Goal: Task Accomplishment & Management: Use online tool/utility

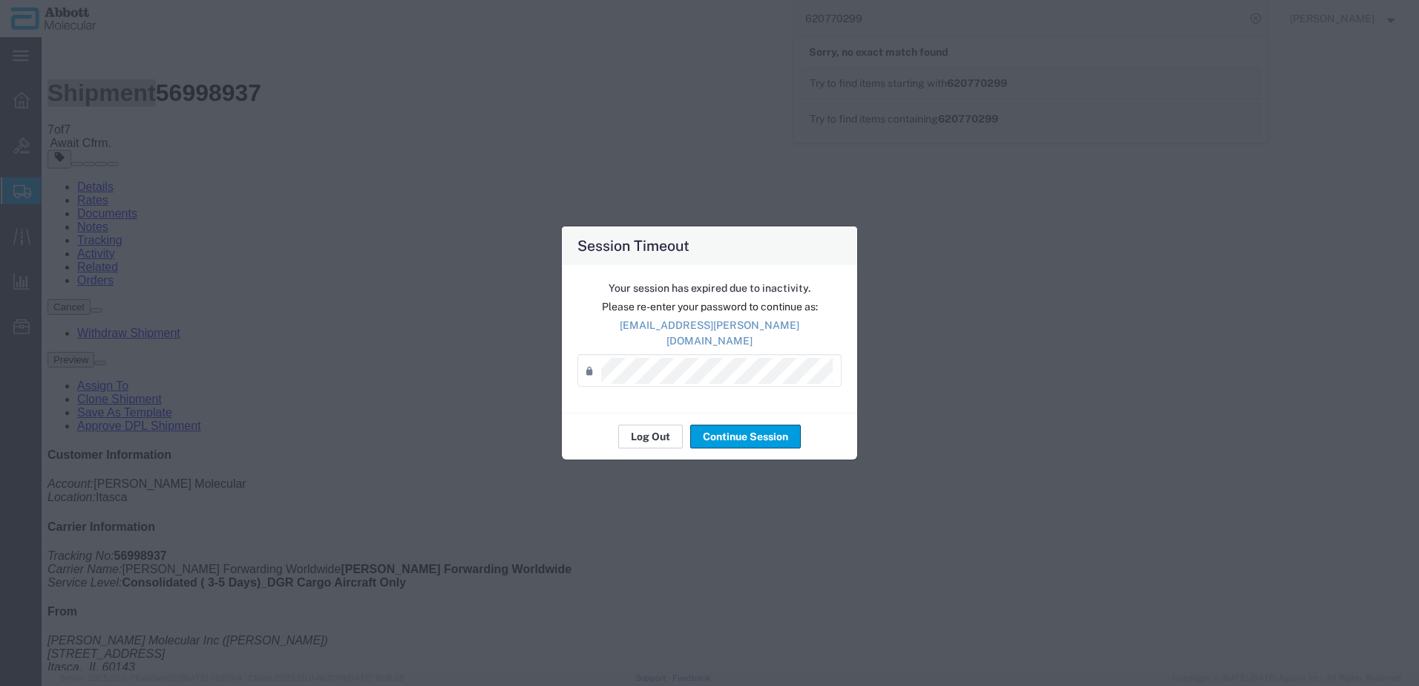
click at [645, 428] on button "Log Out" at bounding box center [650, 437] width 65 height 24
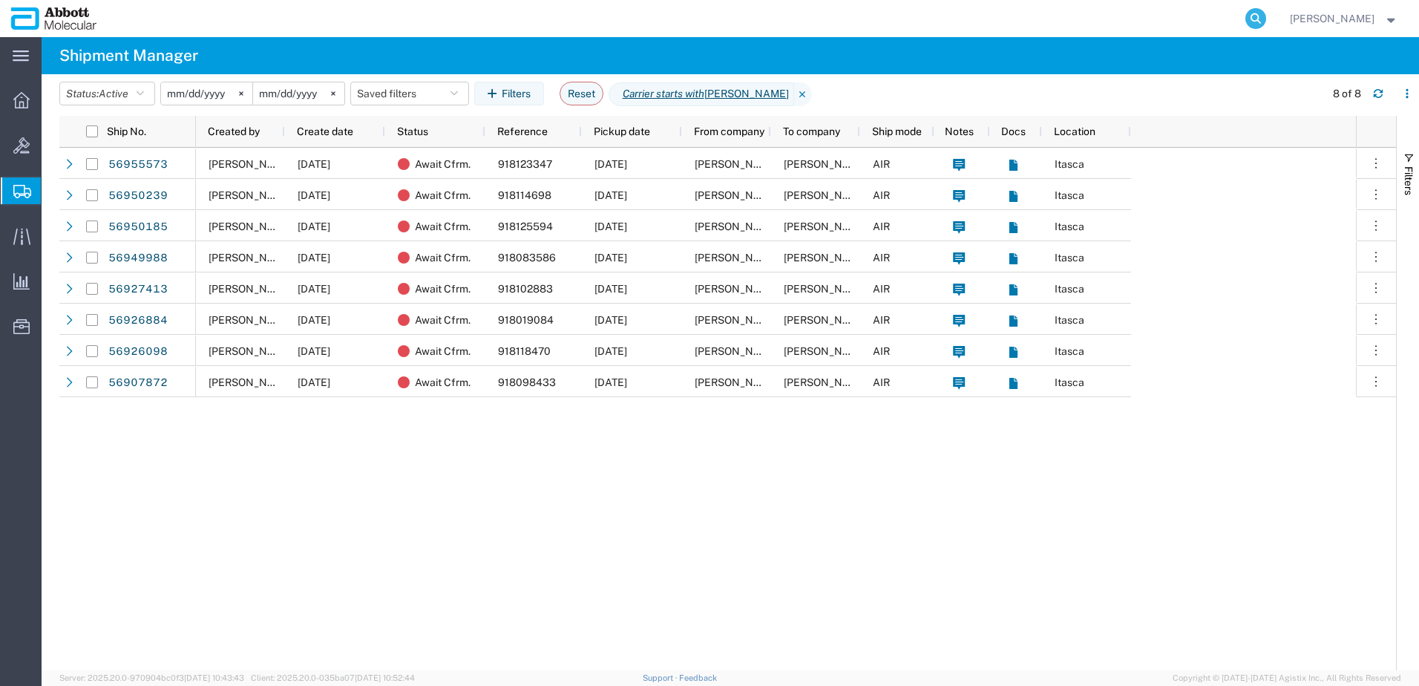
click at [1266, 19] on icon at bounding box center [1256, 18] width 21 height 21
paste input "56995012"
type input "56995012"
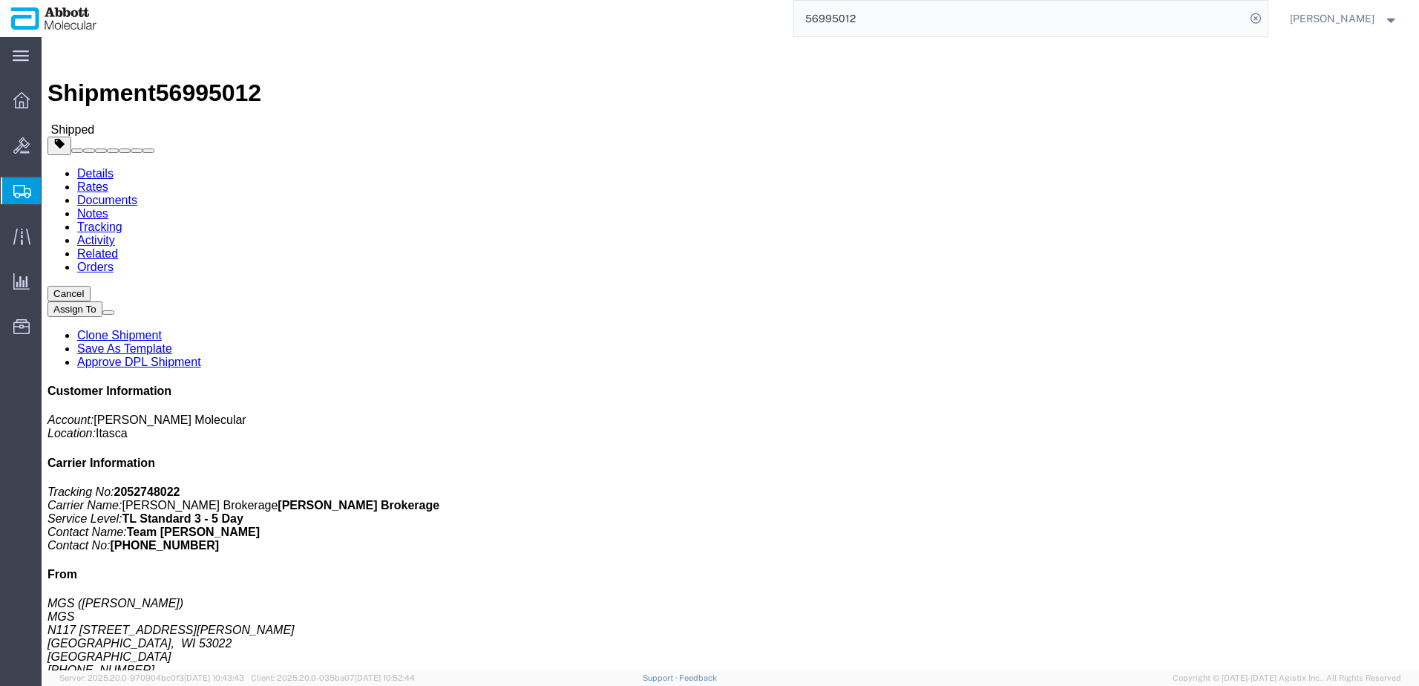
click link "Clone Shipment"
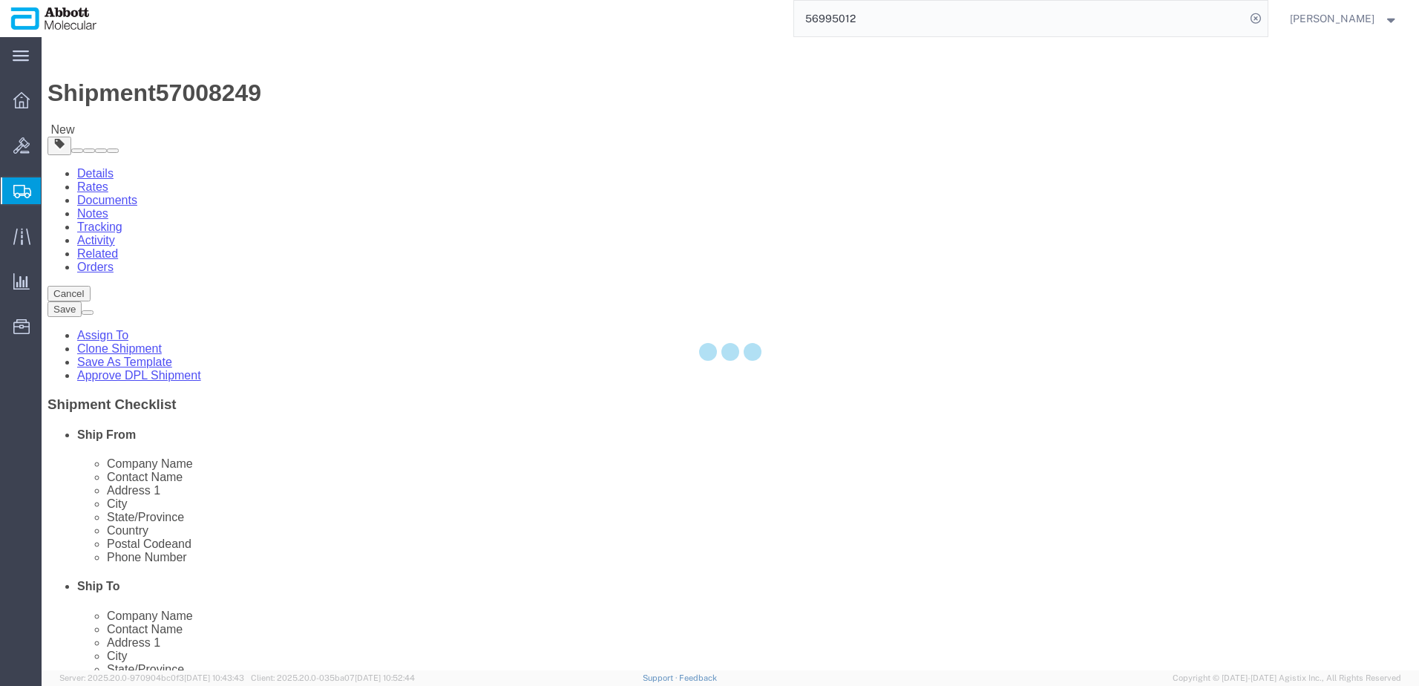
select select
select select "48454"
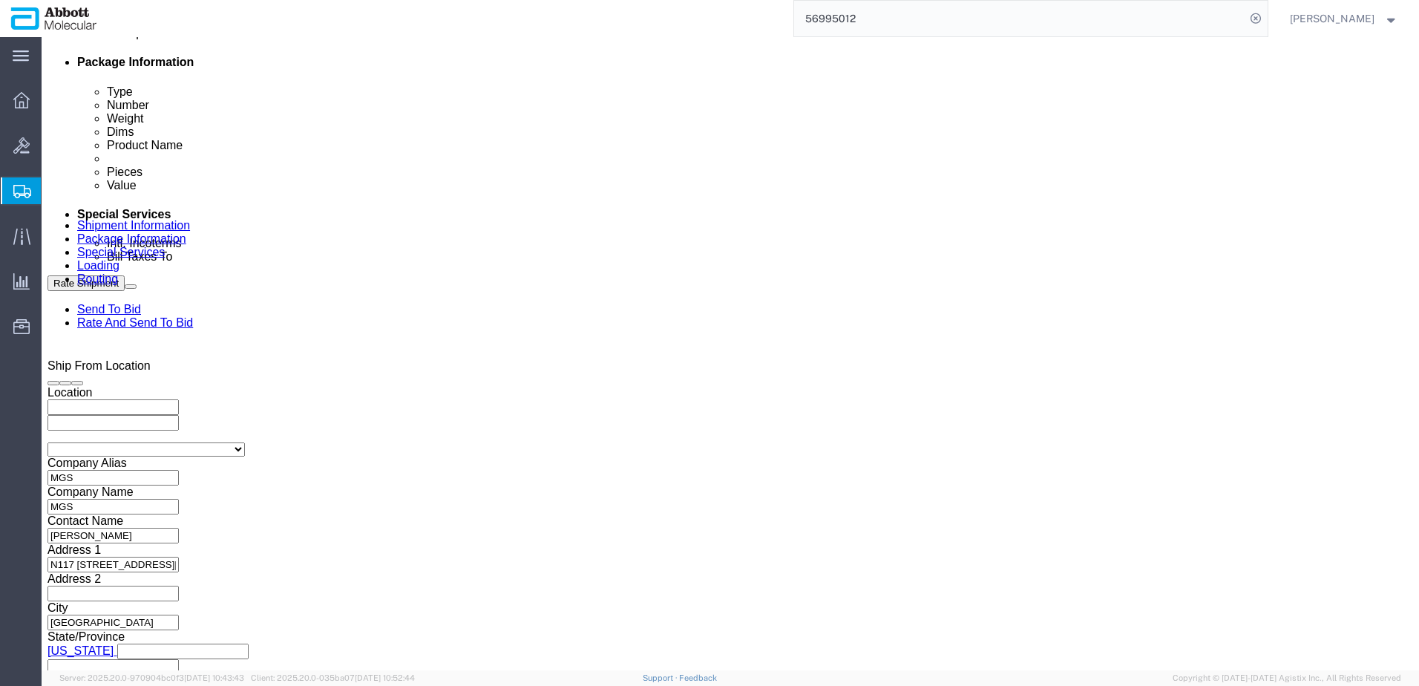
scroll to position [728, 0]
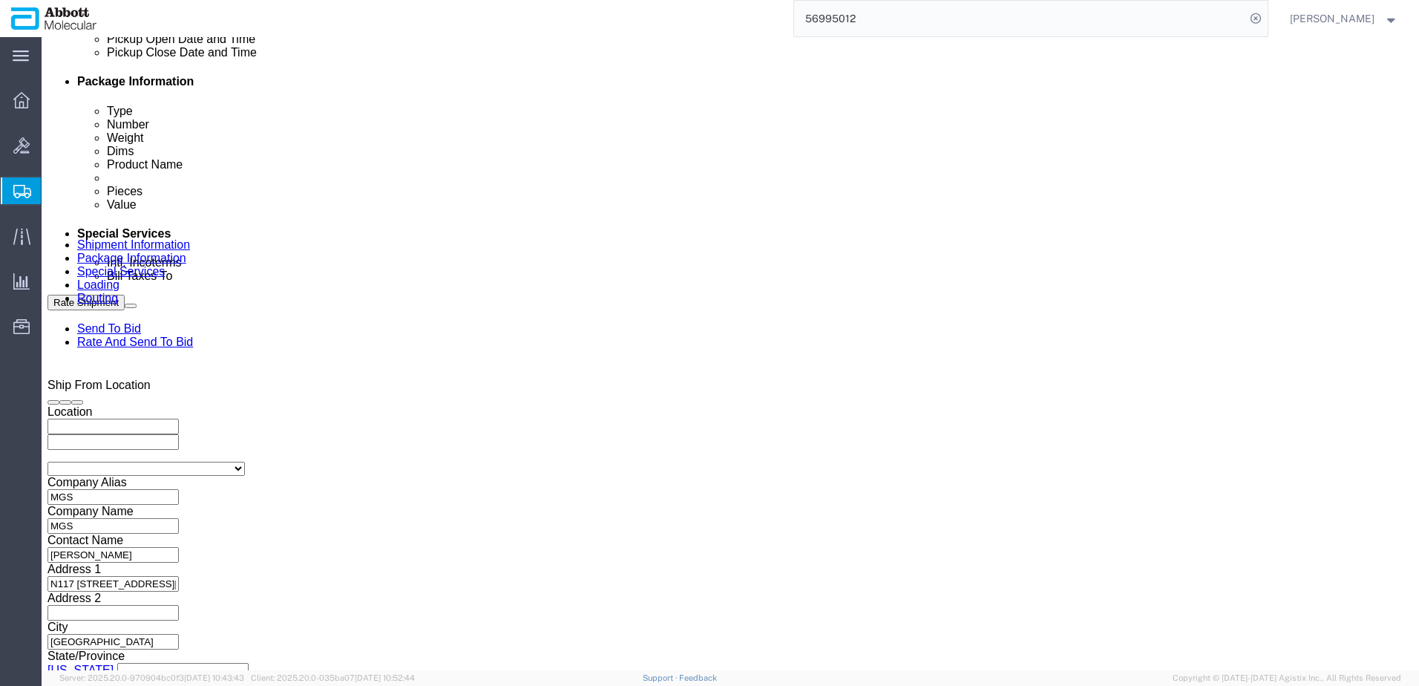
click div "[DATE] 10:00 AM"
click button "Apply"
click input "MGS_[DATE]"
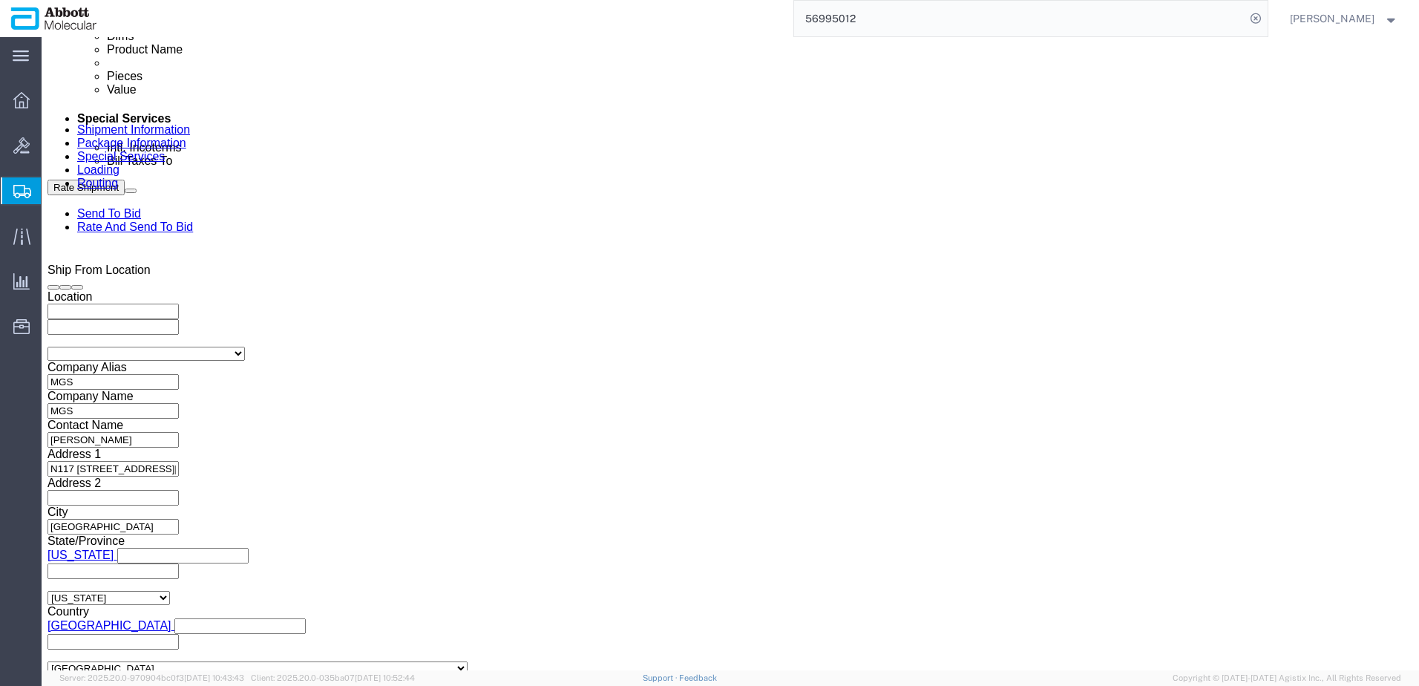
scroll to position [877, 0]
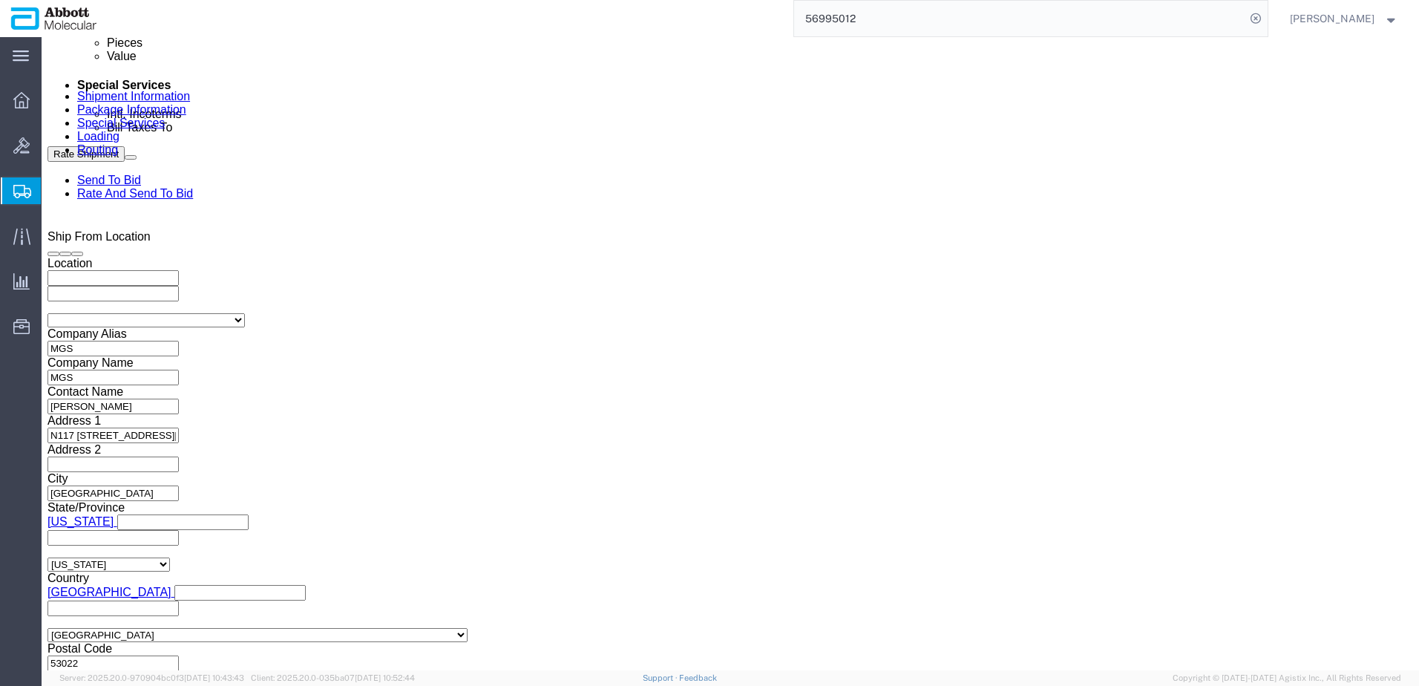
type input "MGS_[DATE]"
click button "Continue"
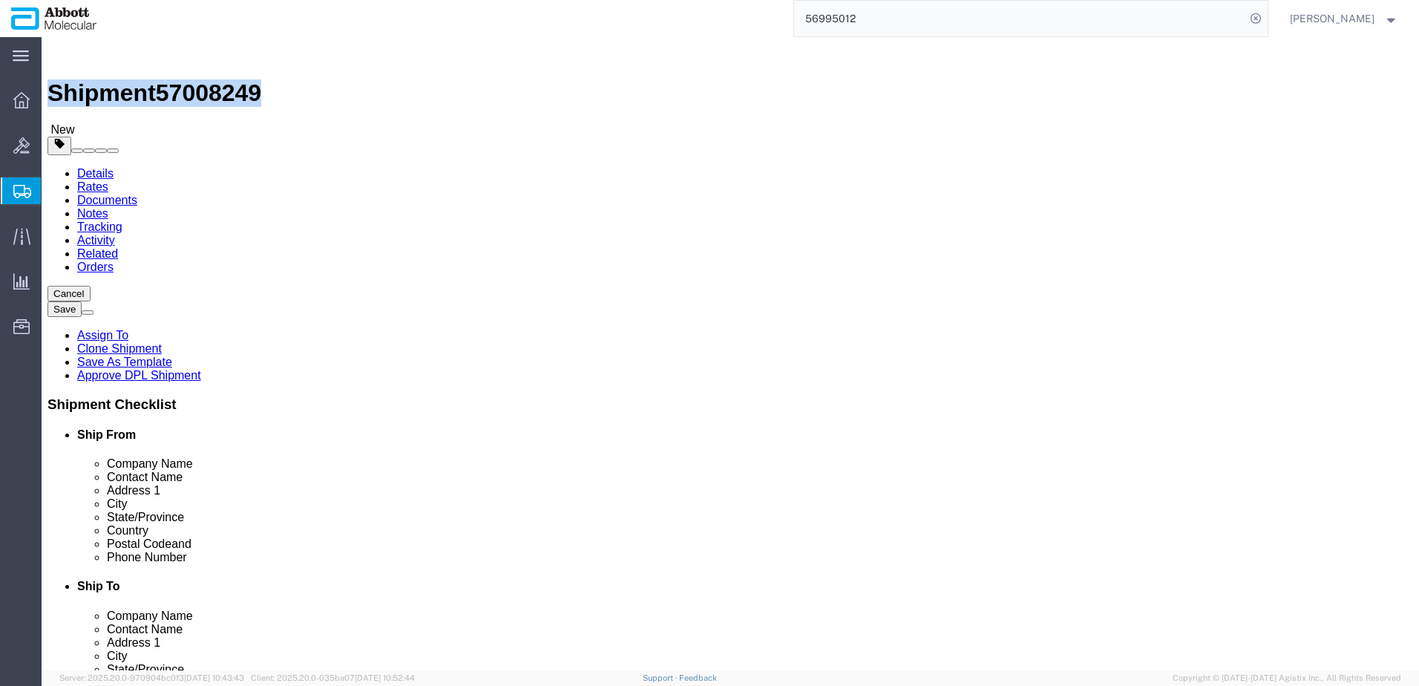
drag, startPoint x: 39, startPoint y: 22, endPoint x: 200, endPoint y: 13, distance: 161.3
click h1 "Shipment 57008249"
copy h1 "Shipment 57008249"
click button "Rate Shipment"
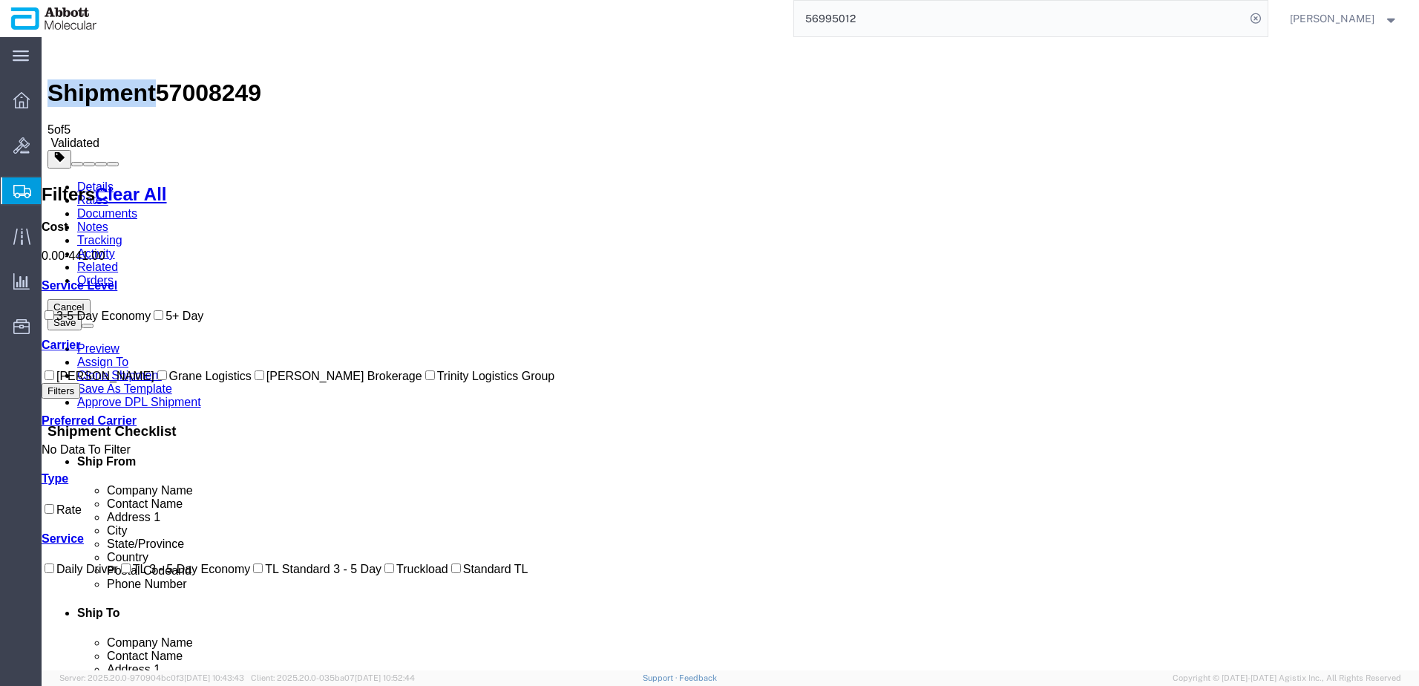
click at [255, 380] on input "[PERSON_NAME] Brokerage" at bounding box center [260, 375] width 10 height 10
checkbox input "true"
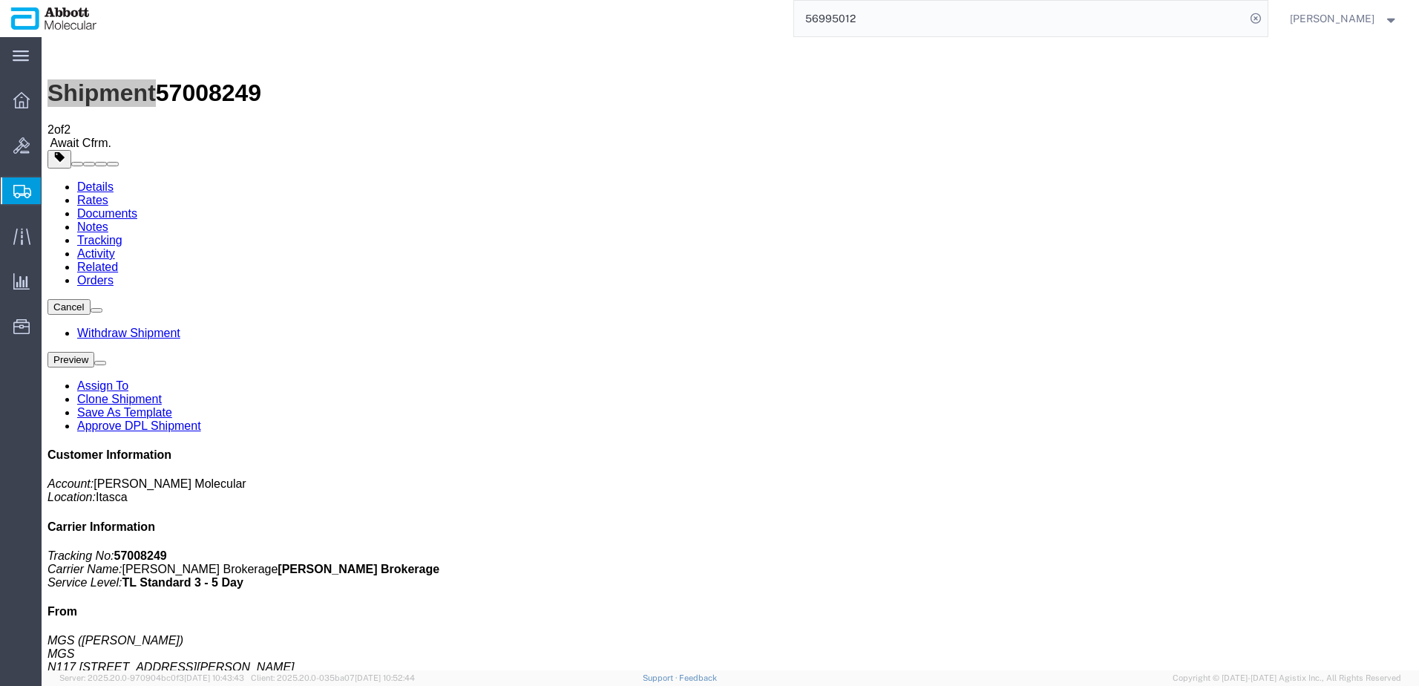
click at [0, 0] on span "Create from Template" at bounding box center [0, 0] width 0 height 0
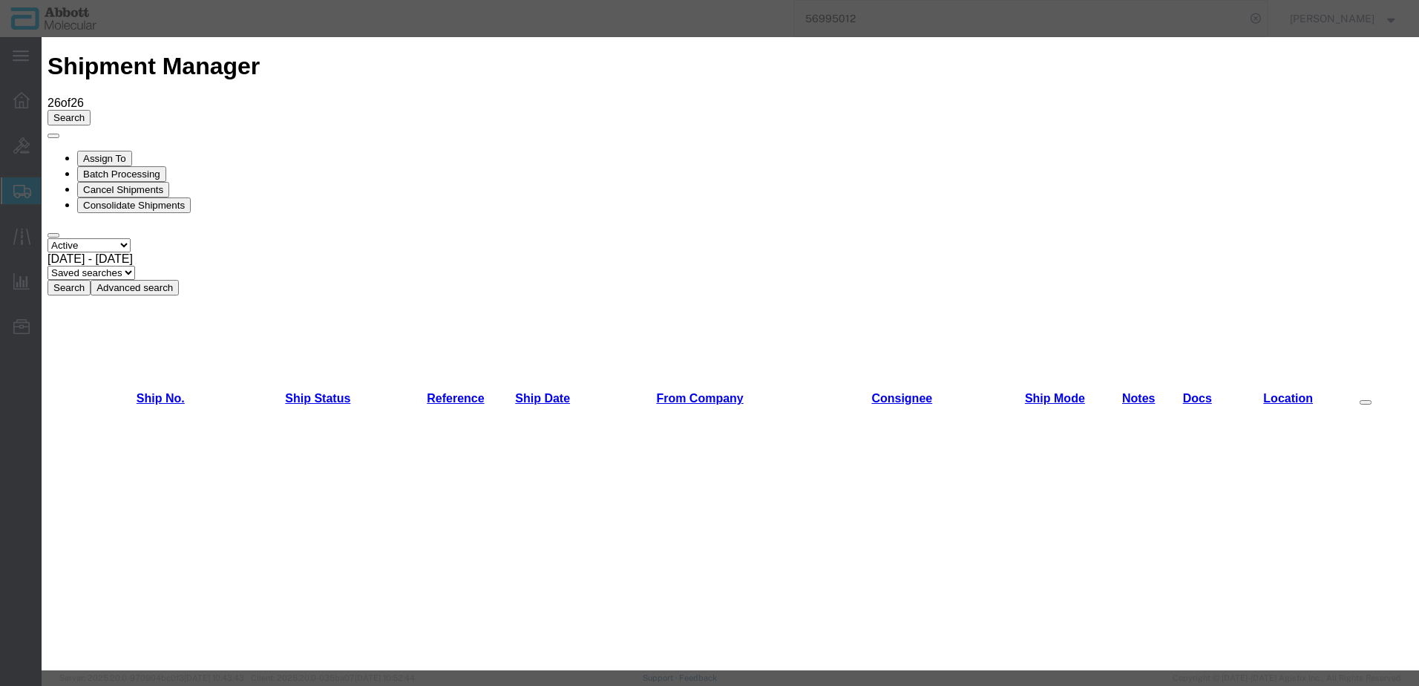
scroll to position [445, 0]
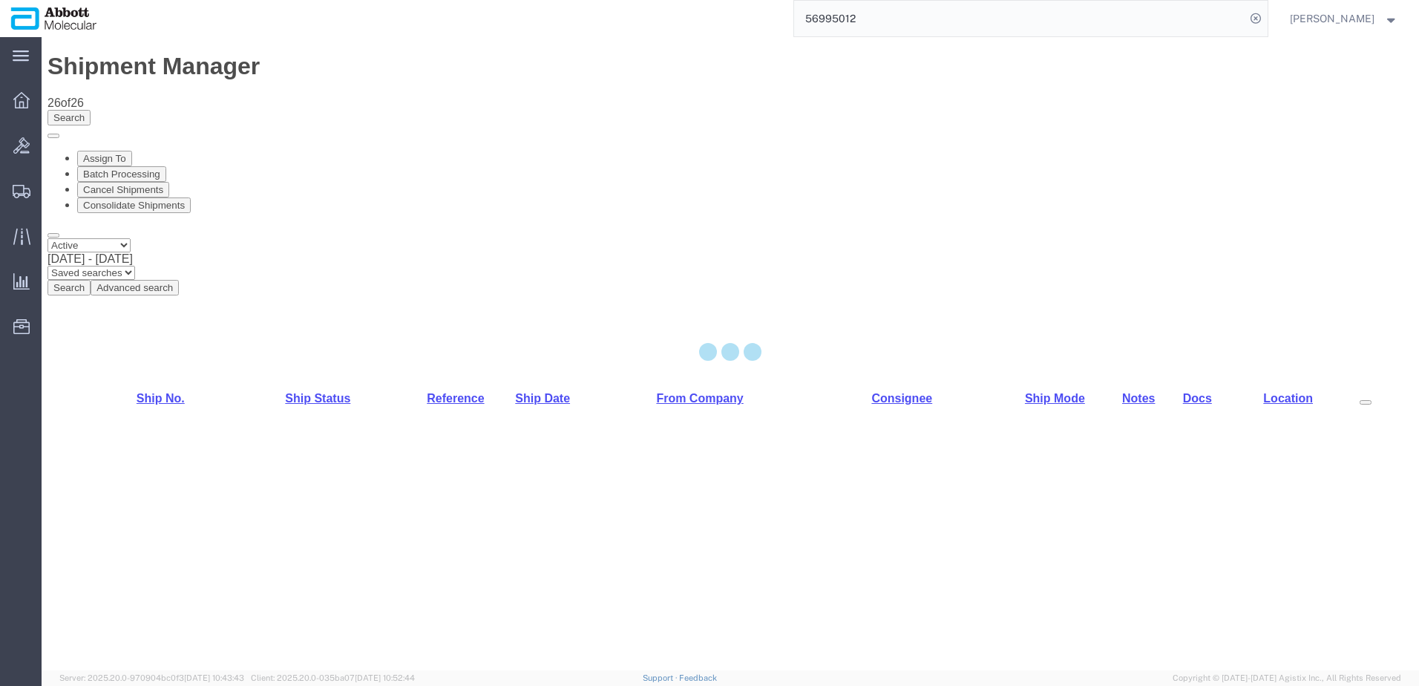
select select "48454"
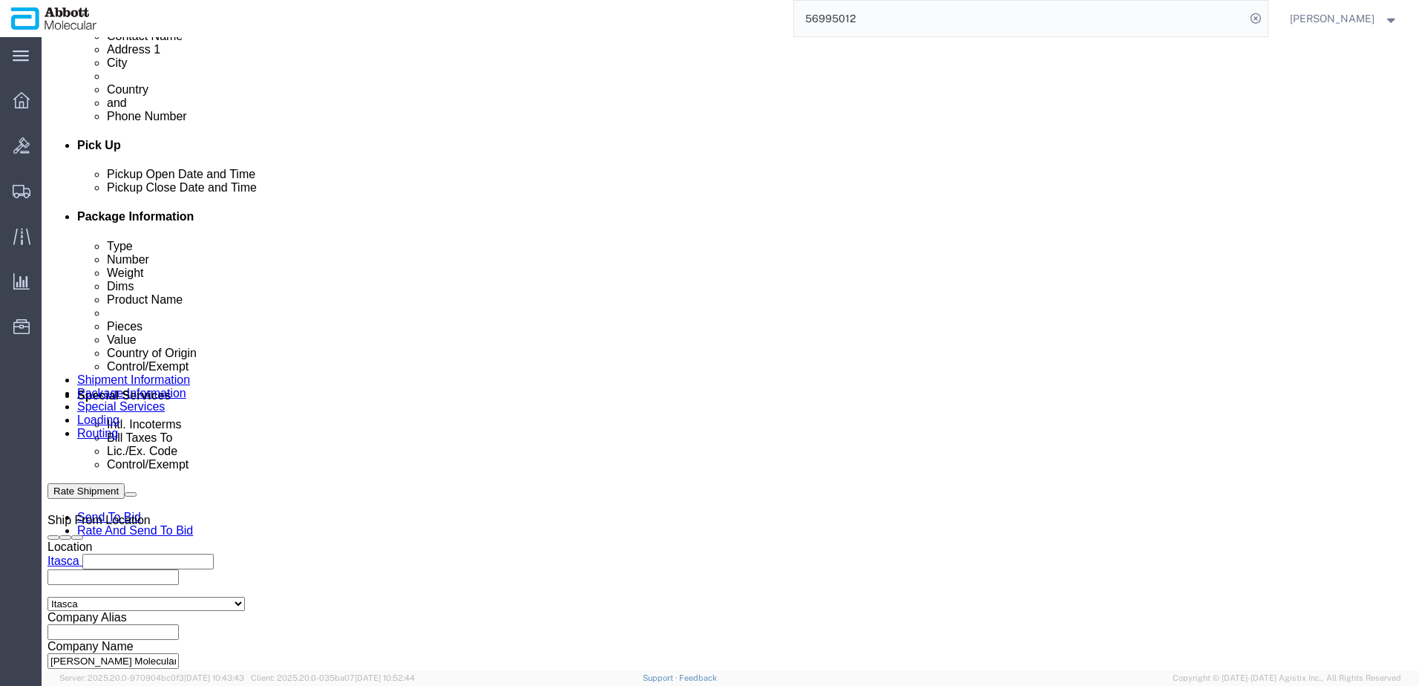
scroll to position [594, 0]
click input "text"
paste input "620770856"
type input "620770856"
select select "INVOICE"
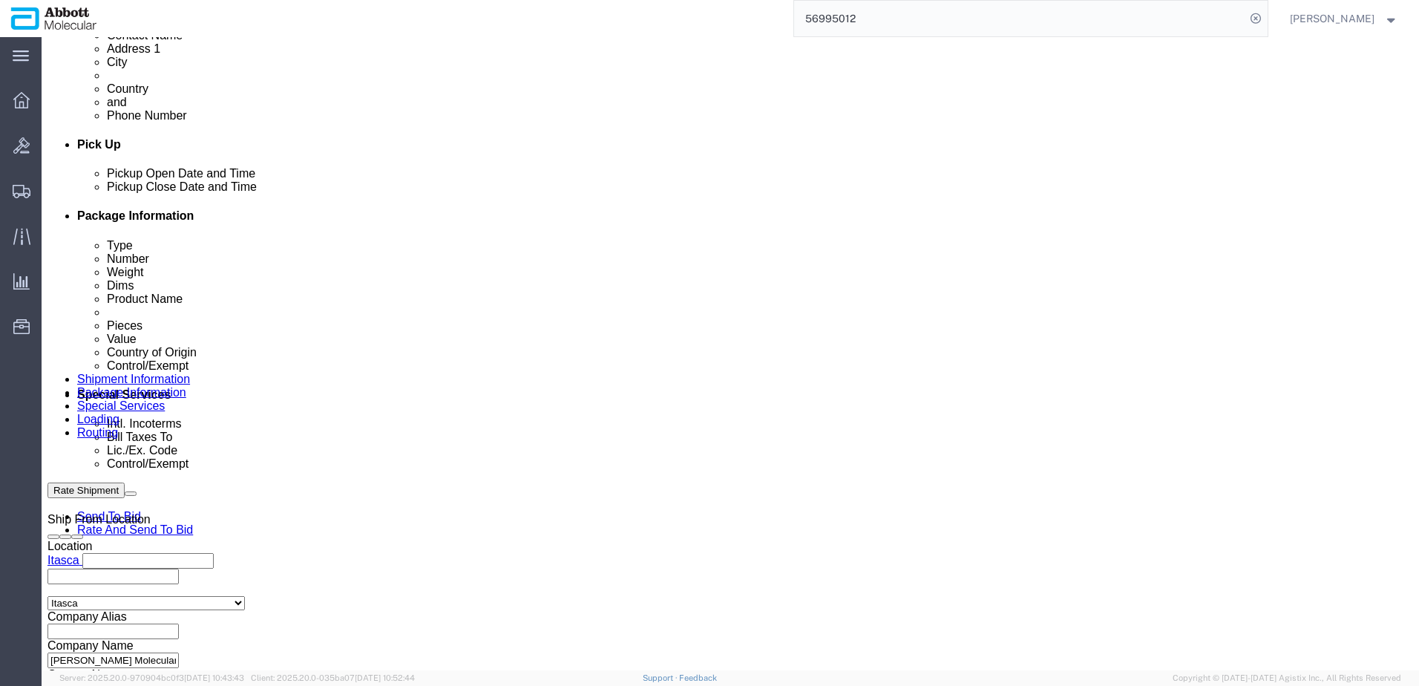
paste input "620770856"
type input "620770857"
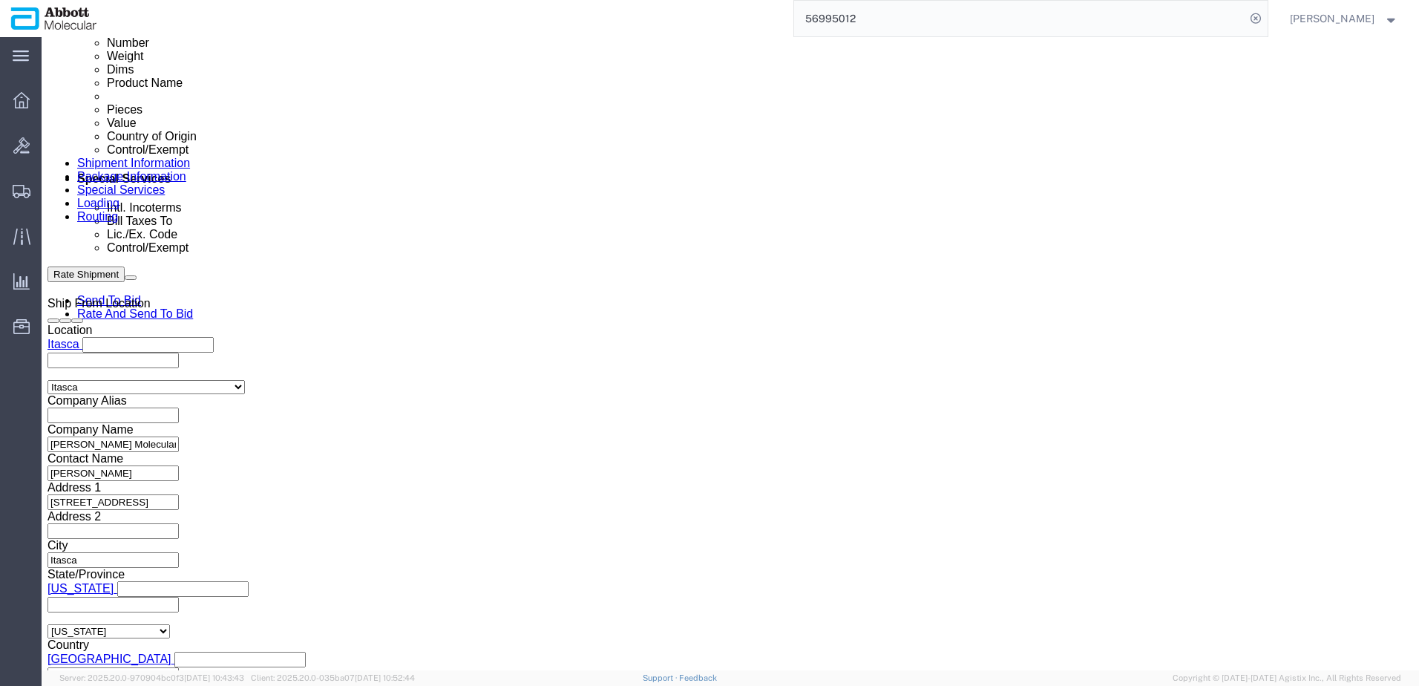
scroll to position [891, 0]
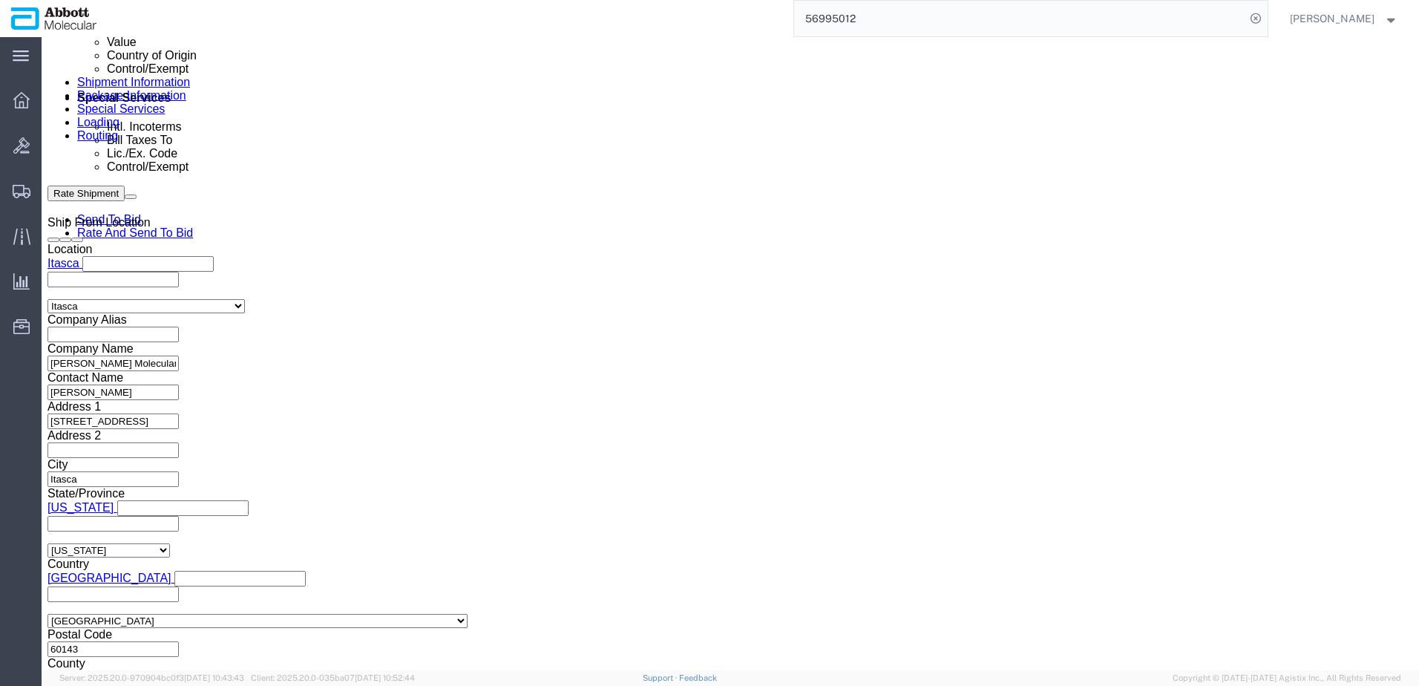
click button "Continue"
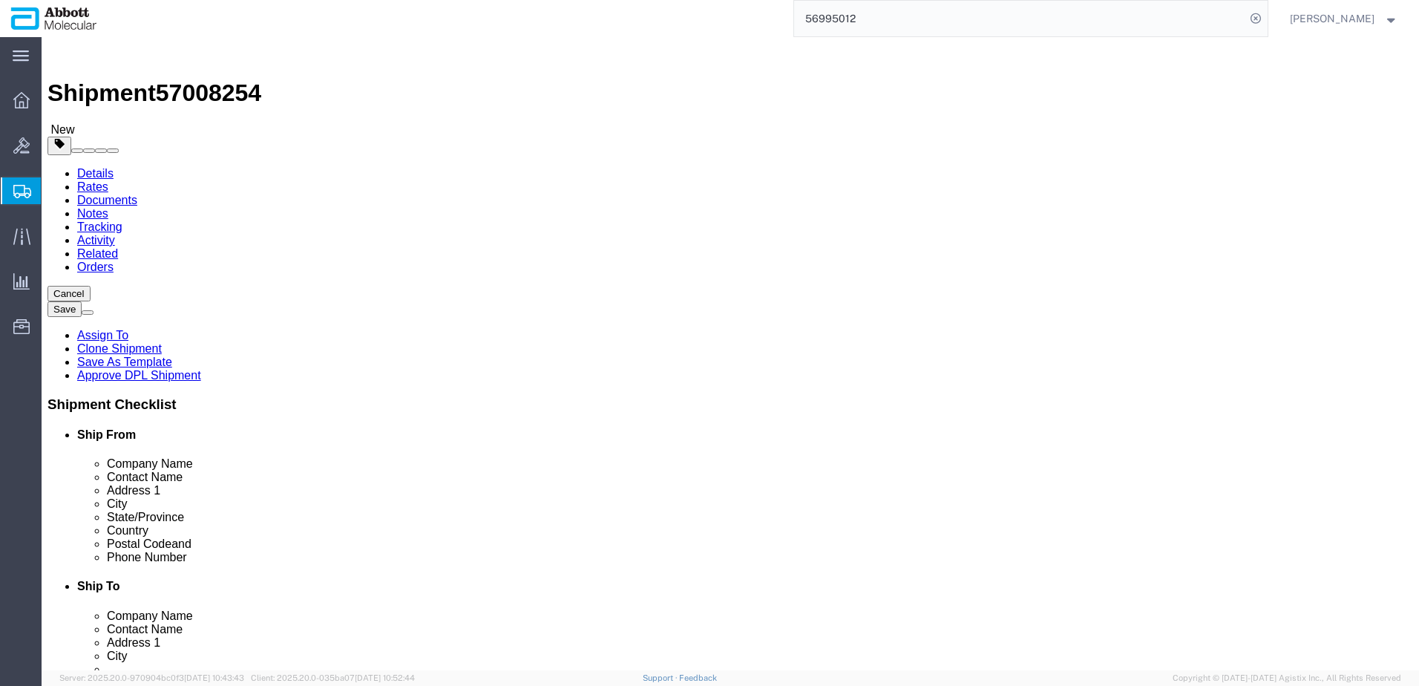
click select "Select Box (B) Box (C) Box (D) Cardboard Box(es) Crate (Instrument) Crate(s) En…"
select select "BOXD"
click select "Select Box (B) Box (C) Box (D) Cardboard Box(es) Crate (Instrument) Crate(s) En…"
type input "28.00"
type input "24.00"
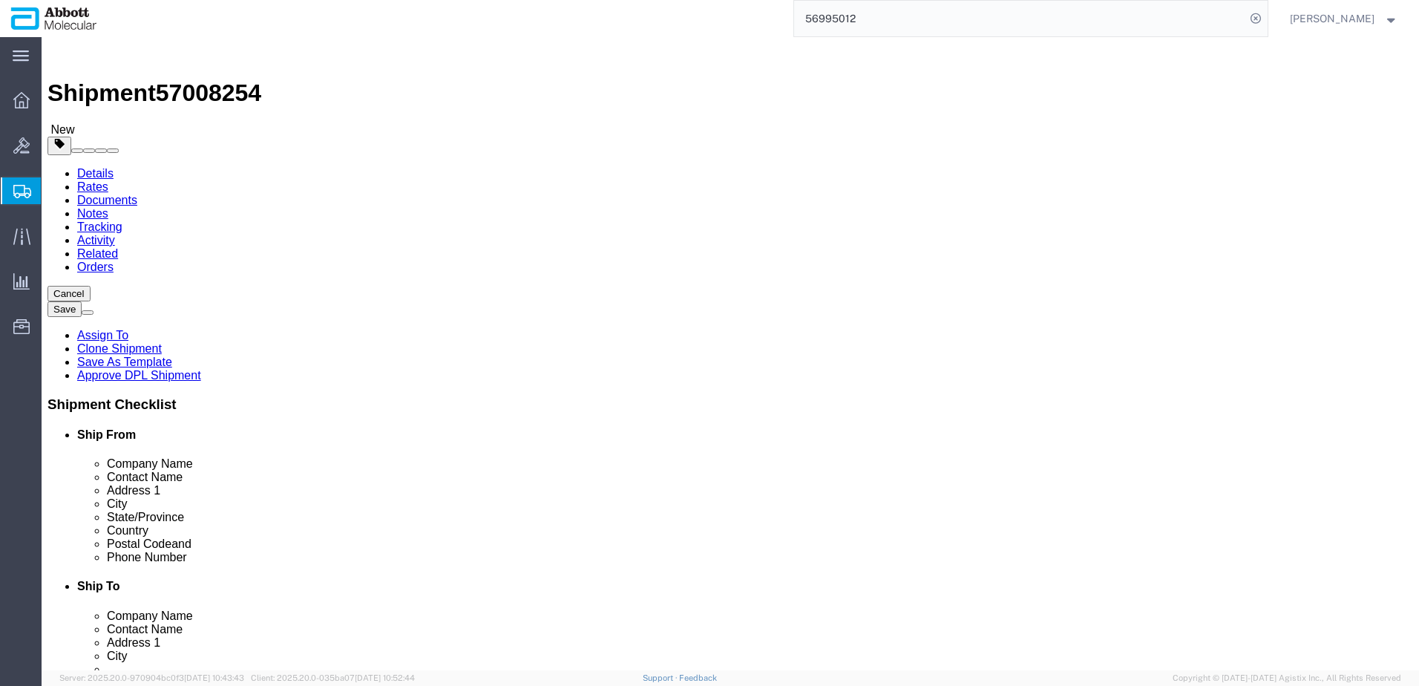
type input "21.00"
drag, startPoint x: 250, startPoint y: 342, endPoint x: 134, endPoint y: 344, distance: 115.8
click div "Weight 0.00 Select kgs lbs Ship. t°"
type input "30"
click input "checkbox"
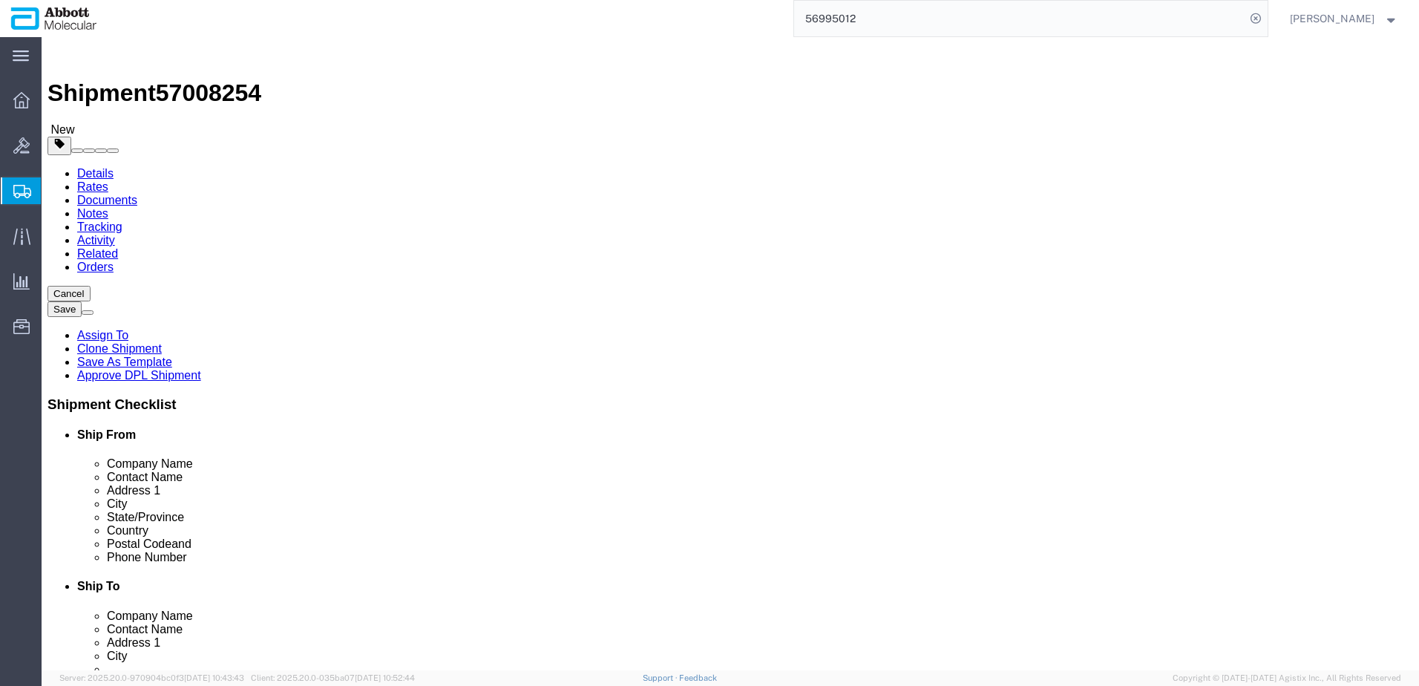
checkbox input "true"
type input "FROM_2_TO_8"
click link "Add Package"
click select "Select BCK Boxes Bale(s) Basket(s) Bolt(s) Bottle(s) Buckets Bulk Bundle(s) Can…"
select select "BOXD"
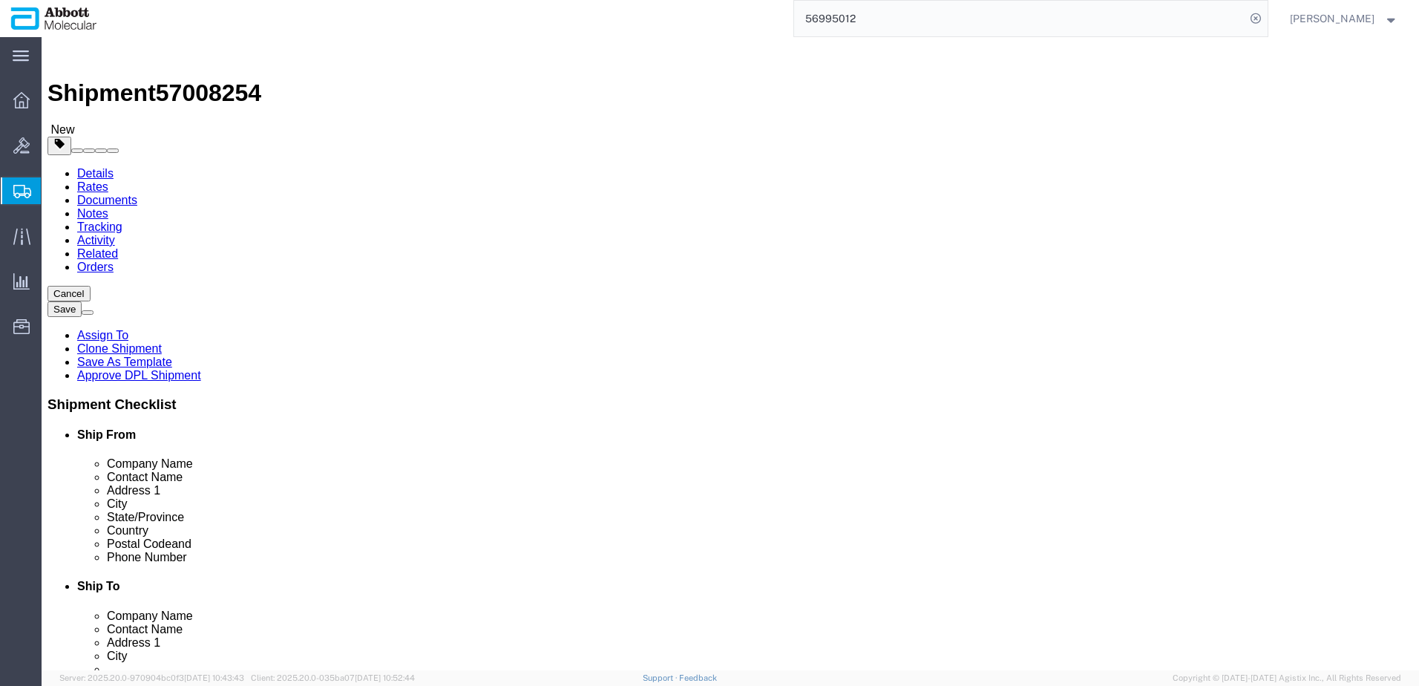
select select "BOXC"
click select "Select Box (B) Box (C) Box (D) Cardboard Box(es) Crate (Instrument) Crate(s) En…"
type input "22.00"
type input "18.00"
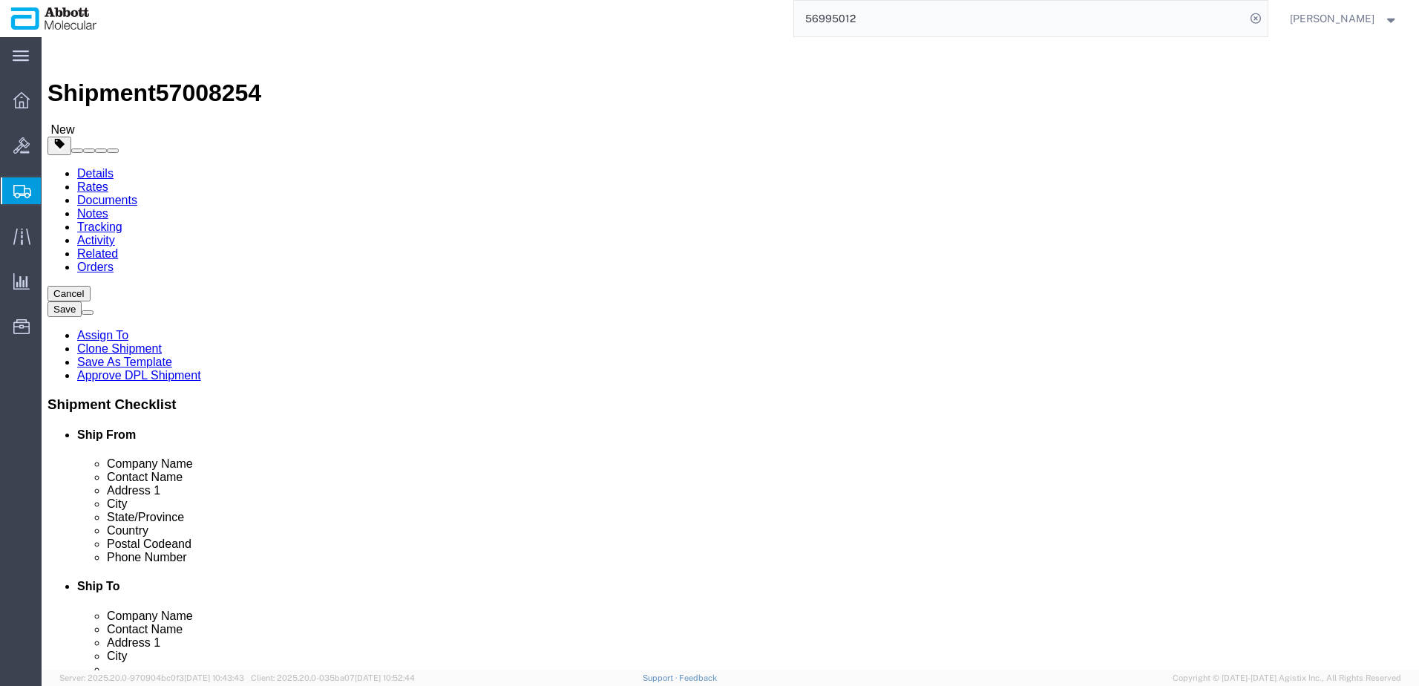
drag, startPoint x: 768, startPoint y: 350, endPoint x: 622, endPoint y: 334, distance: 147.1
click div "Weight 0.00 Select kgs lbs Ship. t°"
type input "20"
click input "checkbox"
checkbox input "true"
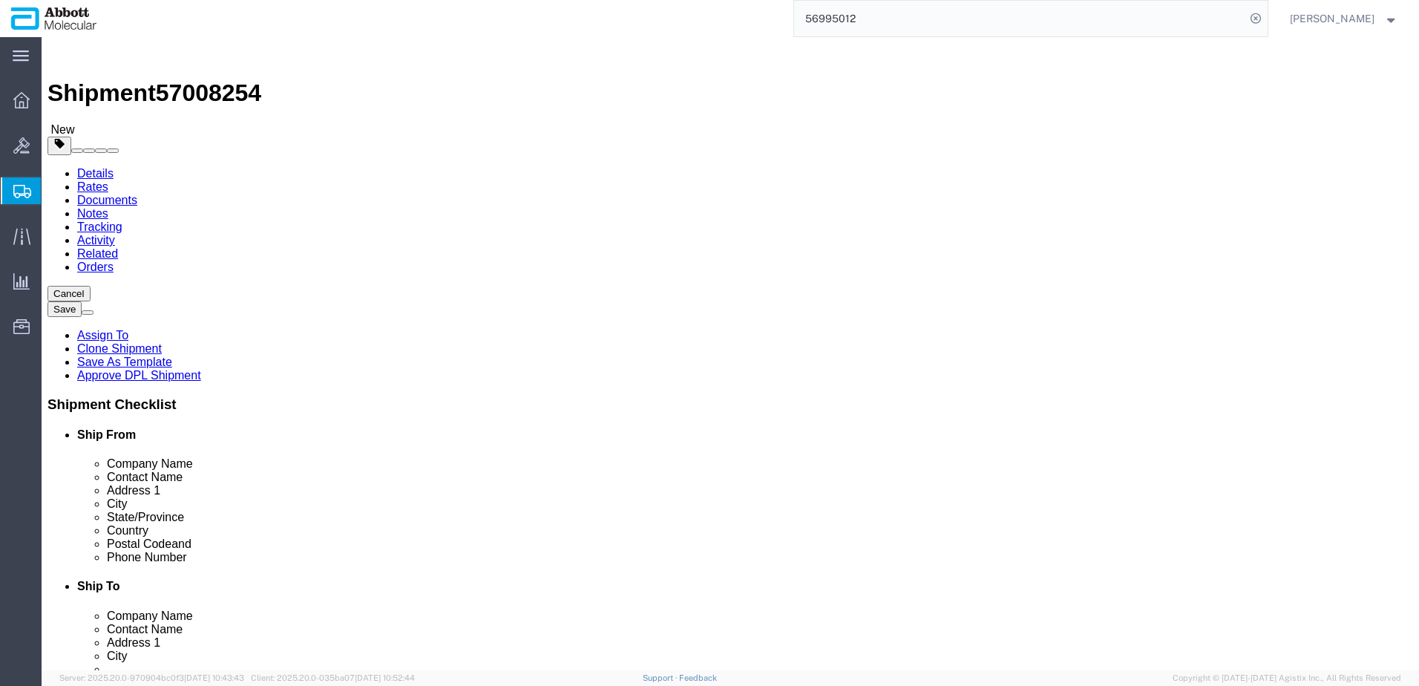
type input "FROM_2_TO_8"
click link "Add Content"
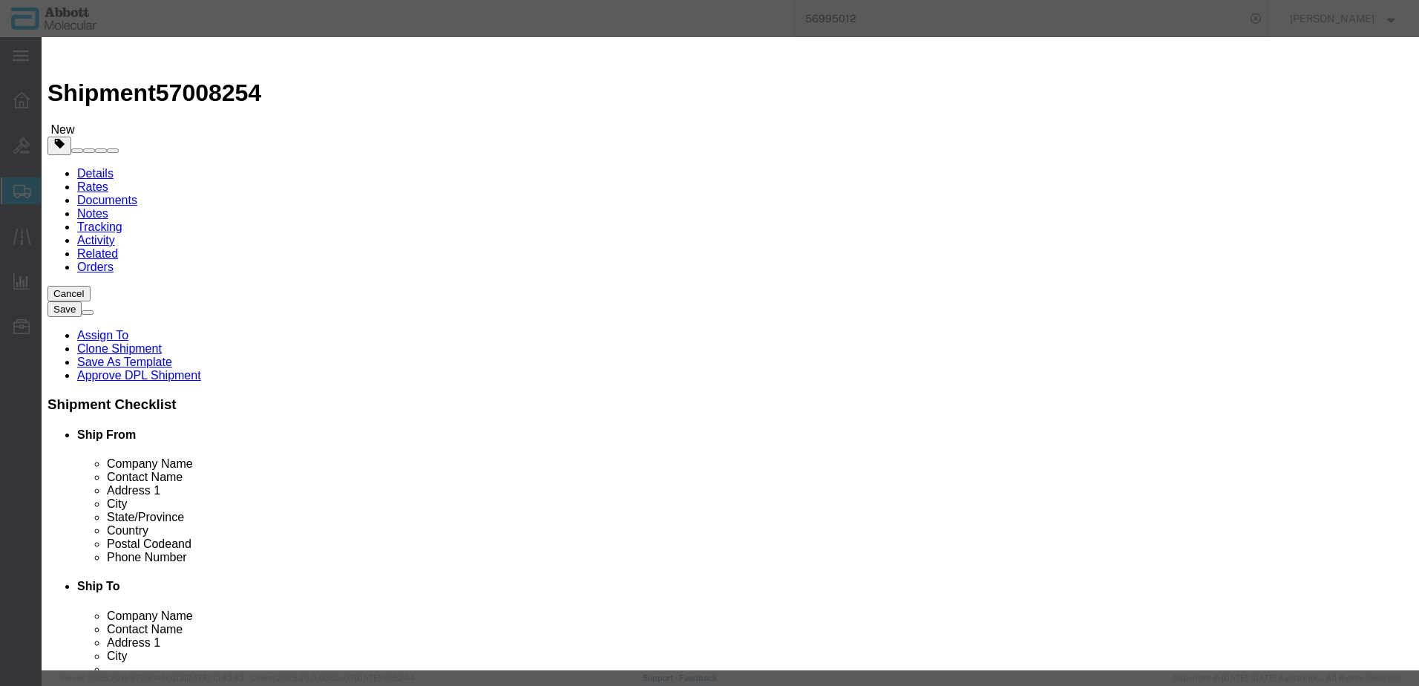
click input "text"
type input "09N1201"
click strong "09N1201"
type input "1"
select select
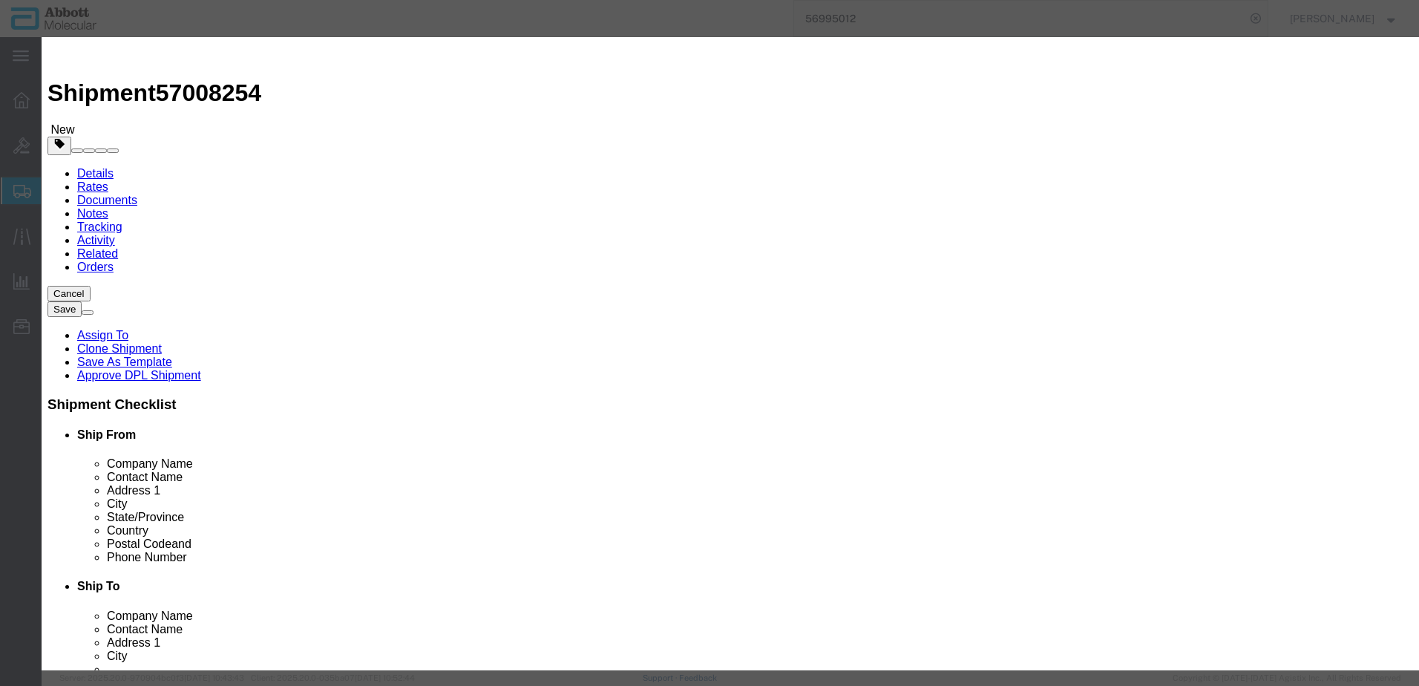
select select "US"
type input "FROM_2_TO_8"
type input "3822190080"
select select "BIS"
checkbox input "false"
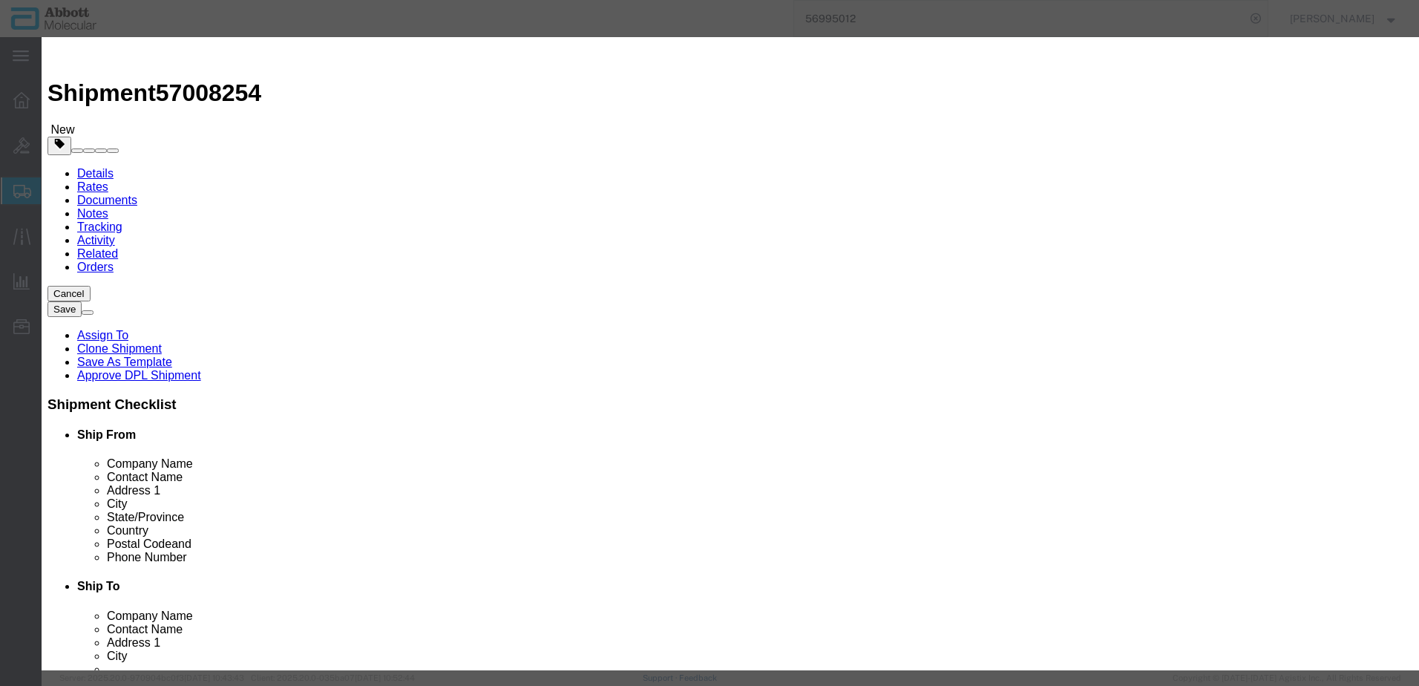
checkbox input "false"
type input "09N1201"
type textarea "Alinity m Sample Prep Kit2"
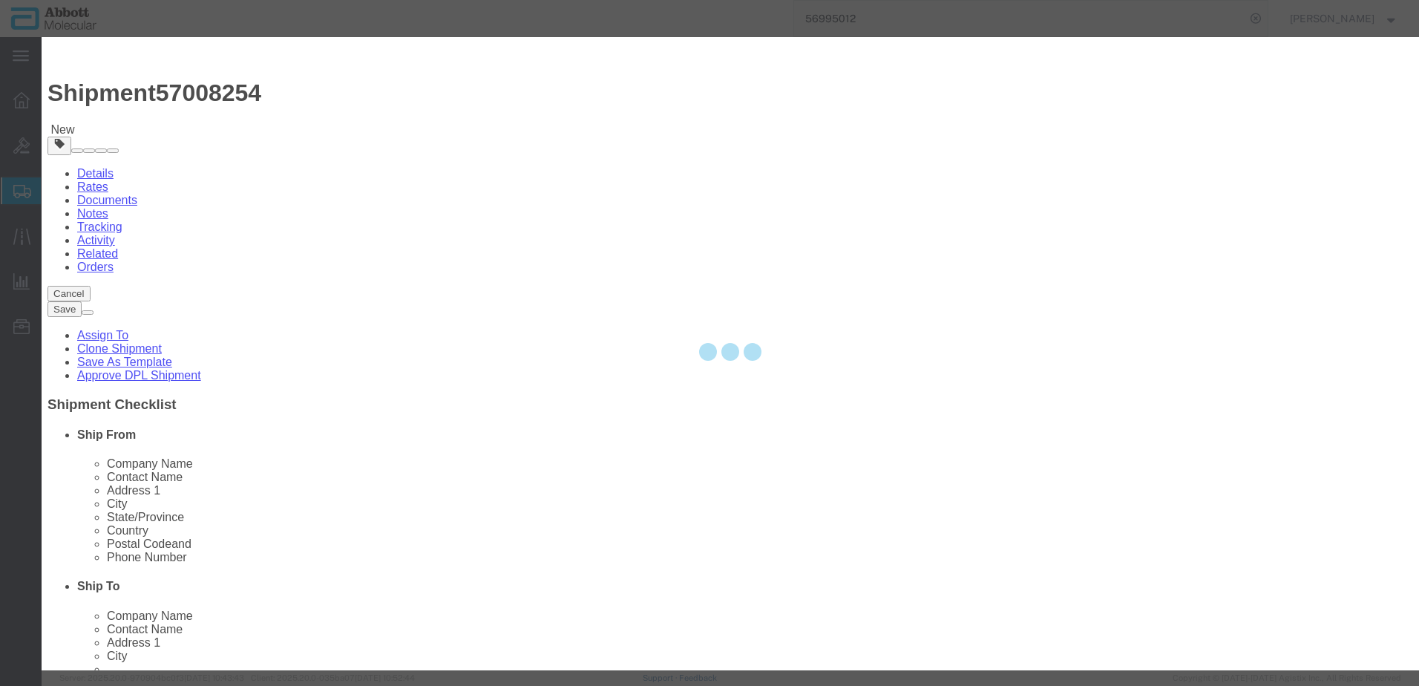
select select "NLR"
type input "09N1201"
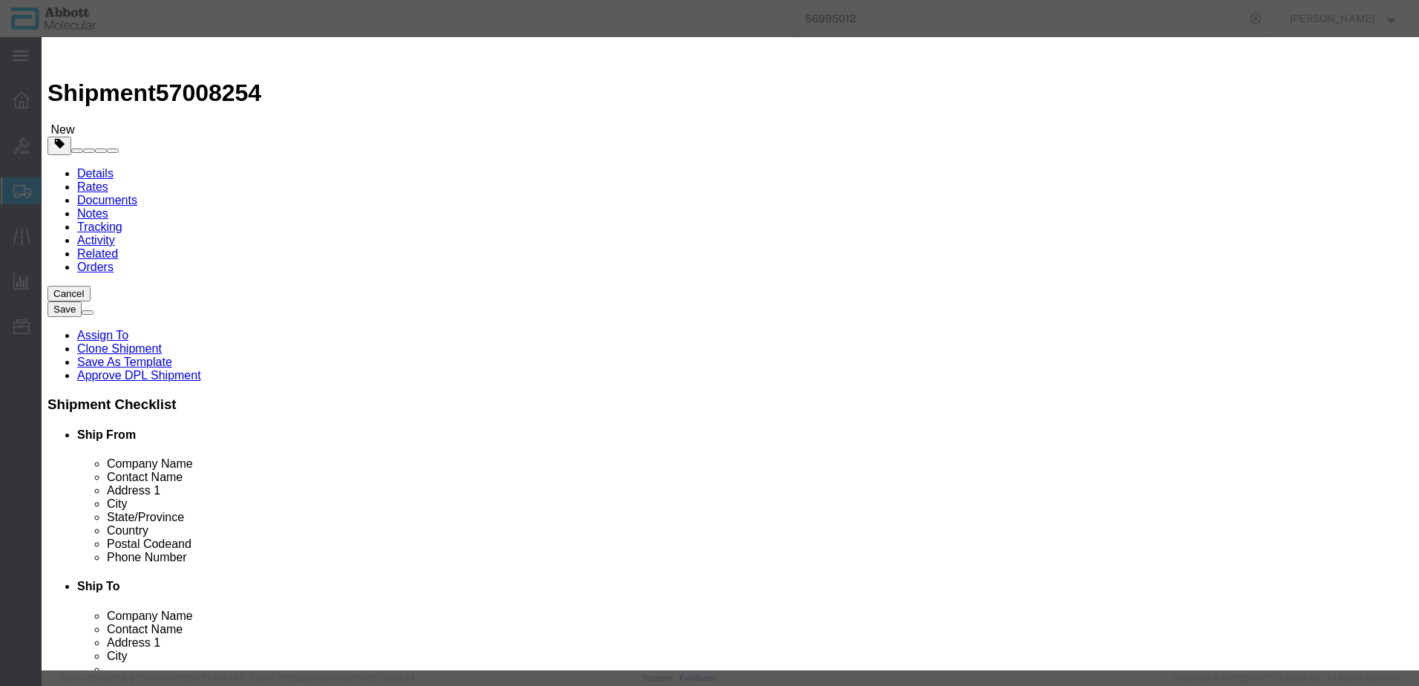
type input "20"
click select "Select Account Type Activity ID Airline Appointment Number ASN Batch Number Bil…"
select select "BATCH_NUMBER"
click select "Select Account Type Activity ID Airline Appointment Number ASN Batch Number Bil…"
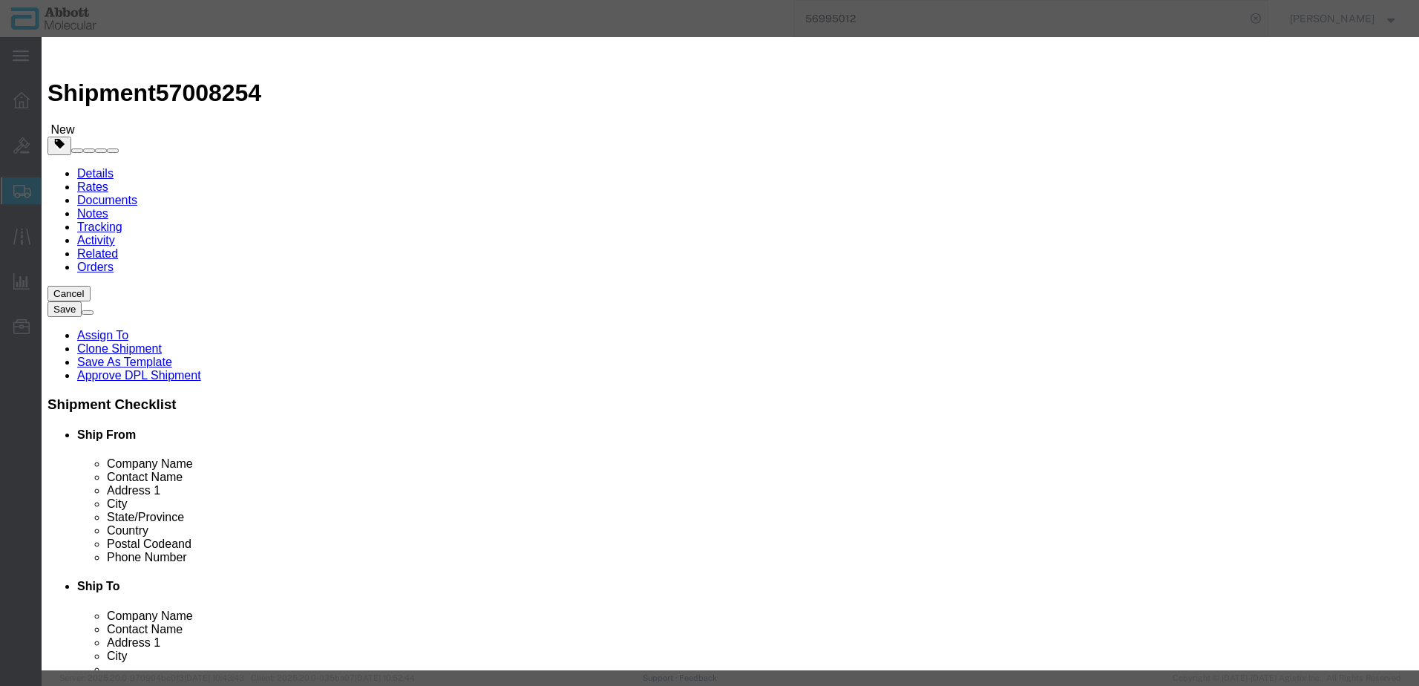
type input "417118"
click button "Save & Close"
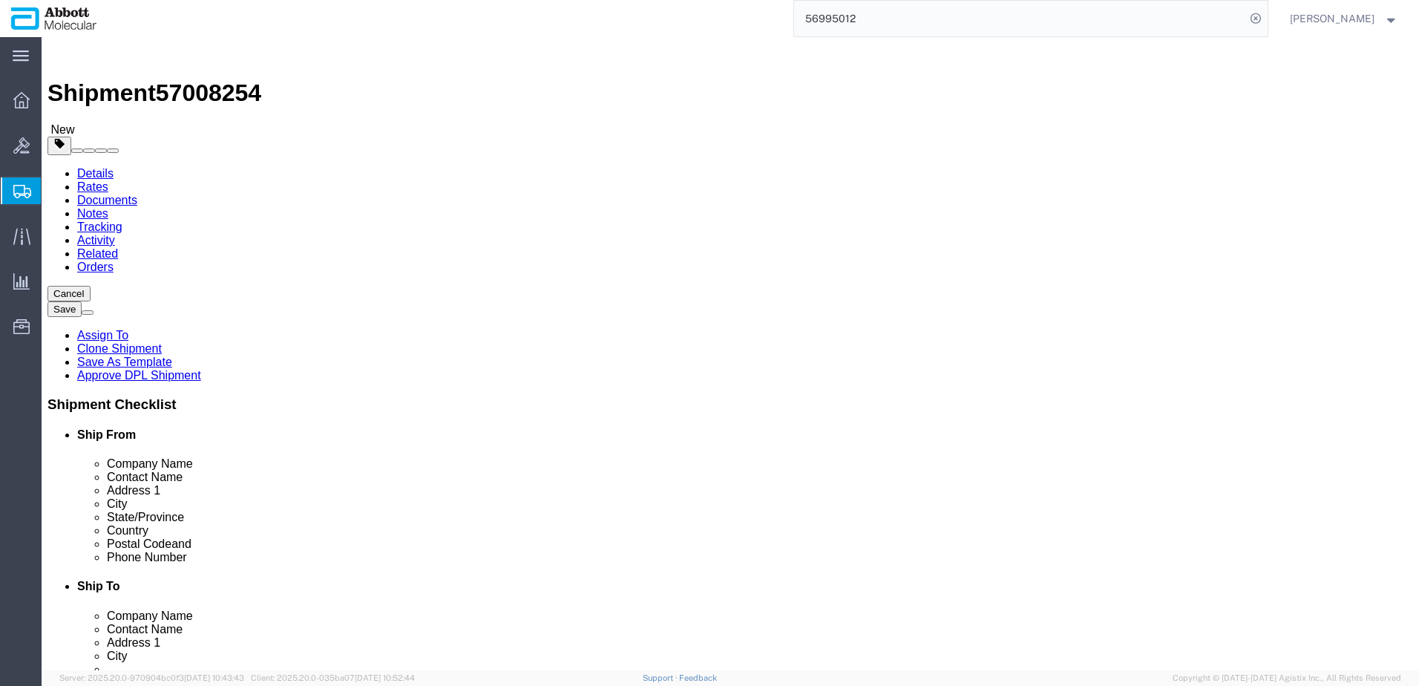
click link "Add Content"
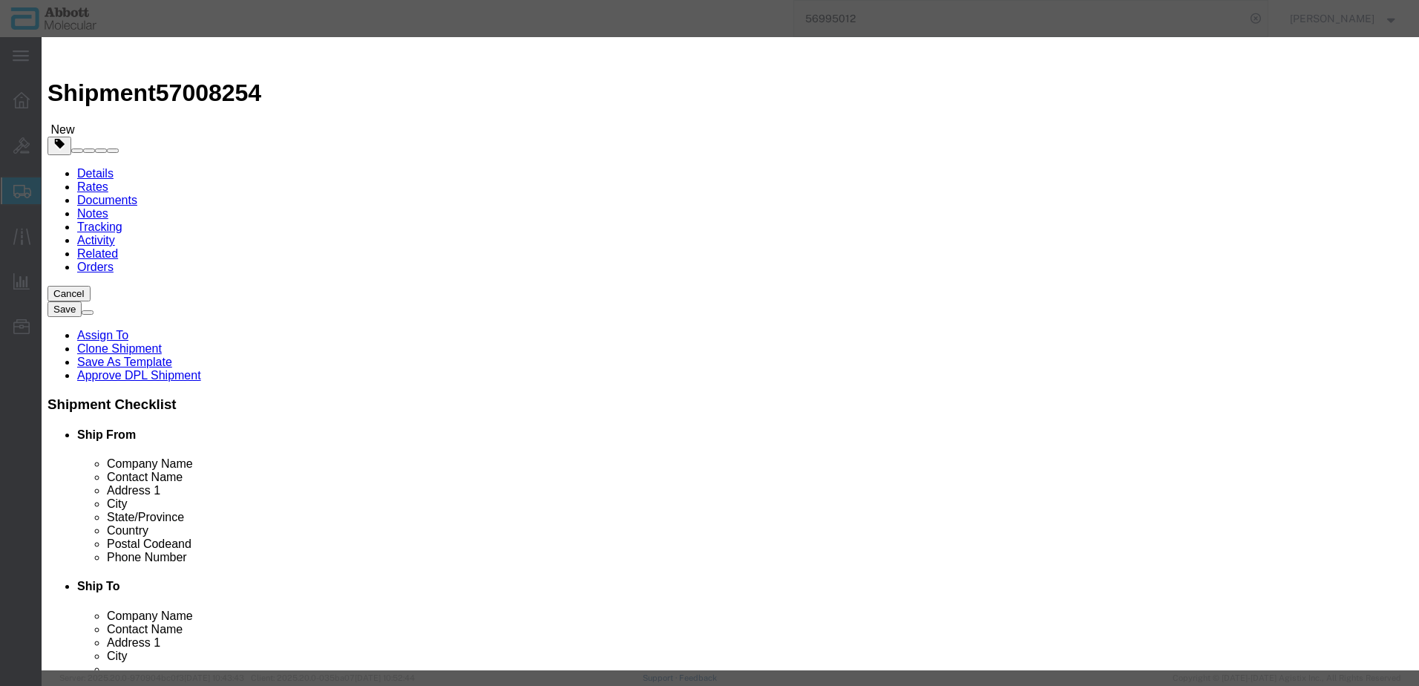
click input "text"
type input "03L7860"
click strong "03L7860"
type input "1"
select select
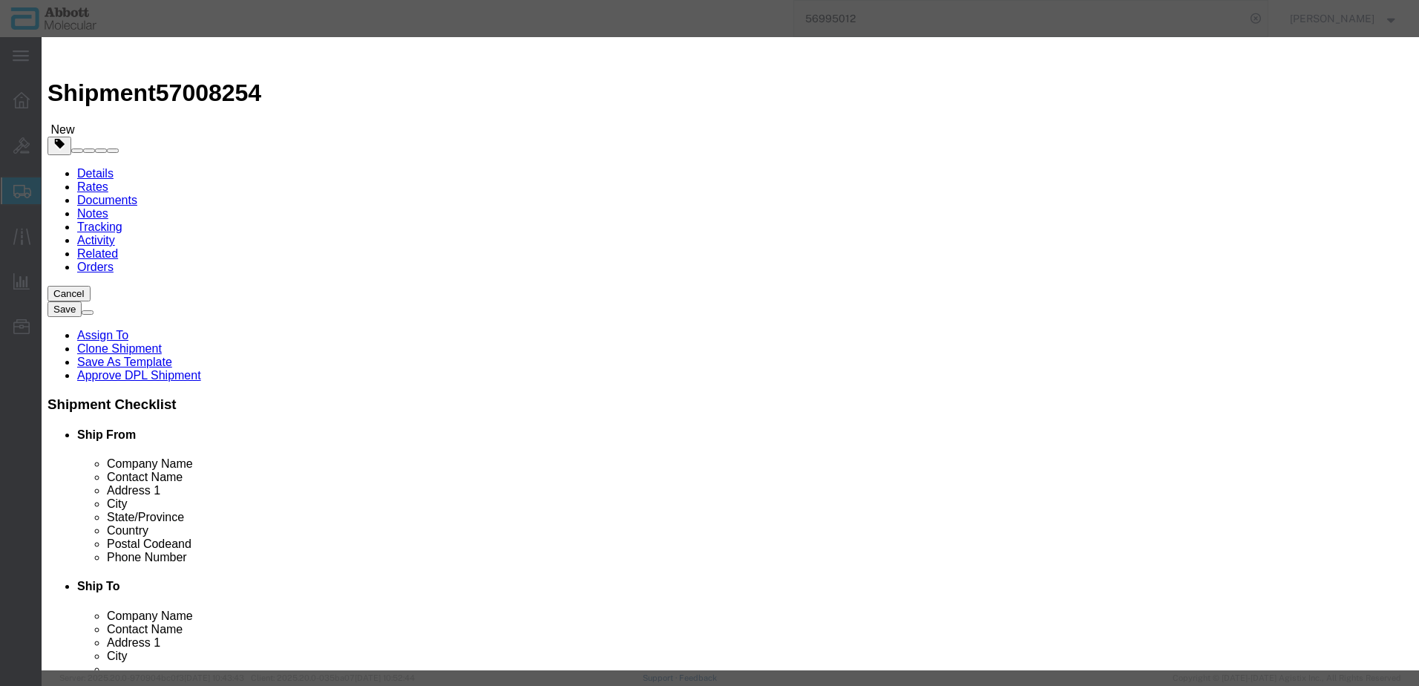
select select "DE"
type input "3507907000"
select select "BIS"
checkbox input "false"
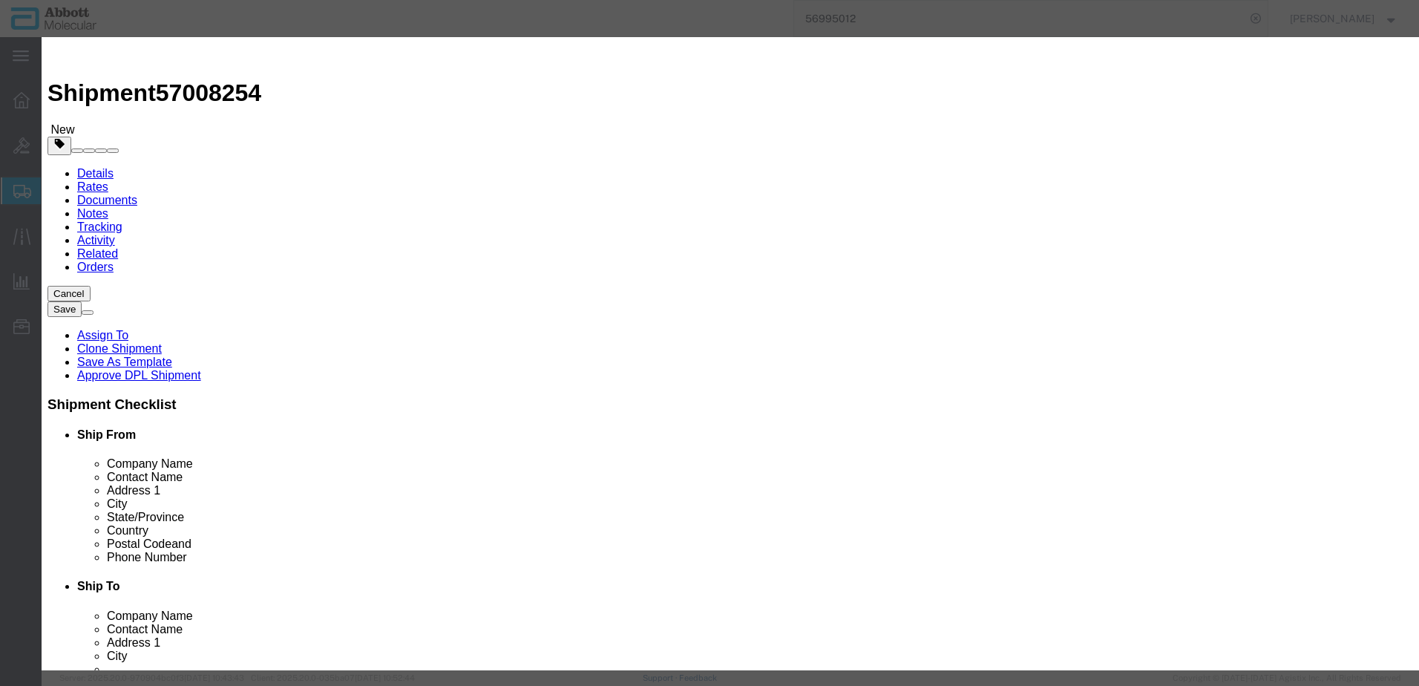
type input "03L7860"
type textarea "[MEDICAL_DATA] K(4 PACK)"
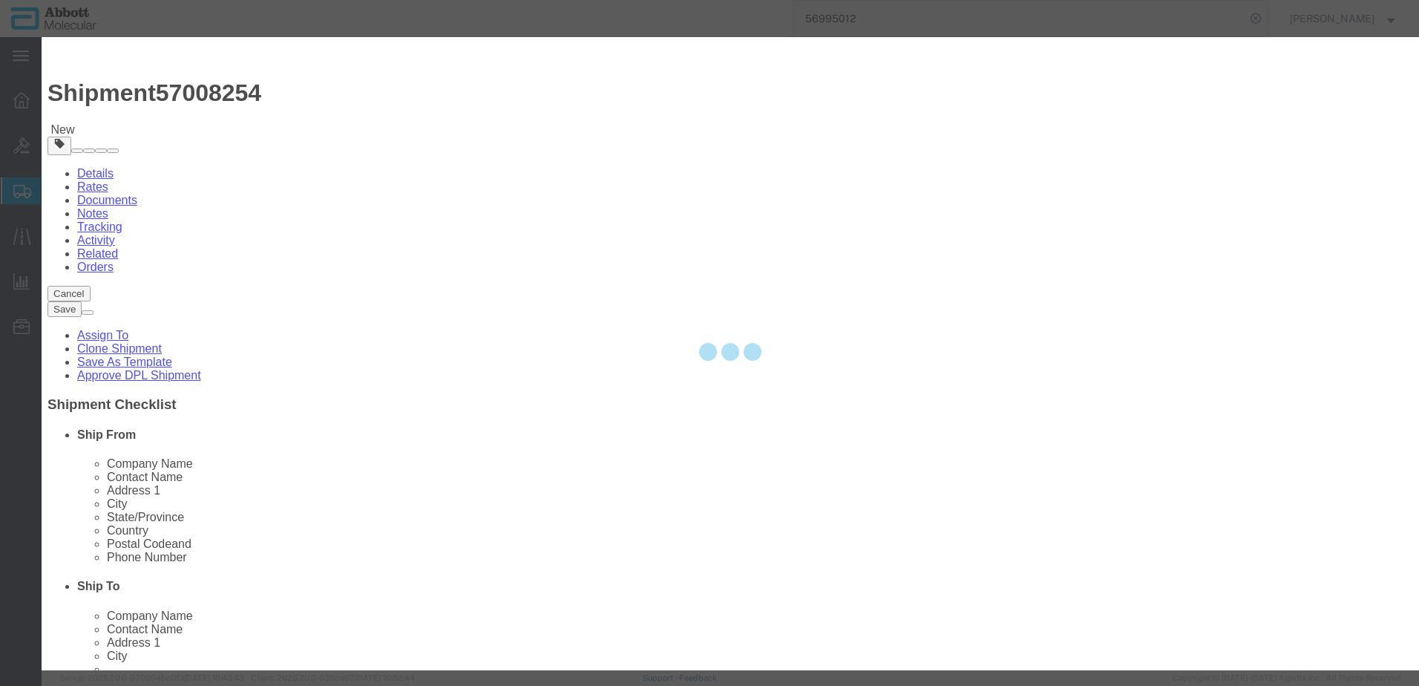
select select "NLR"
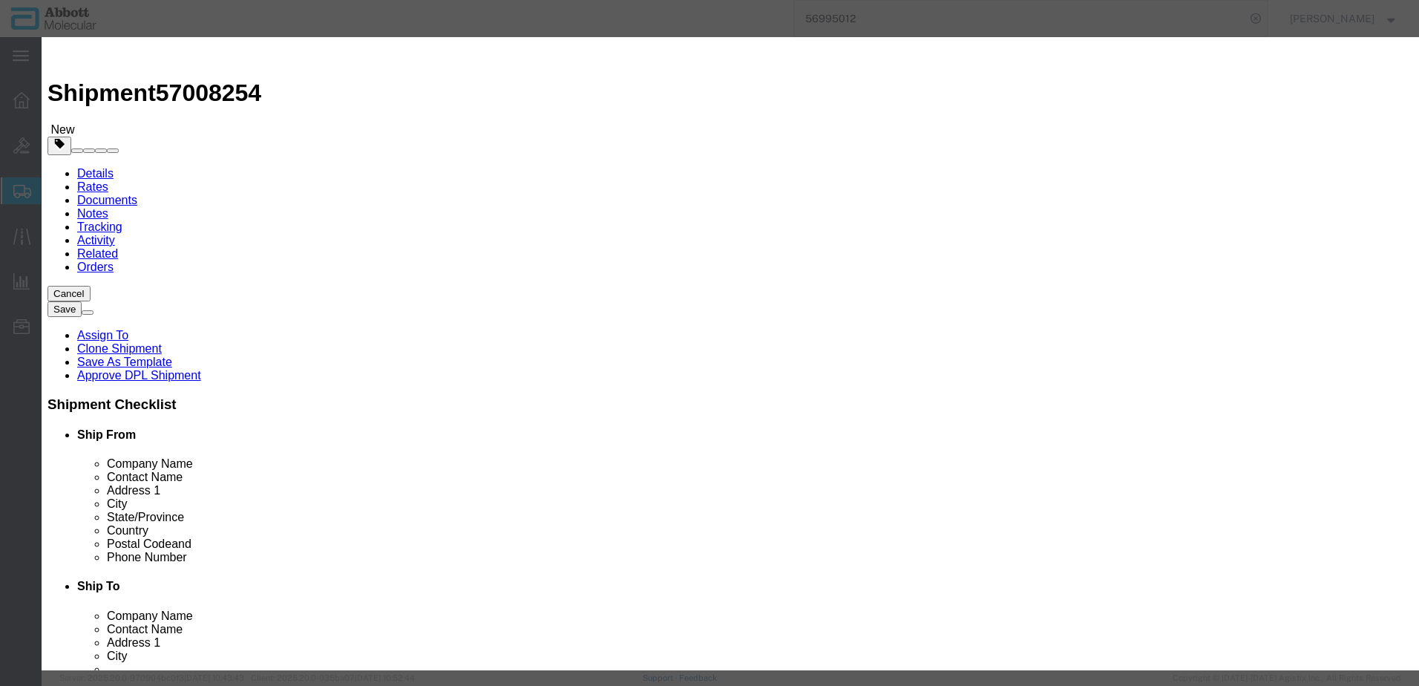
type input "03L7860"
type input "5"
drag, startPoint x: 922, startPoint y: 249, endPoint x: 918, endPoint y: 259, distance: 11.0
click div "GL Reference Select Account Type Activity ID Airline Appointment Number ASN Bat…"
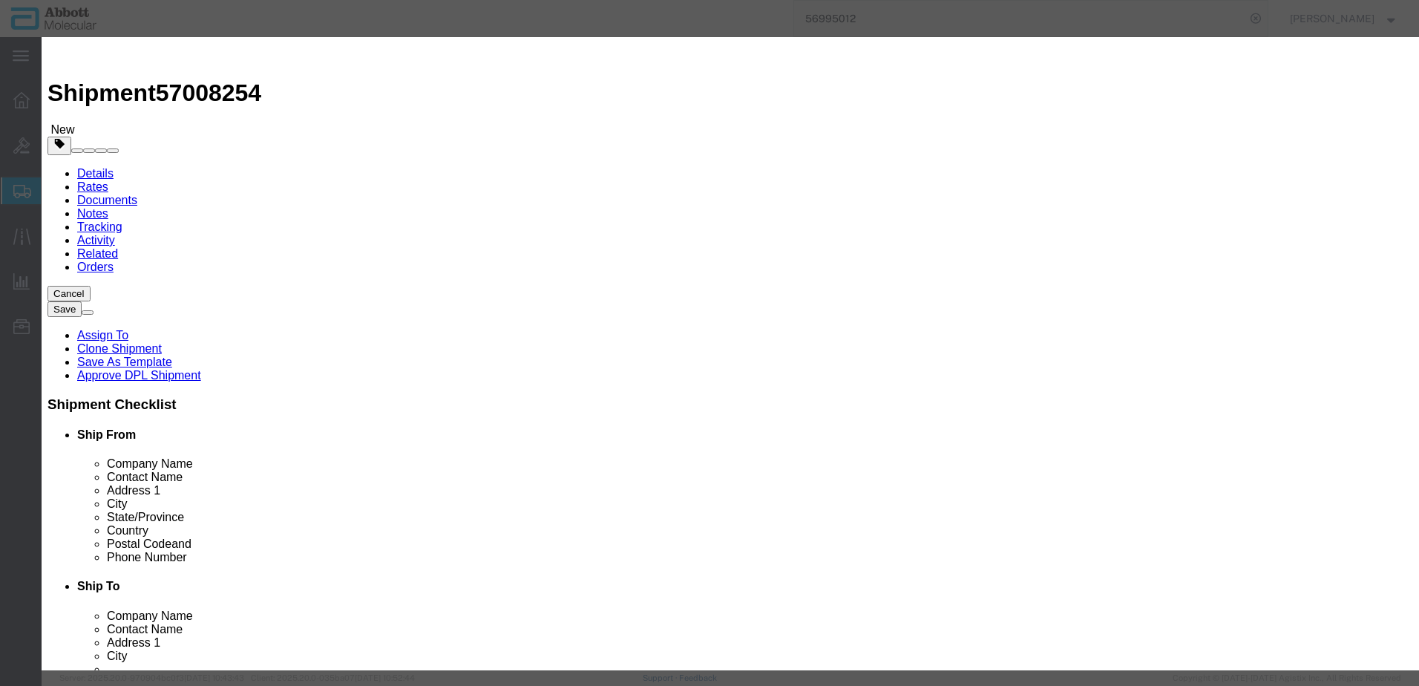
select select "BATCH_NUMBER"
click select "Select Account Type Activity ID Airline Appointment Number ASN Batch Number Bil…"
type input "414321"
click button "Save & Close"
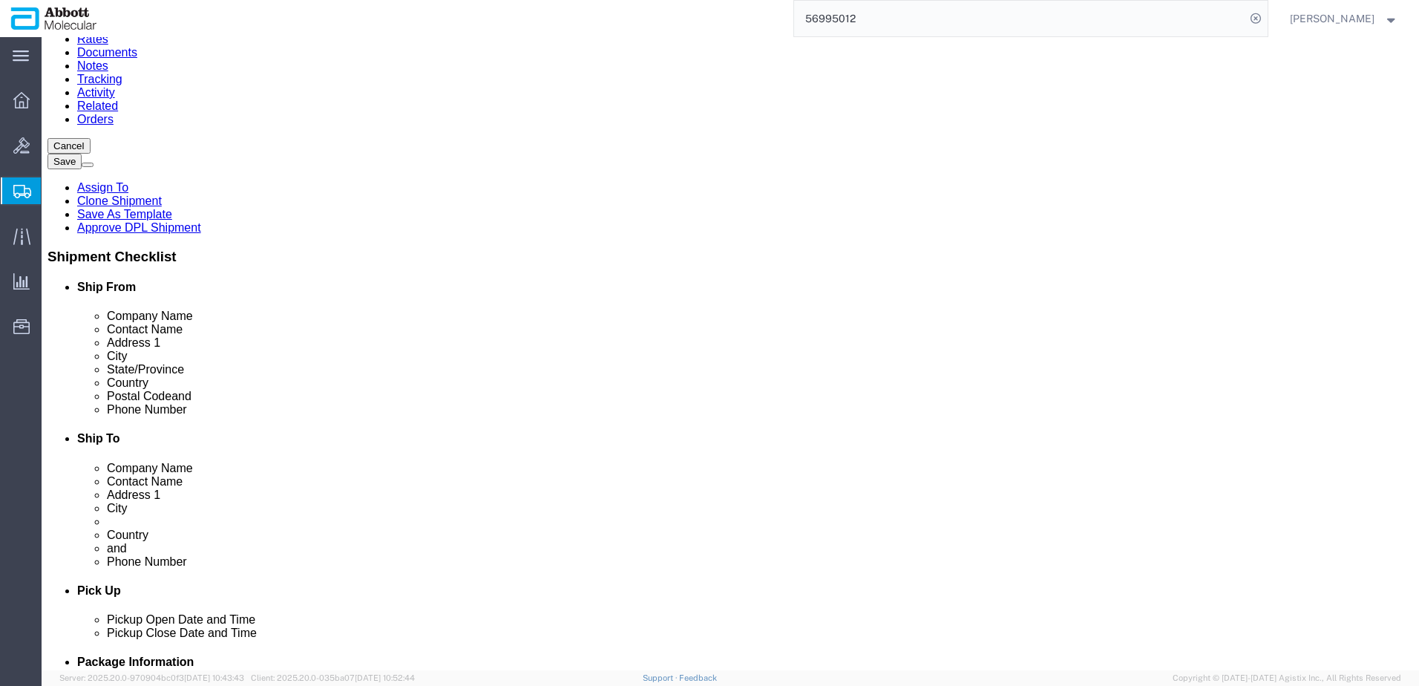
scroll to position [149, 0]
drag, startPoint x: 1049, startPoint y: 575, endPoint x: 85, endPoint y: 358, distance: 987.6
click button "Continue"
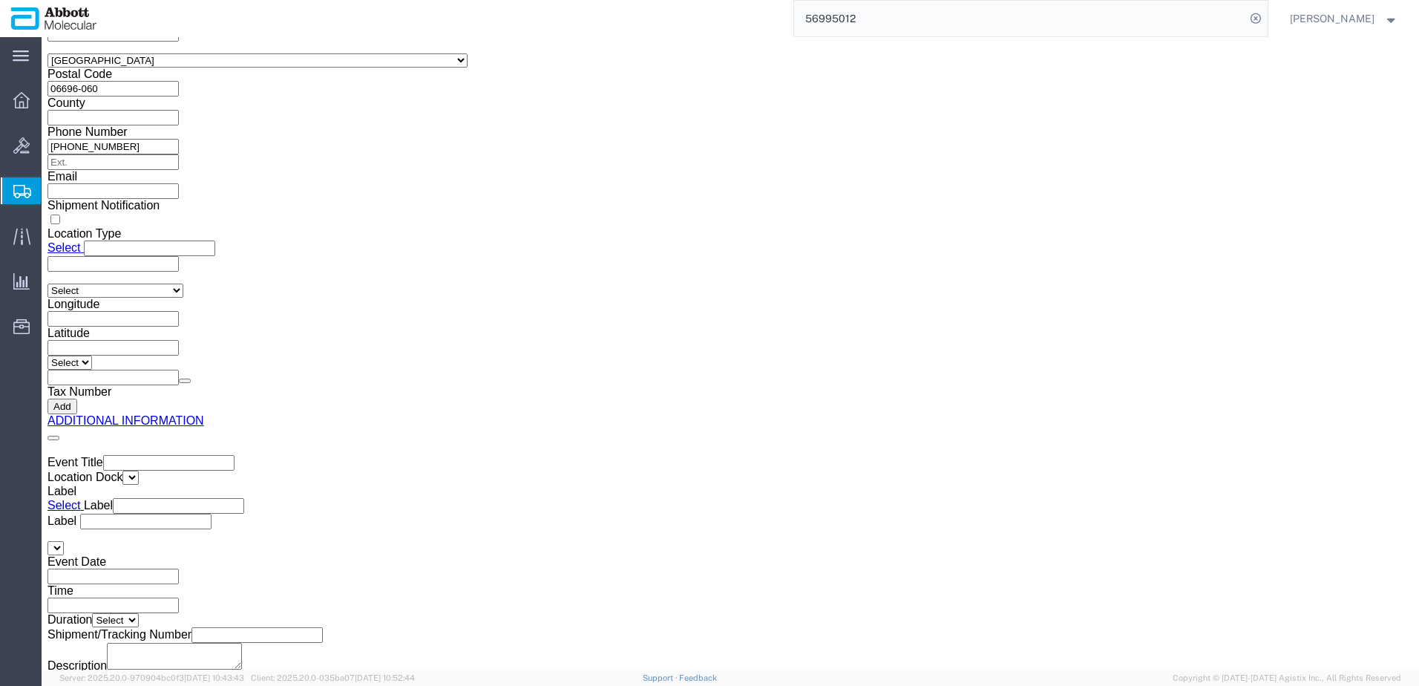
click button "Upload"
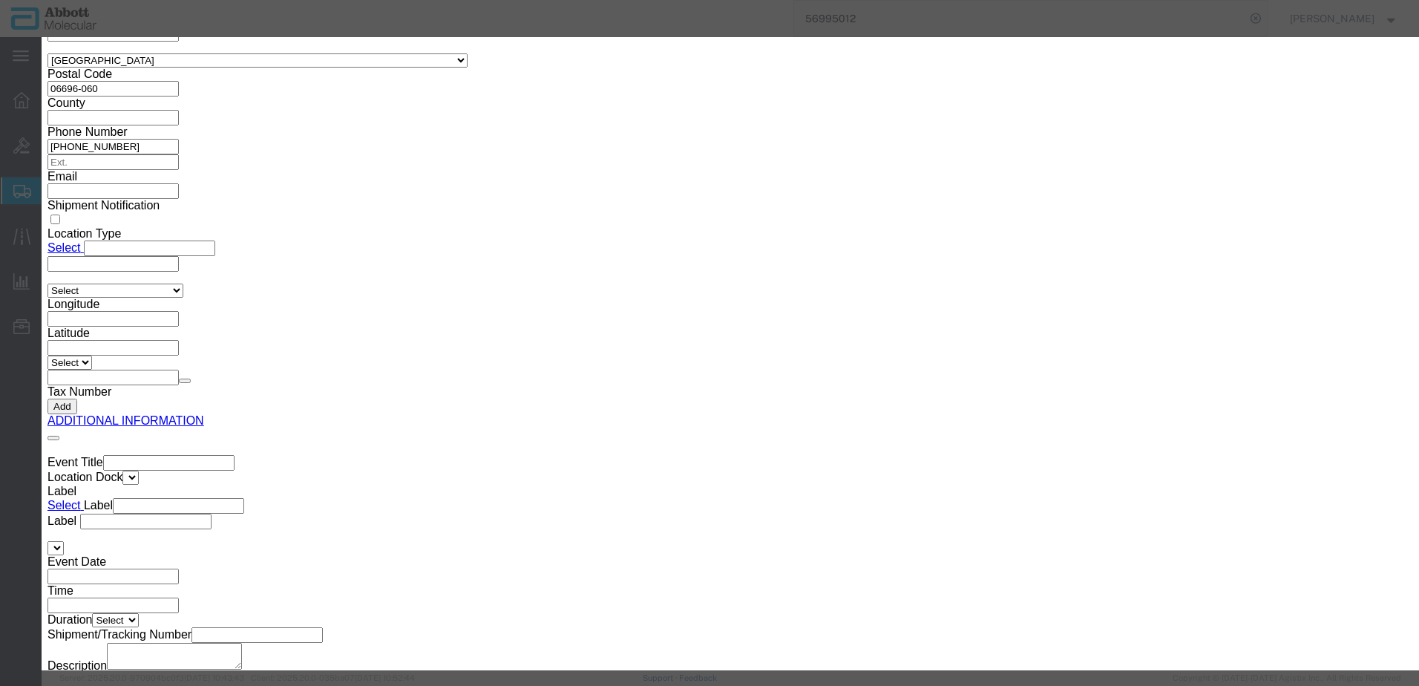
click button "Browse"
type input "C:\fakepath\620770856 SLI DSV.pdf"
click button "Upload"
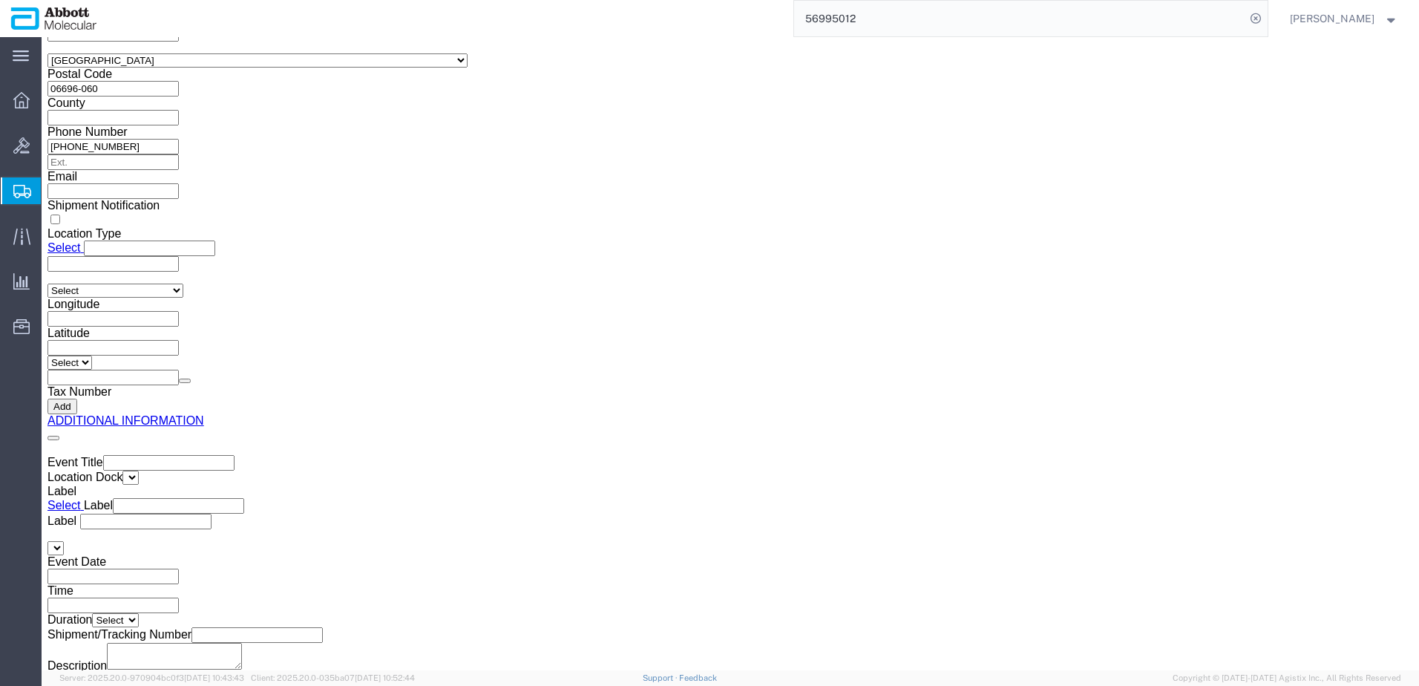
drag, startPoint x: 39, startPoint y: 22, endPoint x: 200, endPoint y: 13, distance: 160.5
click h1 "Shipment 57008254"
copy h1 "Shipment 57008254"
click button "Rate Shipment"
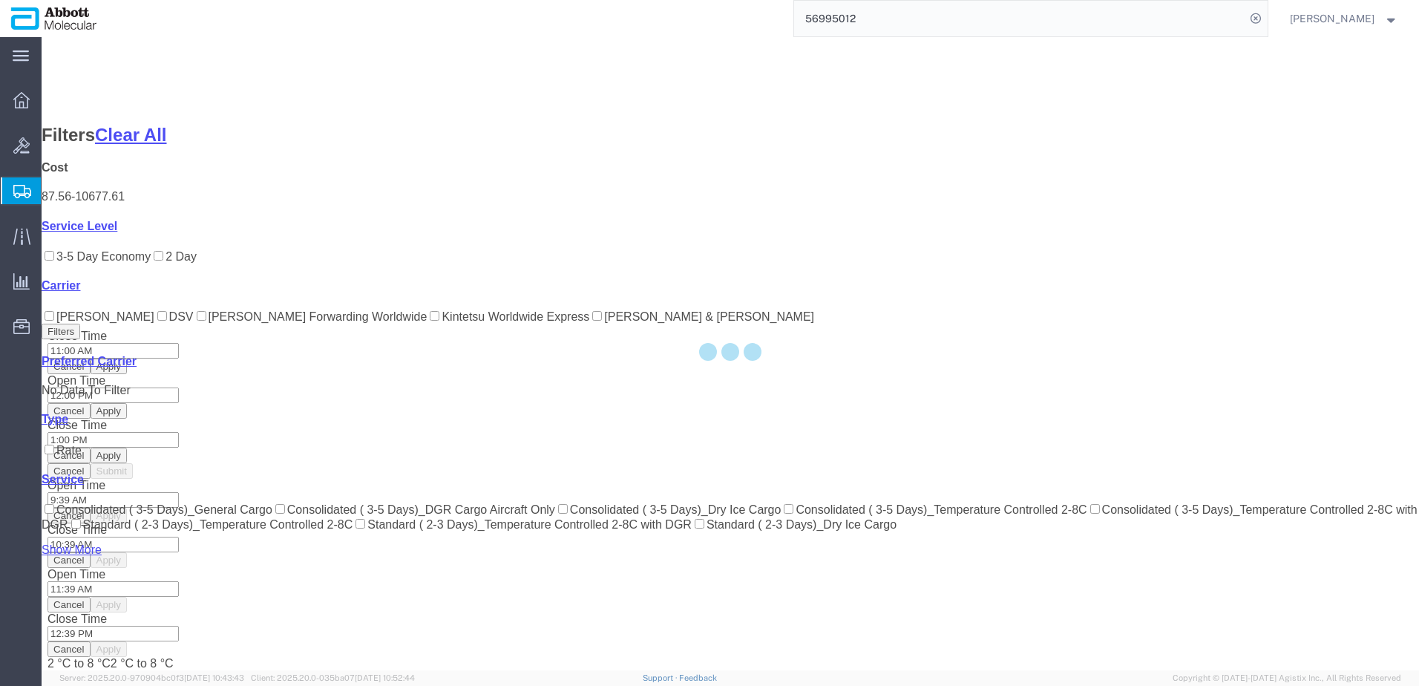
scroll to position [83, 0]
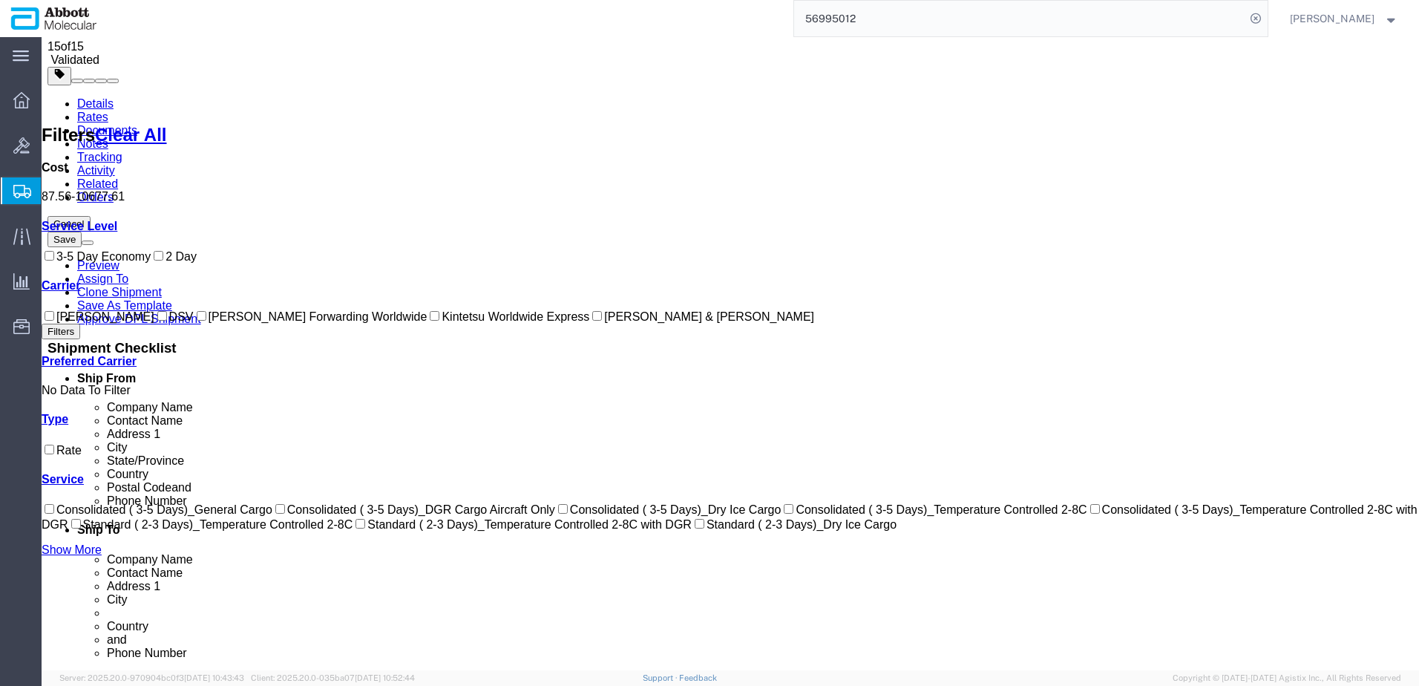
click at [154, 323] on label "DSV" at bounding box center [173, 316] width 39 height 13
click at [157, 321] on input "DSV" at bounding box center [162, 316] width 10 height 10
checkbox input "true"
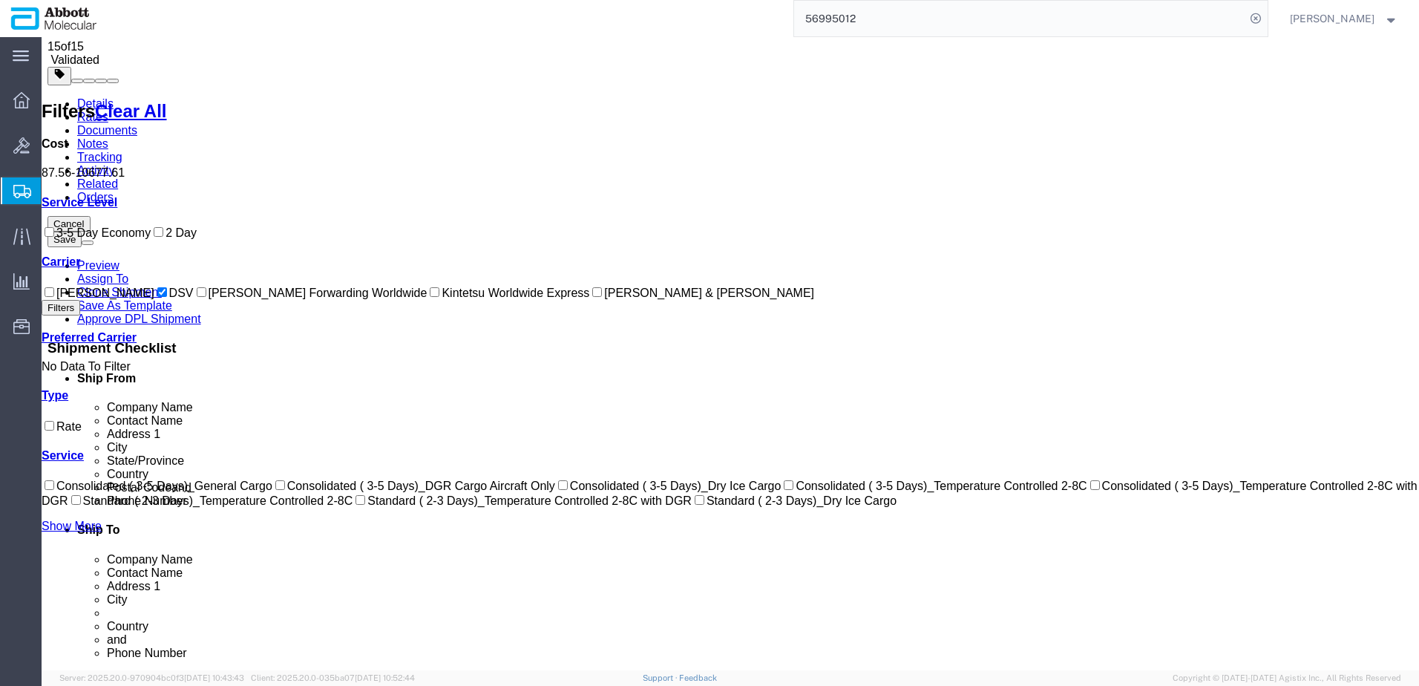
scroll to position [0, 0]
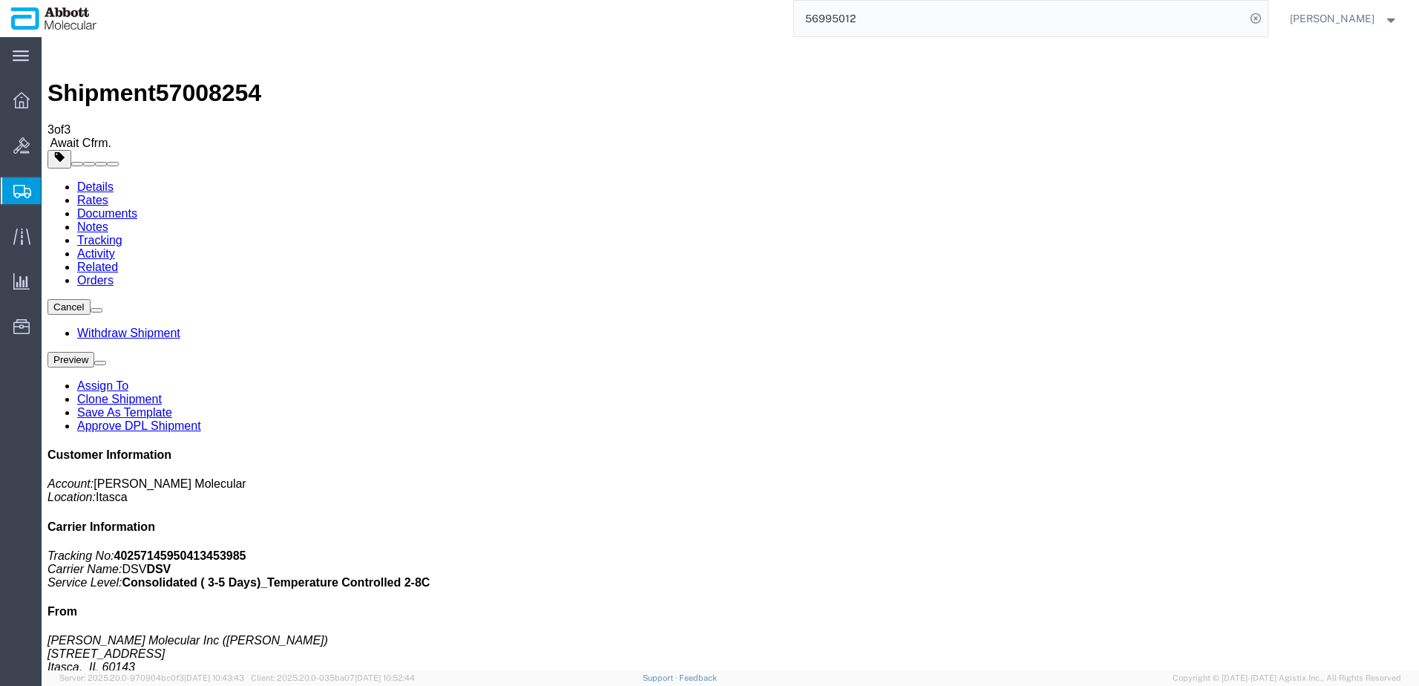
click at [0, 0] on span "Create from Template" at bounding box center [0, 0] width 0 height 0
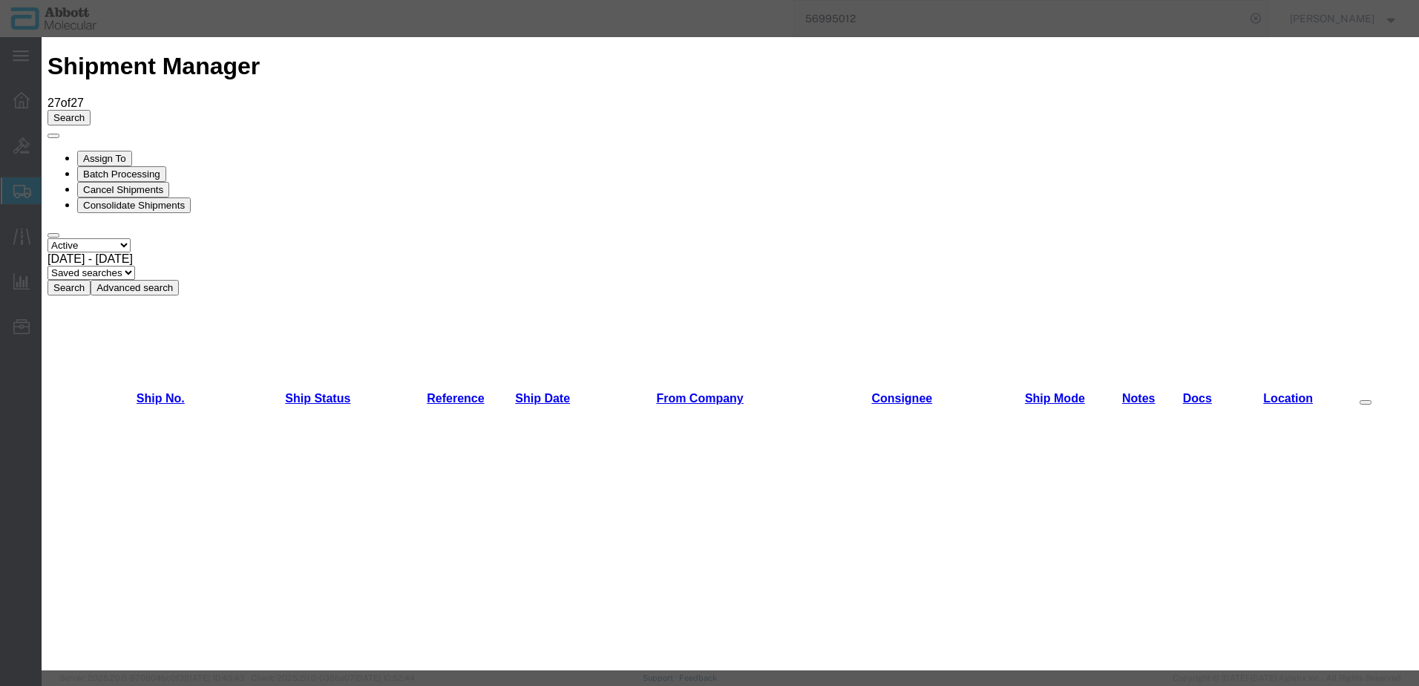
scroll to position [520, 0]
drag, startPoint x: 42, startPoint y: 295, endPoint x: 575, endPoint y: 311, distance: 533.2
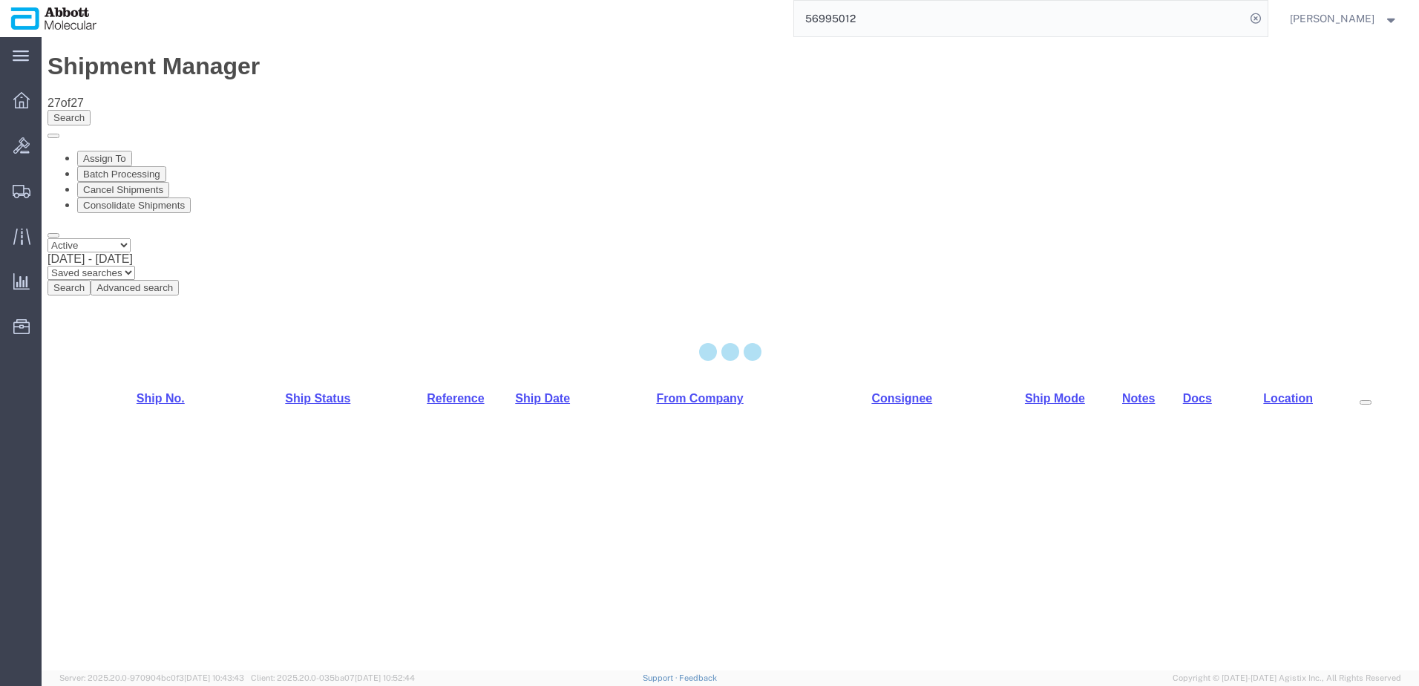
select select "48454"
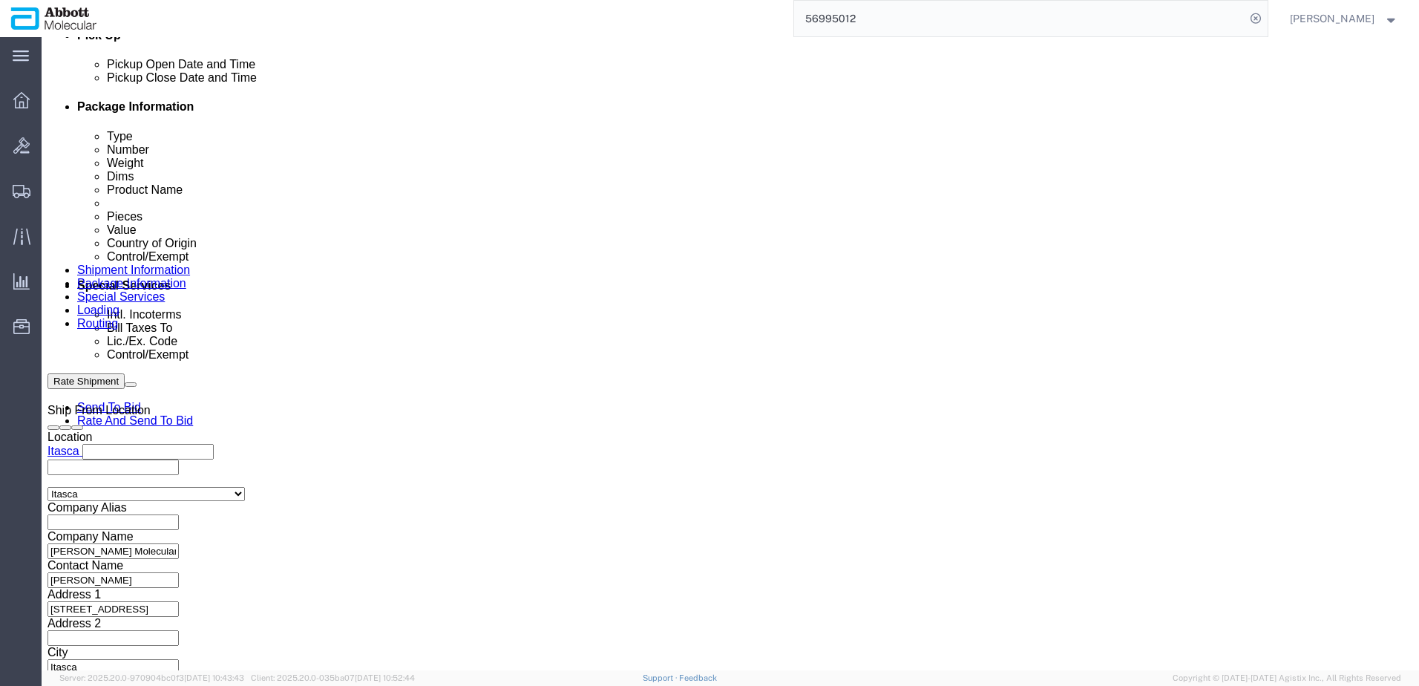
scroll to position [742, 0]
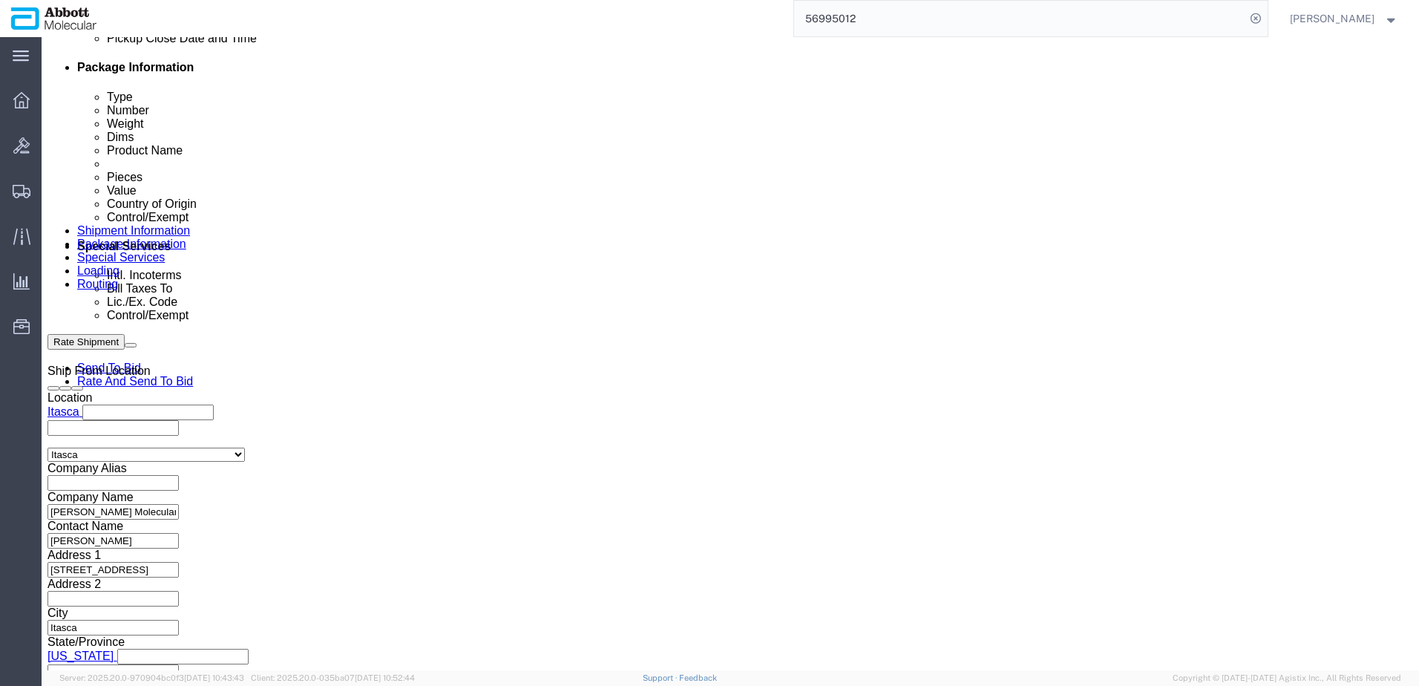
click button "Add reference"
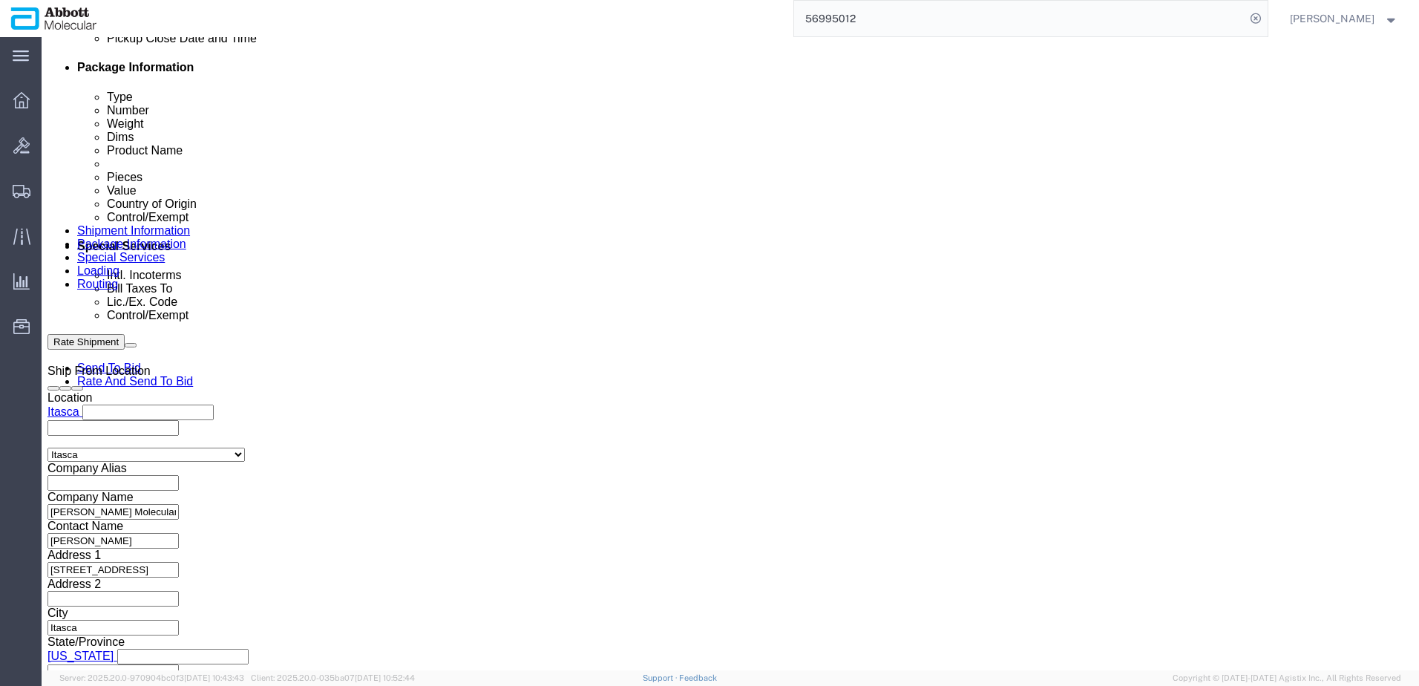
click button "Add reference"
click input "text"
paste input "620747531"
type input "620747531"
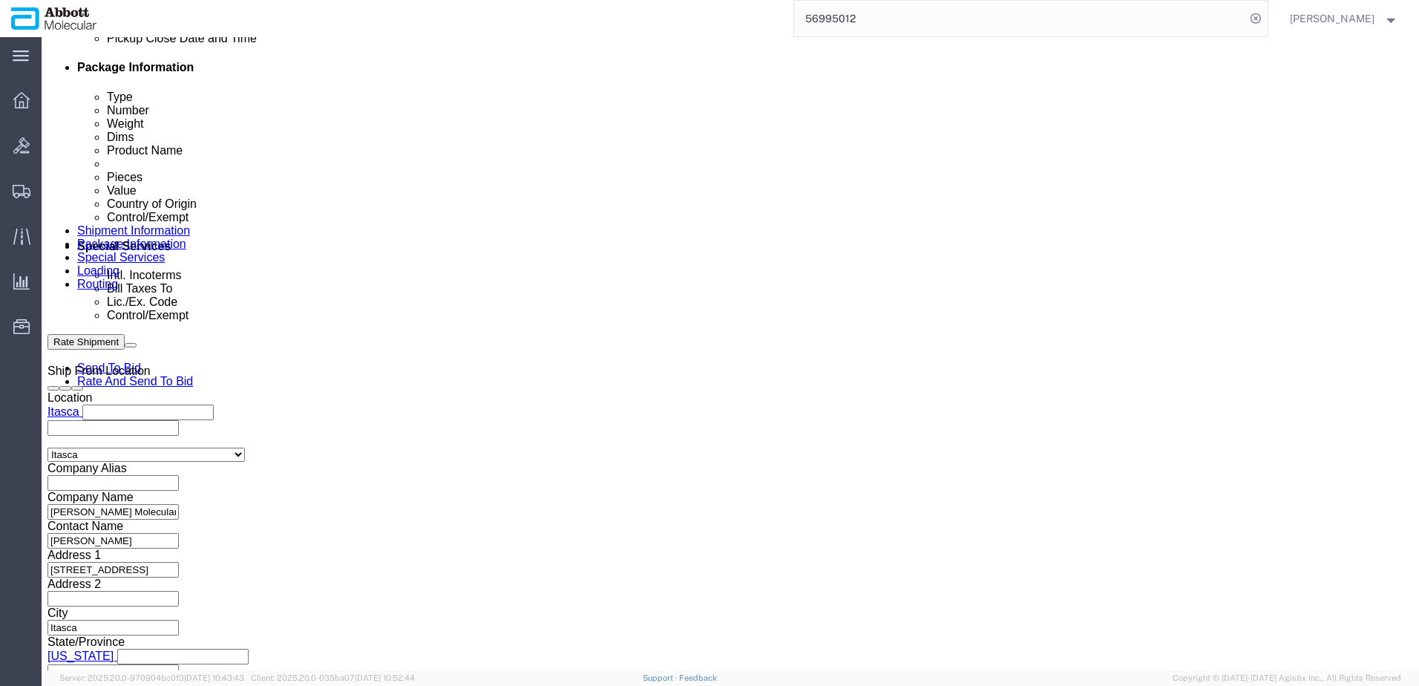
select select "INVOICE"
paste input "620747531"
type input "620747532"
select select "INVOICE"
paste input "620747531"
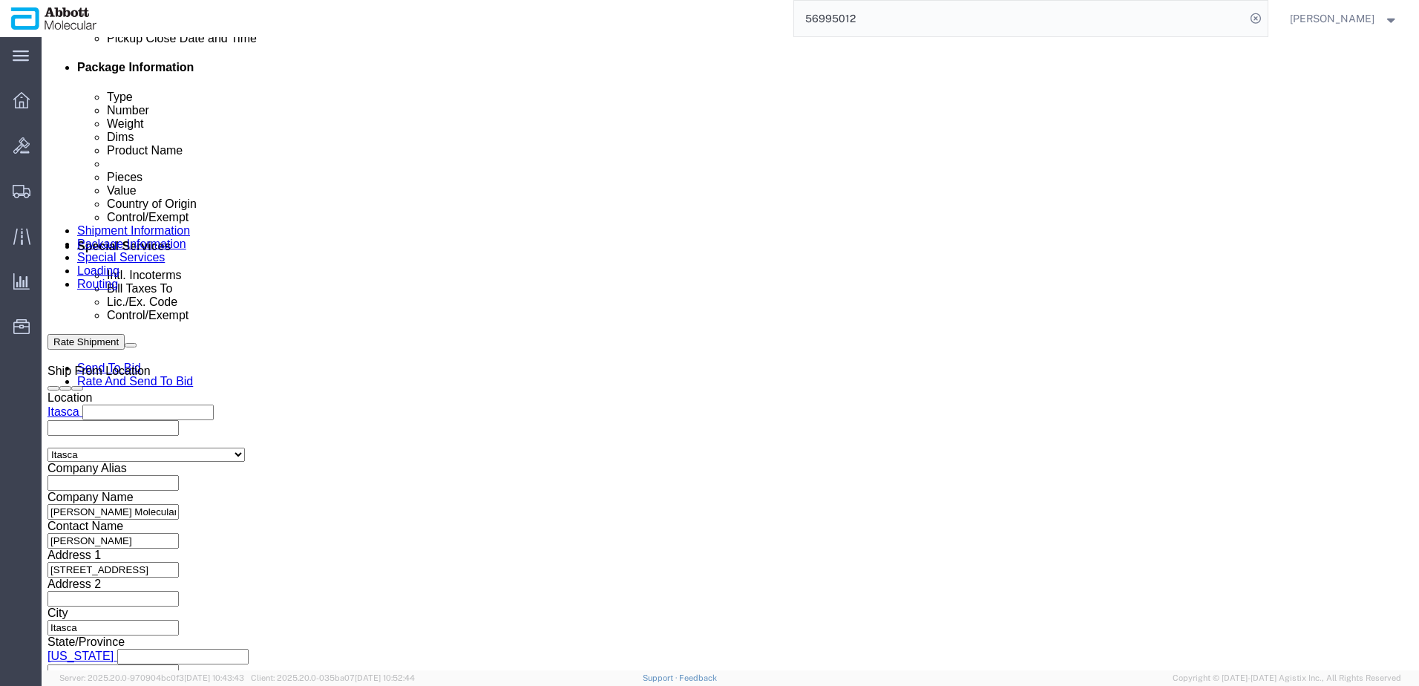
type input "620747533"
select select "INVOICE"
paste input "620747531"
type input "620747534"
select select "INVOICE"
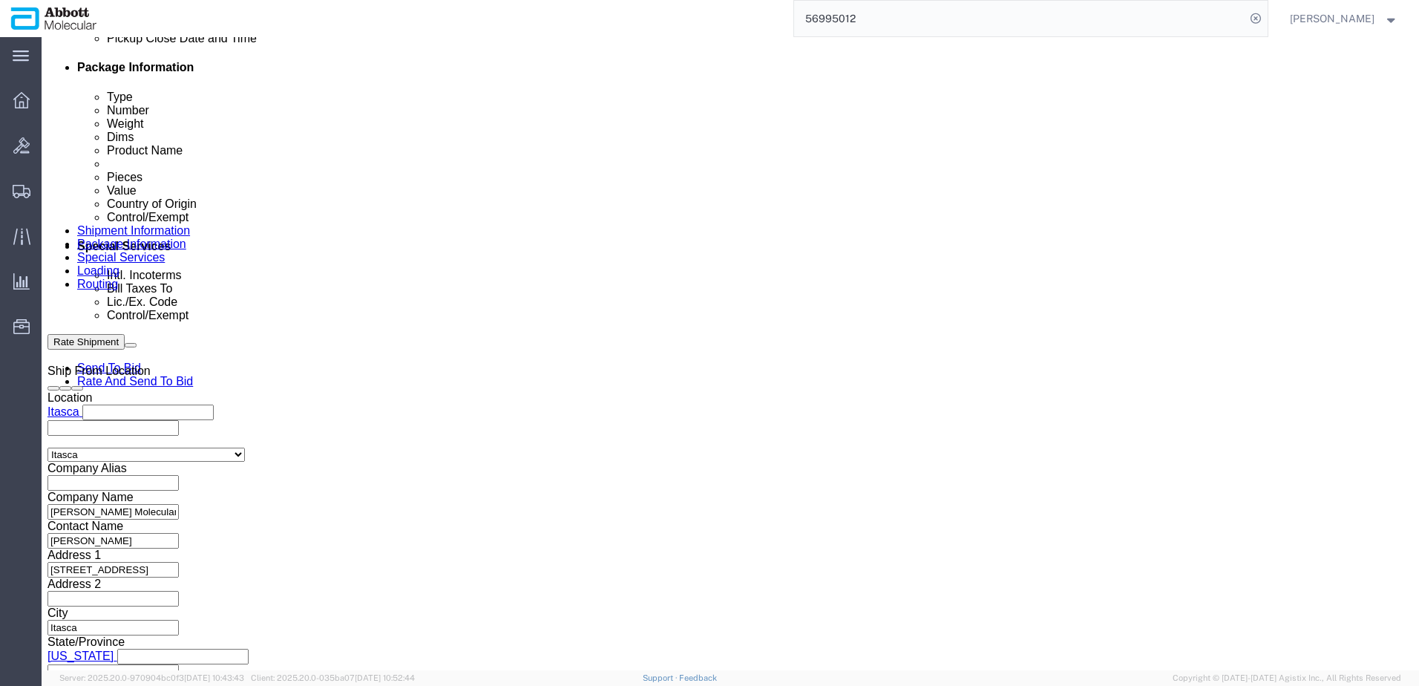
paste input "620747531"
type input "620747535"
select select "INVOICE"
paste input "620747531"
type input "620747536"
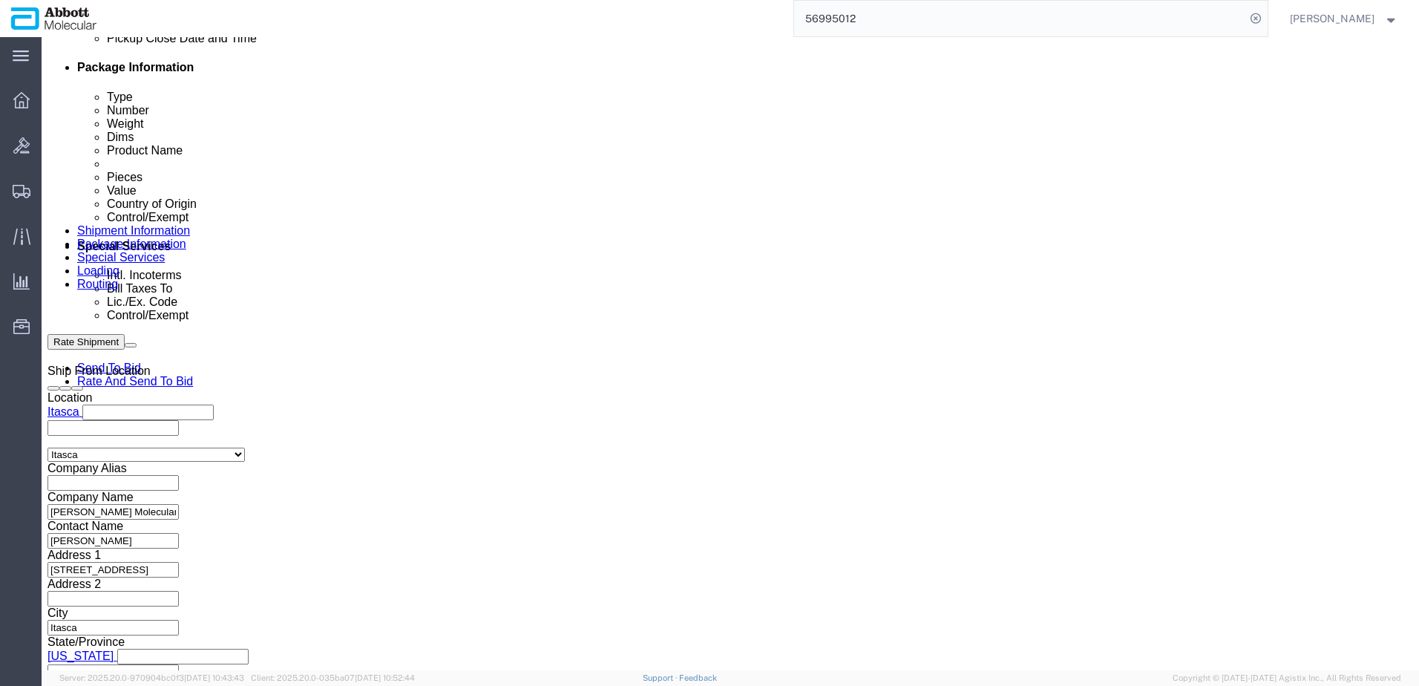
select select "INVOICE"
paste input "620747531"
type input "620747537"
select select "INVOICE"
paste input "620747531"
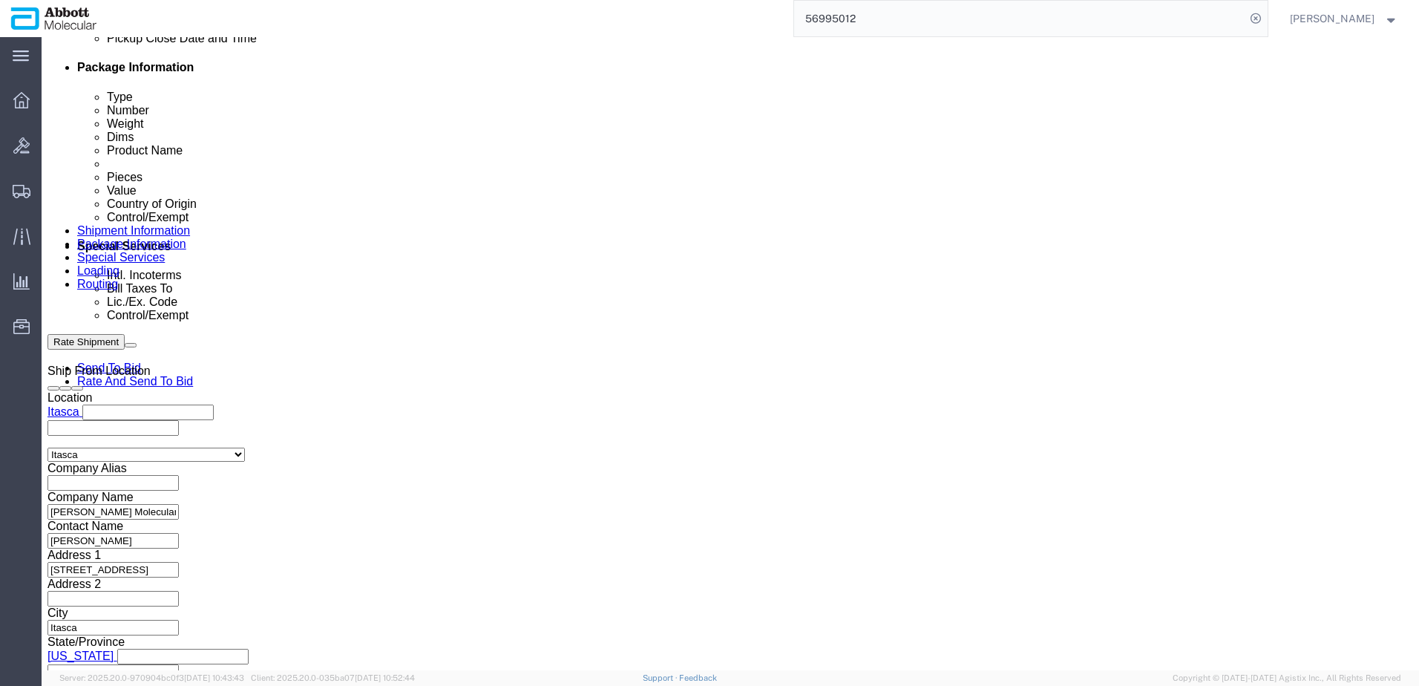
type input "620747538"
select select "INVOICE"
paste input "620747531"
type input "620747539"
select select "INVOICE"
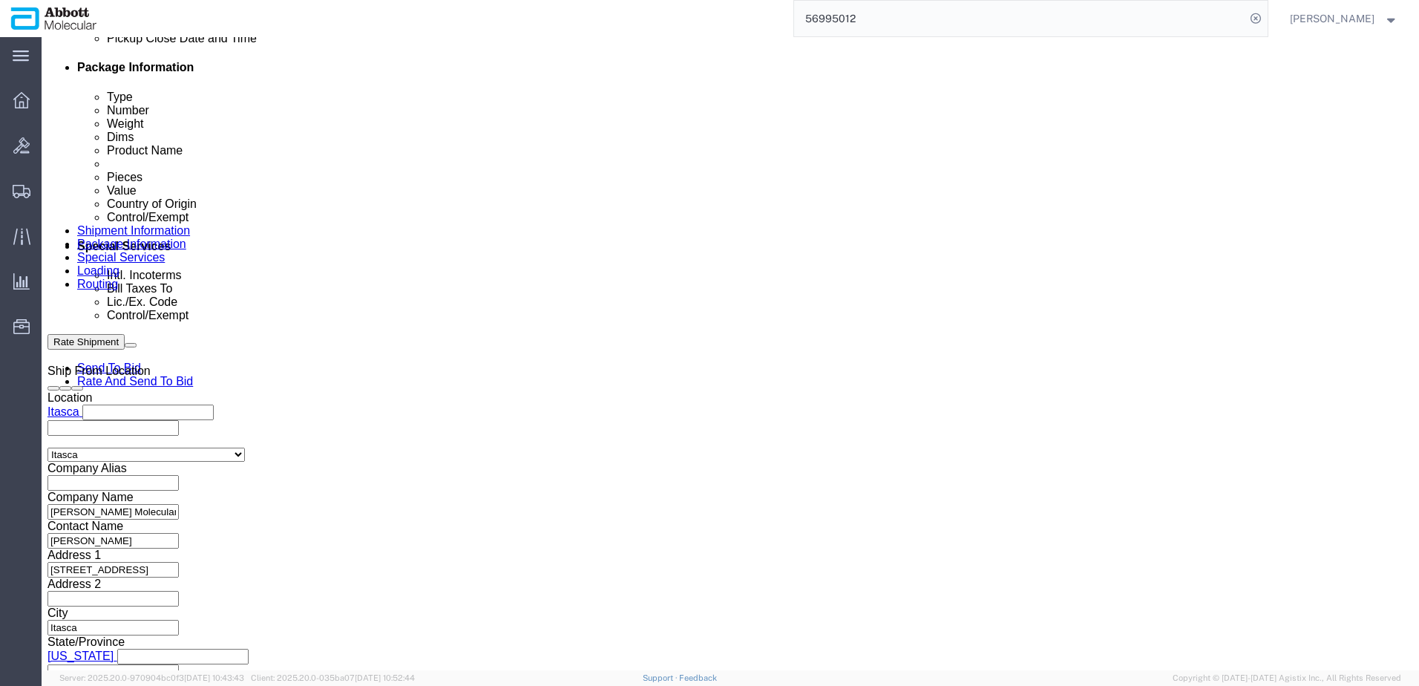
paste input "620747531"
type input "620747540"
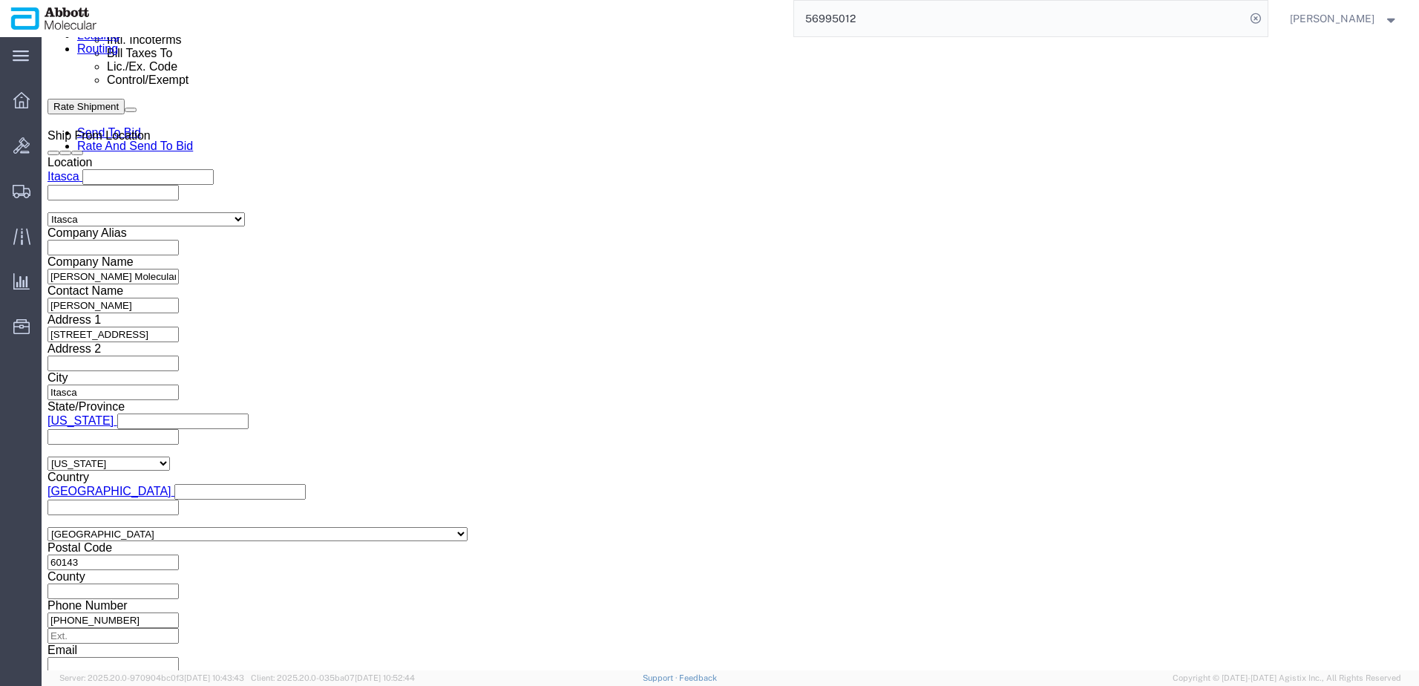
scroll to position [1027, 0]
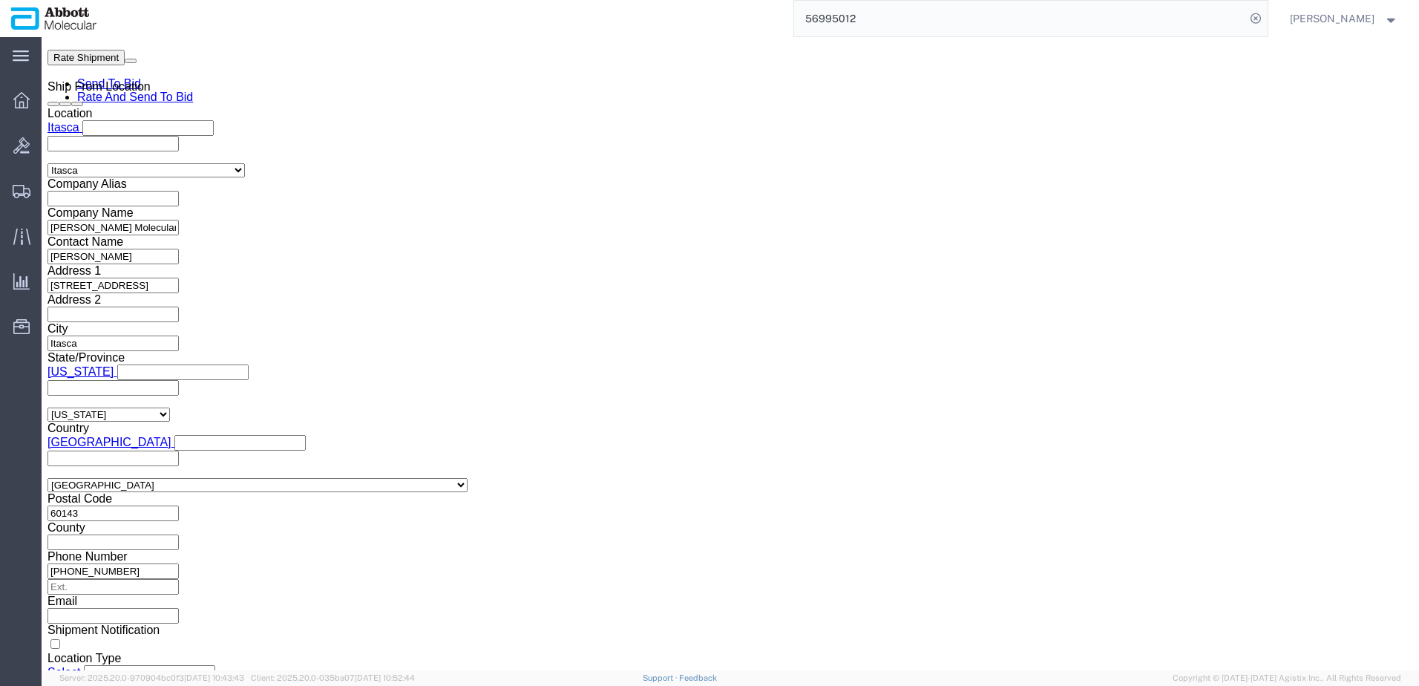
click button "Continue"
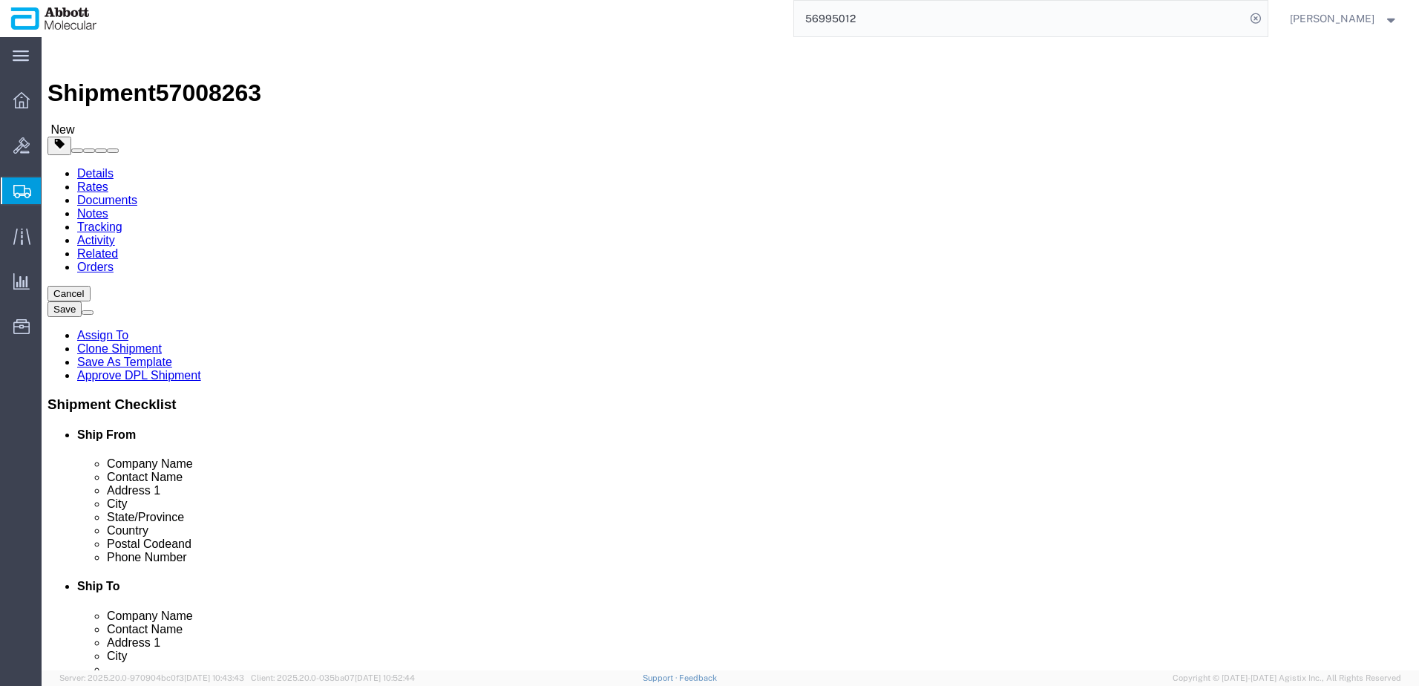
click select "Select Box (B) Box (C) Box (D) Cardboard Box(es) Crate (Instrument) Crate(s) En…"
select select "BOXD"
click select "Select Box (B) Box (C) Box (D) Cardboard Box(es) Crate (Instrument) Crate(s) En…"
type input "28.00"
type input "24.00"
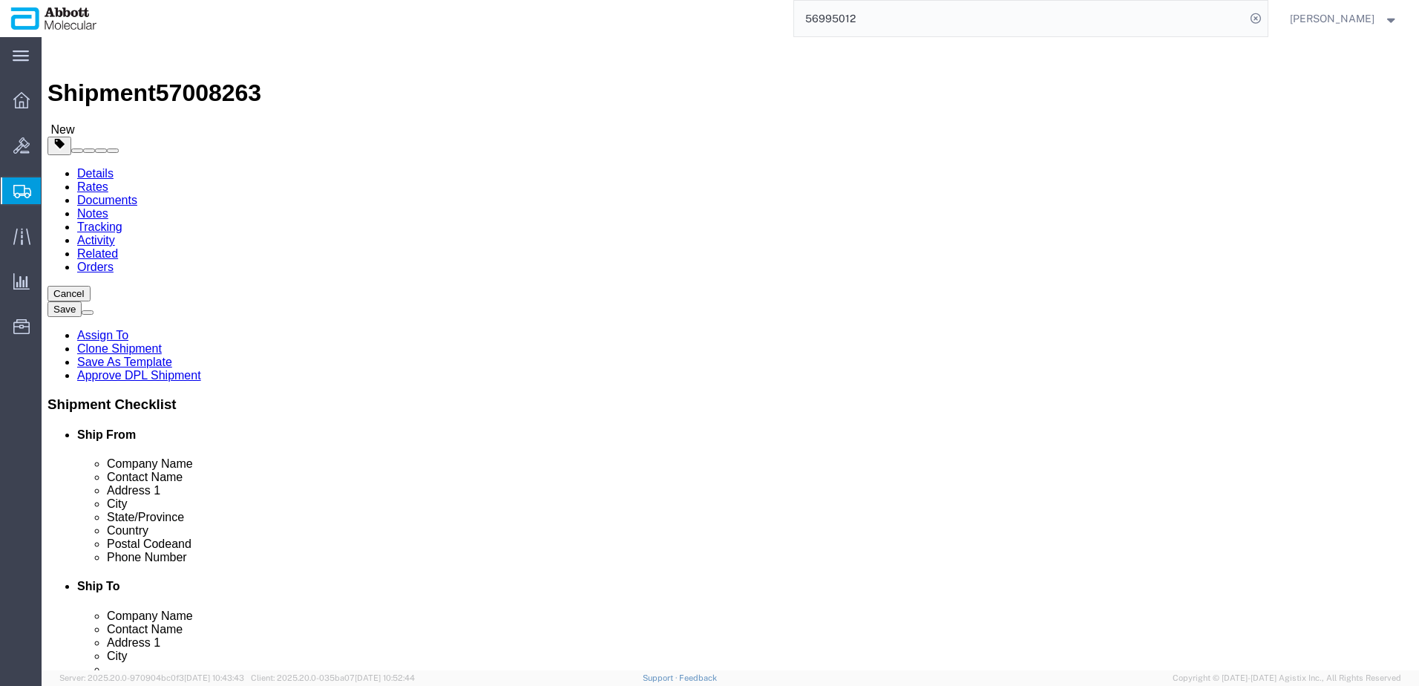
type input "21.00"
click div "Number 1"
type input "3"
drag, startPoint x: 234, startPoint y: 343, endPoint x: -12, endPoint y: 322, distance: 246.6
click html "Shipment 57008263 New Details Rates Documents Notes Tracking Activity Related O…"
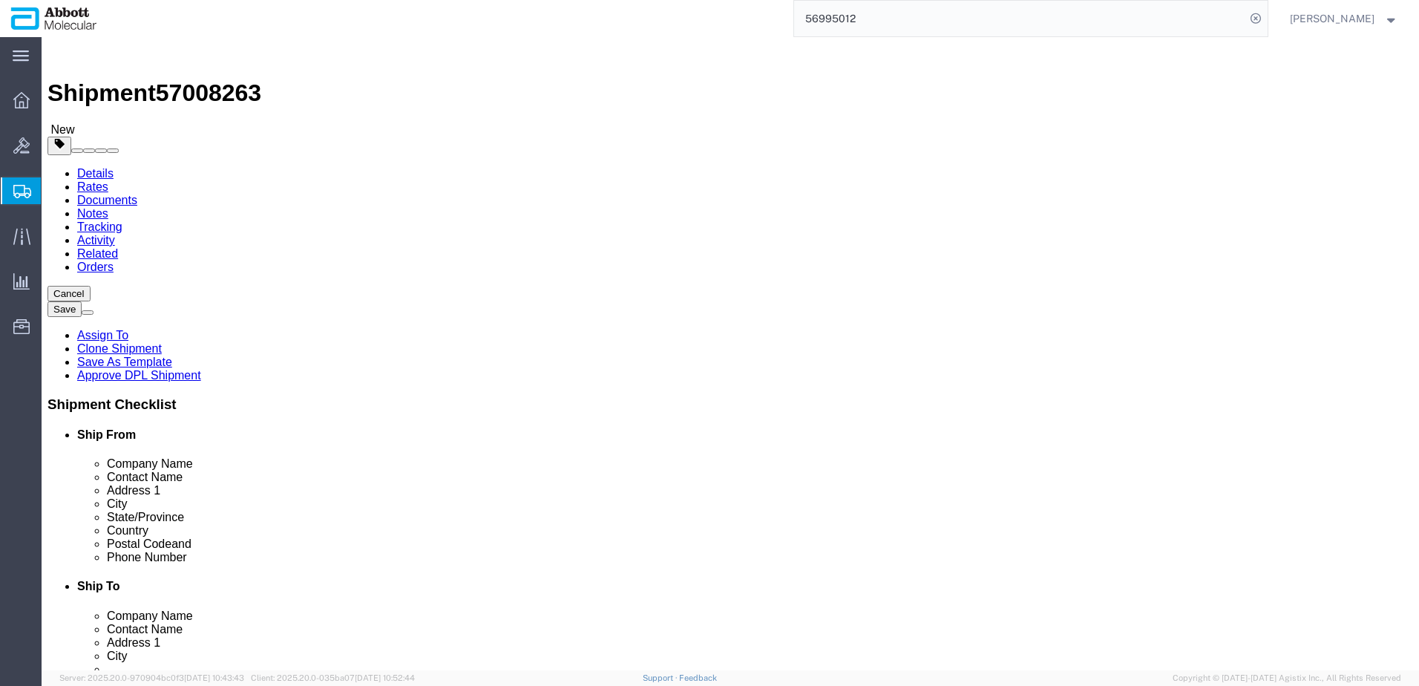
type input "90"
click input "checkbox"
checkbox input "true"
type input "FROZEN"
click link "Add Package"
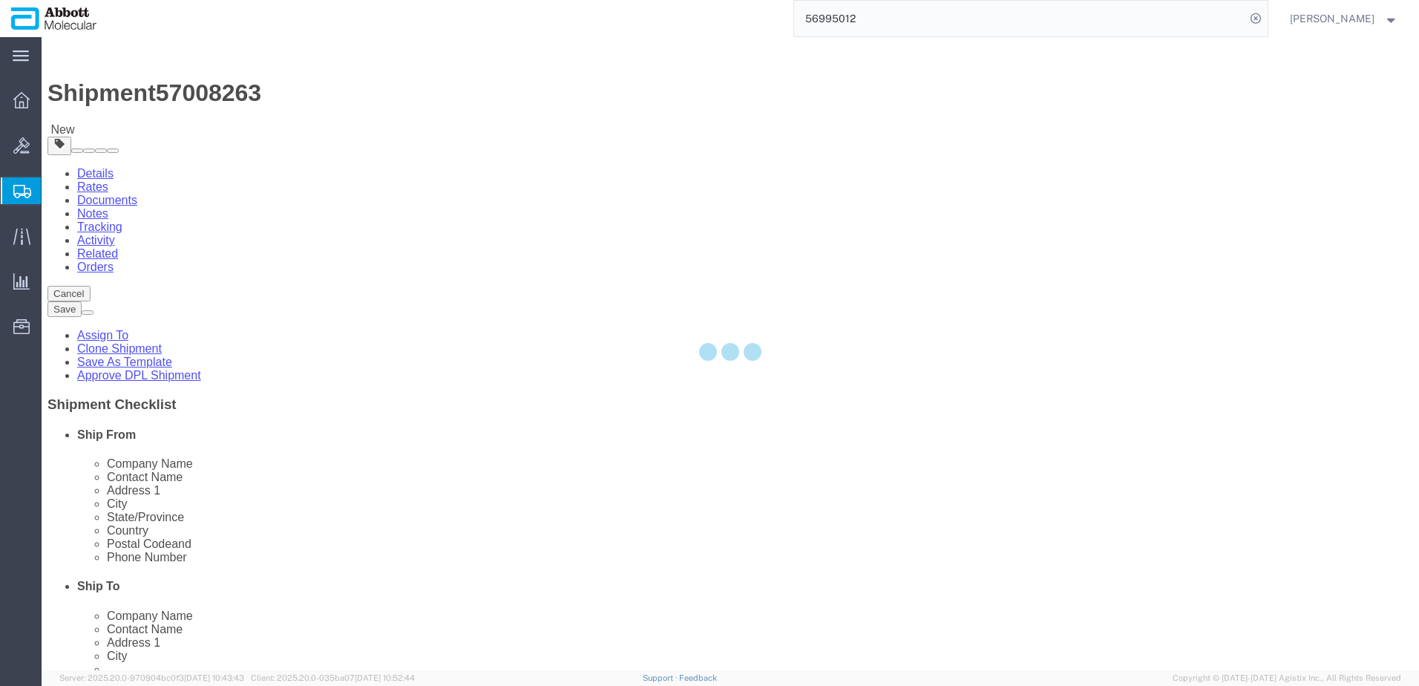
select select "BOXD"
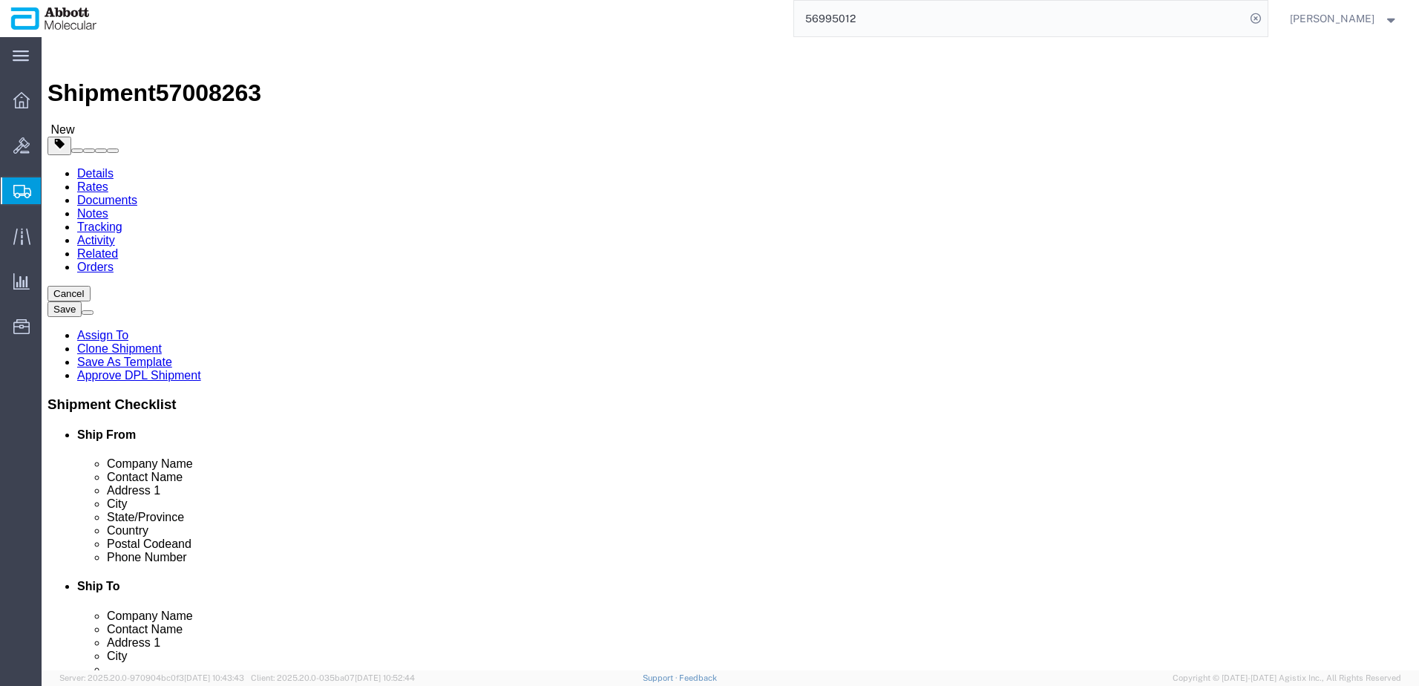
drag, startPoint x: 827, startPoint y: 255, endPoint x: 822, endPoint y: 266, distance: 12.0
click select "Select Box (B) Box (C) Box (D) Cardboard Box(es) Crate (Instrument) Crate(s) En…"
select select "BOXC"
click select "Select Box (B) Box (C) Box (D) Cardboard Box(es) Crate (Instrument) Crate(s) En…"
type input "22.00"
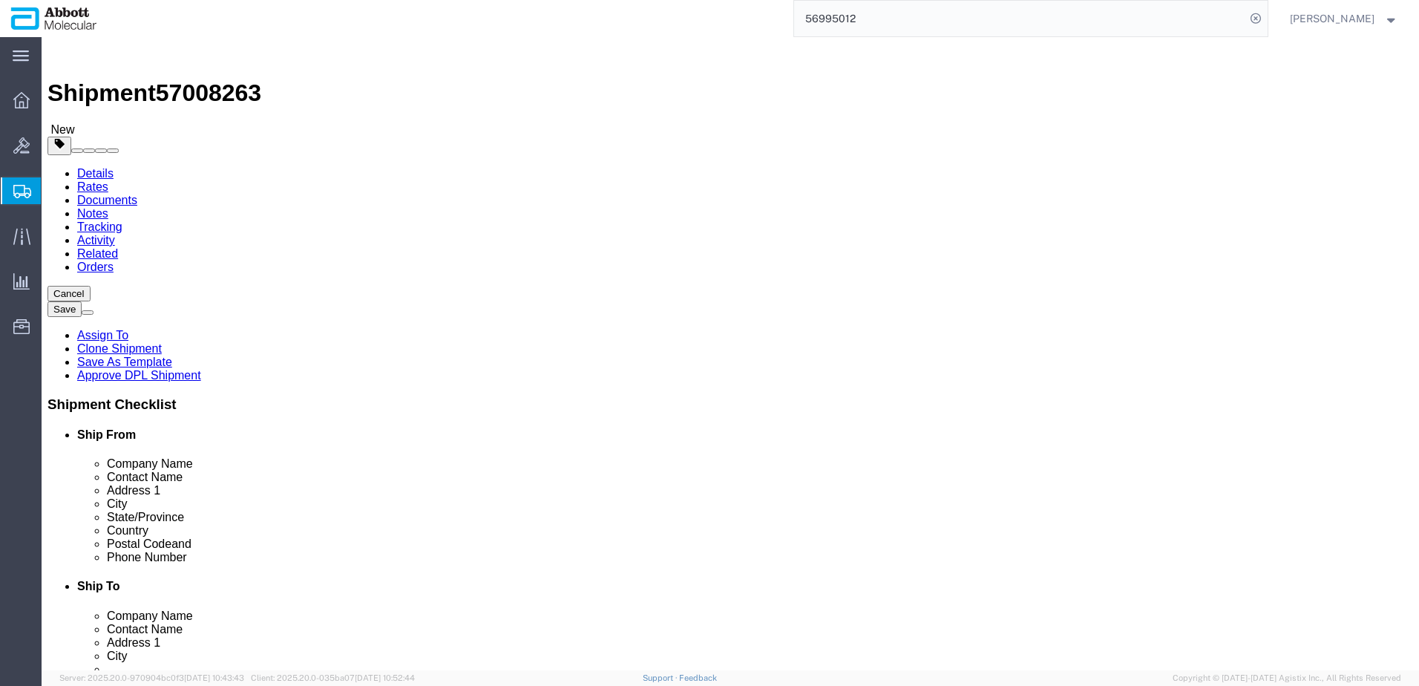
type input "18.00"
drag, startPoint x: 770, startPoint y: 343, endPoint x: 536, endPoint y: 330, distance: 234.2
click div "Weight 0.00 Select kgs lbs Ship. t°"
type input "20"
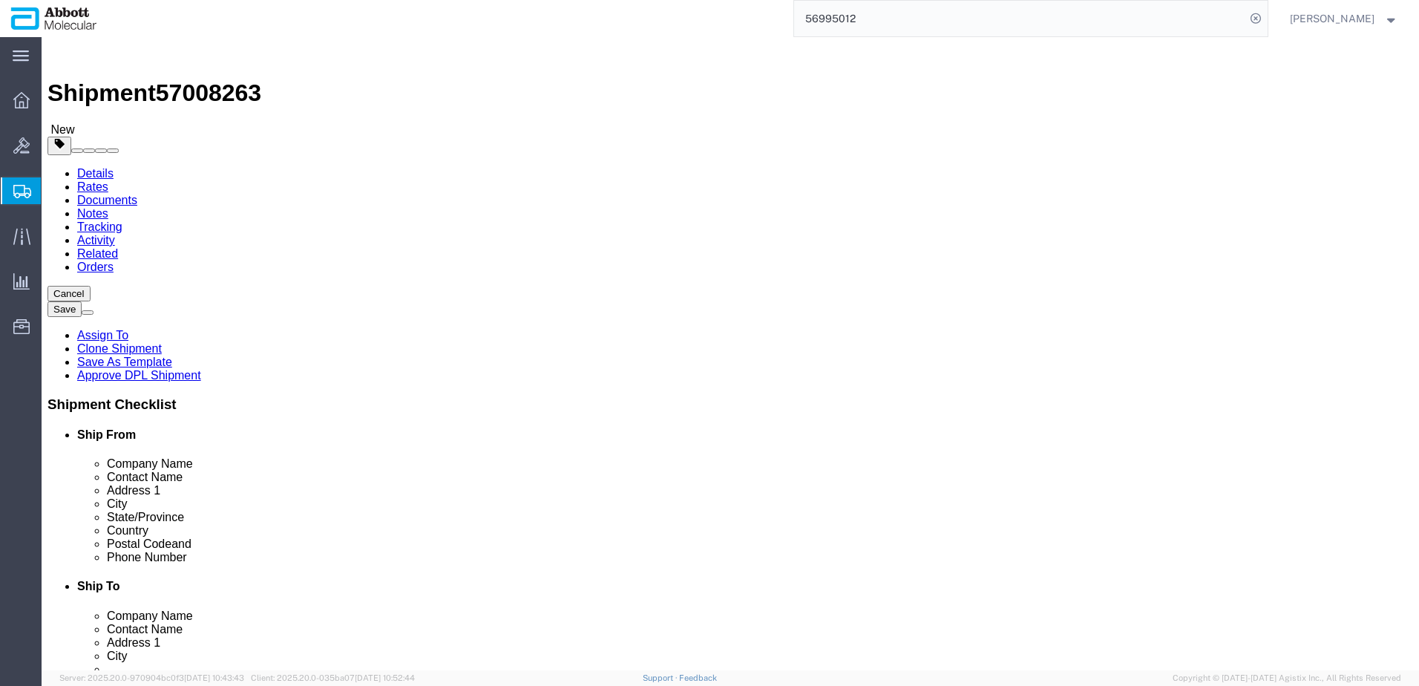
click input "checkbox"
checkbox input "true"
type input "FROZEN"
click link "Add Content"
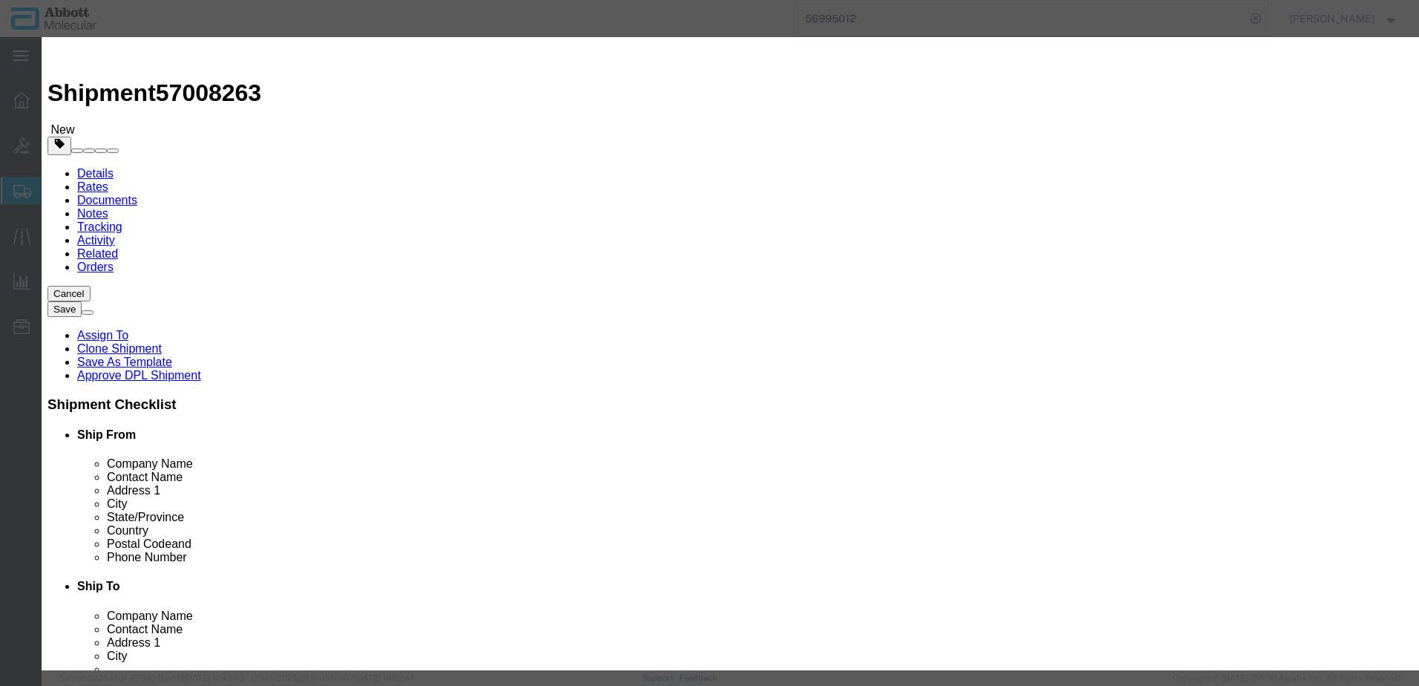
click input "text"
type input "02G3470"
click strong "02G3470"
type input "1"
select select
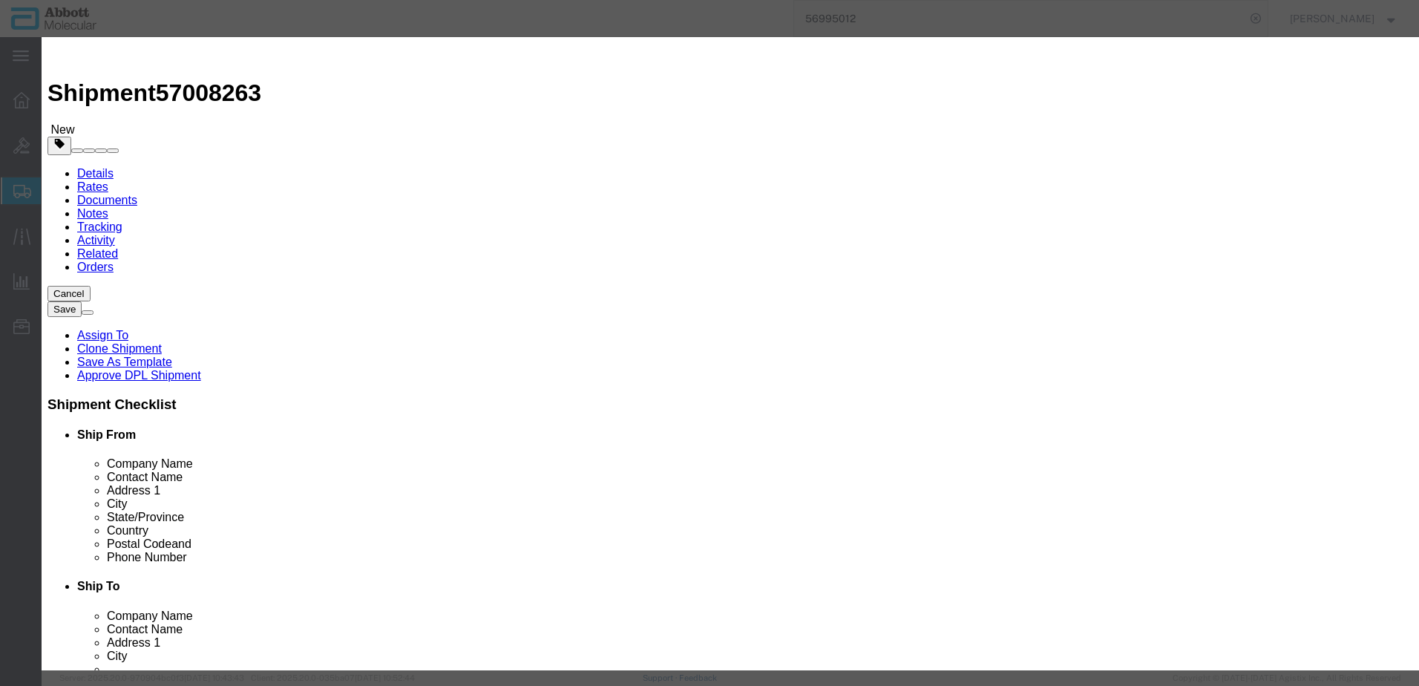
select select "US"
type input "3822190080"
select select "BIS"
checkbox input "false"
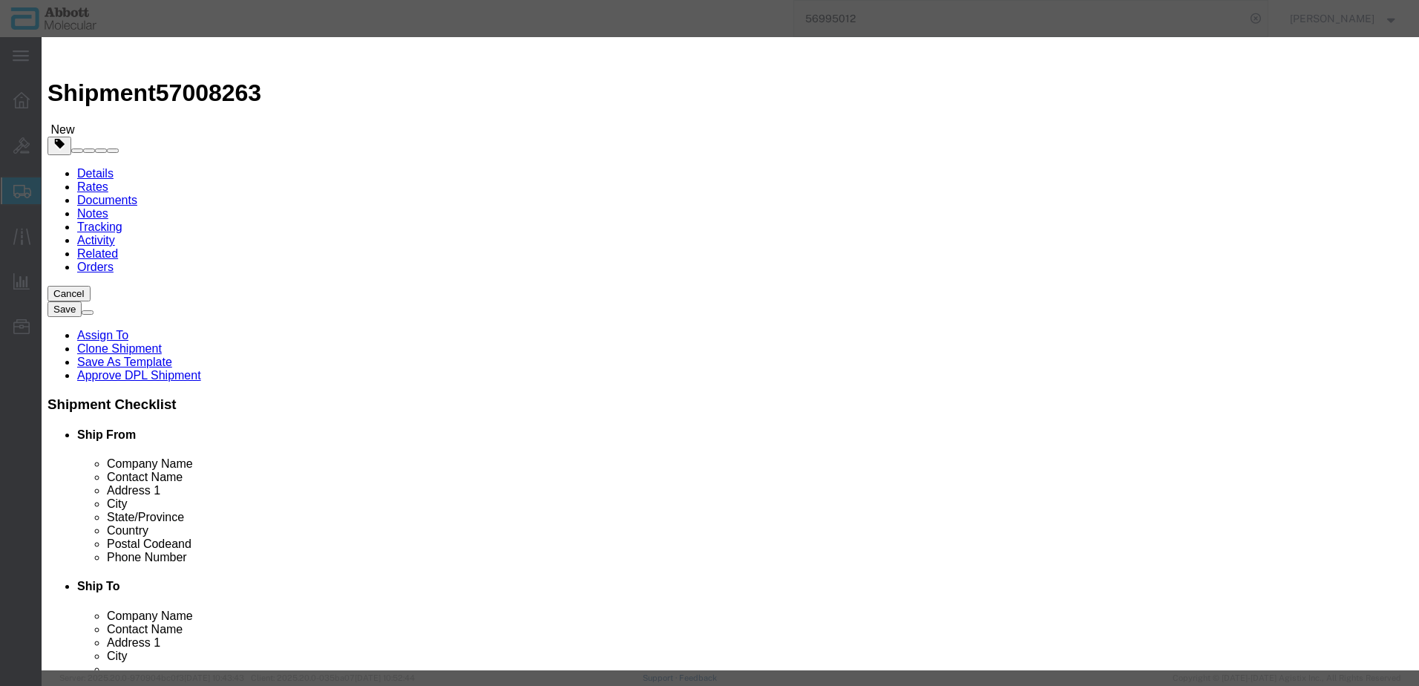
type input "02G3470"
type textarea "RT HBV CALIBRATOR(KIT)"
select select "NLR"
type input "02G3470"
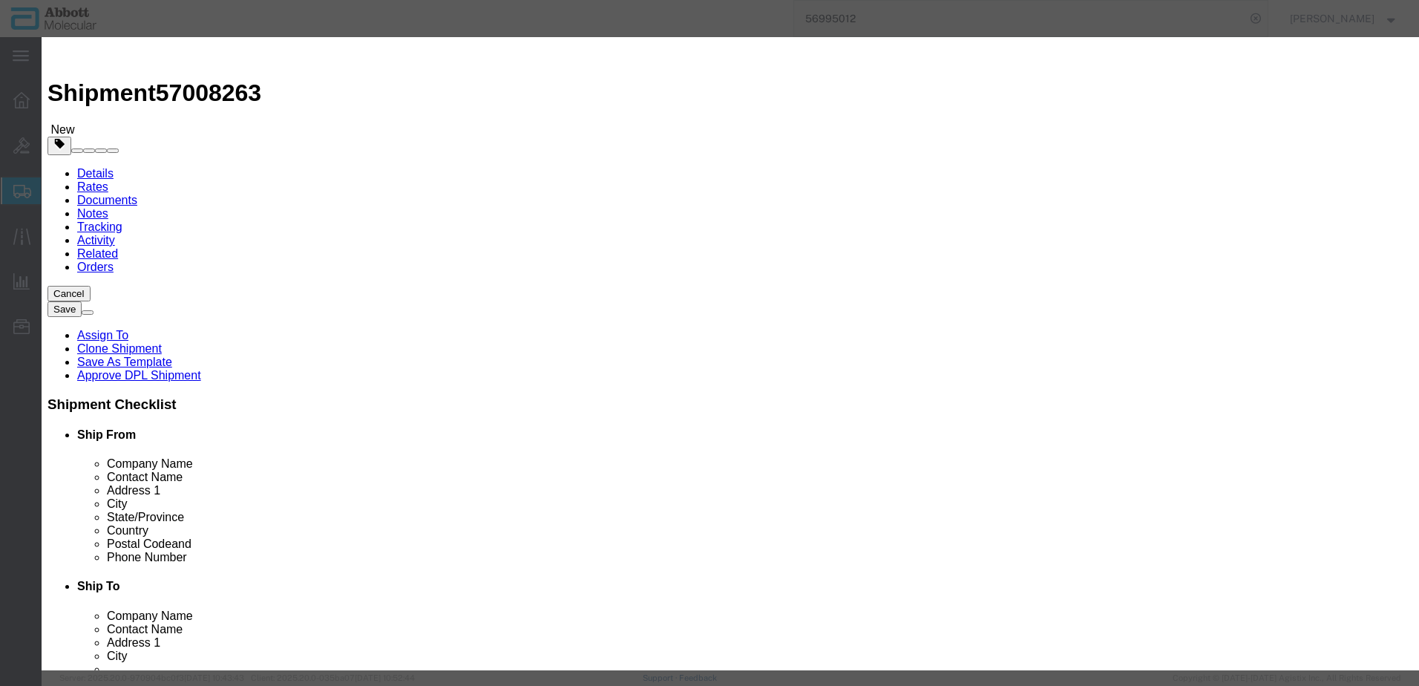
click input "02G3470"
type input "1"
click select "Select Account Type Activity ID Airline Appointment Number ASN Batch Number Bil…"
select select "BATCH_NUMBER"
click select "Select Account Type Activity ID Airline Appointment Number ASN Batch Number Bil…"
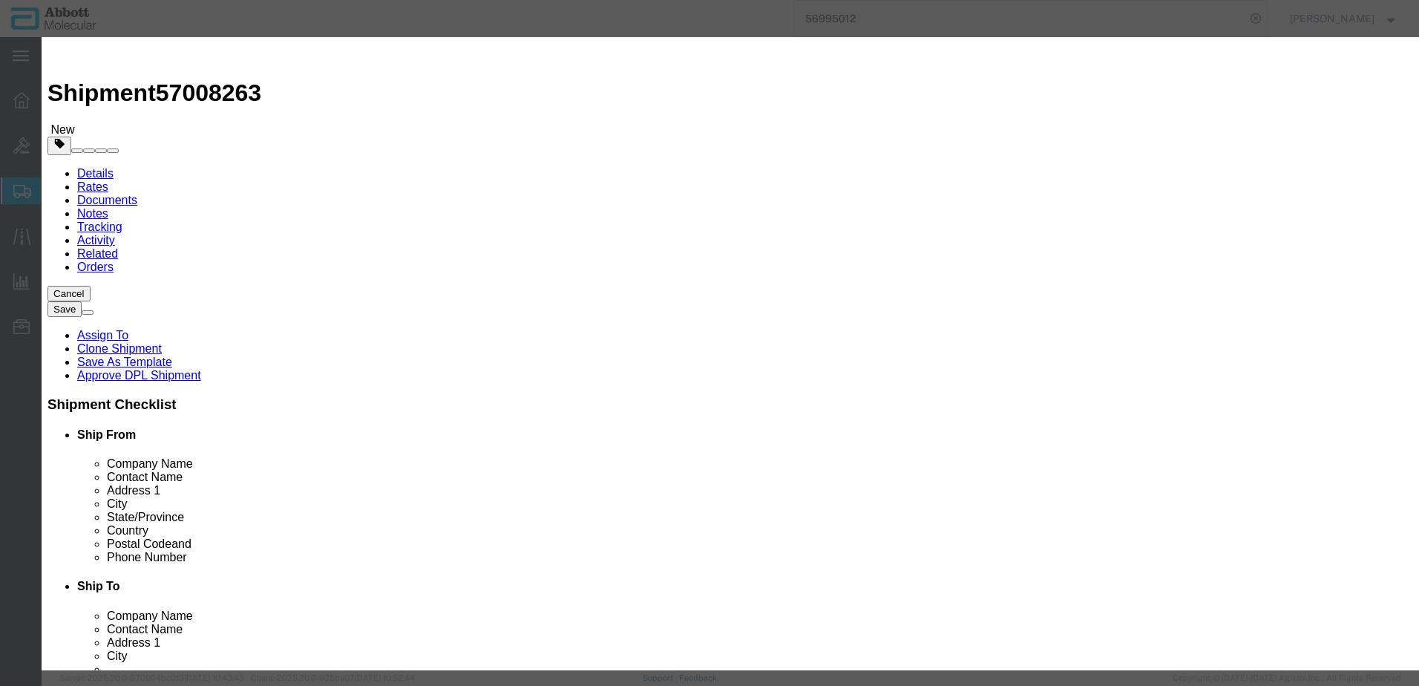
type input "415827"
click button "Save & Add Another"
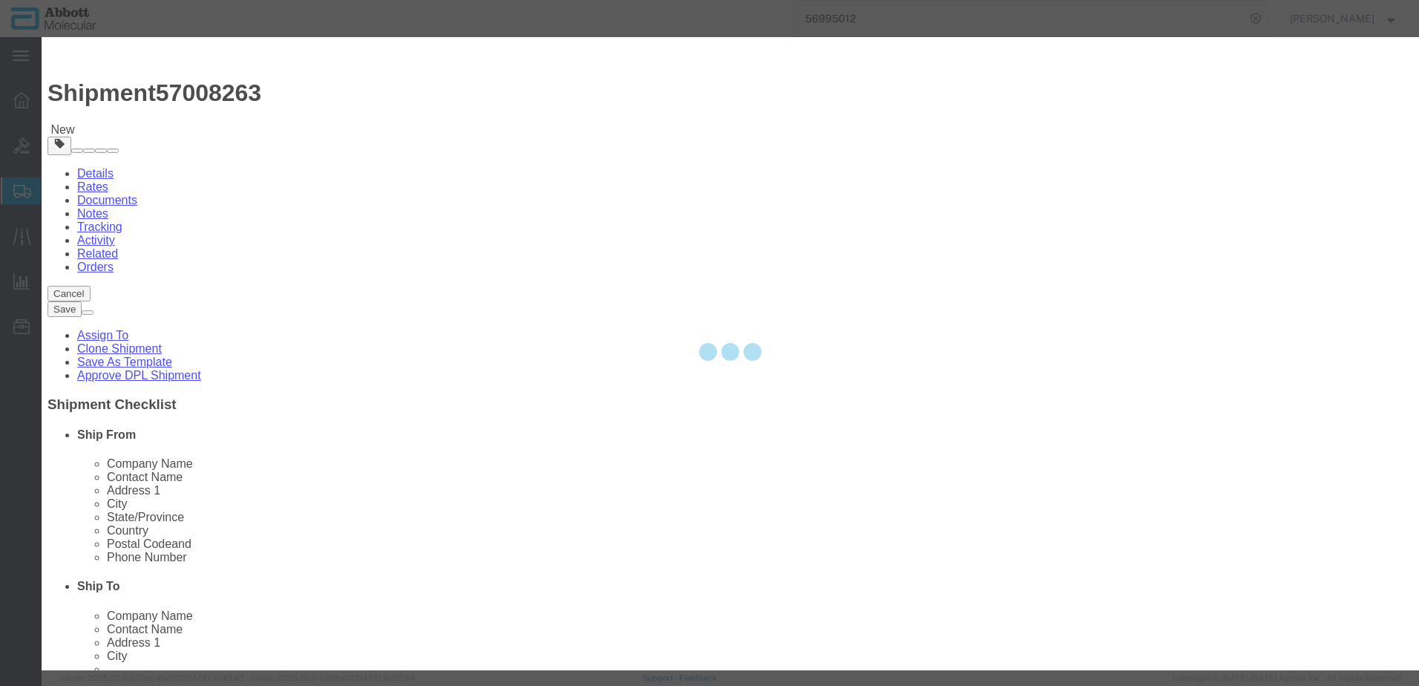
select select "EA"
select select
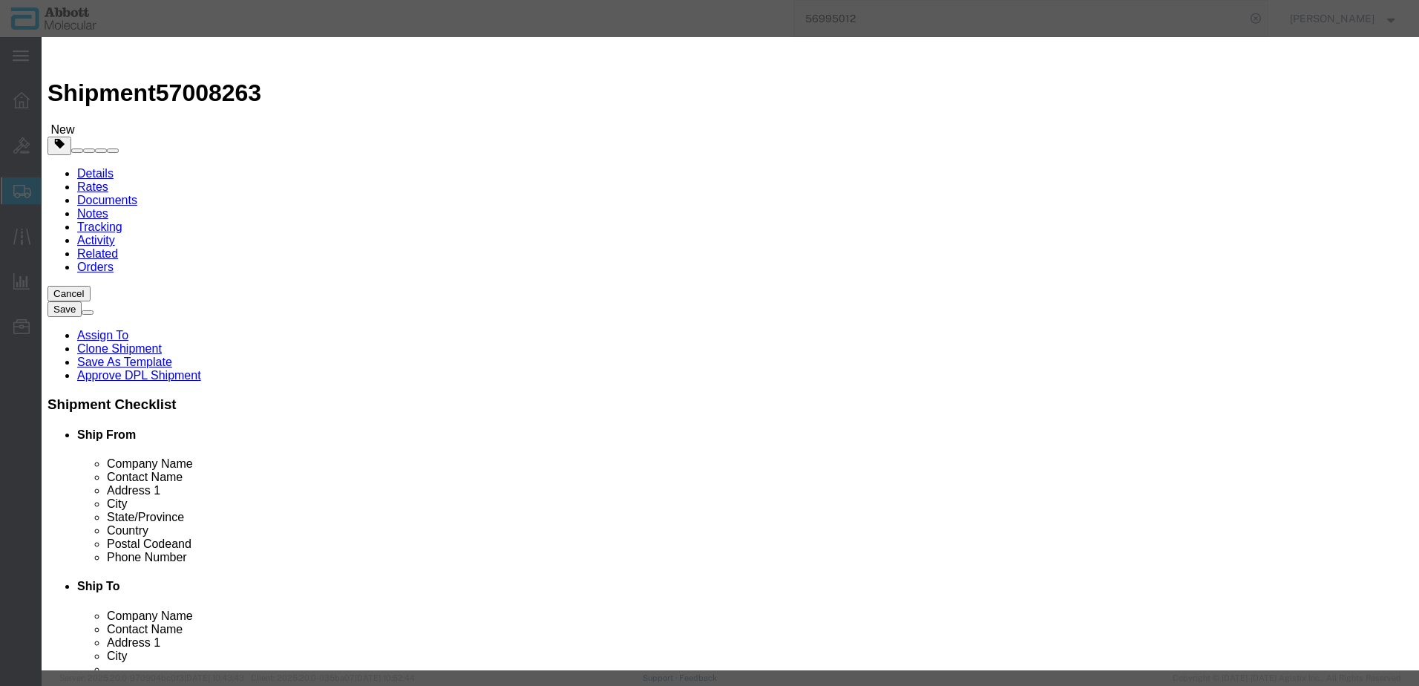
click input "text"
type input "09N7990"
click td "Model: 09N7990"
type input "1"
select select "US"
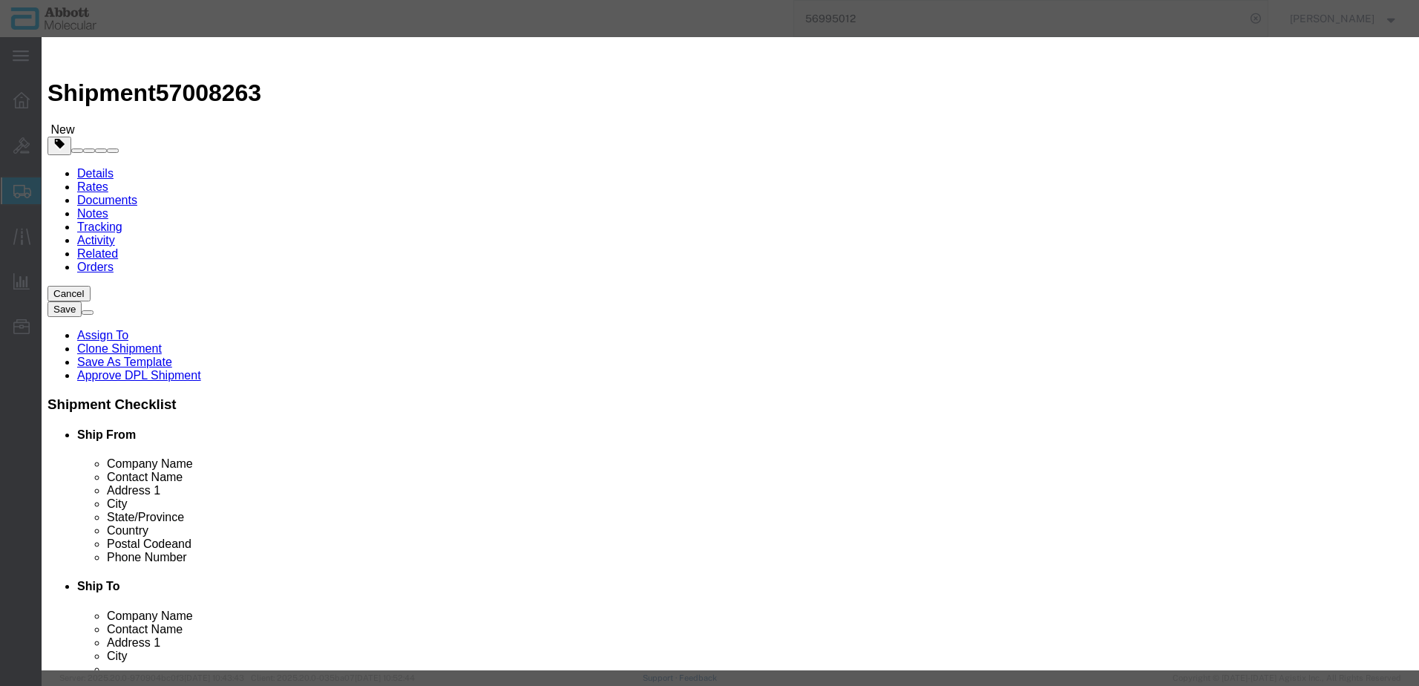
type input "FROZEN"
type input "3822190080"
select select "BIS"
checkbox input "false"
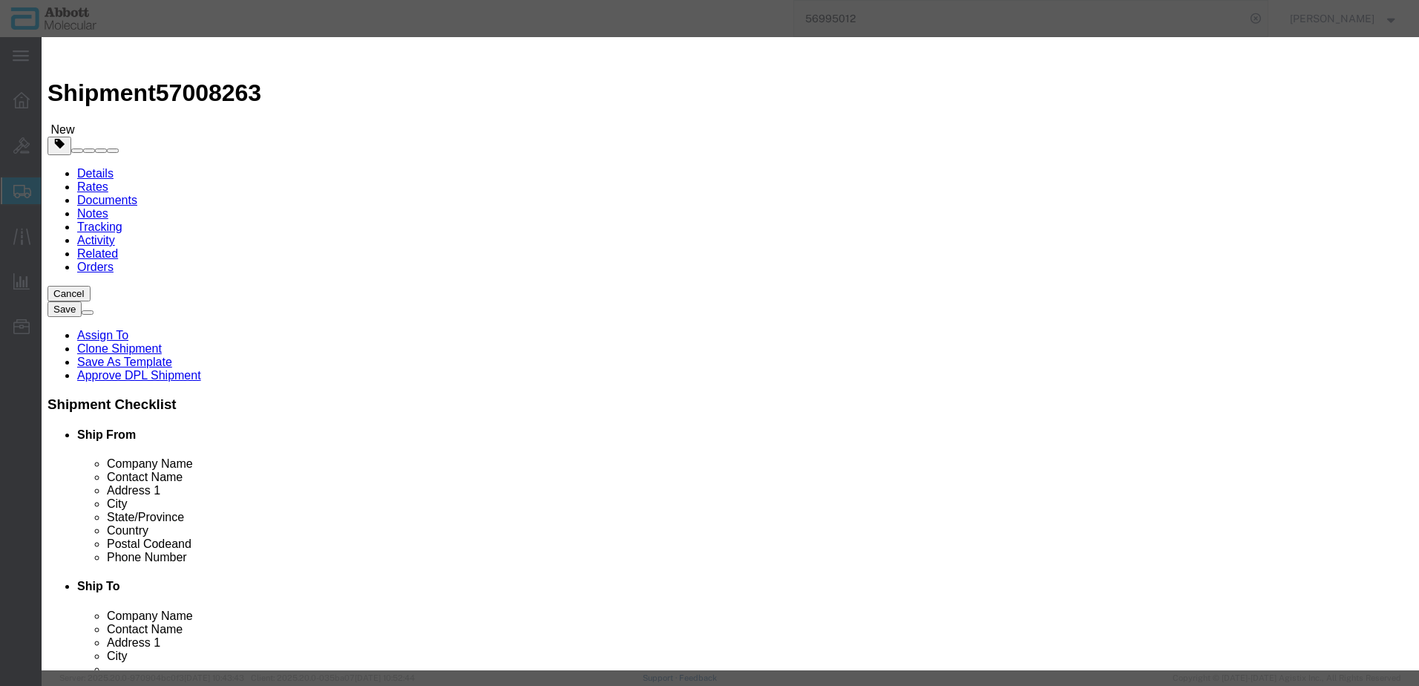
type input "09N7990"
type textarea "Alinity m Resp-4-Plex AMPKit"
select select "NLR"
type input "09N7990"
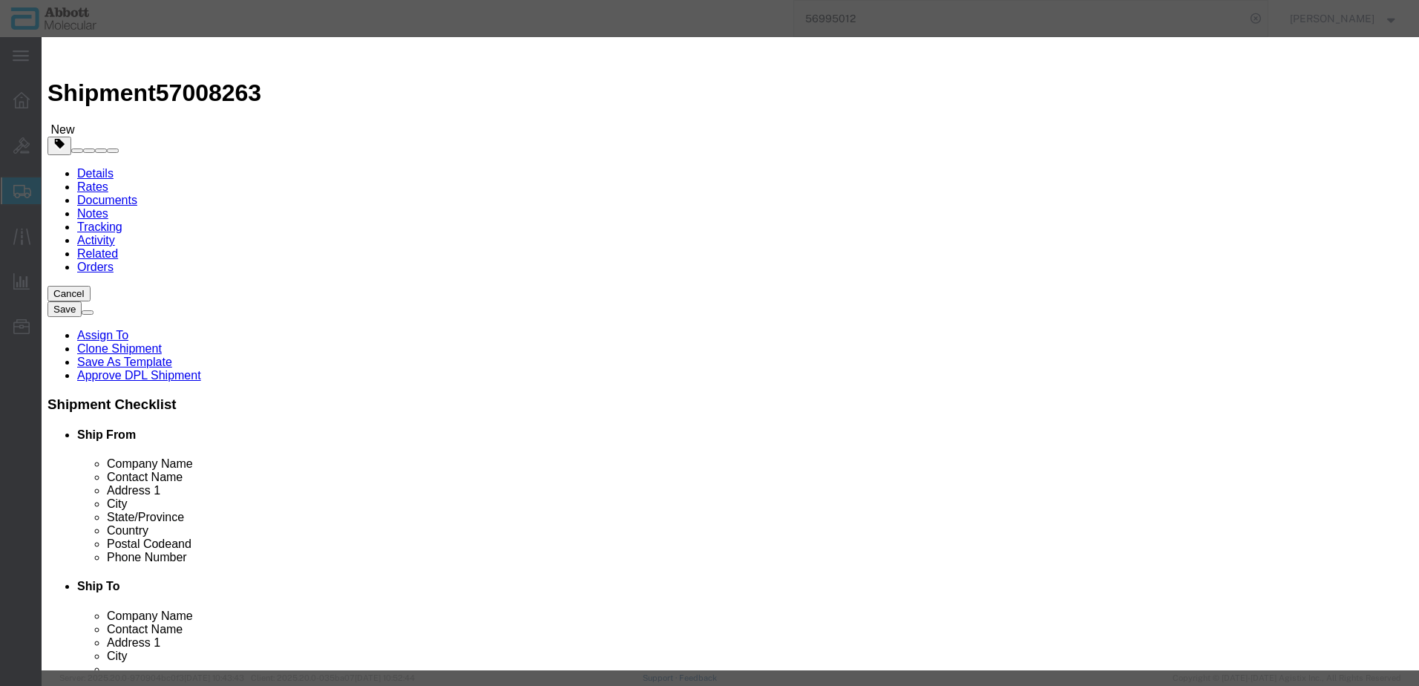
type input "15"
drag, startPoint x: 836, startPoint y: 234, endPoint x: 841, endPoint y: 250, distance: 17.1
click select "Select Account Type Activity ID Airline Appointment Number ASN Batch Number Bil…"
select select "BATCH_NUMBER"
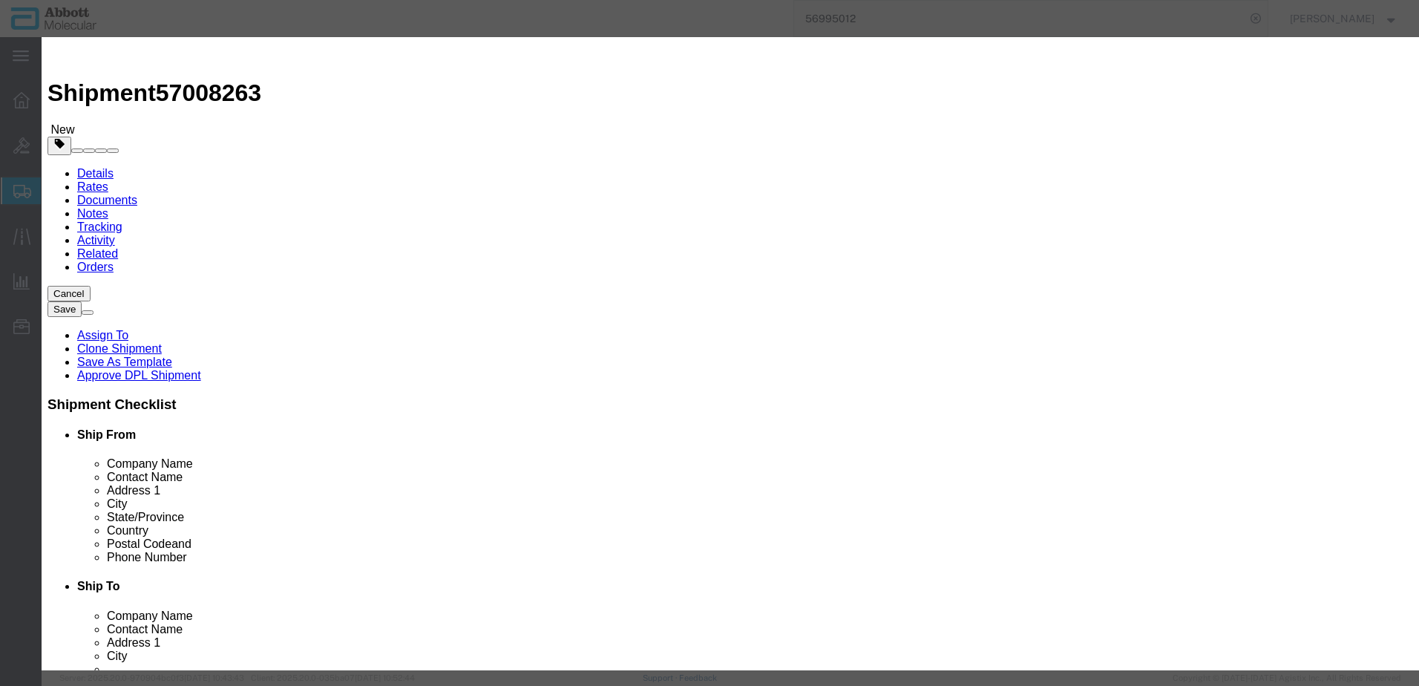
click select "Select Account Type Activity ID Airline Appointment Number ASN Batch Number Bil…"
type input "414709"
click button "Save & Add Another"
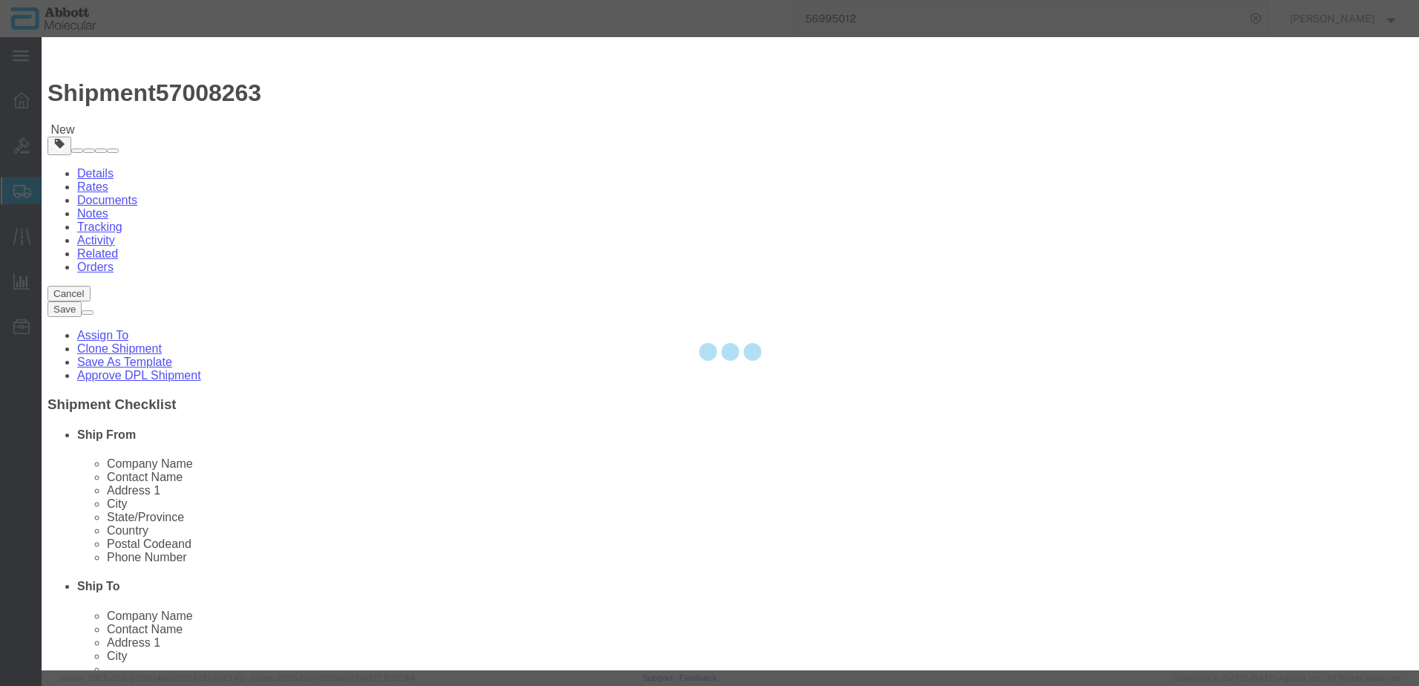
select select "EA"
select select
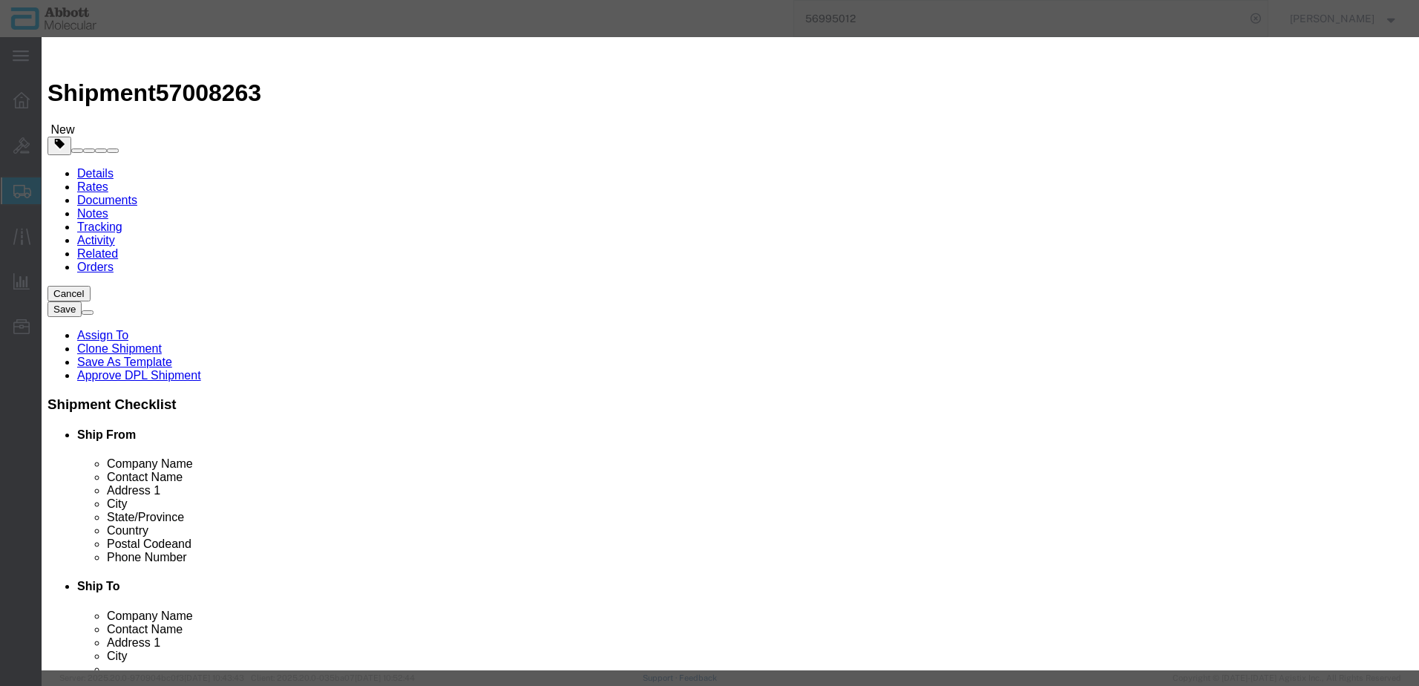
click input "text"
type input "09N4370"
click div "Name: 09N4370 Sku: 09N4370 Model: 09N4370 Description: Alinity m EBV CAL Kit"
type input "1"
select select
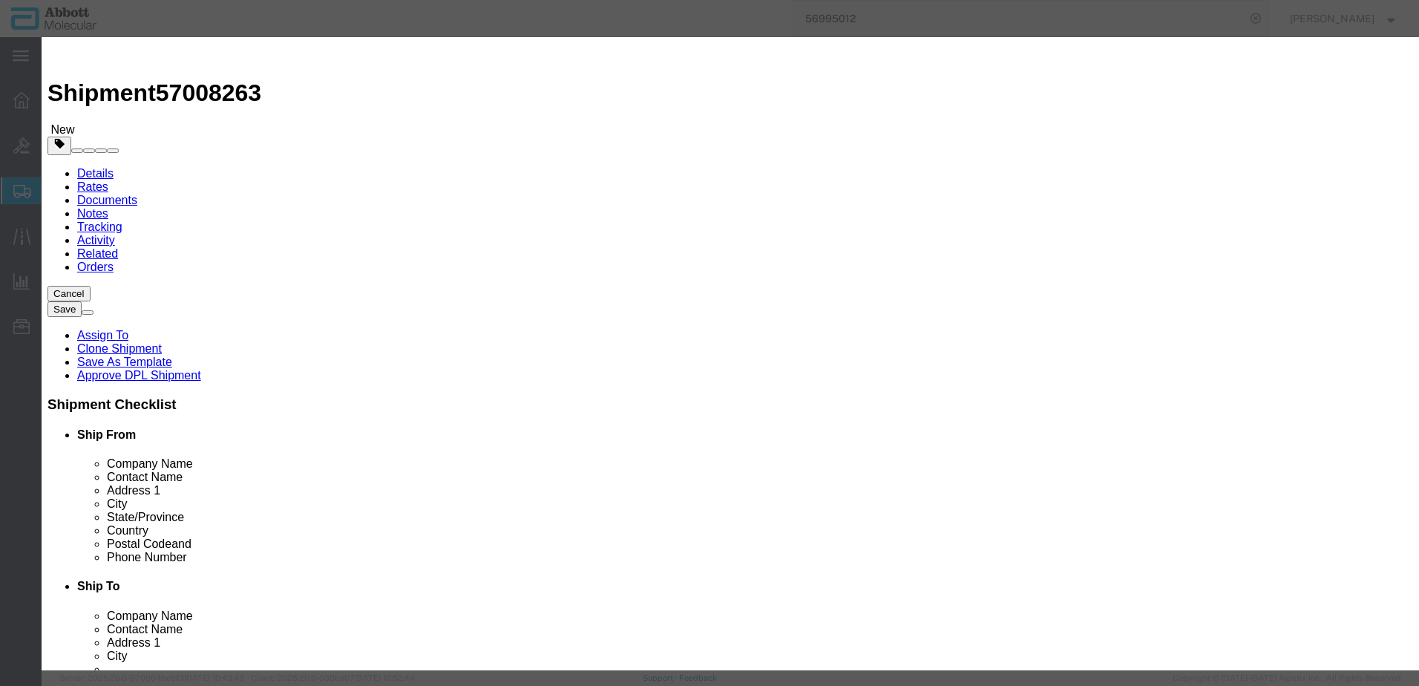
select select "US"
type input "FROZEN"
type input "3822190080"
select select "BIS"
checkbox input "false"
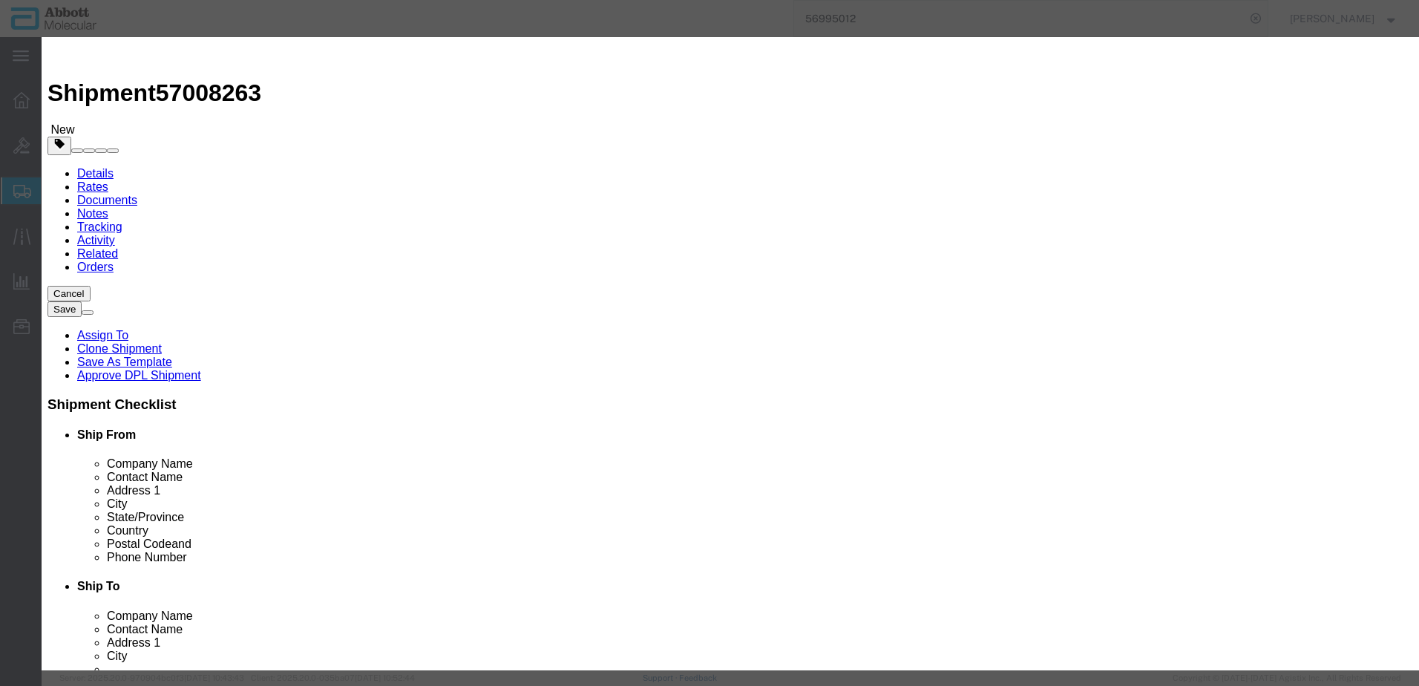
checkbox input "false"
type input "09N4370"
type textarea "Alinity m EBV CAL Kit"
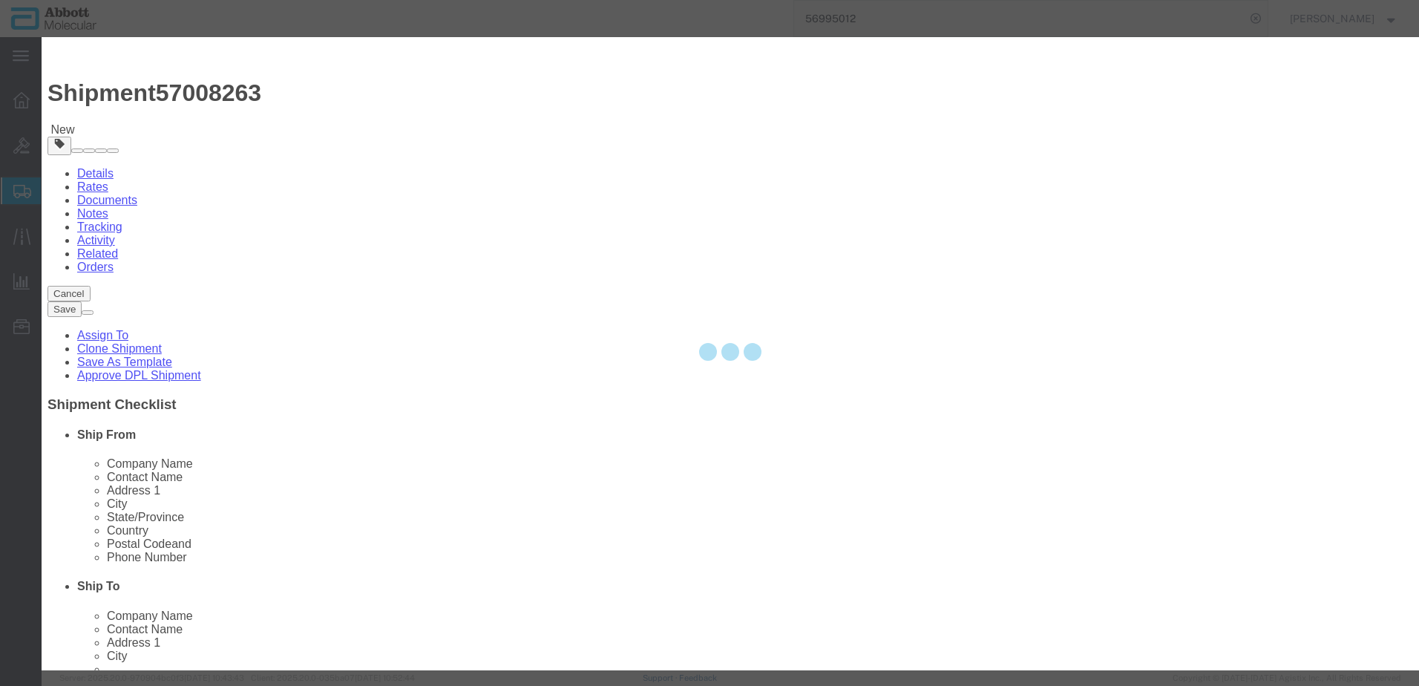
select select "NLR"
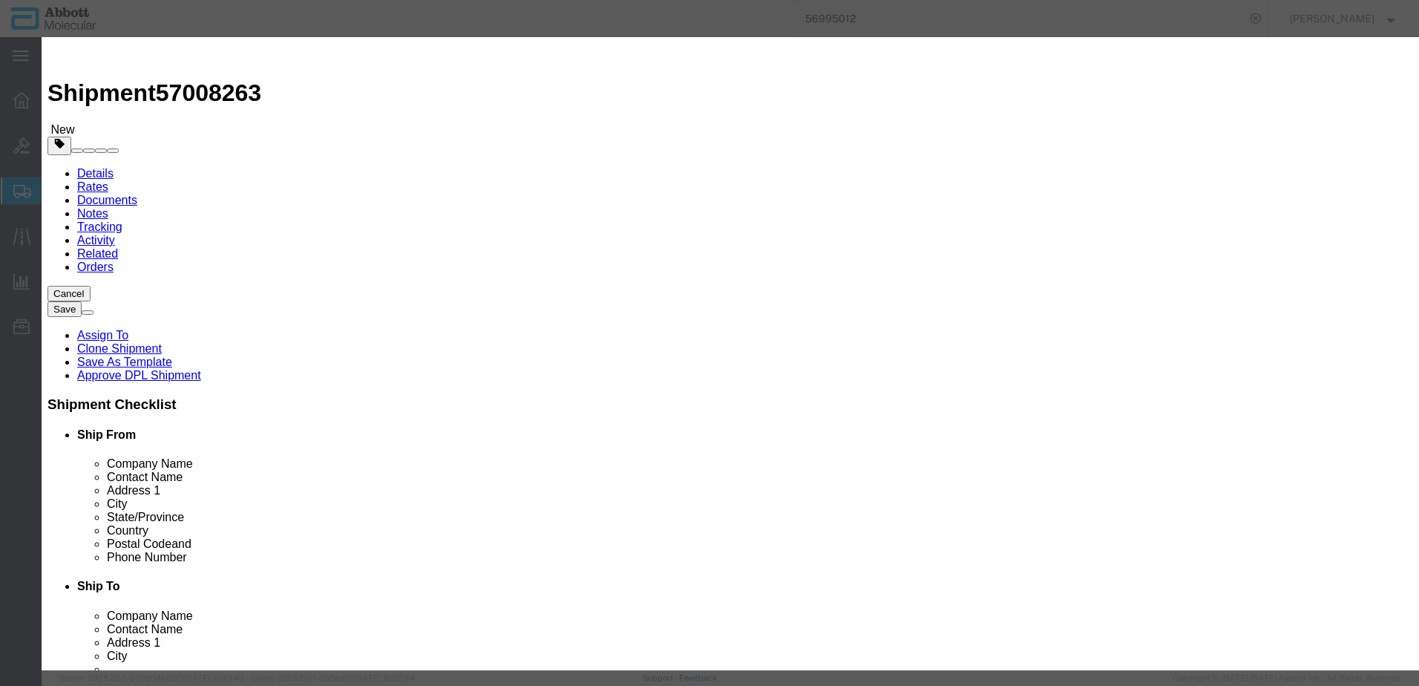
type input "09N4370"
type input "4"
click select "Select Account Type Activity ID Airline Appointment Number ASN Batch Number Bil…"
select select "BATCH_NUMBER"
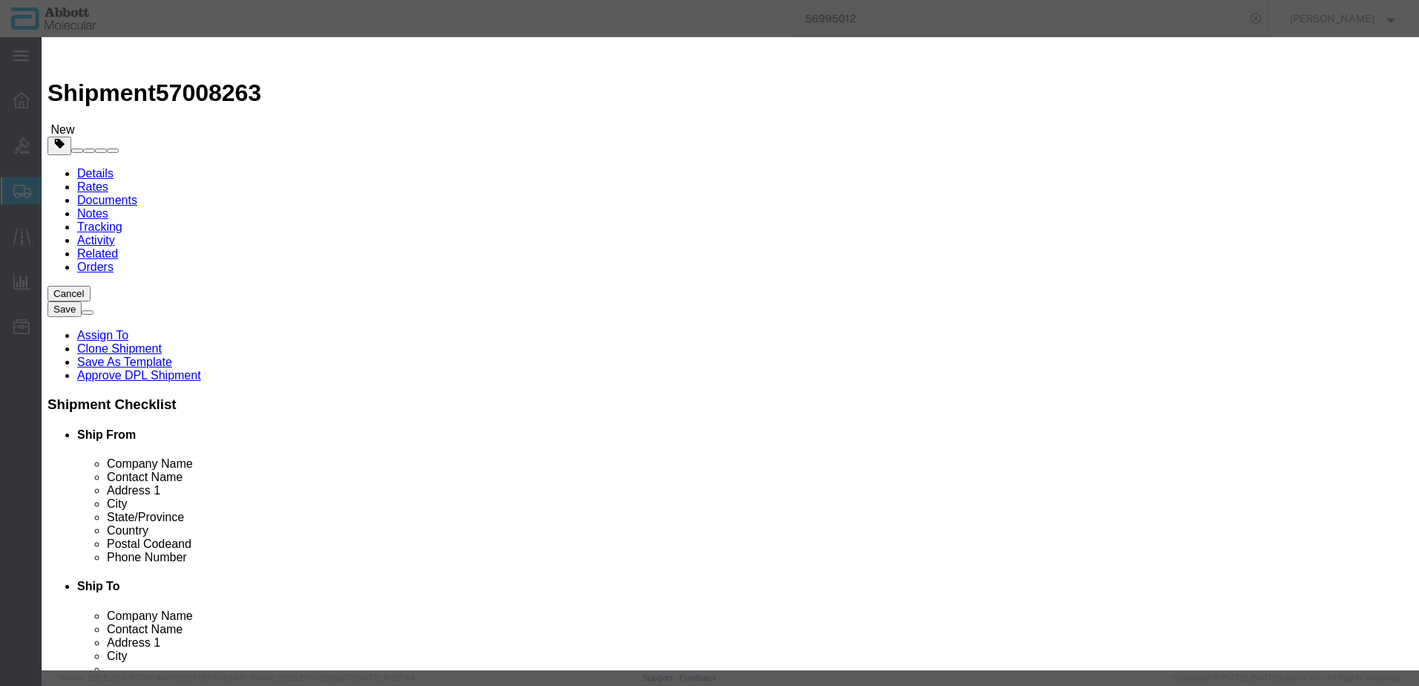
click select "Select Account Type Activity ID Airline Appointment Number ASN Batch Number Bil…"
type input "418236"
click button "Save & Add Another"
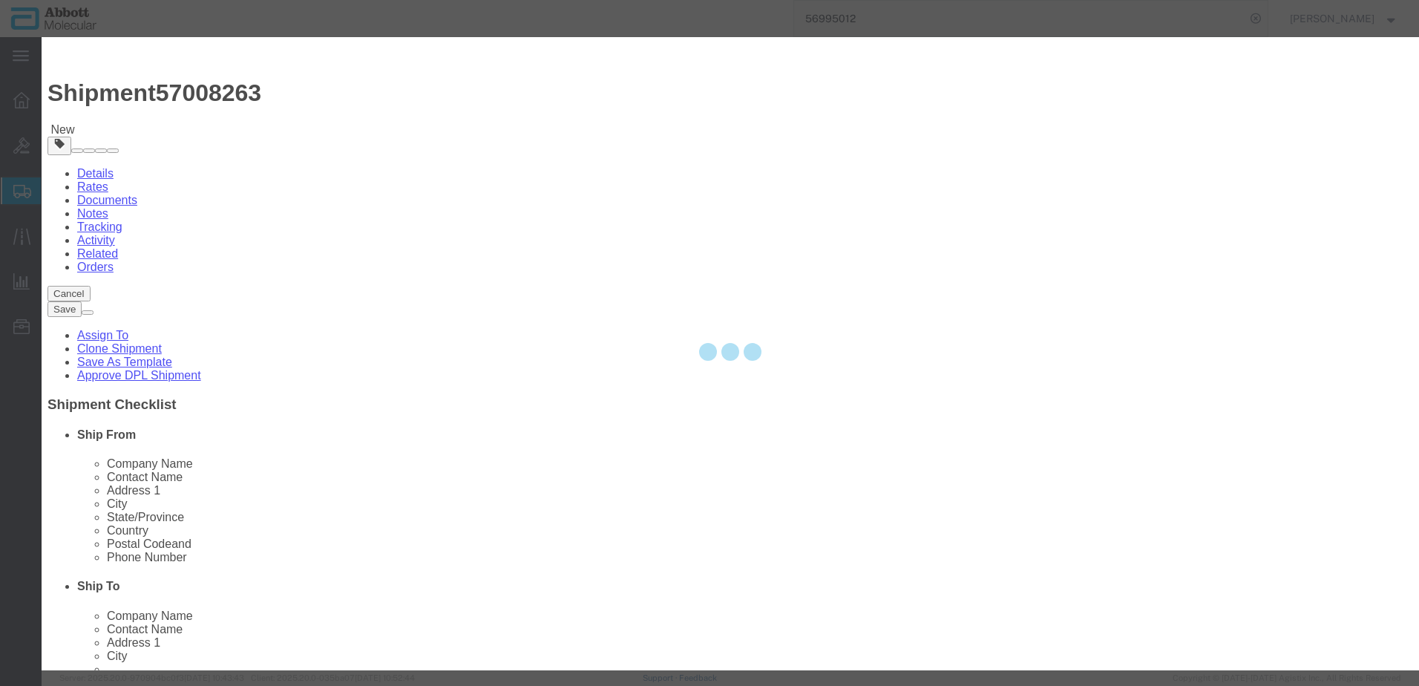
select select "EA"
select select
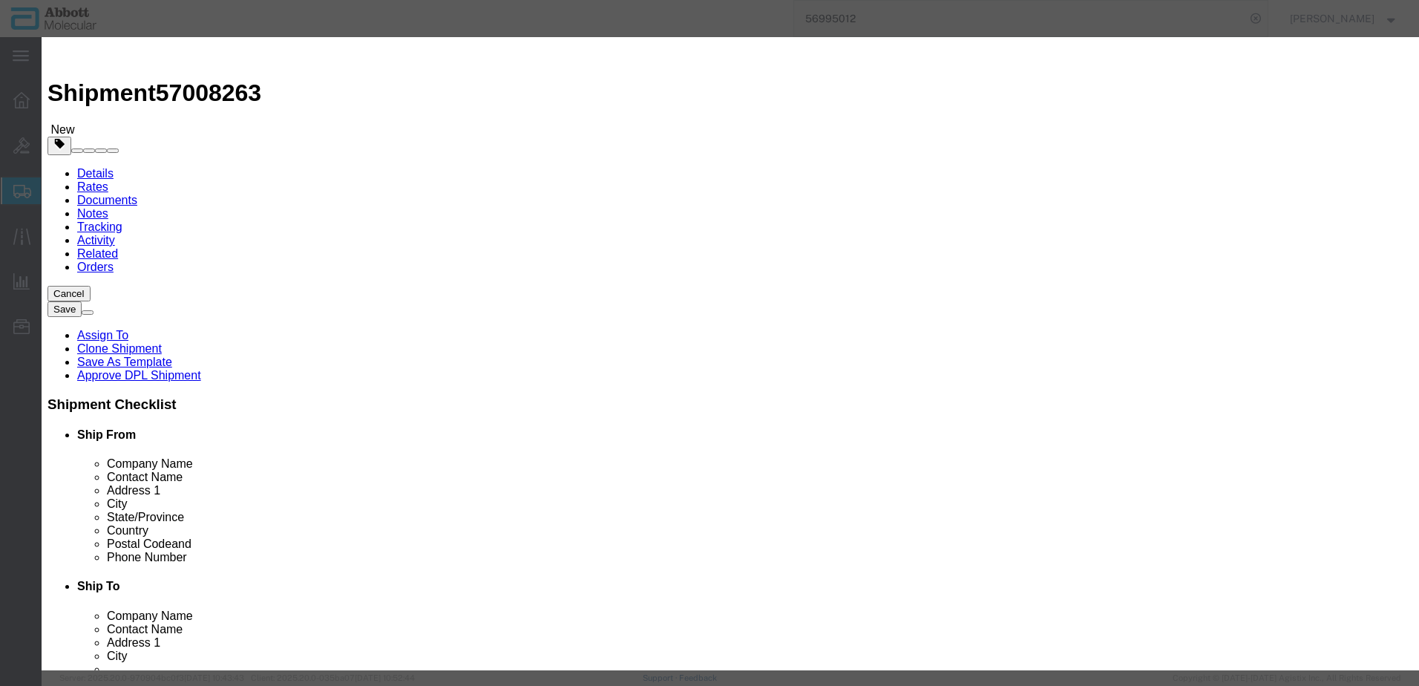
click input "text"
click strong "09N4670"
click select "Select Account Type Activity ID Airline Appointment Number ASN Batch Number Bil…"
click button "Save & Add Another"
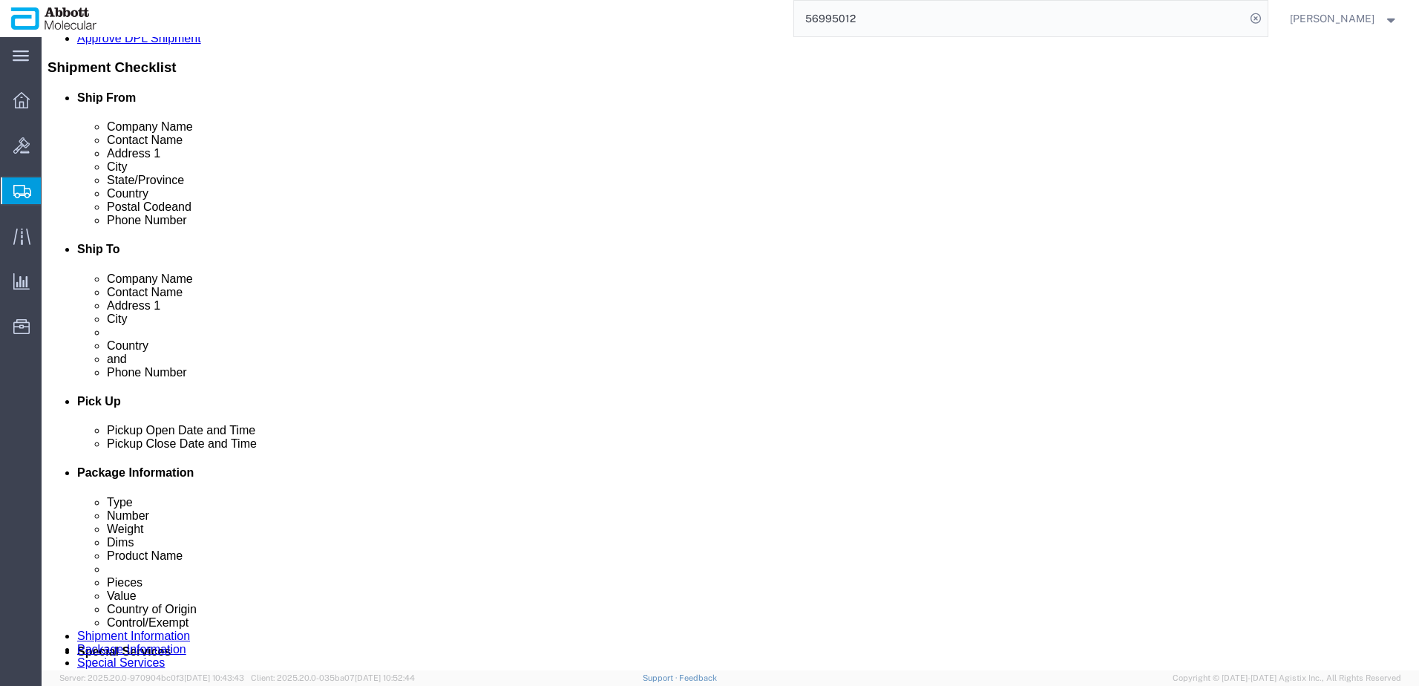
scroll to position [353, 0]
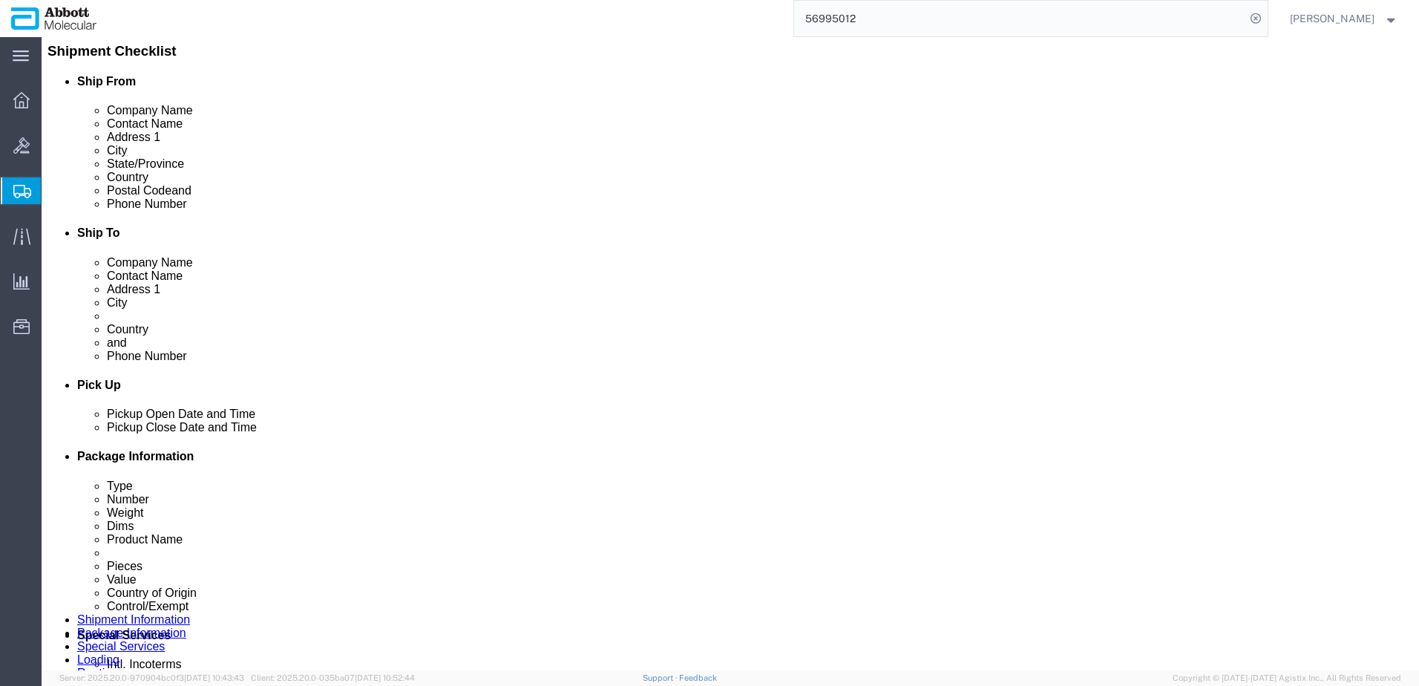
click link "Add Content"
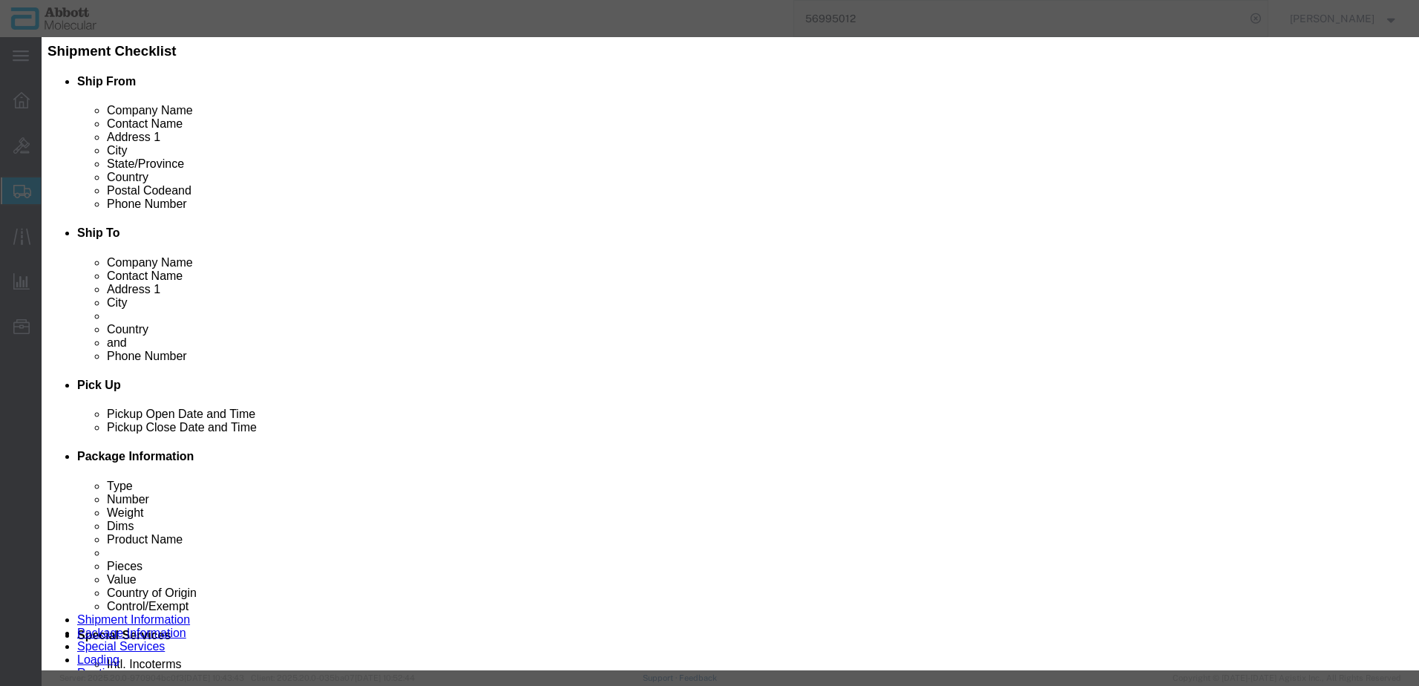
drag, startPoint x: 580, startPoint y: 122, endPoint x: 573, endPoint y: 114, distance: 11.1
click input "text"
click td "Model: 02G2880"
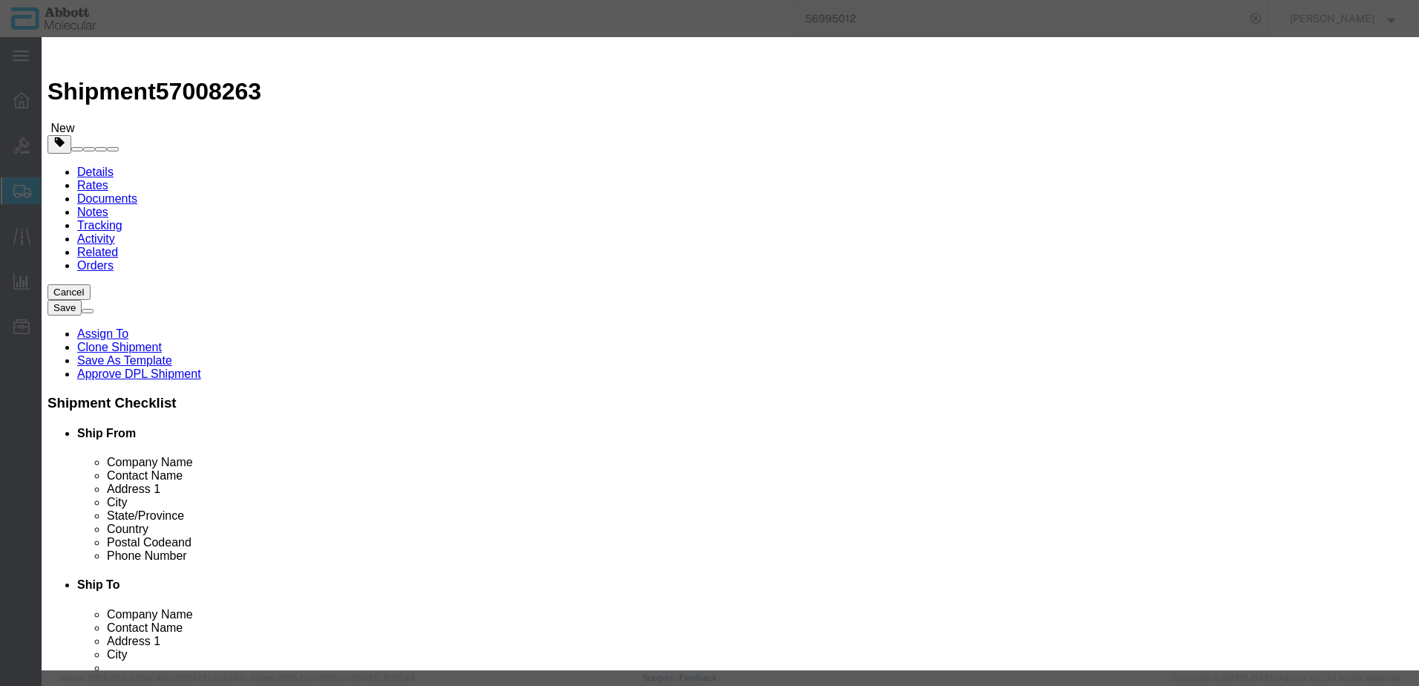
scroll to position [0, 0]
click div "GL Reference Select Account Type Activity ID Airline Appointment Number ASN Bat…"
click select "Select Account Type Activity ID Airline Appointment Number ASN Batch Number Bil…"
drag, startPoint x: 317, startPoint y: 552, endPoint x: 304, endPoint y: 550, distance: 12.8
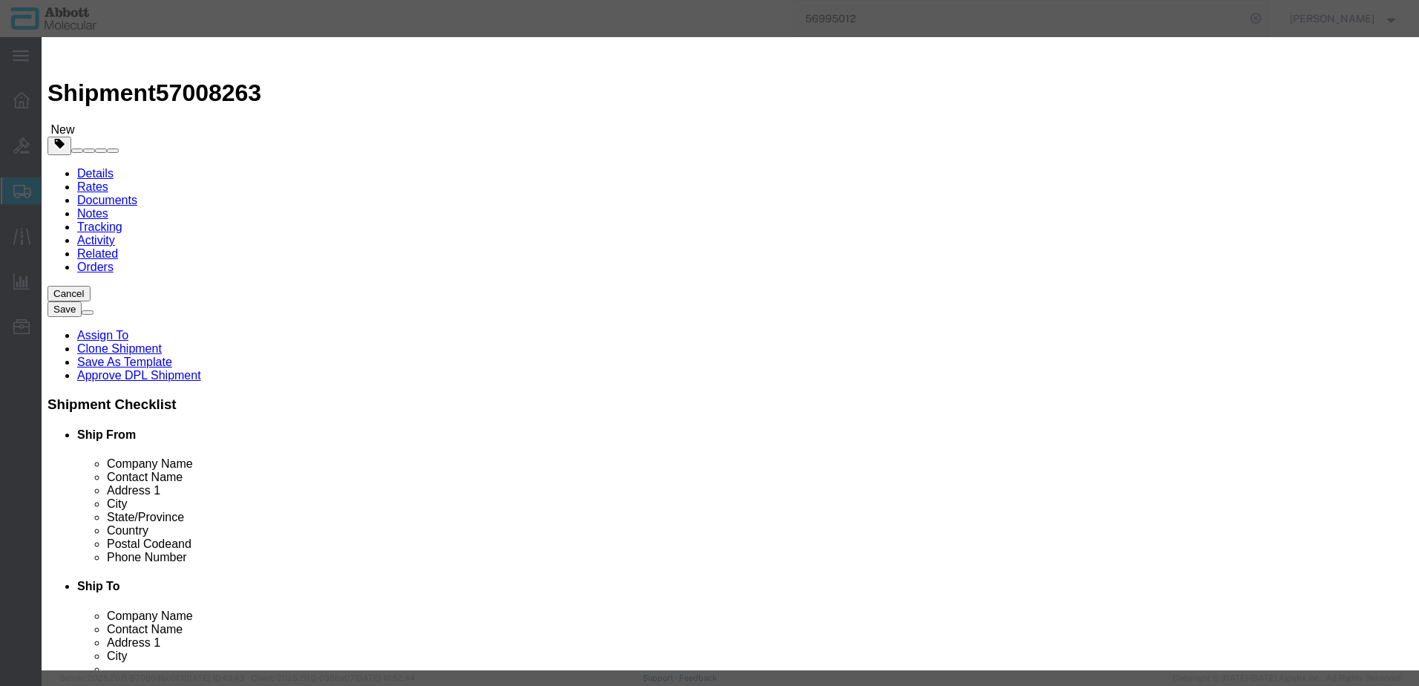
click button "Save & Add Another"
click input "text"
click div "Name: 02G2891 Sku: 02G2891 Model: 02G2891 Description: REAL TIME CT/ NG(1 KIT)"
click div "GL Reference Select Account Type Activity ID Airline Appointment Number ASN Bat…"
click select "Select Account Type Activity ID Airline Appointment Number ASN Batch Number Bil…"
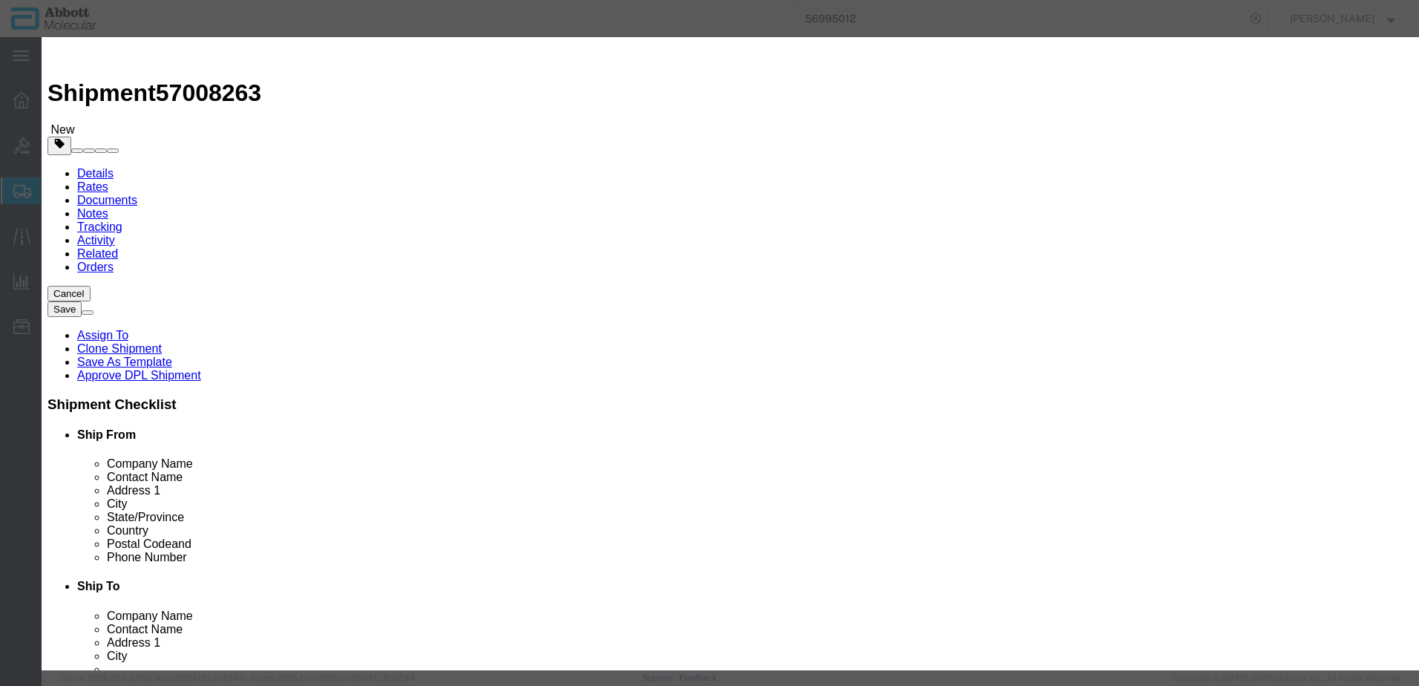
click select "Select Account Type Activity ID Airline Appointment Number ASN Batch Number Bil…"
click button "Save & Add Another"
click input "text"
click span "Model:"
click div "Description RT [MEDICAL_DATA]-1 CTL(3X8ML) Commodity Category Select Country Of…"
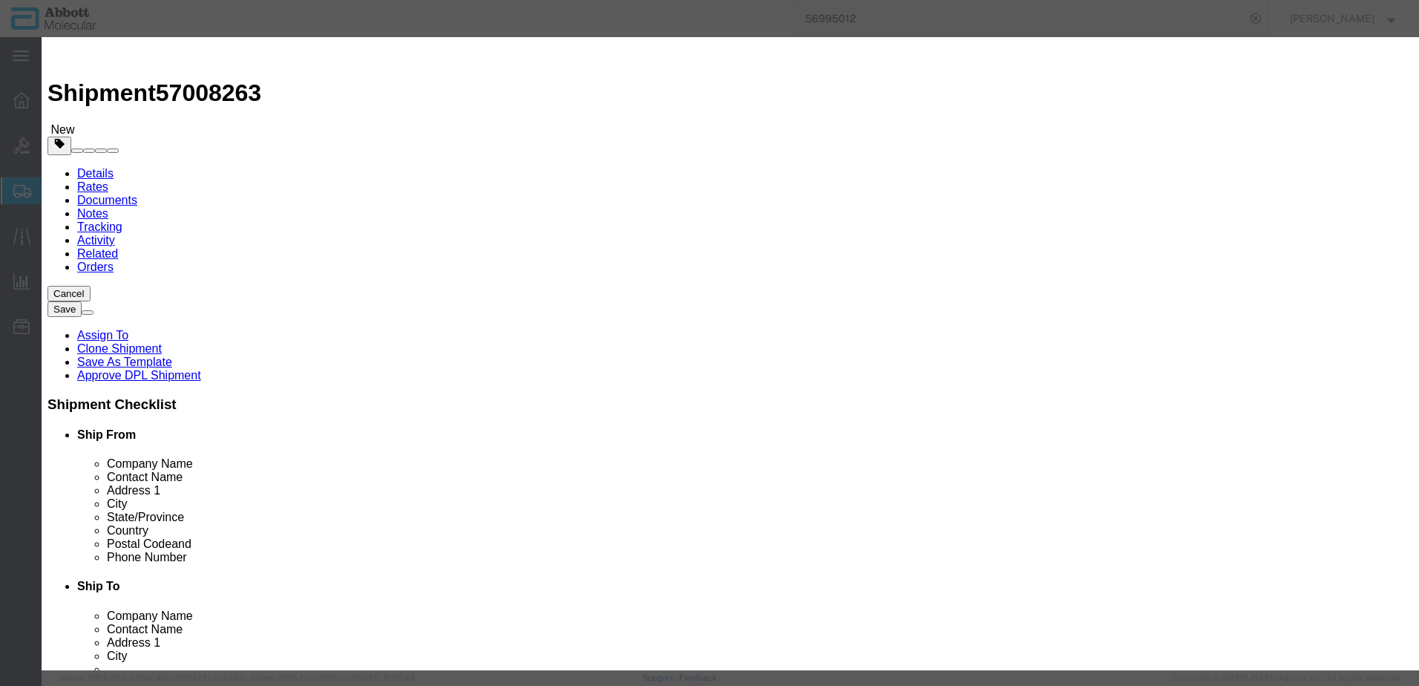
drag, startPoint x: 884, startPoint y: 240, endPoint x: 883, endPoint y: 251, distance: 11.2
click select "Select Account Type Activity ID Airline Appointment Number ASN Batch Number Bil…"
click button "Save & Add Another"
click input "text"
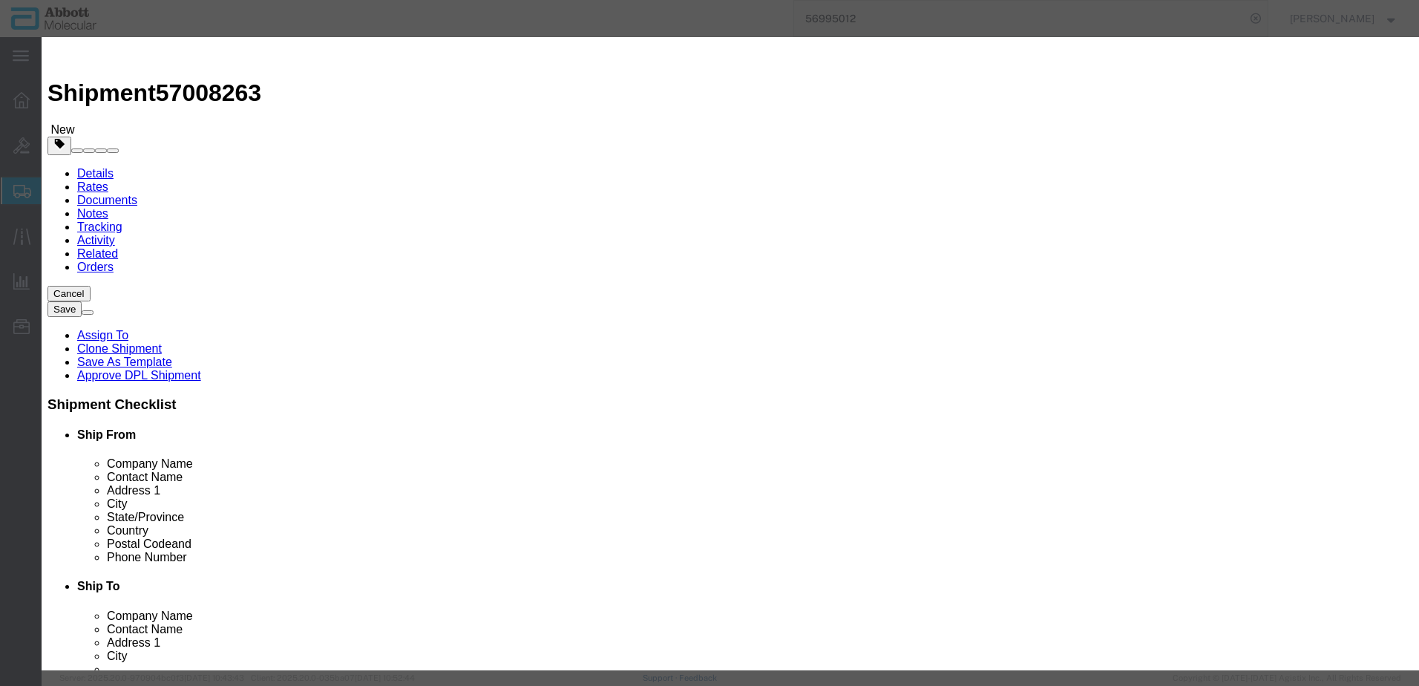
click strong "02G3190"
click select "Select Account Type Activity ID Airline Appointment Number ASN Batch Number Bil…"
click button "Save & Add Another"
click input "text"
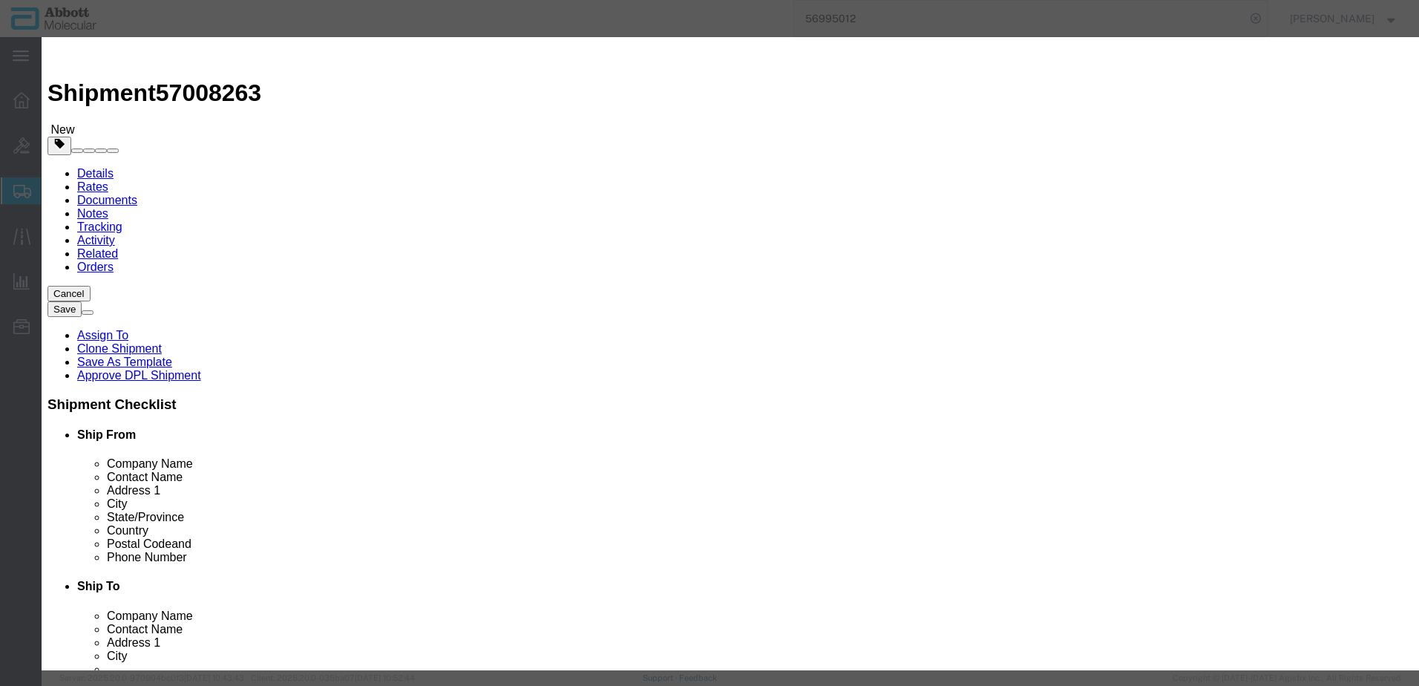
click strong "02G3490"
drag, startPoint x: 852, startPoint y: 243, endPoint x: 851, endPoint y: 254, distance: 10.4
click select "Select Account Type Activity ID Airline Appointment Number ASN Batch Number Bil…"
click button "Save & Add Another"
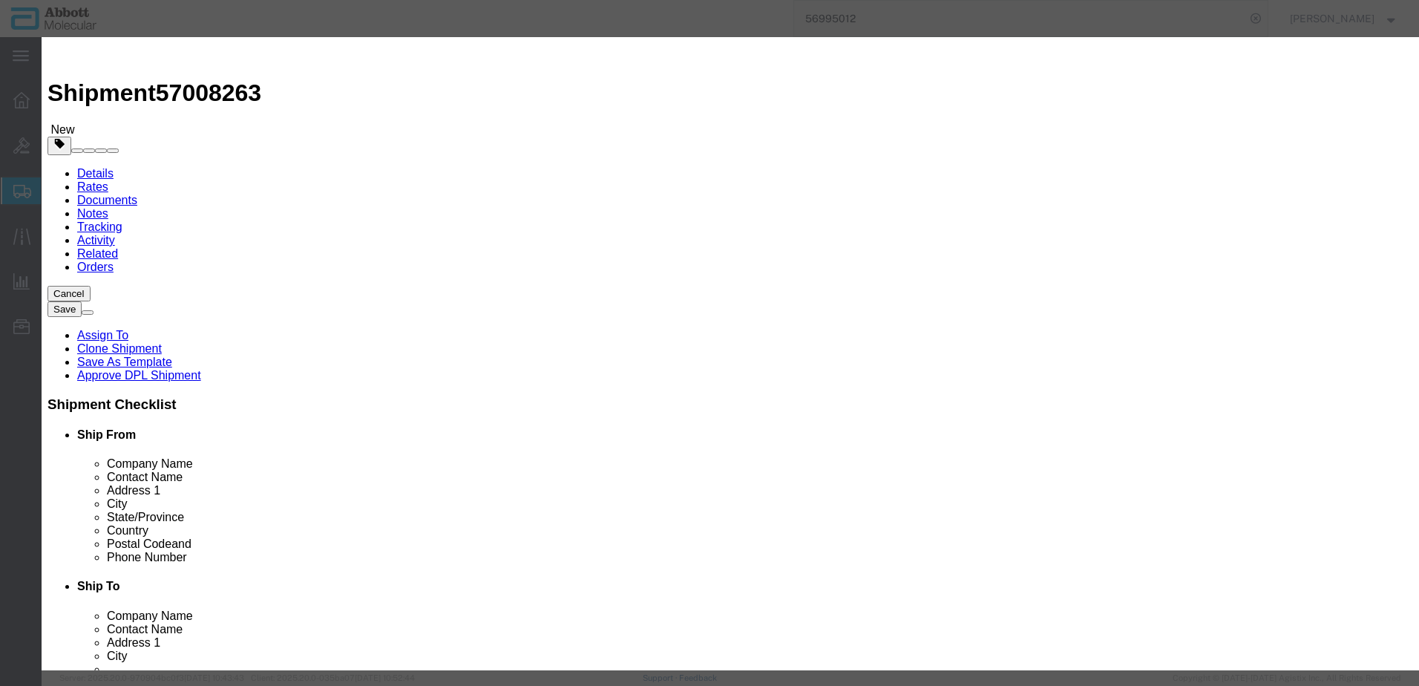
drag, startPoint x: 528, startPoint y: 154, endPoint x: 486, endPoint y: 117, distance: 55.7
click input "text"
click strong "08K2490"
click select "Select Account Type Activity ID Airline Appointment Number ASN Batch Number Bil…"
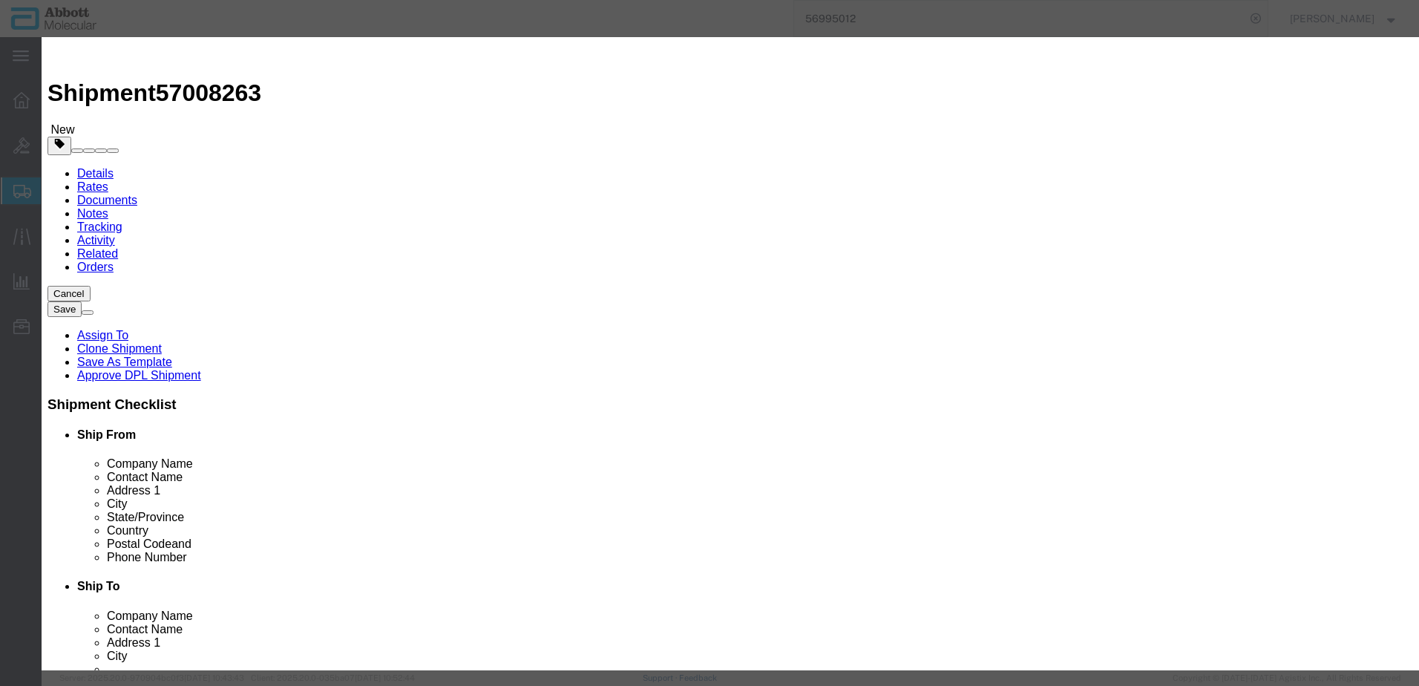
click button "Save & Close"
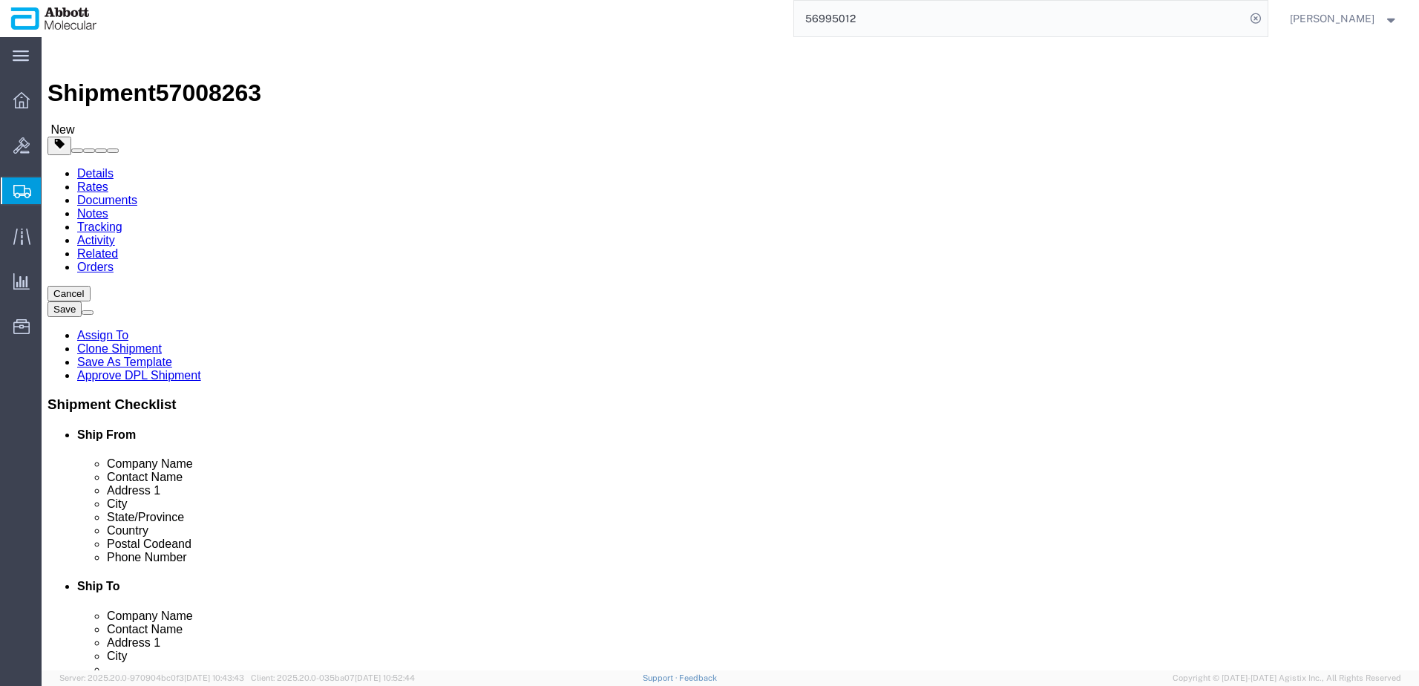
click link "Add Content"
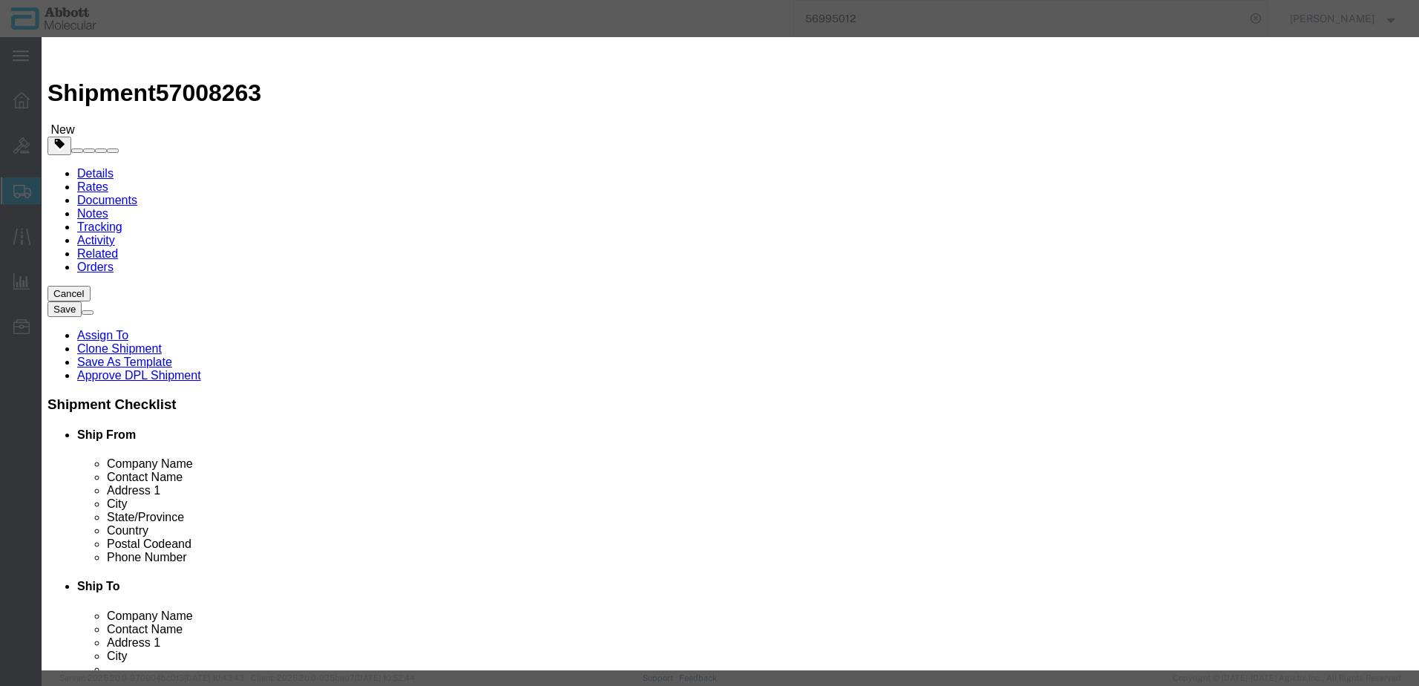
click input "text"
click td "Model: 08N4770"
click select "Select Account Type Activity ID Airline Appointment Number ASN Batch Number Bil…"
click button "Save & Add Another"
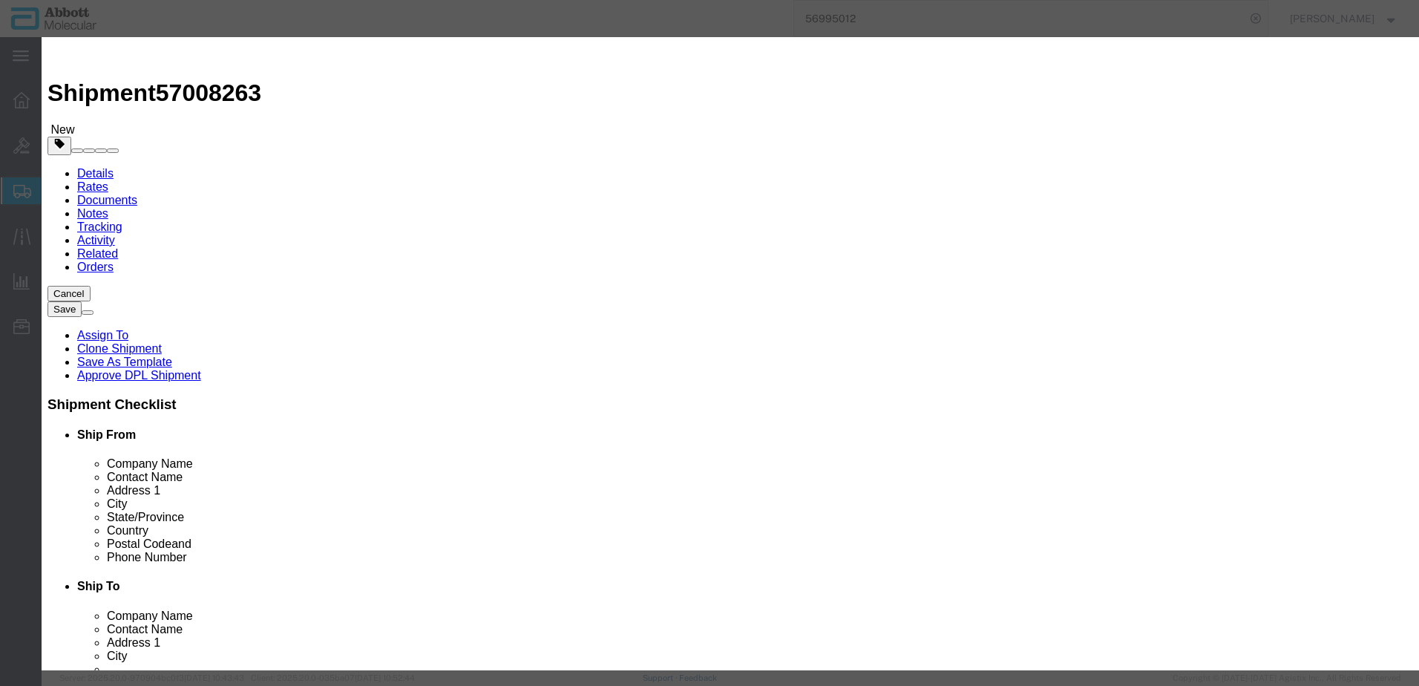
click input "text"
click span "Name:"
drag, startPoint x: 900, startPoint y: 244, endPoint x: 898, endPoint y: 252, distance: 7.6
click select "Select Account Type Activity ID Airline Appointment Number ASN Batch Number Bil…"
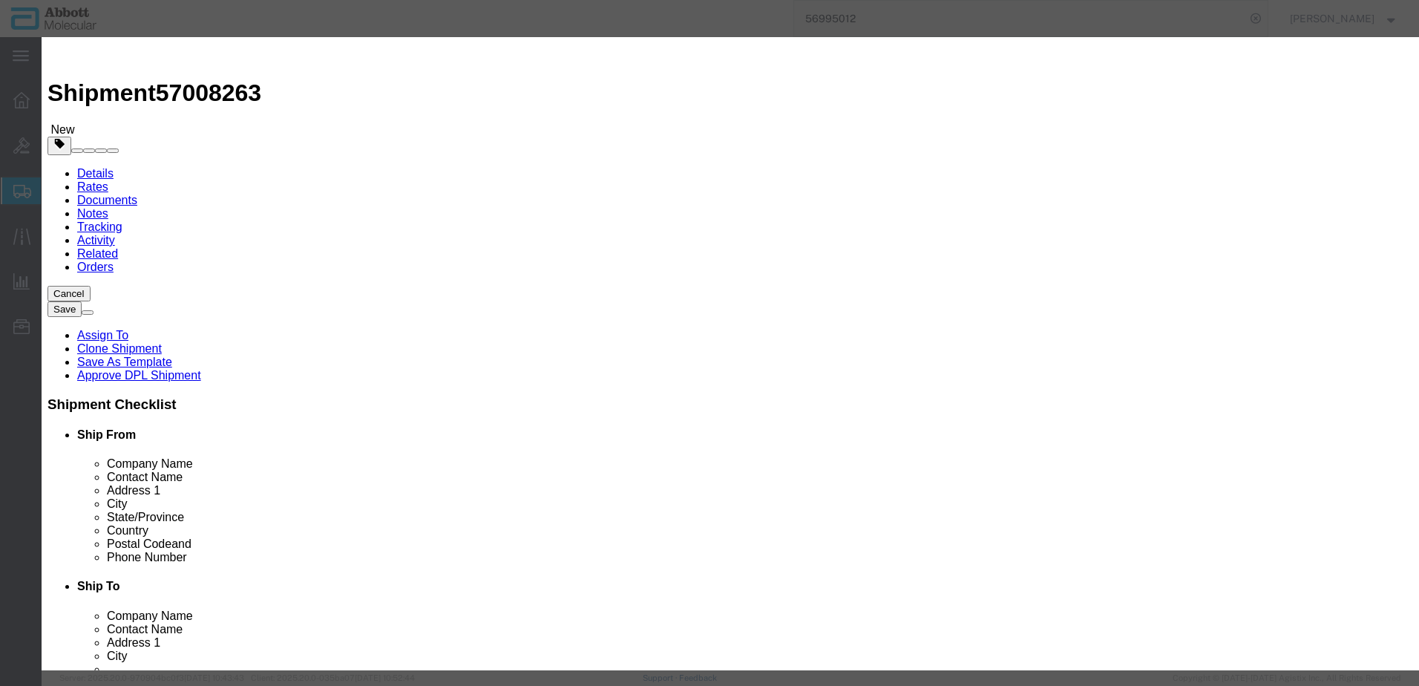
click button "Save & Add Another"
drag, startPoint x: 512, startPoint y: 152, endPoint x: 471, endPoint y: 115, distance: 55.7
click input "text"
click td "Name: 09N7980"
click div "GL Reference Select Account Type Activity ID Airline Appointment Number ASN Bat…"
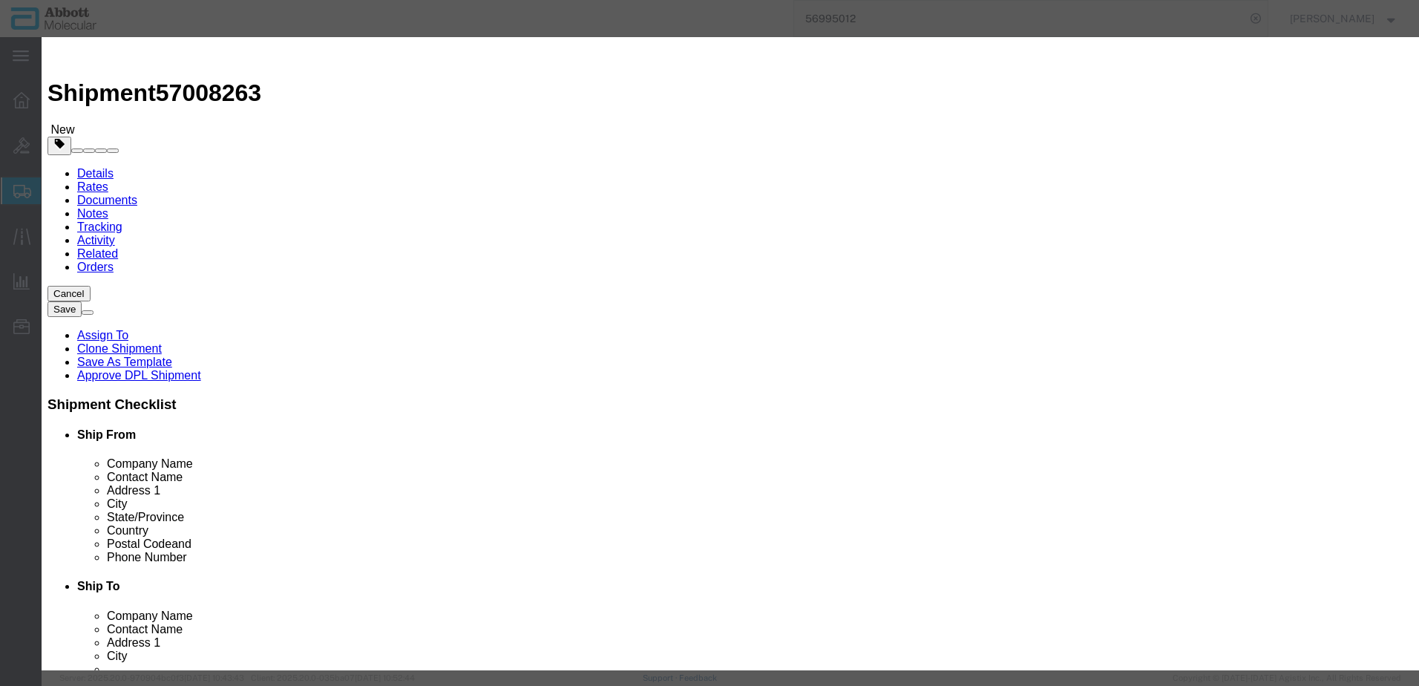
click select "Select Account Type Activity ID Airline Appointment Number ASN Batch Number Bil…"
drag, startPoint x: 354, startPoint y: 552, endPoint x: 0, endPoint y: 587, distance: 355.8
click button "Save & Add Another"
click input "text"
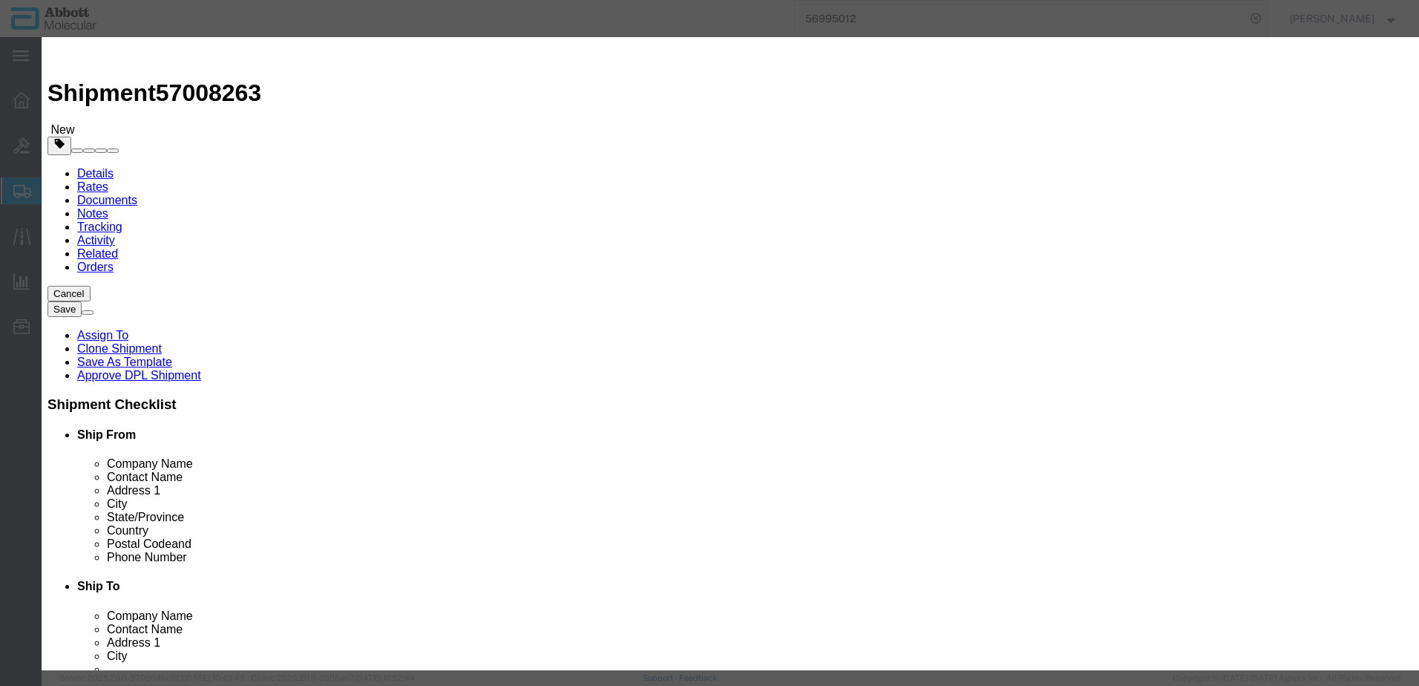
click strong "09N1580"
click select "Select Account Type Activity ID Airline Appointment Number ASN Batch Number Bil…"
drag, startPoint x: 339, startPoint y: 551, endPoint x: 350, endPoint y: 543, distance: 13.8
click button "Save & Add Another"
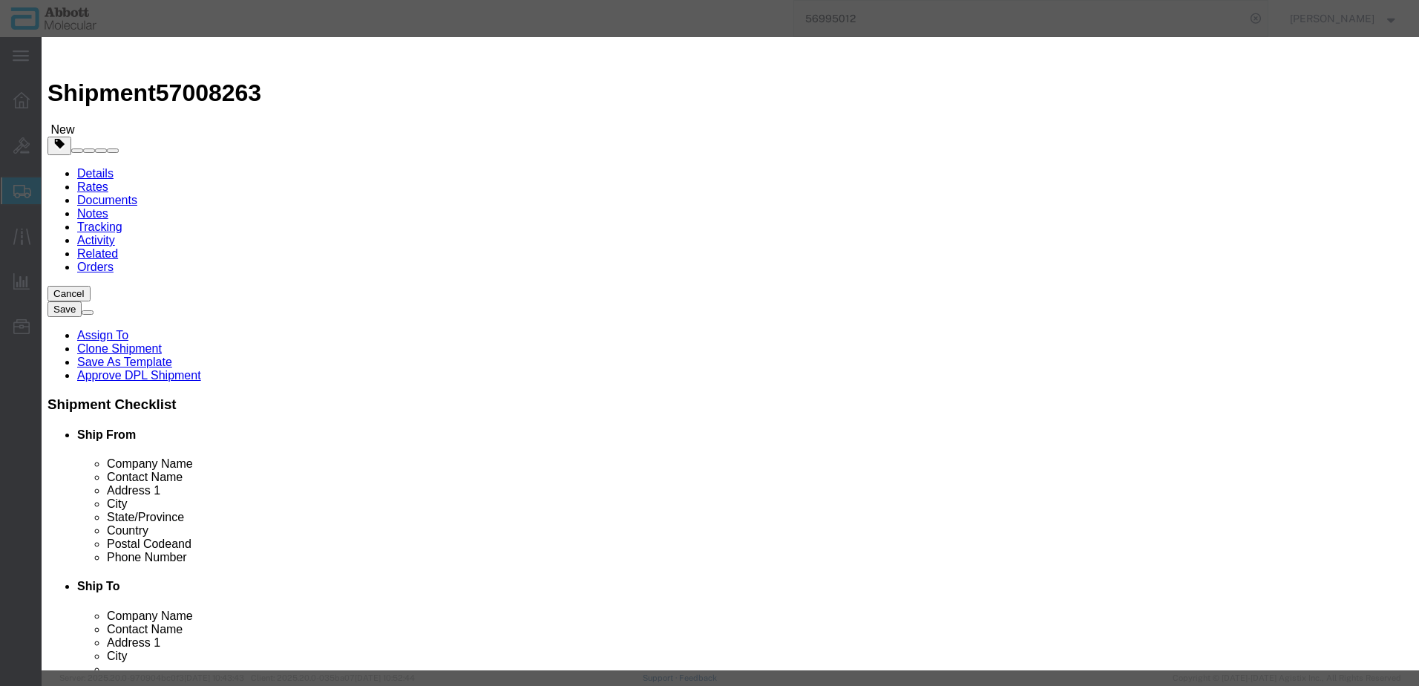
drag, startPoint x: 523, startPoint y: 154, endPoint x: 481, endPoint y: 117, distance: 55.7
click input "text"
click td "Model: 09N4380"
click select "Select Account Type Activity ID Airline Appointment Number ASN Batch Number Bil…"
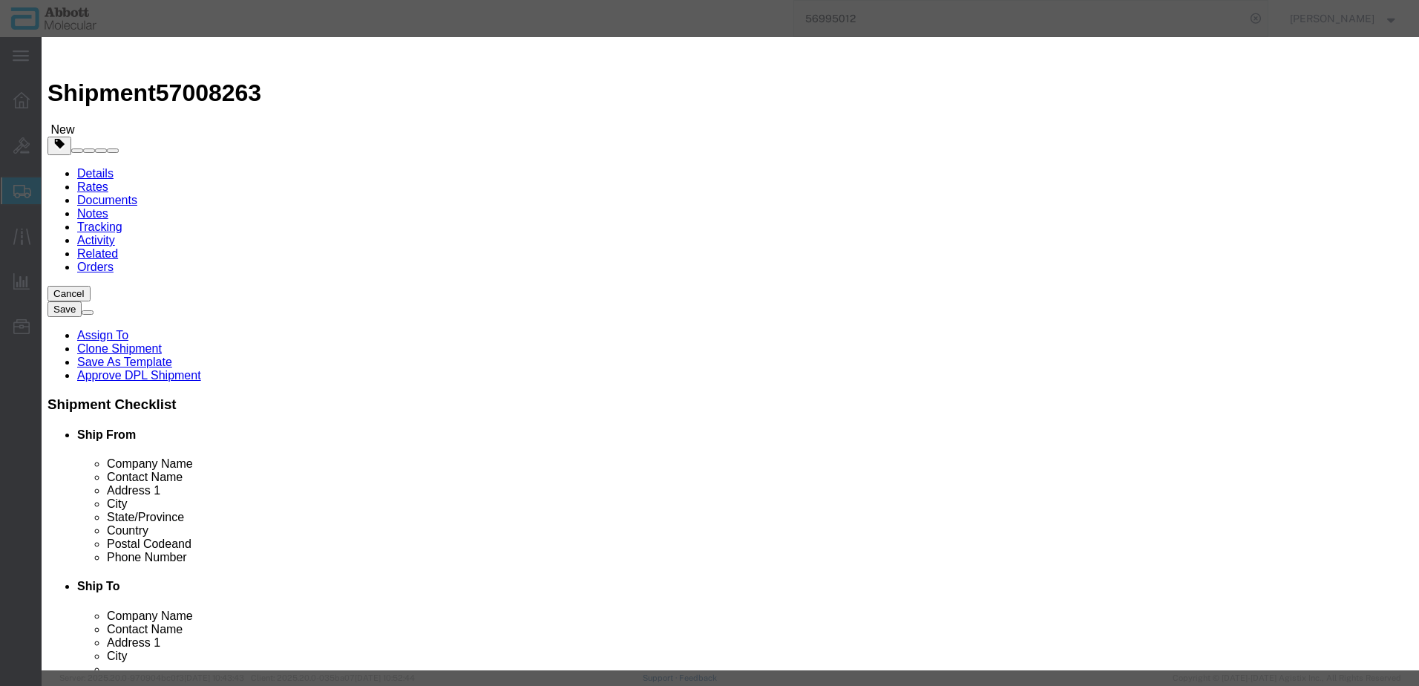
click button "Save & Add Another"
click input "text"
click td "Model: 02G3480"
click select "Select Account Type Activity ID Airline Appointment Number ASN Batch Number Bil…"
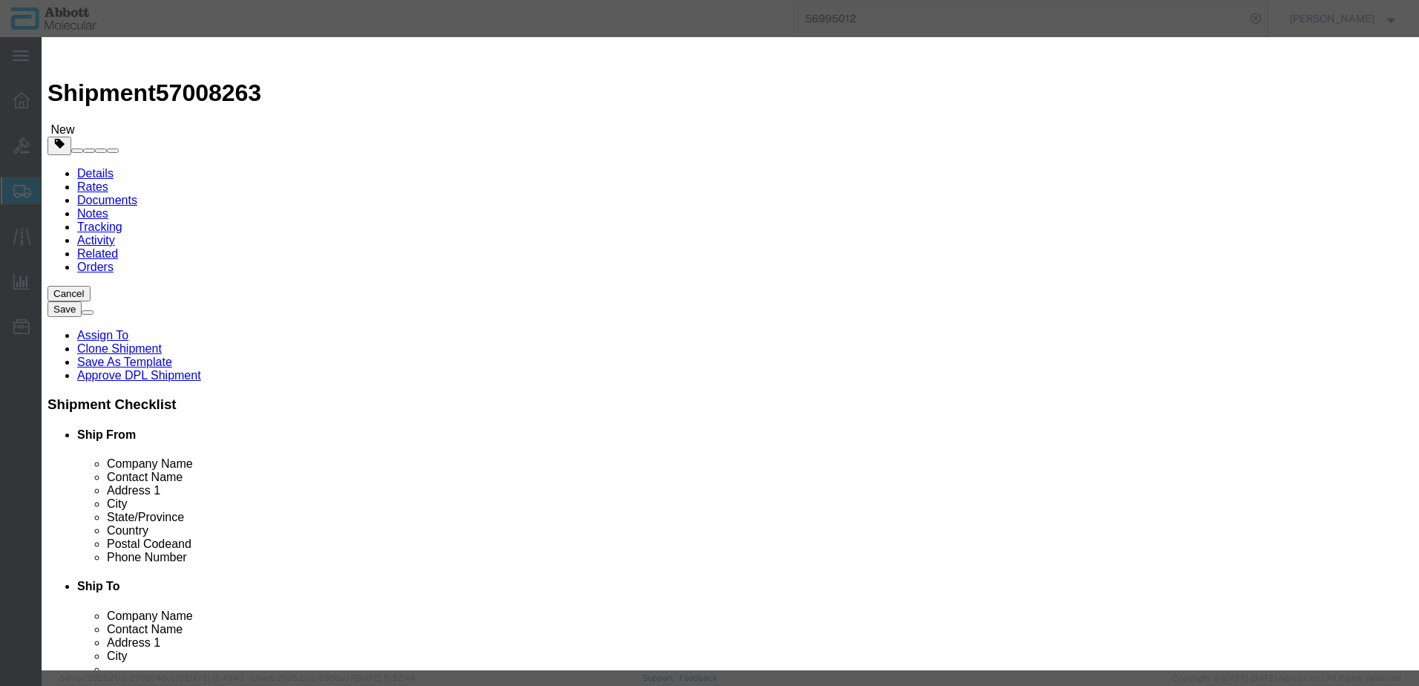
click button "Save & Close"
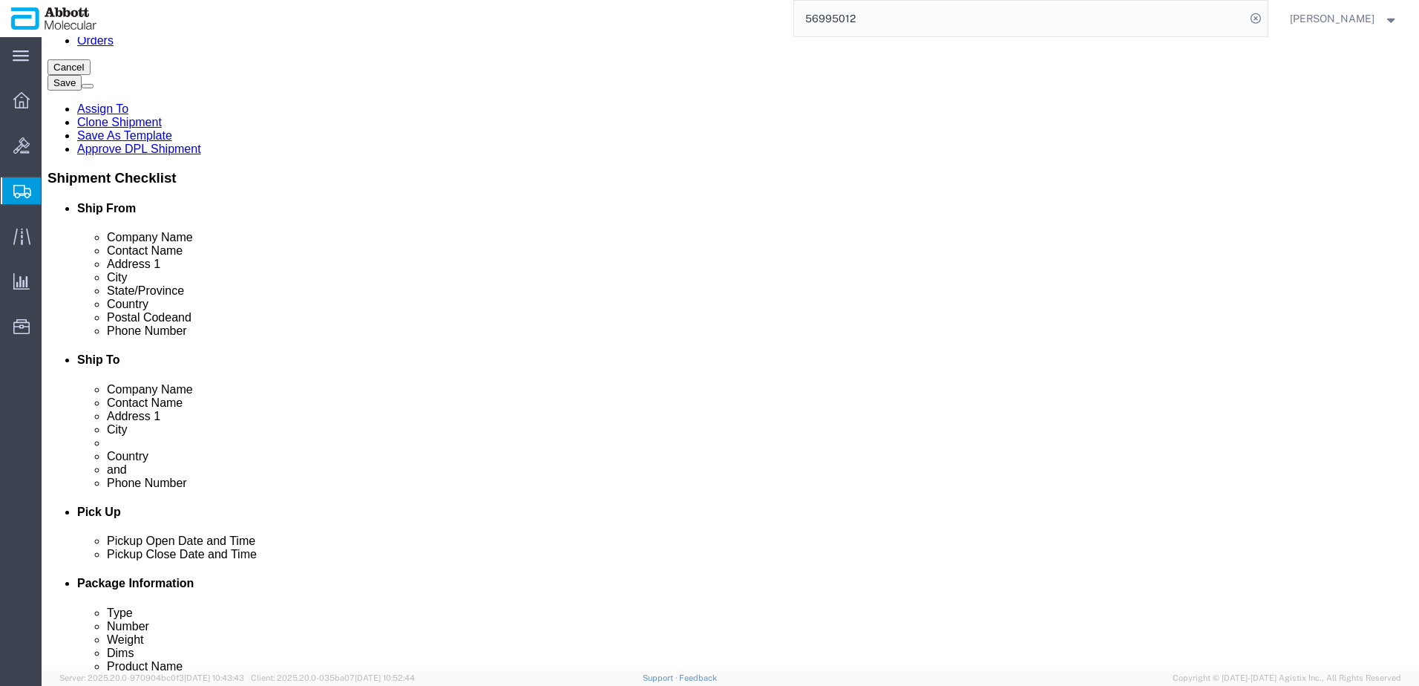
scroll to position [995, 0]
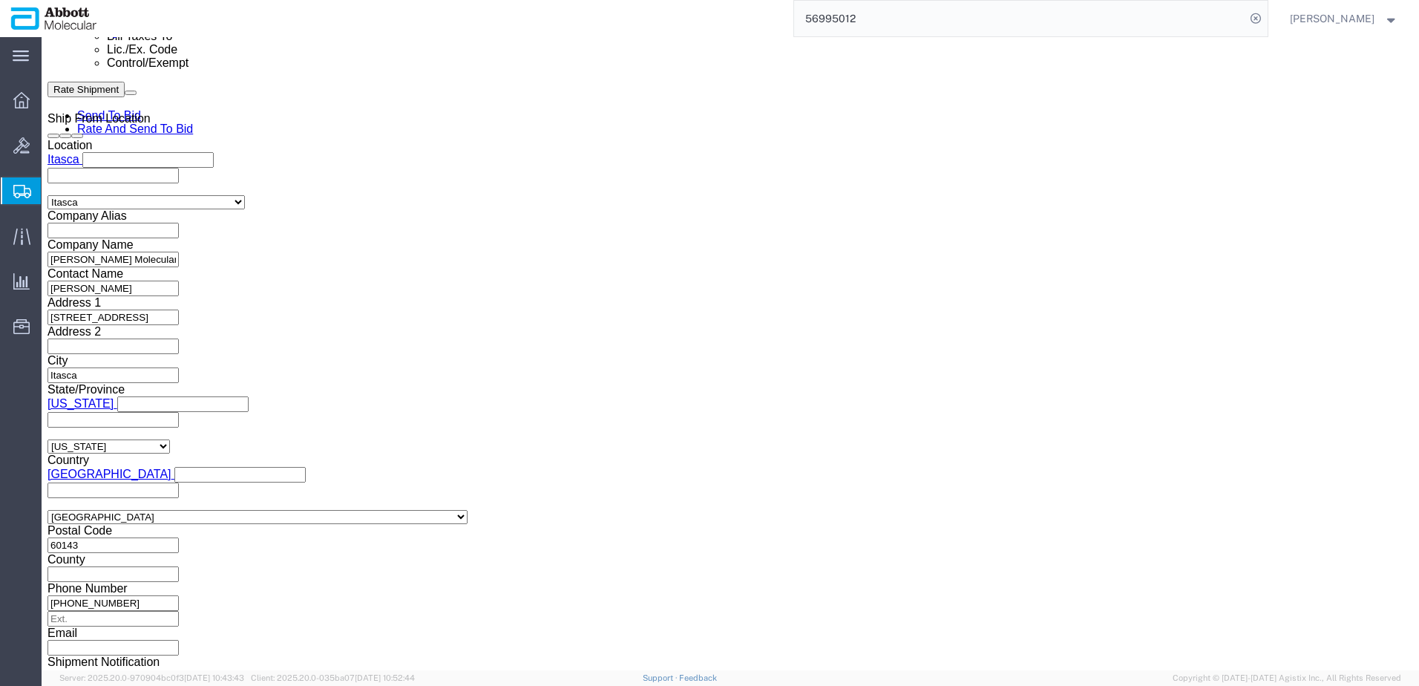
drag, startPoint x: 1036, startPoint y: 579, endPoint x: 774, endPoint y: 517, distance: 268.5
click button "Continue"
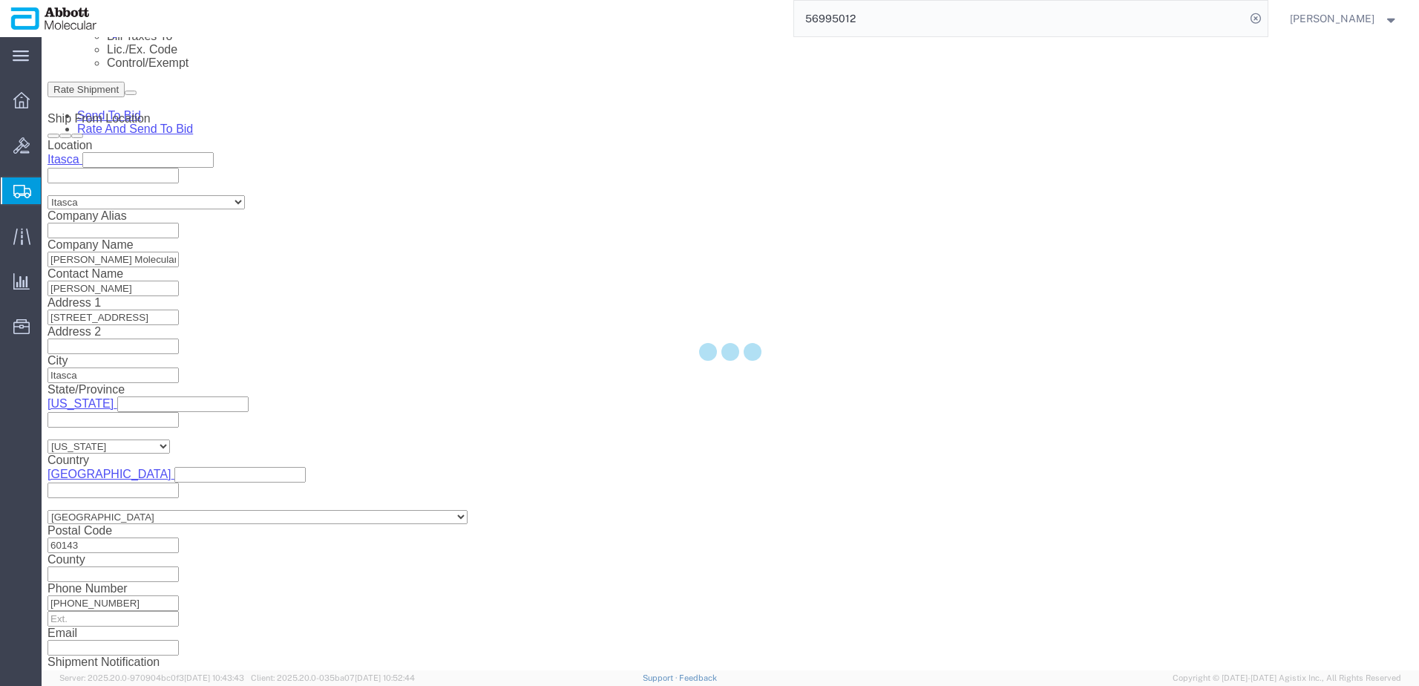
scroll to position [2251, 0]
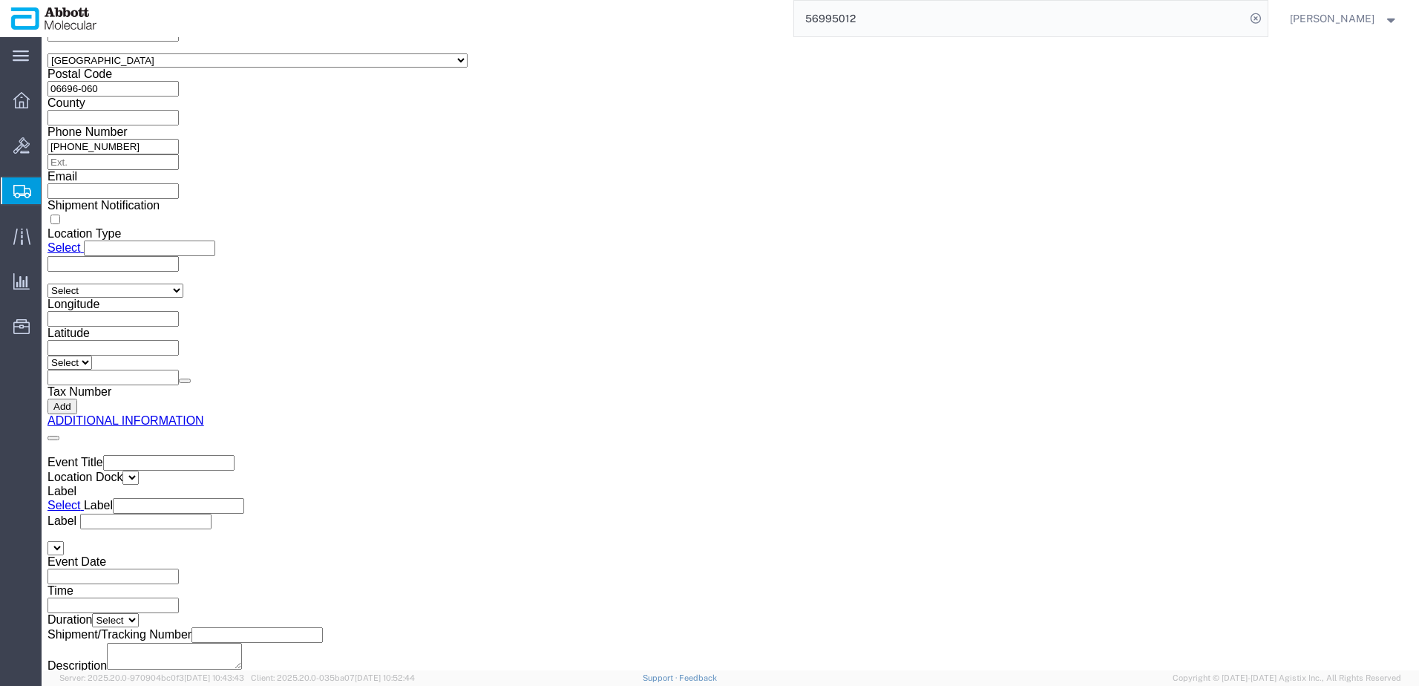
click button "Upload"
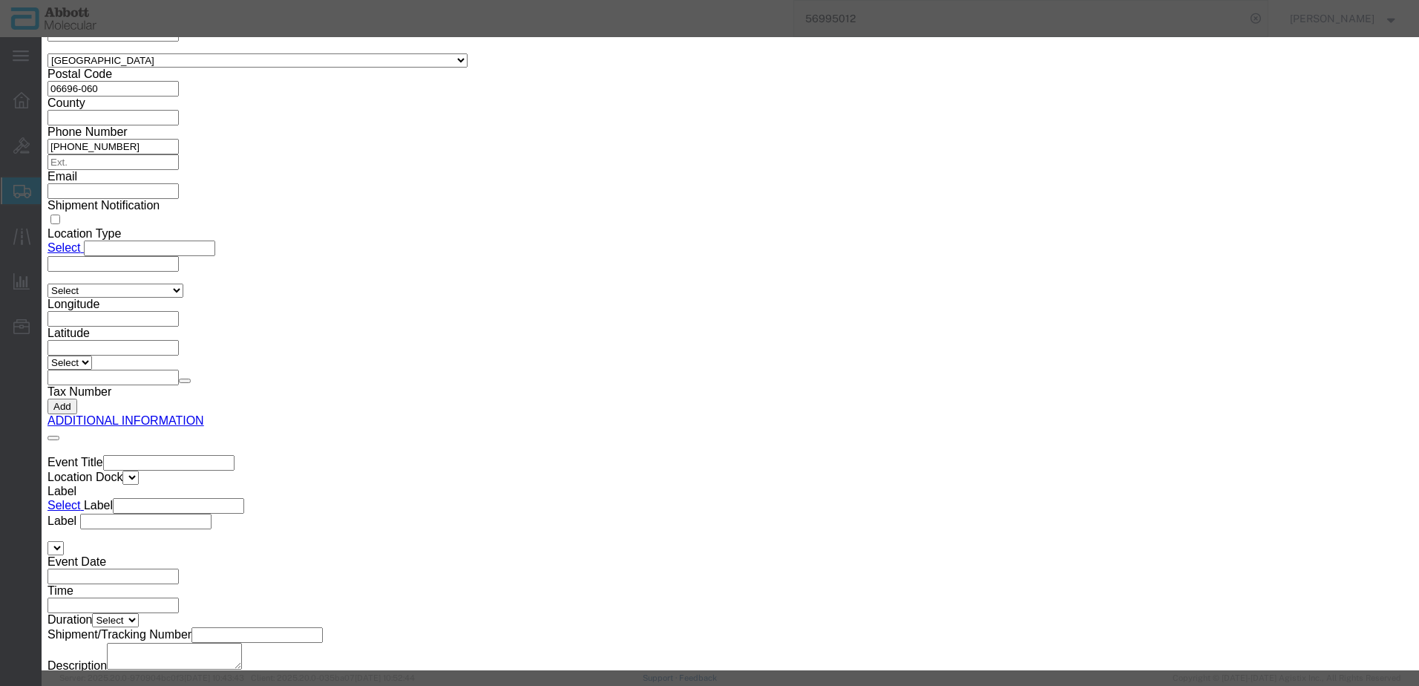
click button "Browse"
drag, startPoint x: 1050, startPoint y: 241, endPoint x: 425, endPoint y: 61, distance: 649.6
click button "Upload"
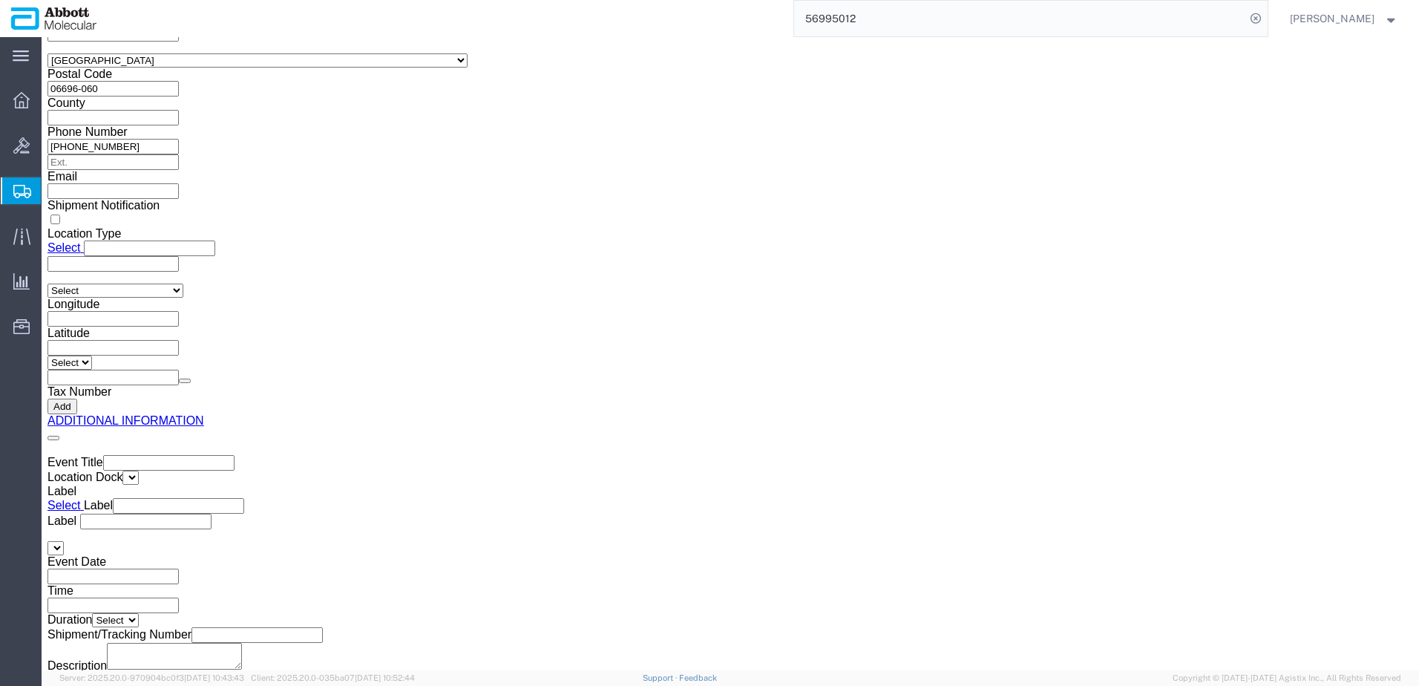
drag, startPoint x: 42, startPoint y: 16, endPoint x: 209, endPoint y: 20, distance: 167.8
click h1 "Shipment 57008263"
copy h1 "Shipment 57008263"
click button "Rate Shipment"
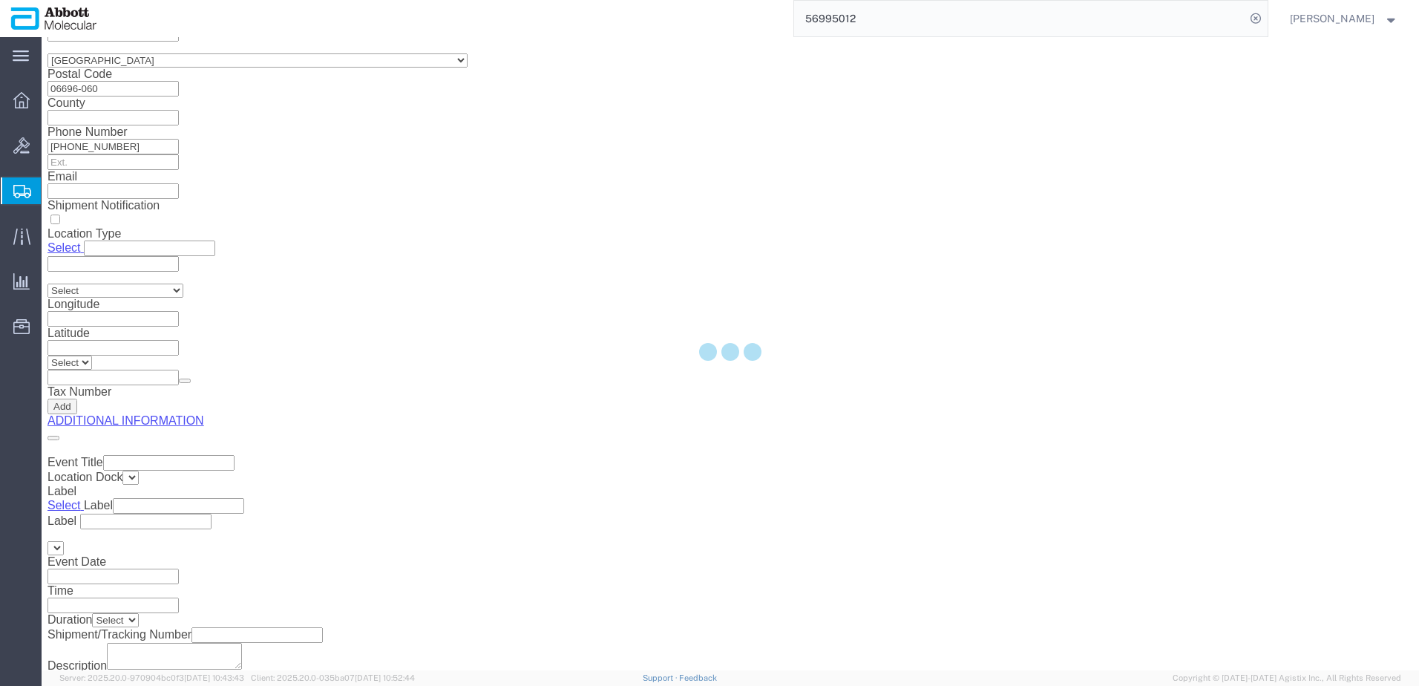
scroll to position [83, 0]
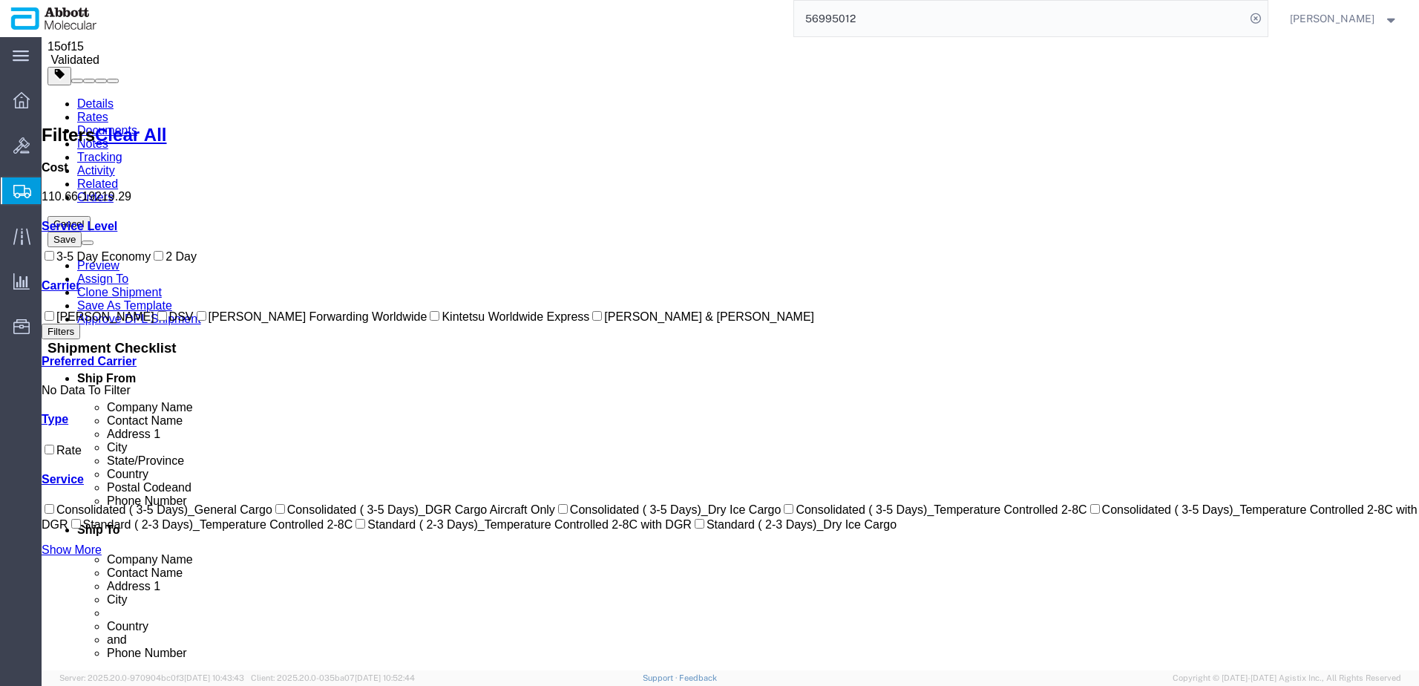
click at [157, 321] on input "DSV" at bounding box center [162, 316] width 10 height 10
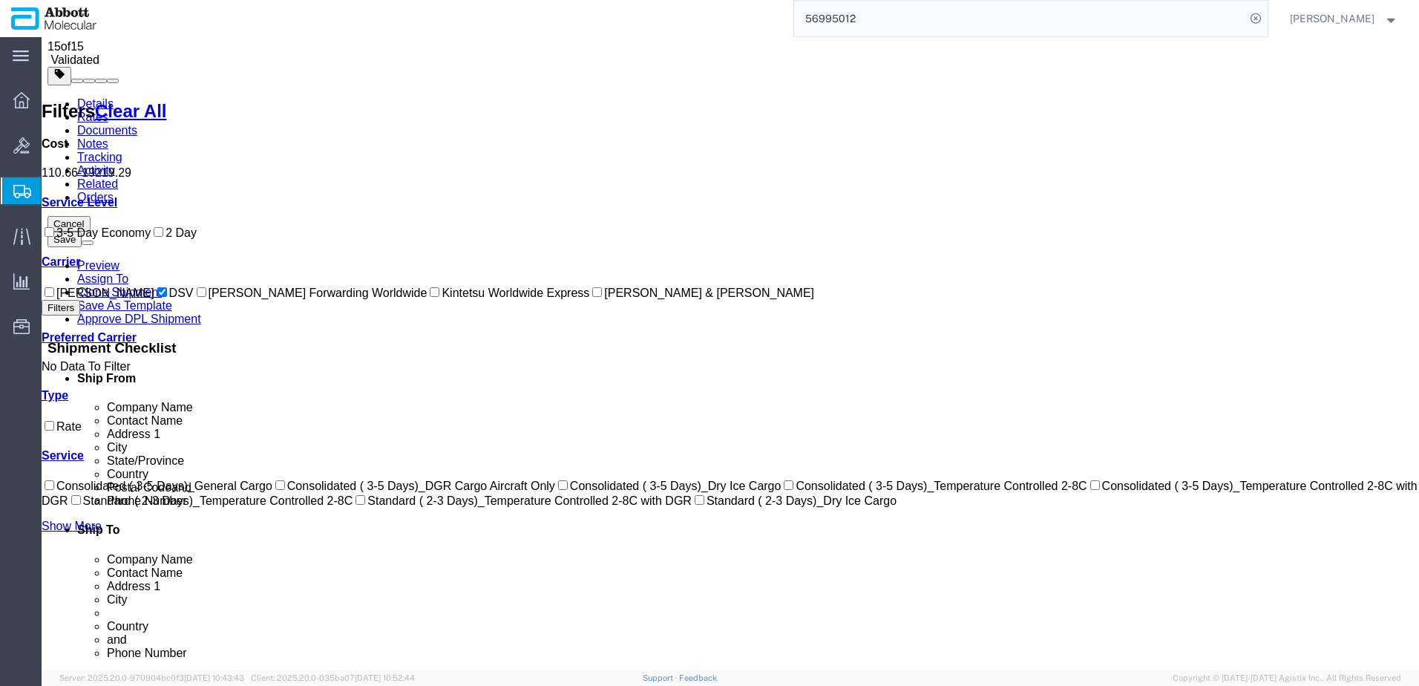
scroll to position [0, 0]
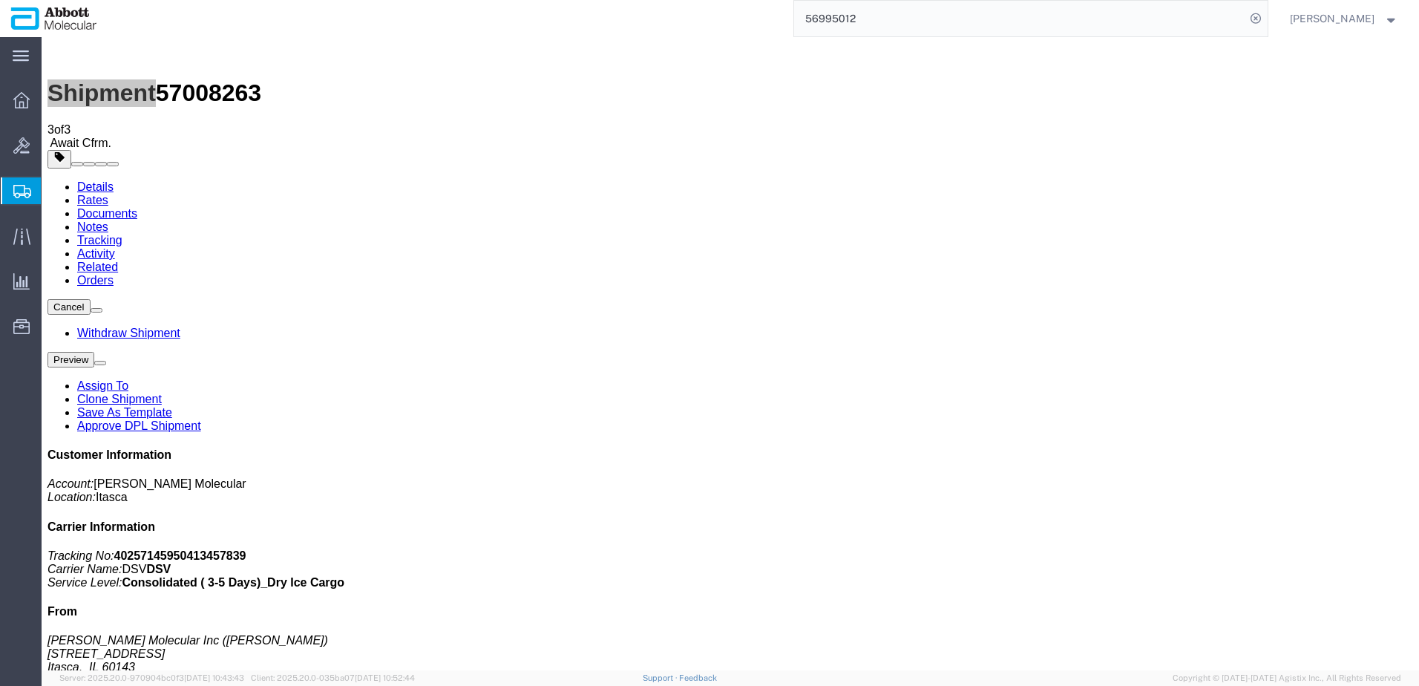
click at [0, 0] on span "Create from Template" at bounding box center [0, 0] width 0 height 0
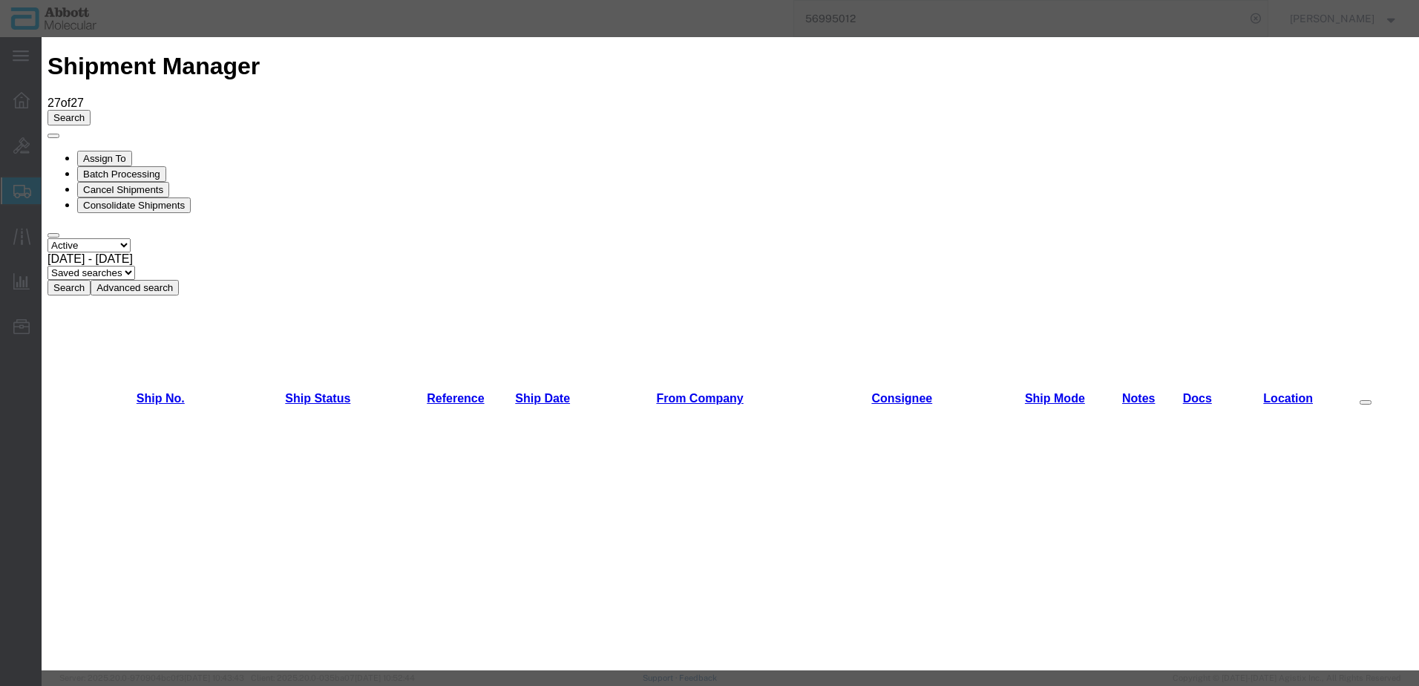
scroll to position [668, 0]
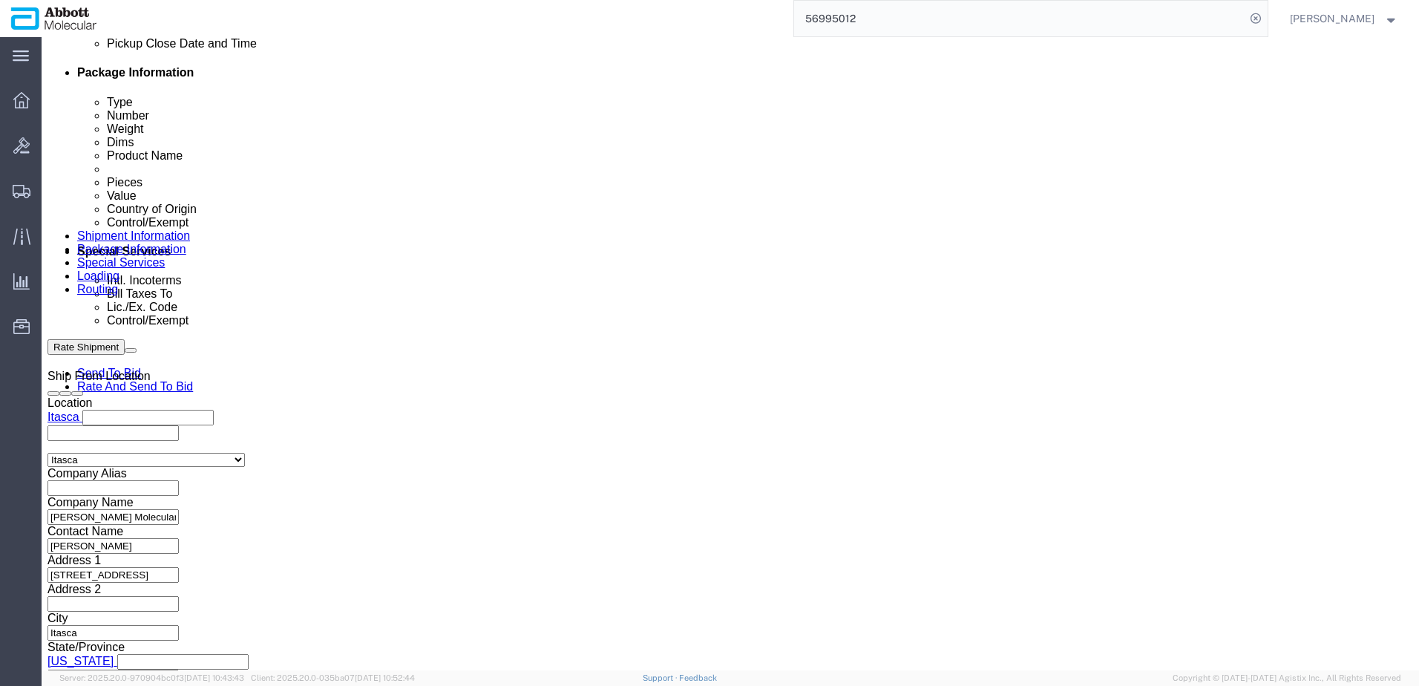
scroll to position [742, 0]
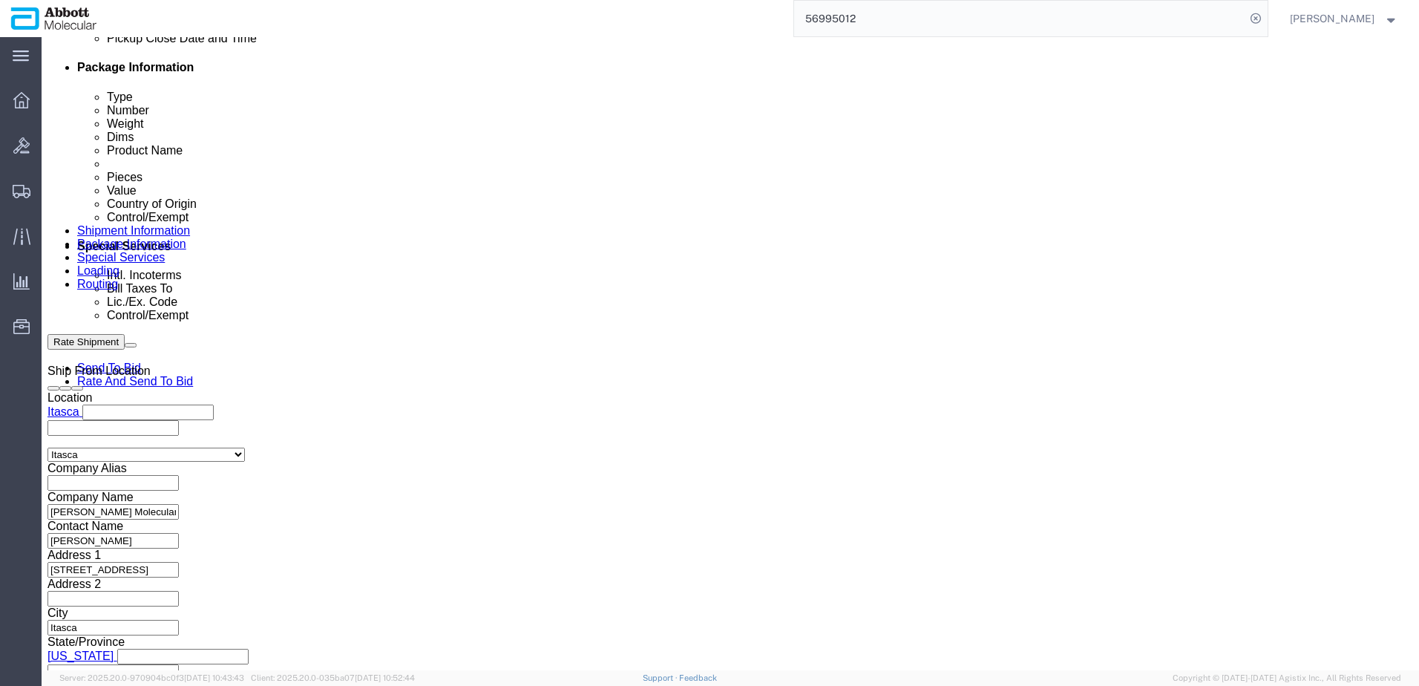
click input "text"
paste input "620785041"
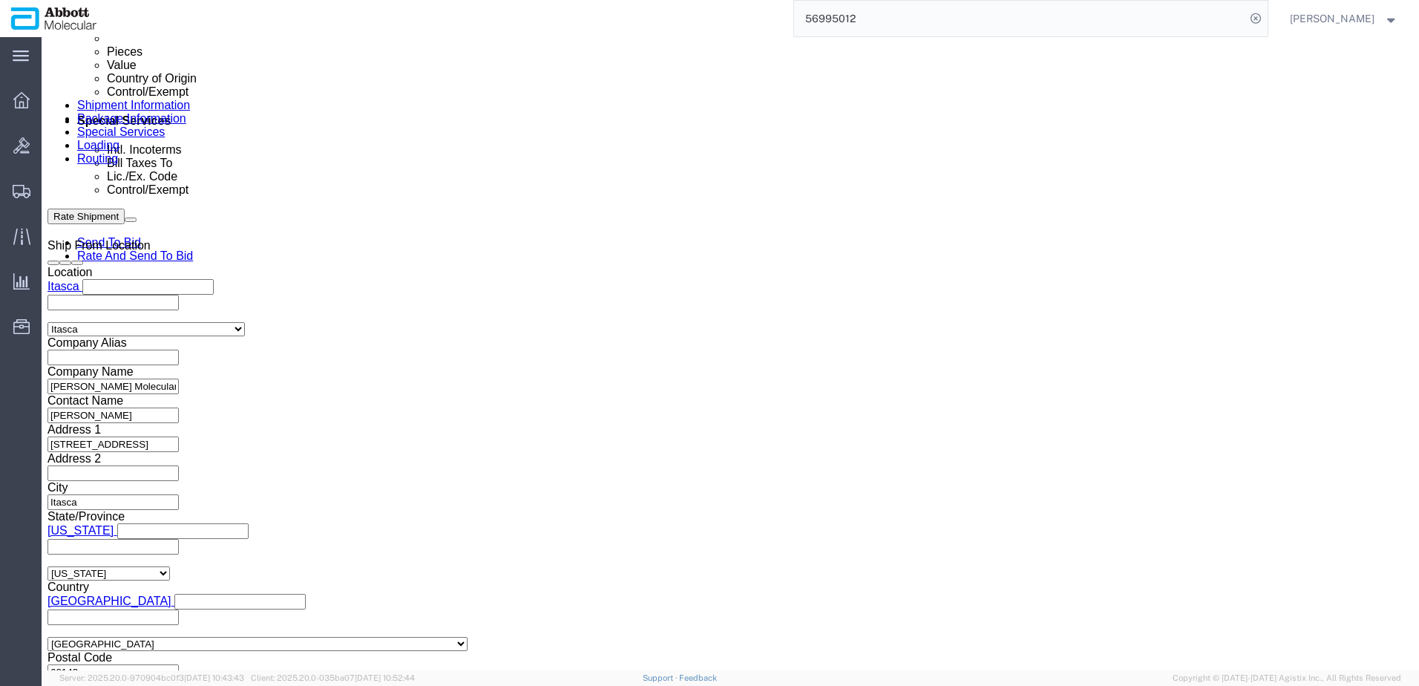
scroll to position [942, 0]
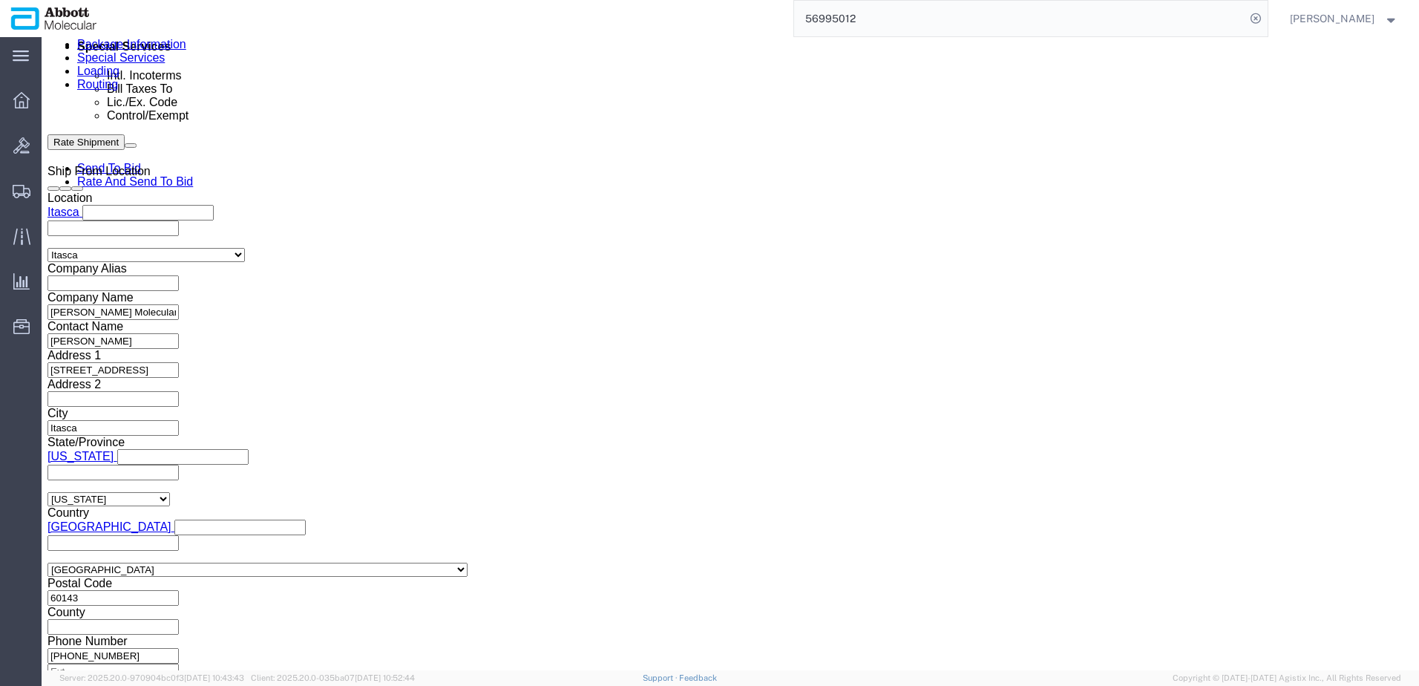
drag, startPoint x: 1023, startPoint y: 577, endPoint x: 975, endPoint y: 556, distance: 52.5
click button "Continue"
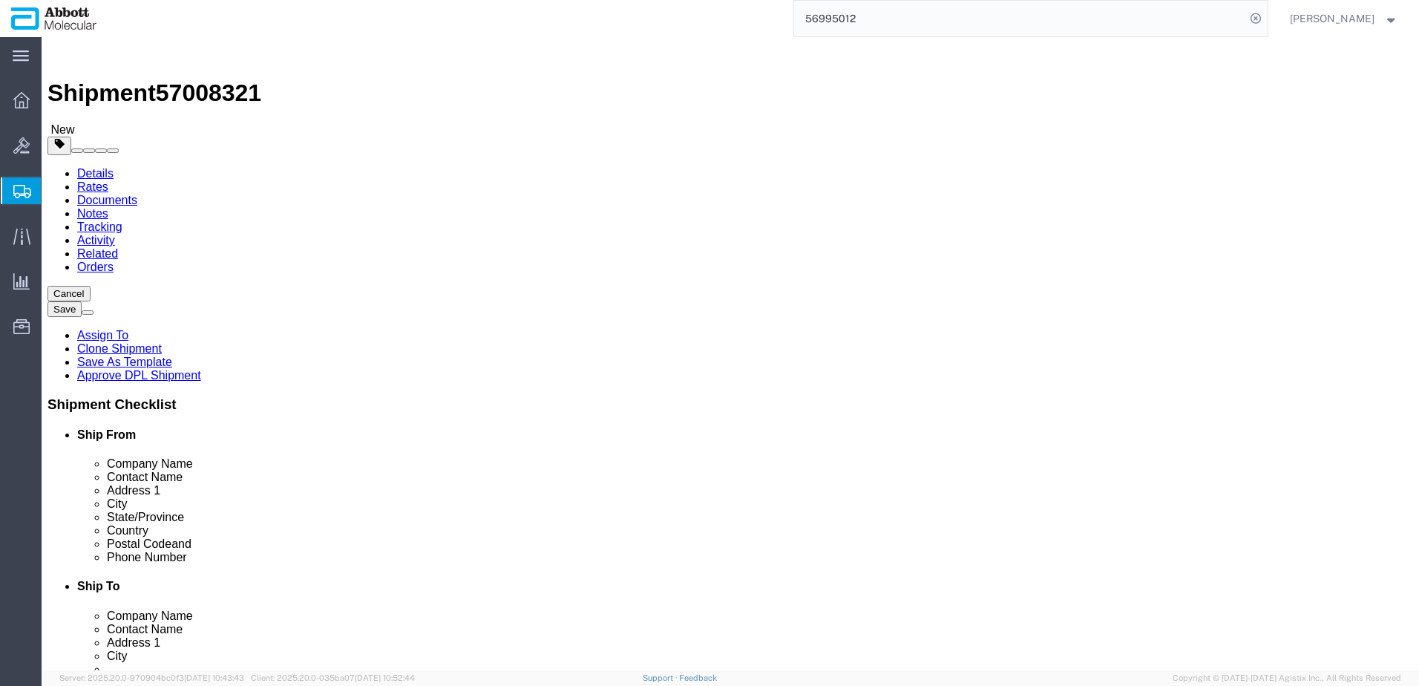
drag, startPoint x: 269, startPoint y: 261, endPoint x: 270, endPoint y: 272, distance: 11.2
click select "Select Box (B) Box (C) Box (D) Cardboard Box(es) Crate (Instrument) Crate(s) En…"
click div "Number 1"
drag, startPoint x: 78, startPoint y: 338, endPoint x: 71, endPoint y: 339, distance: 7.5
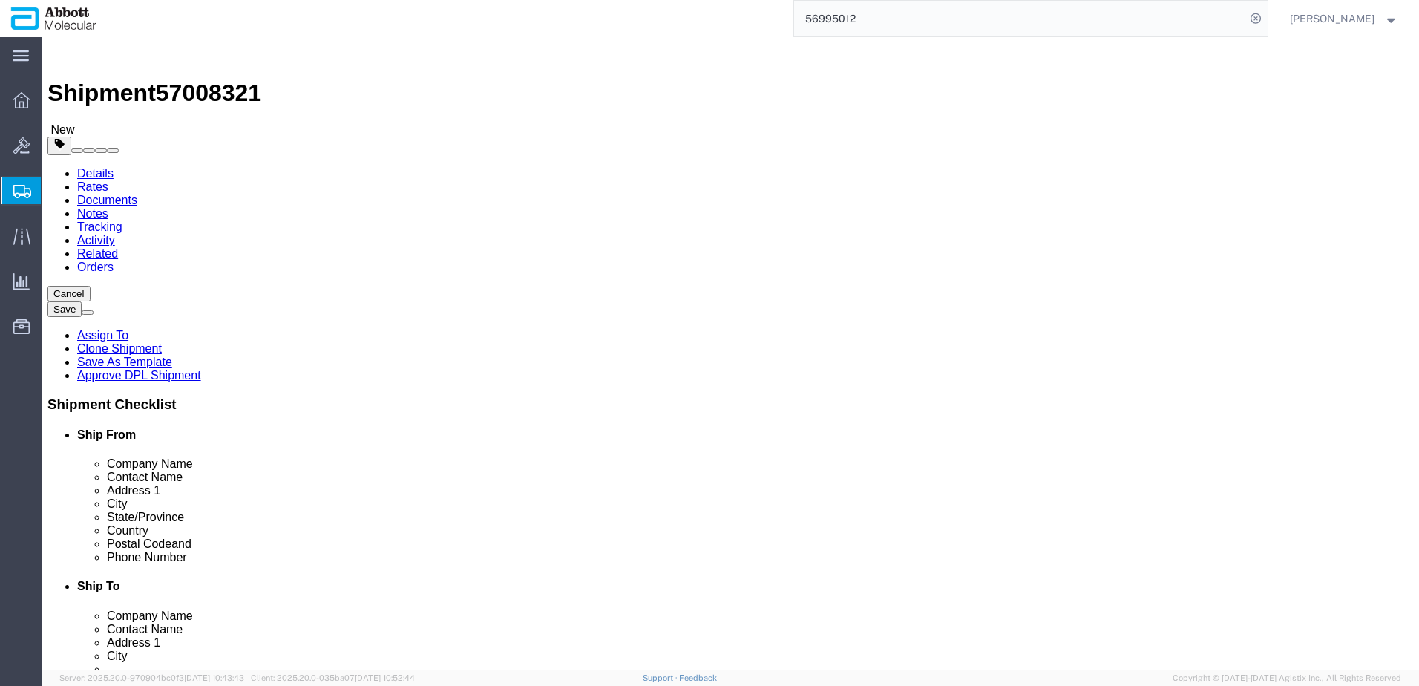
click div "Weight 0.00 Select kgs lbs Ship. t°"
click input "checkbox"
click link "Add Content"
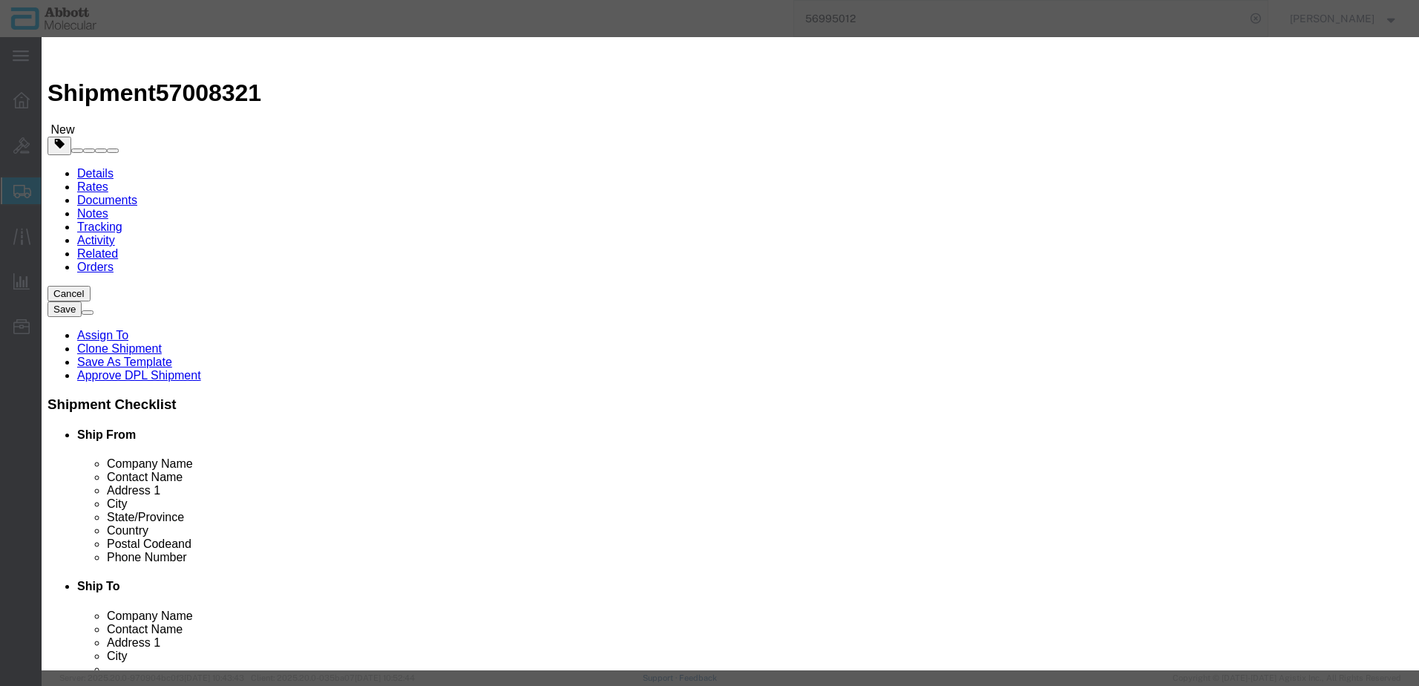
click input "text"
click div "Name: 09N1801 Sku: 09N1801 Model: 09N1801 Description: Alinity m Sample Prep Ki…"
click select "Select Account Type Activity ID Airline Appointment Number ASN Batch Number Bil…"
click button "Save & Close"
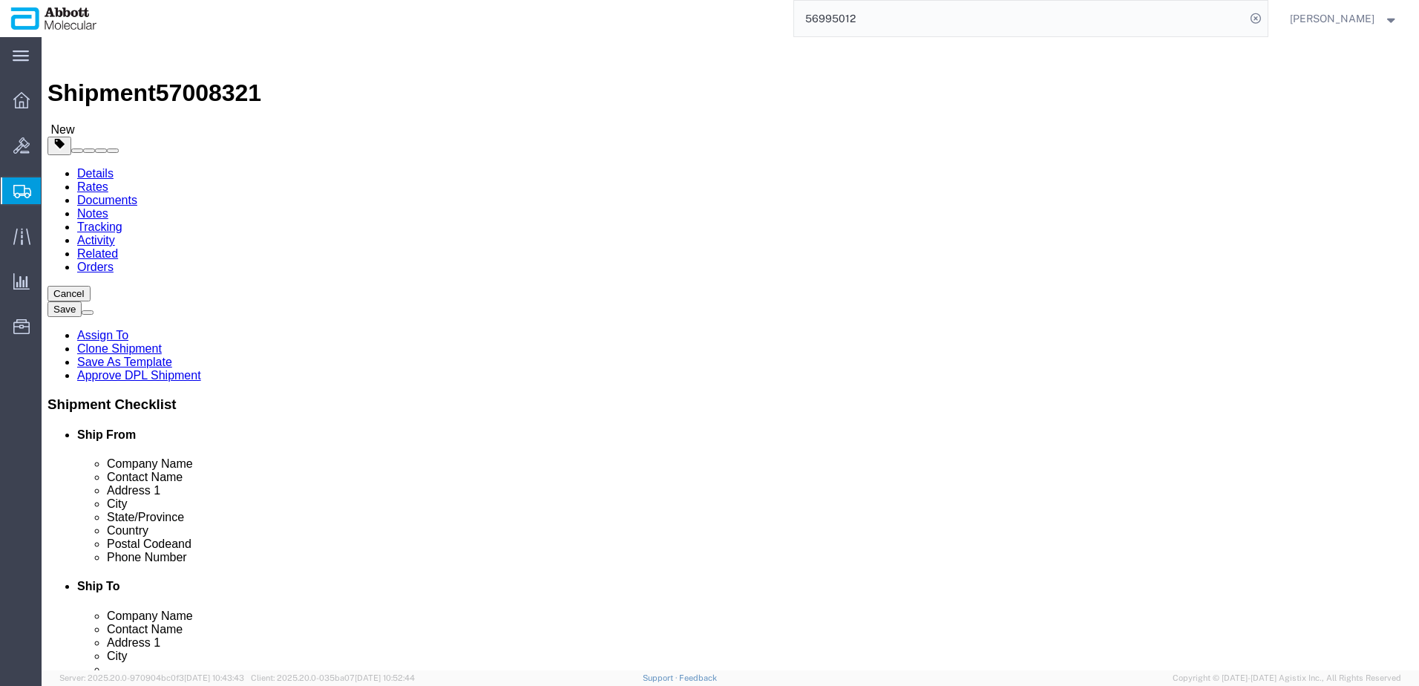
scroll to position [33, 0]
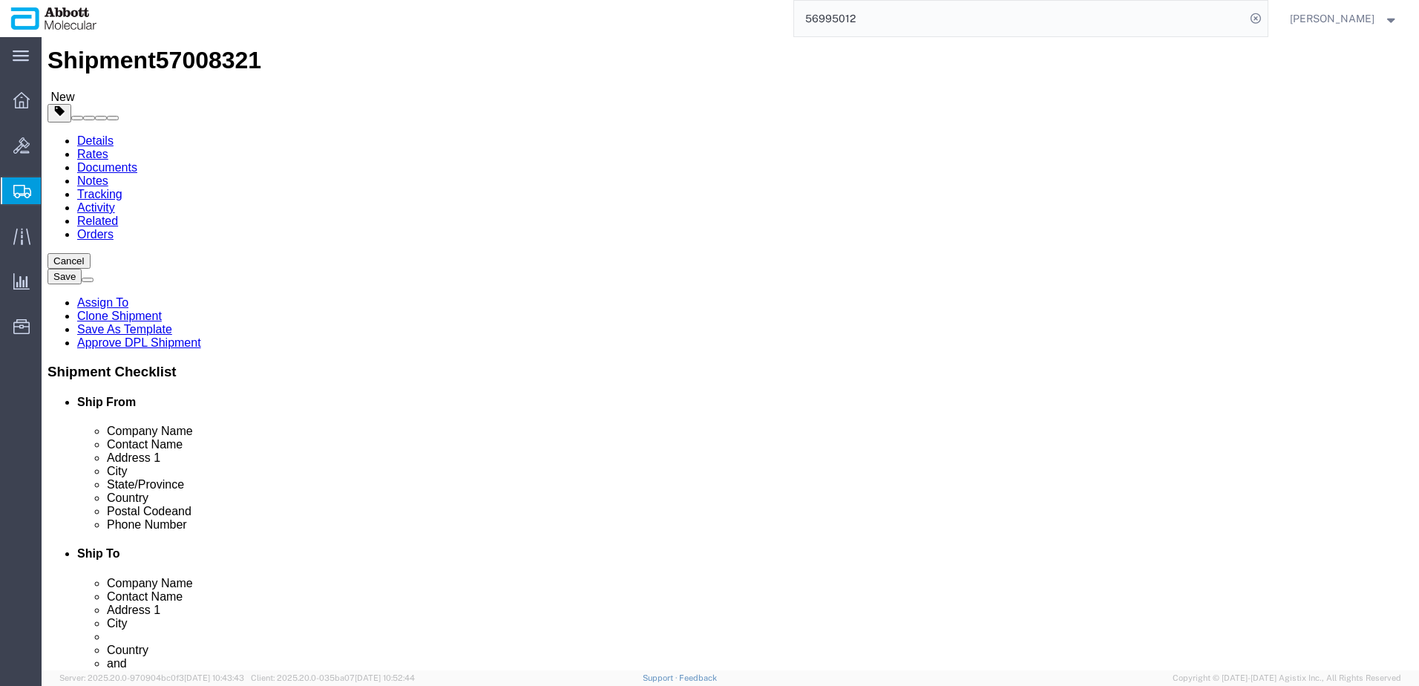
drag, startPoint x: 32, startPoint y: 454, endPoint x: 1030, endPoint y: 571, distance: 1004.5
click button "Continue"
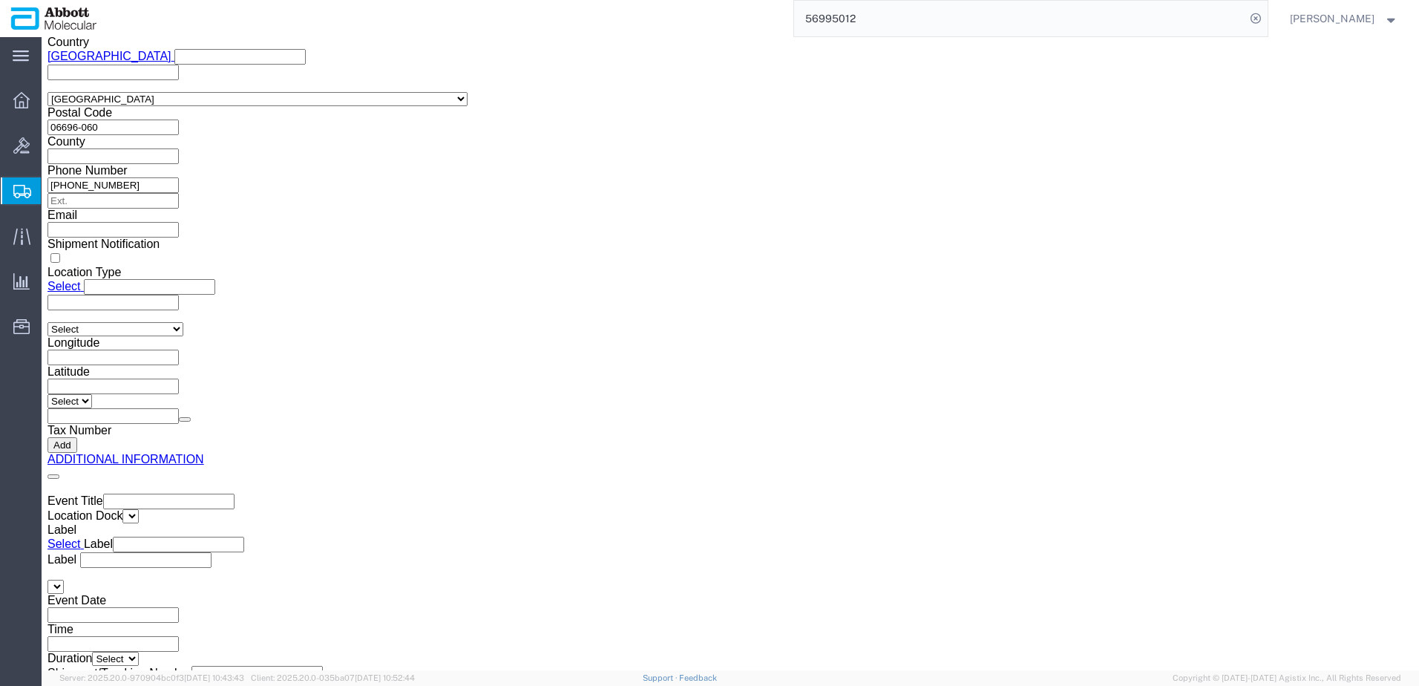
scroll to position [2251, 0]
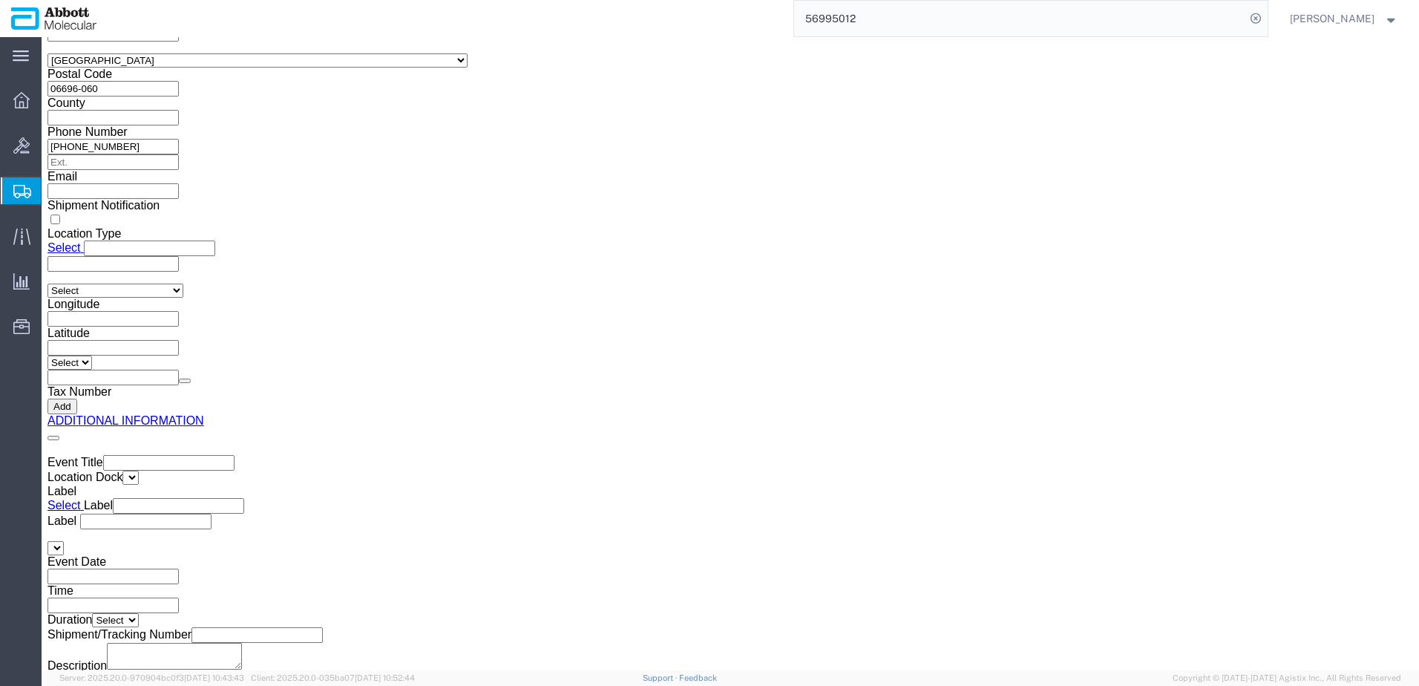
click button "Upload"
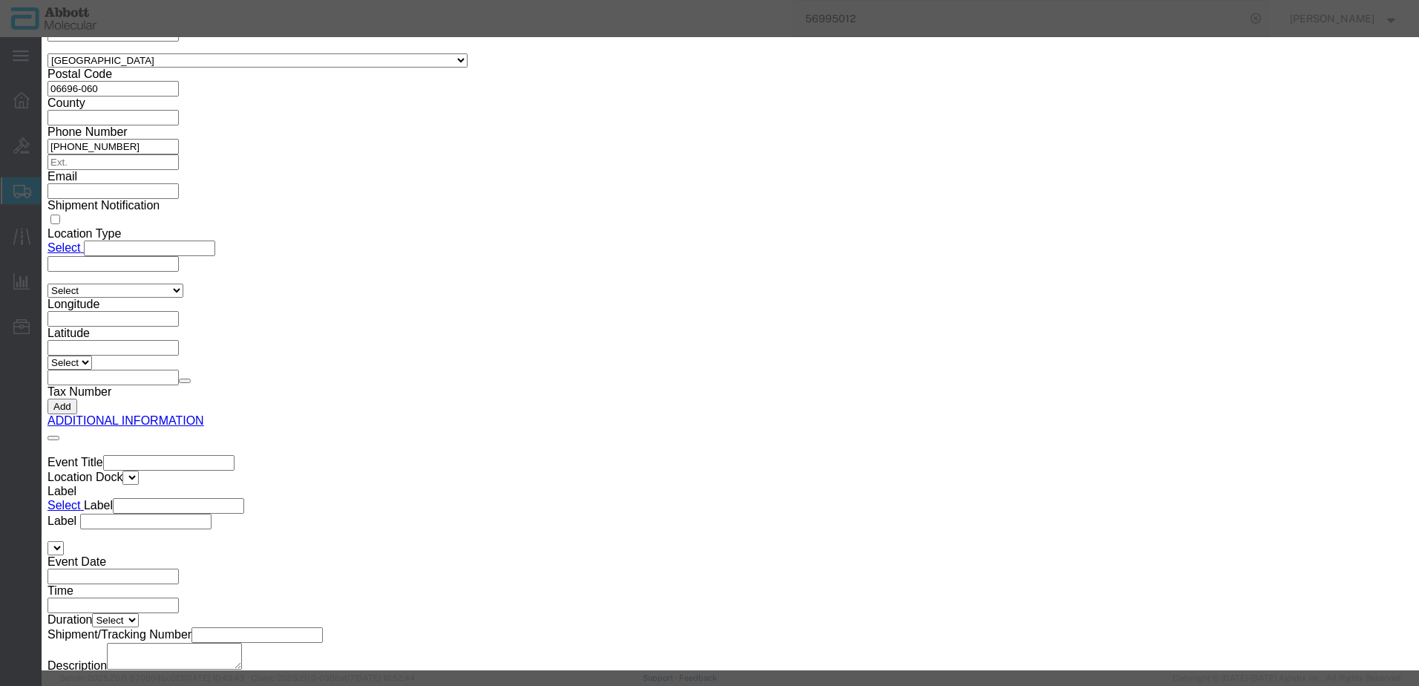
click button "Browse"
click button "Upload"
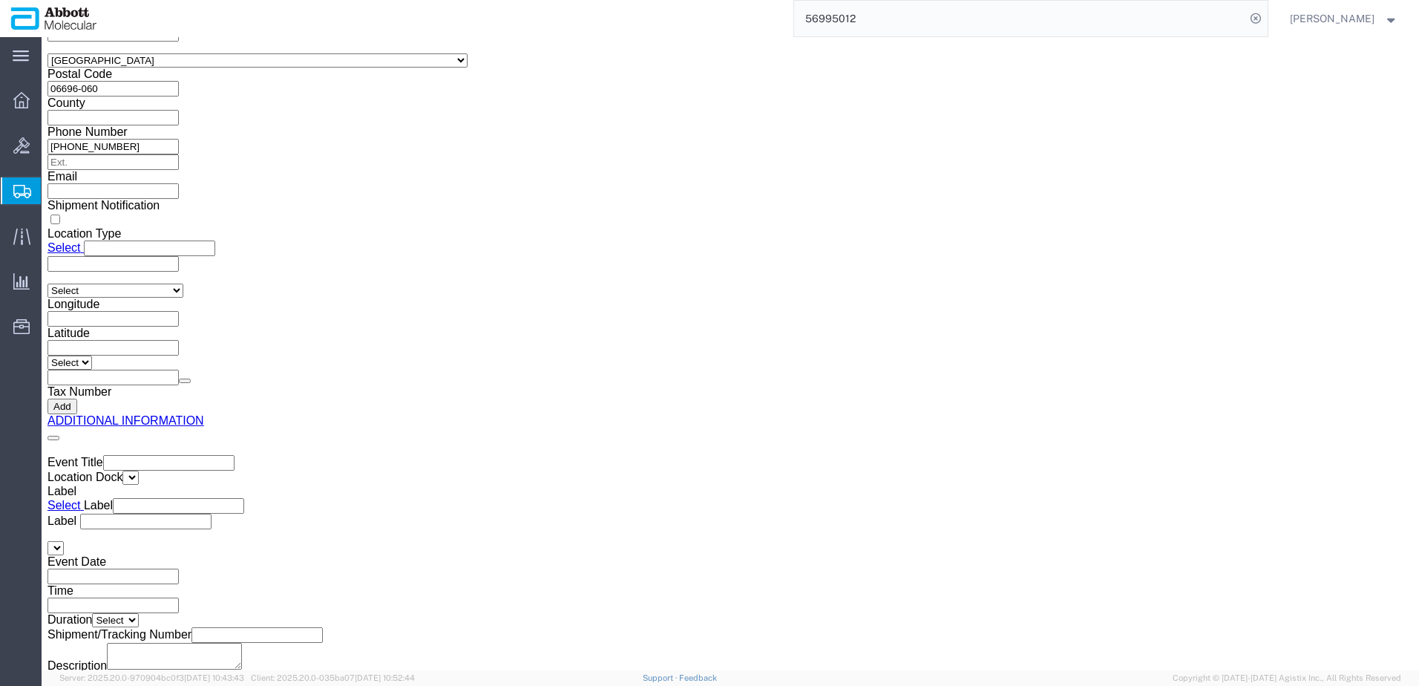
drag, startPoint x: 41, startPoint y: 17, endPoint x: 211, endPoint y: 16, distance: 170.0
click div "Shipment 57008321 New"
copy h1 "Shipment 57008321"
click button "Rate Shipment"
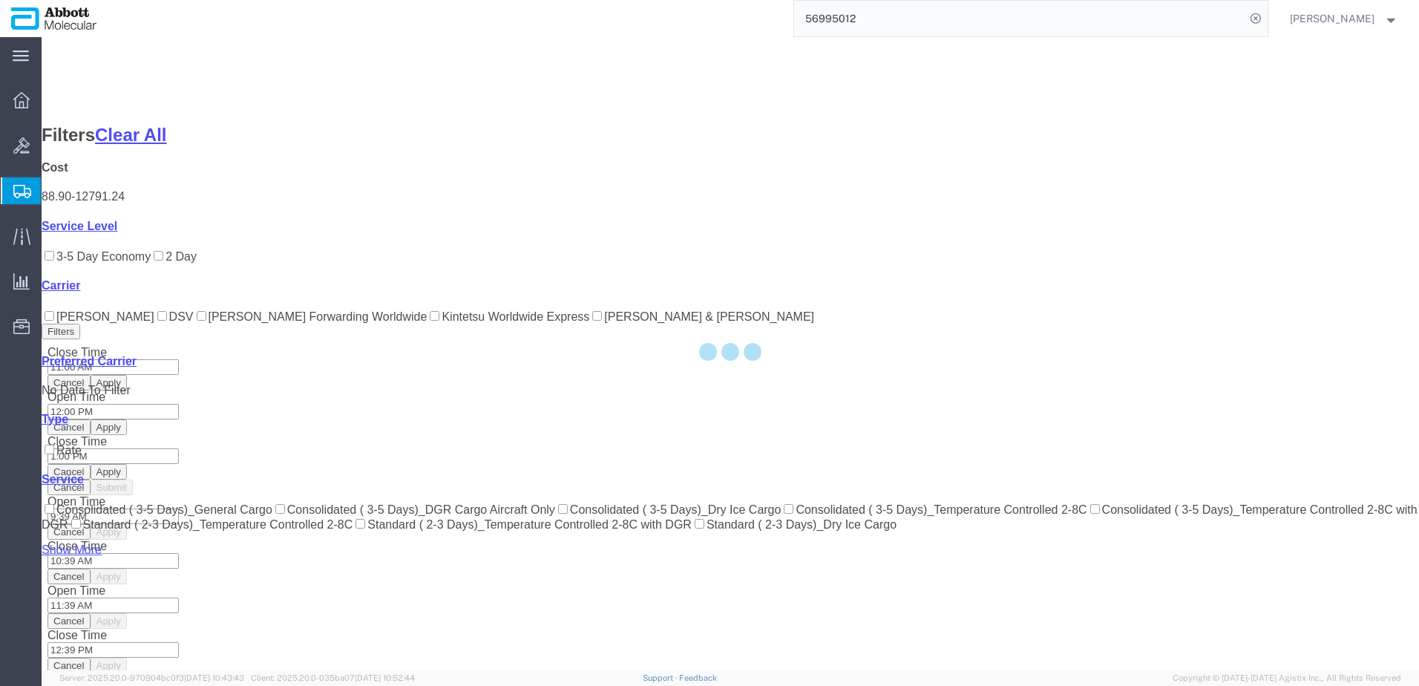
scroll to position [106, 0]
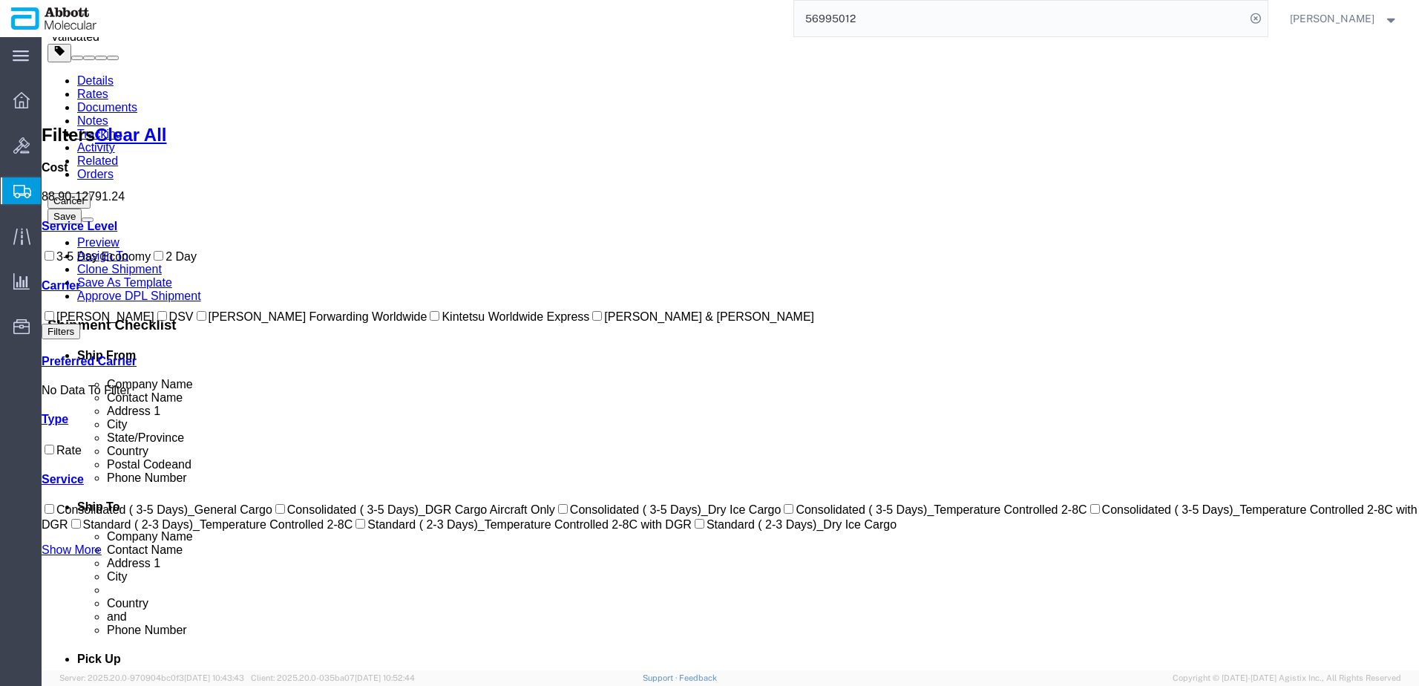
click at [157, 321] on input "DSV" at bounding box center [162, 316] width 10 height 10
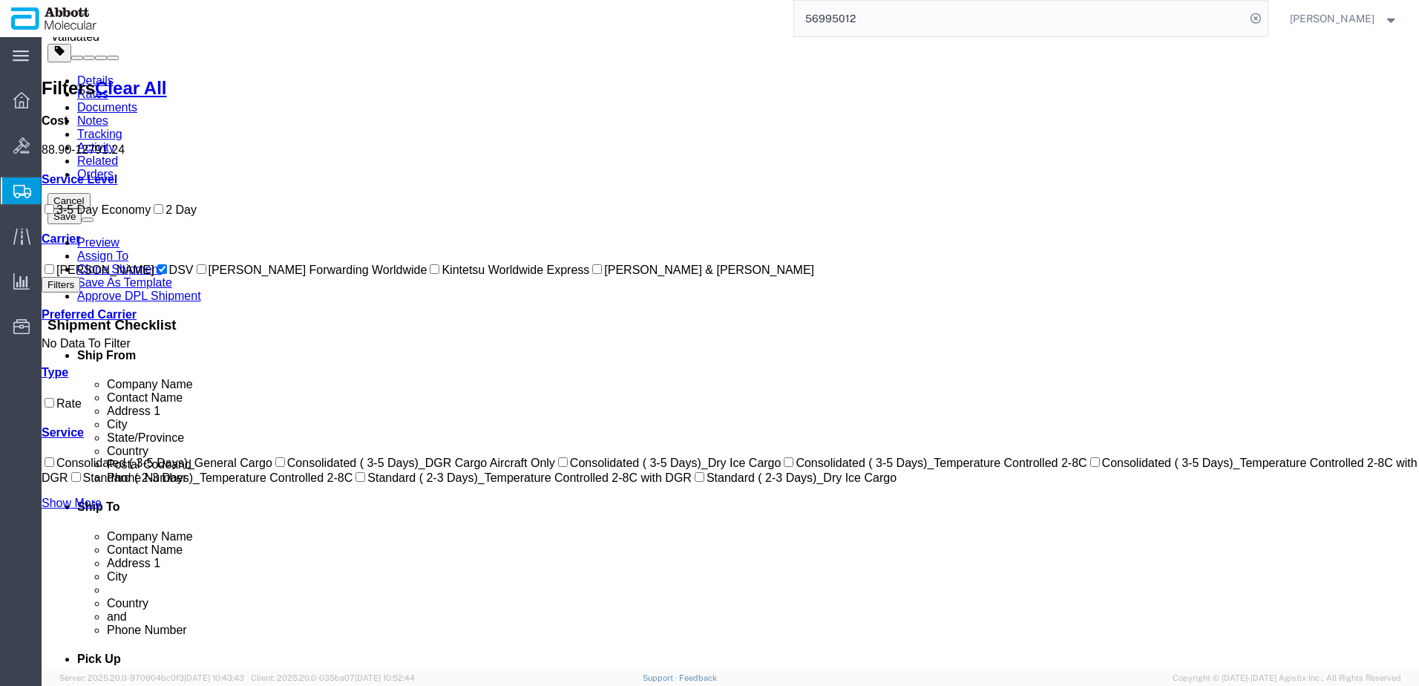
scroll to position [0, 0]
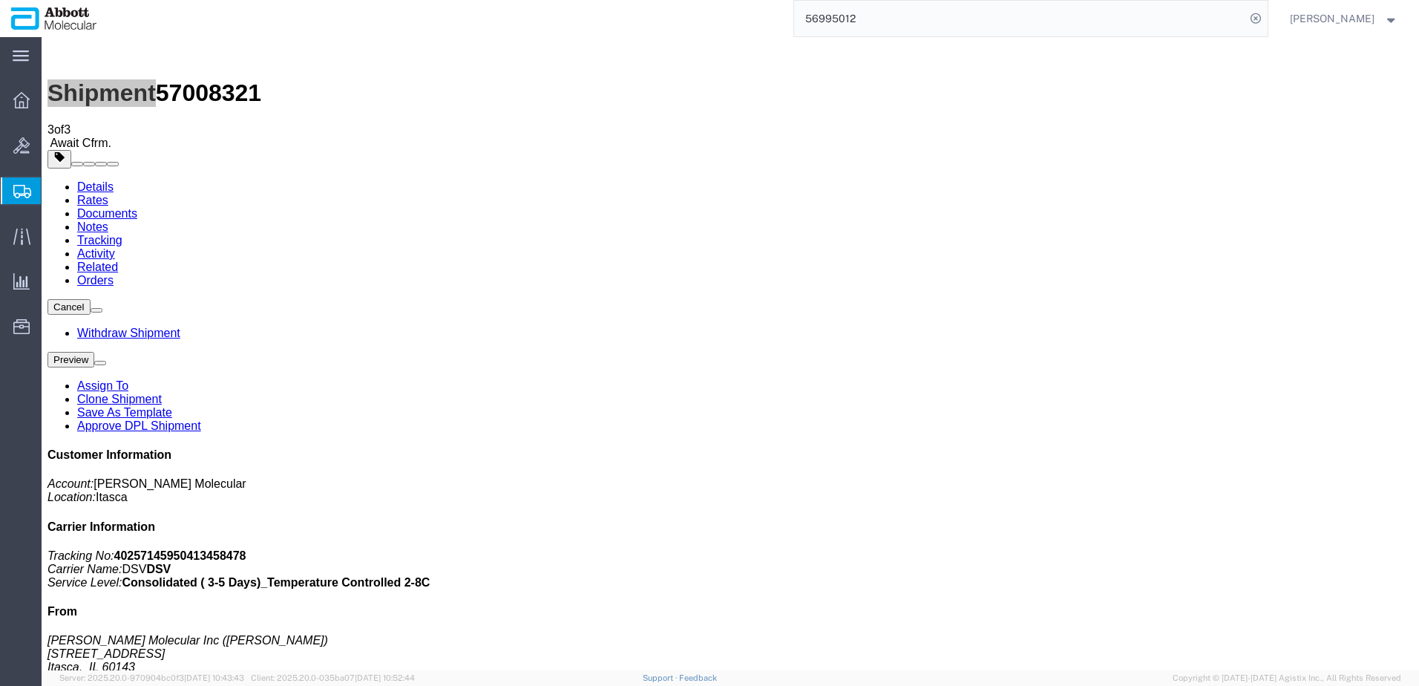
click at [0, 0] on span "Create from Template" at bounding box center [0, 0] width 0 height 0
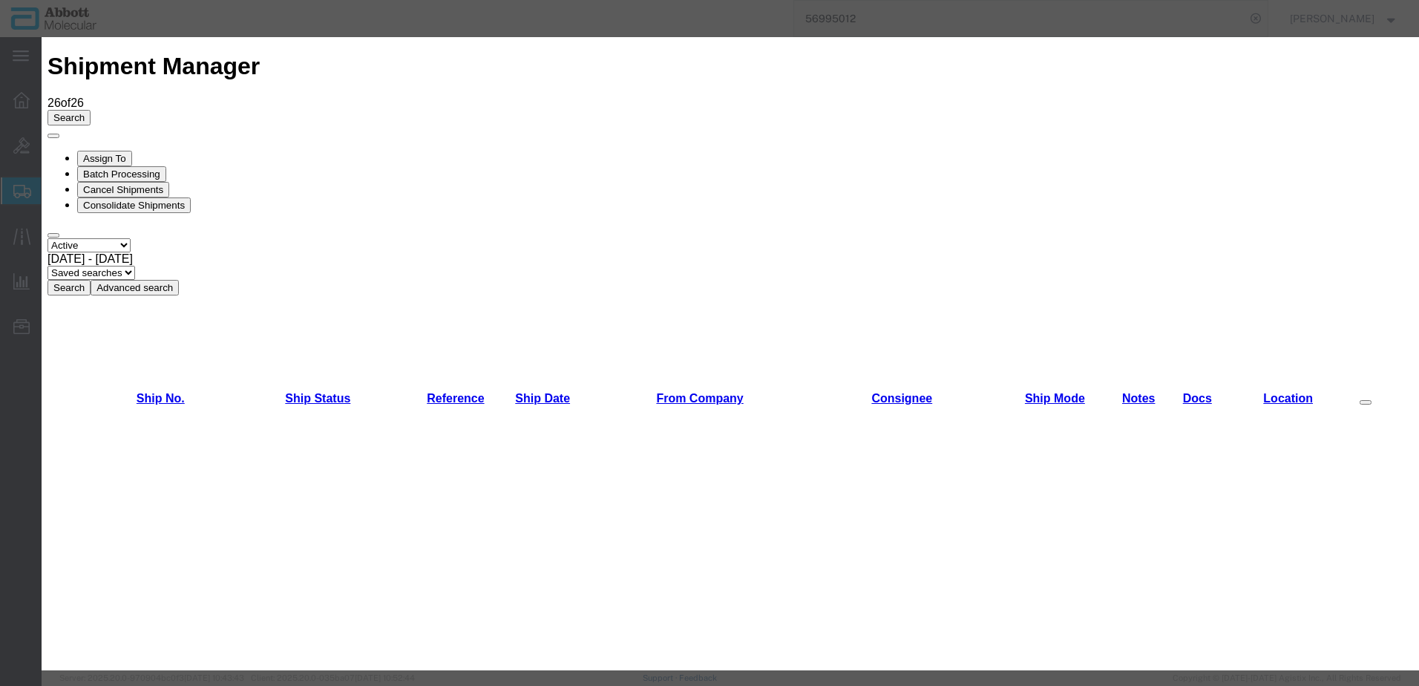
scroll to position [445, 0]
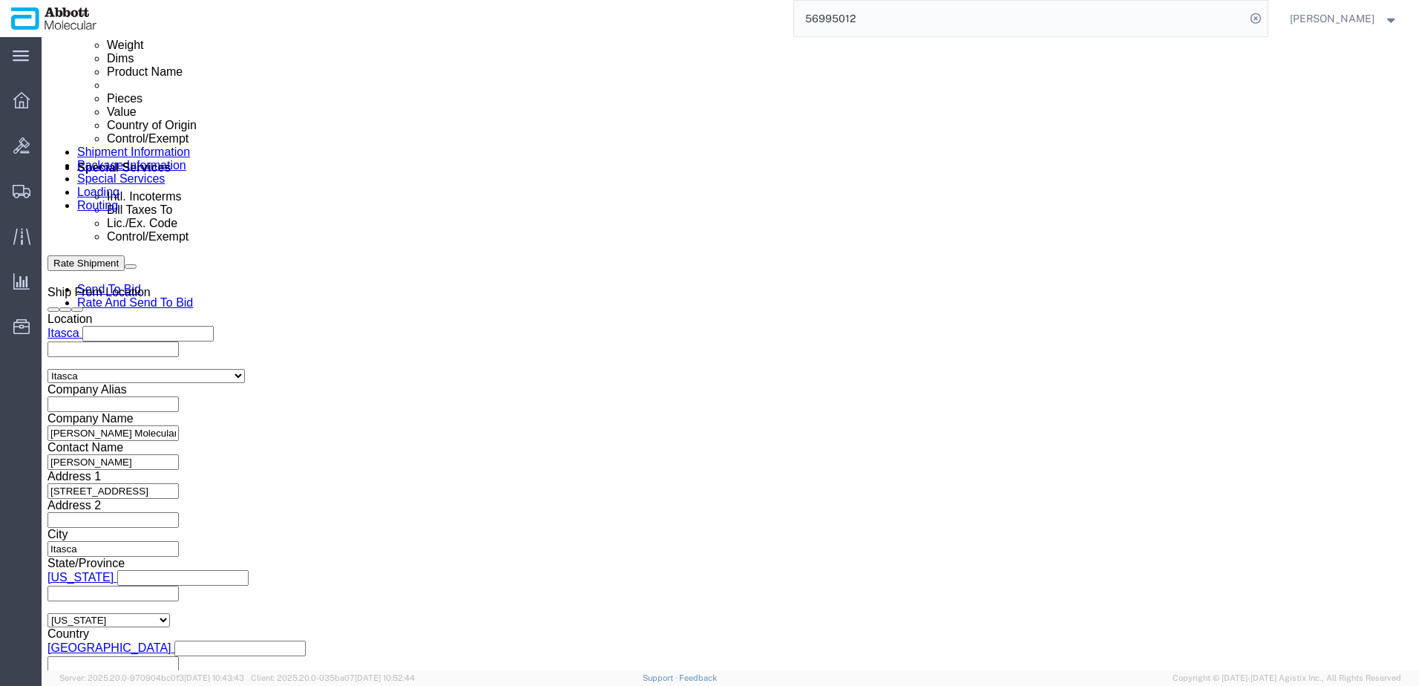
scroll to position [817, 0]
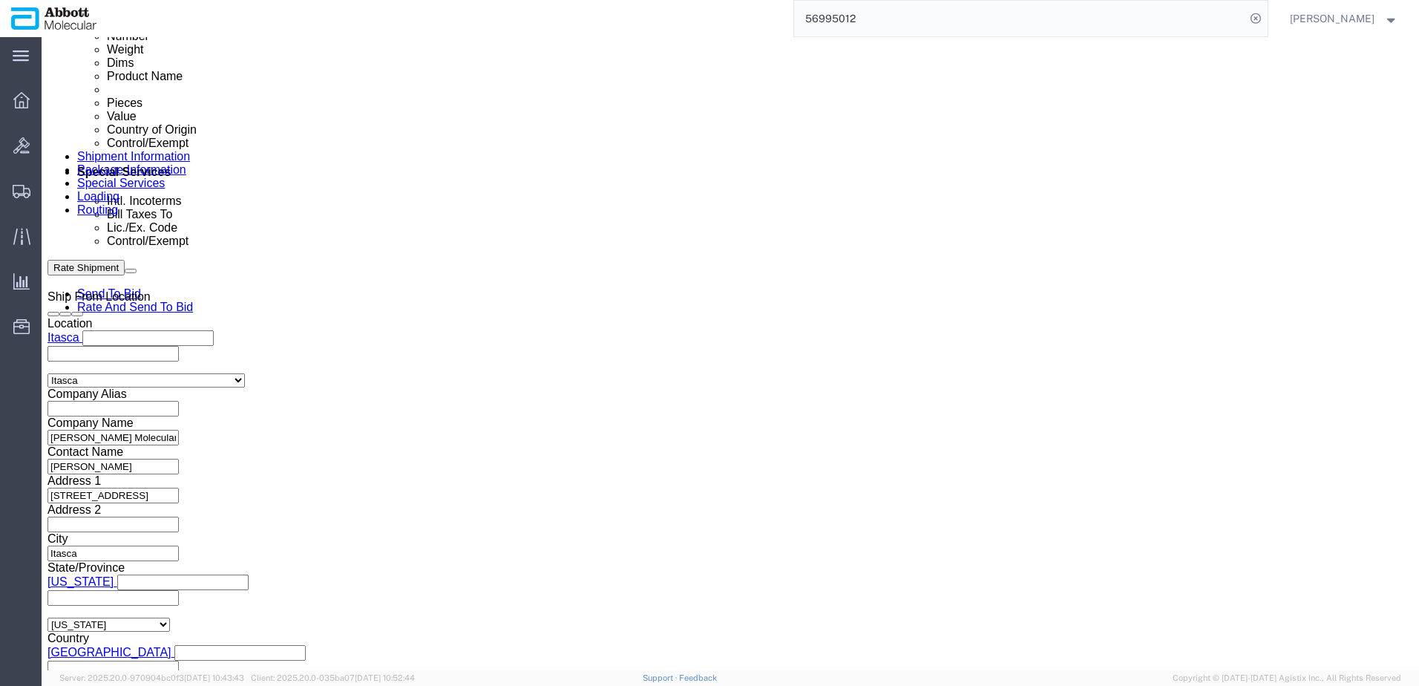
click button "Add reference"
click input "text"
paste input "620779245"
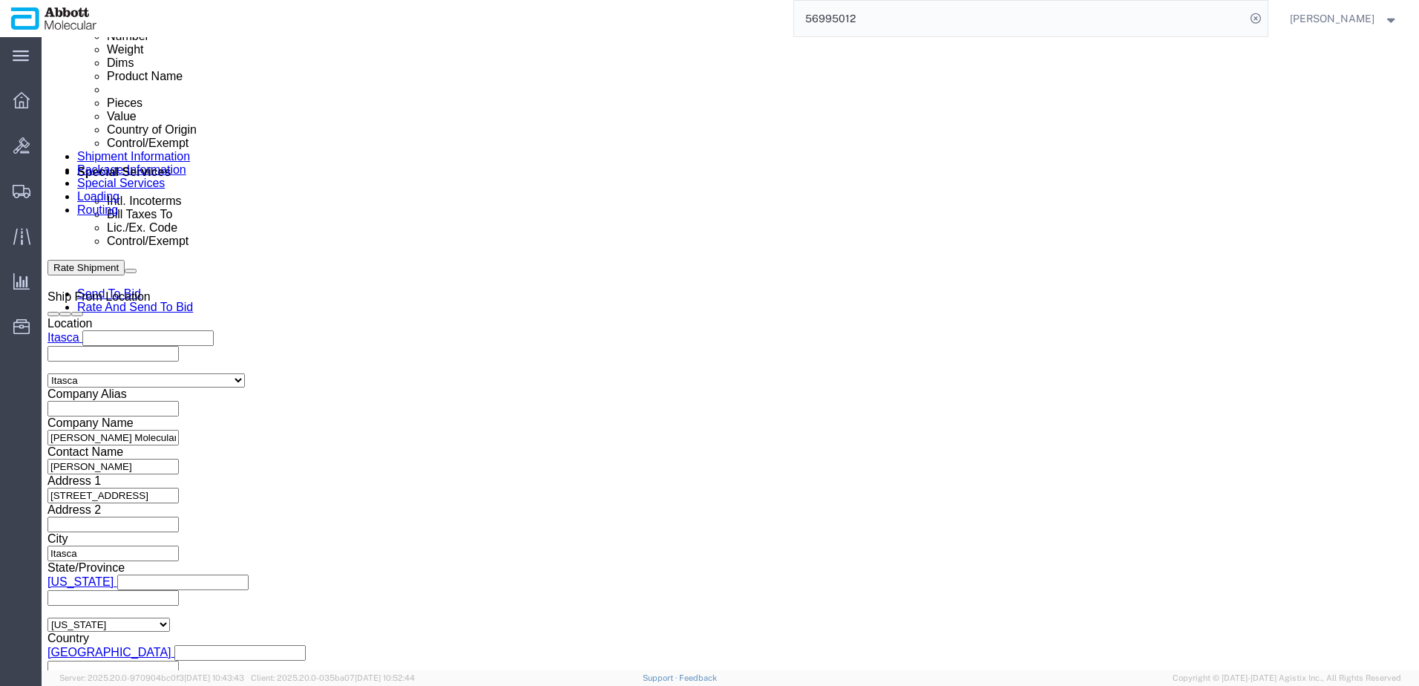
paste input "620779245"
click input "620779245"
paste input "89479"
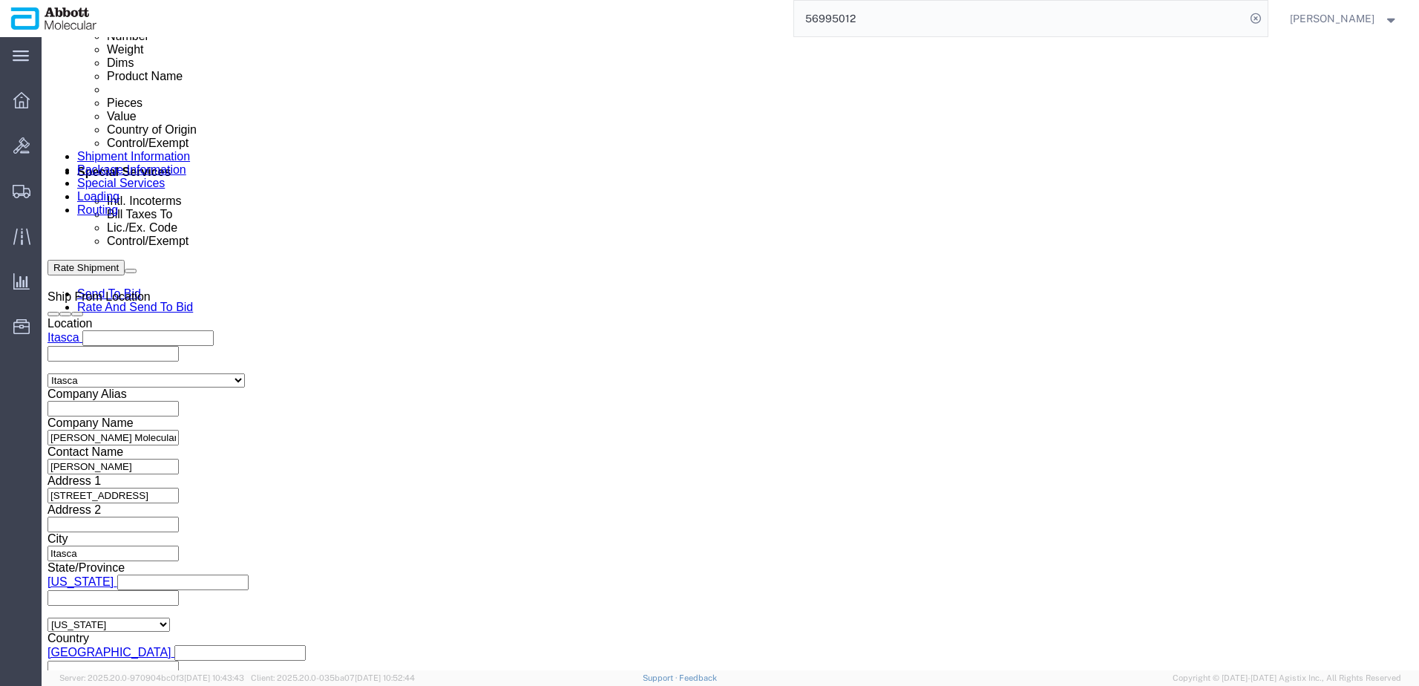
paste input "620789479"
drag, startPoint x: 249, startPoint y: 351, endPoint x: 153, endPoint y: 344, distance: 96.7
click div "Select Account Type Activity ID Airline Appointment Number ASN Batch Request # …"
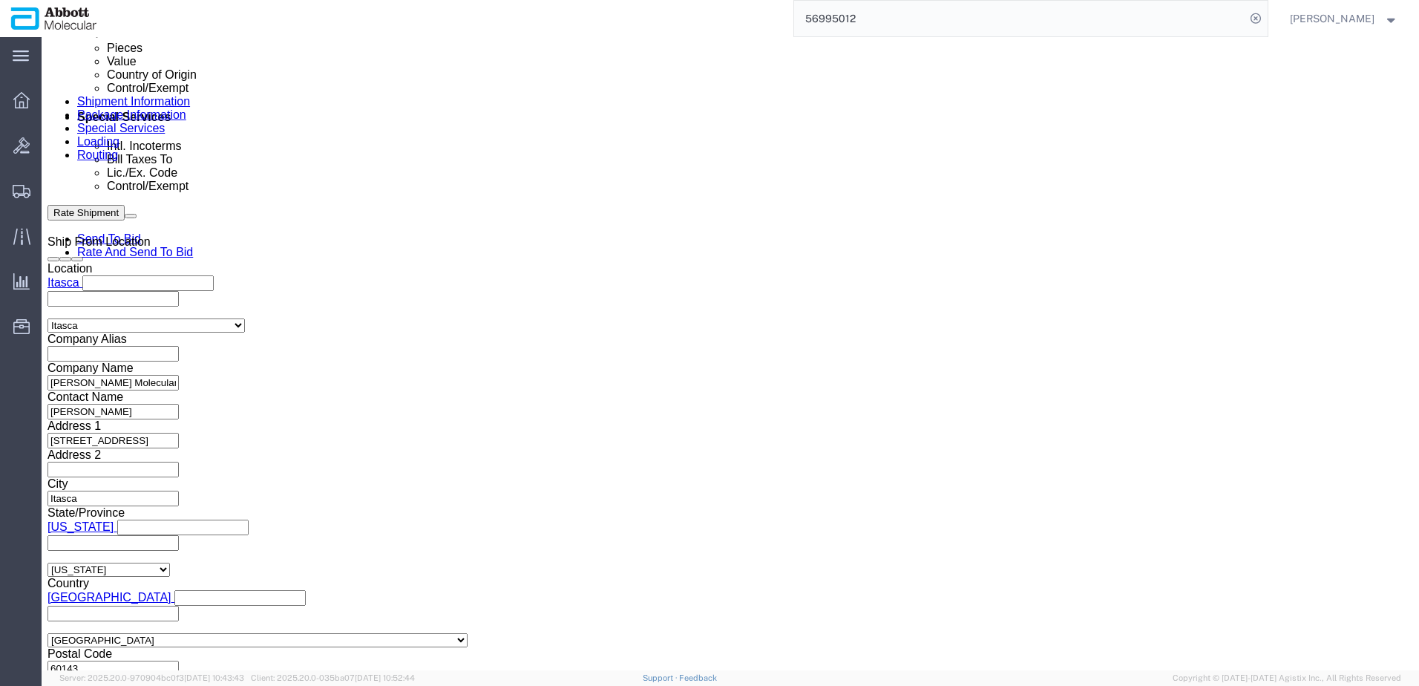
scroll to position [970, 0]
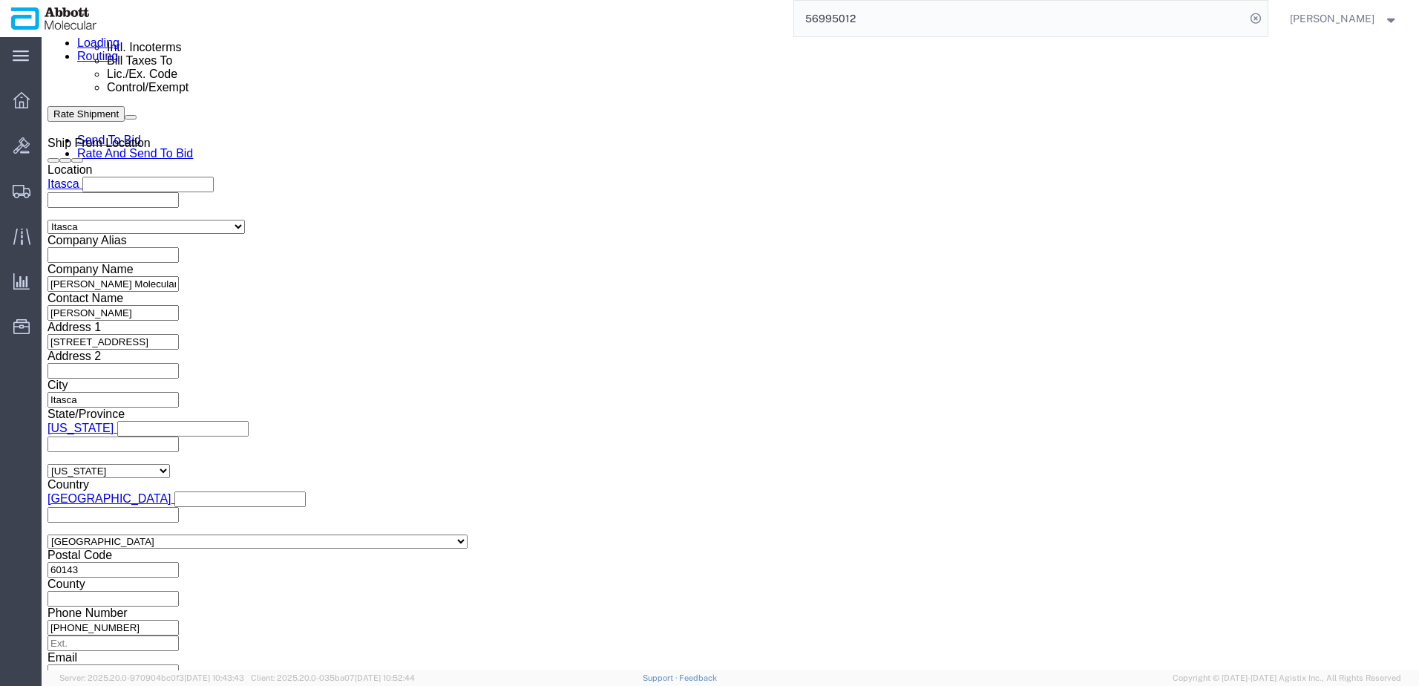
click button "Continue"
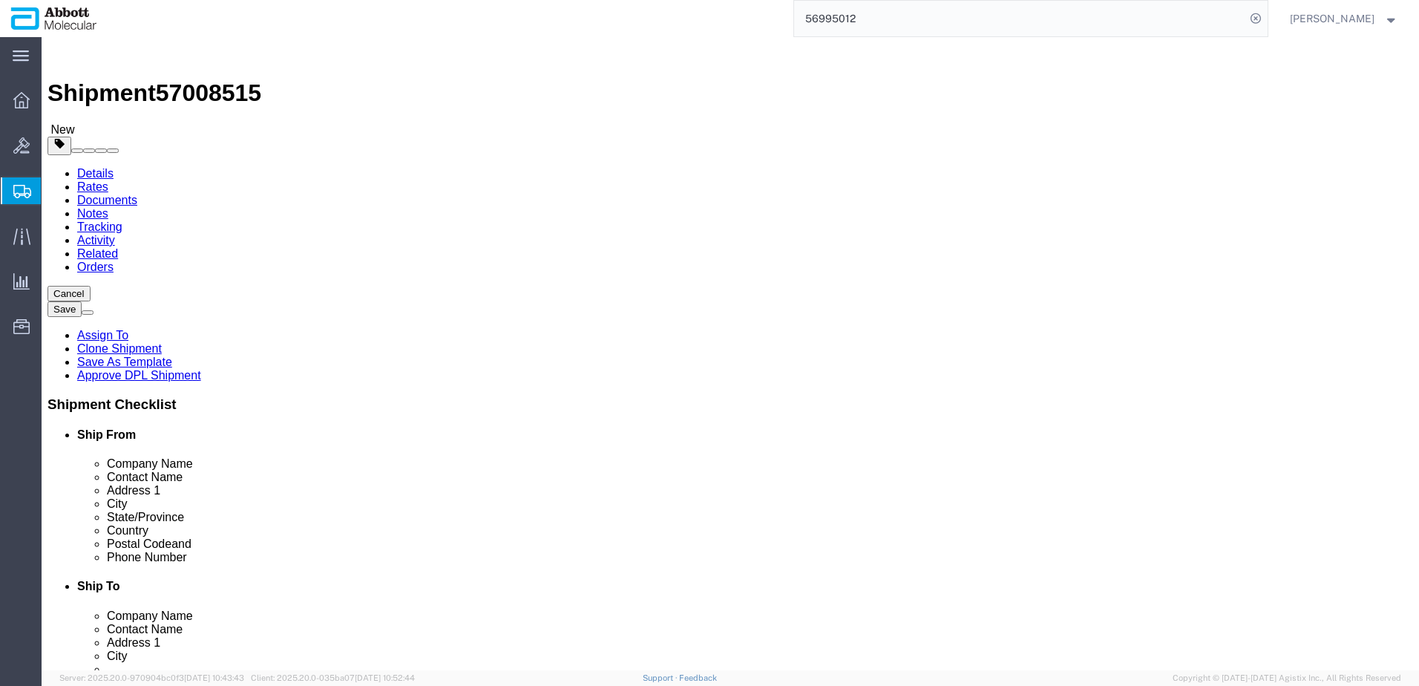
click select "Select Box (B) Box (C) Box (D) Cardboard Box(es) Crate (Instrument) Crate(s) En…"
drag, startPoint x: 229, startPoint y: 341, endPoint x: 166, endPoint y: 348, distance: 63.5
click div "Weight 0.00 Select kgs lbs Ship. t°"
click input "checkbox"
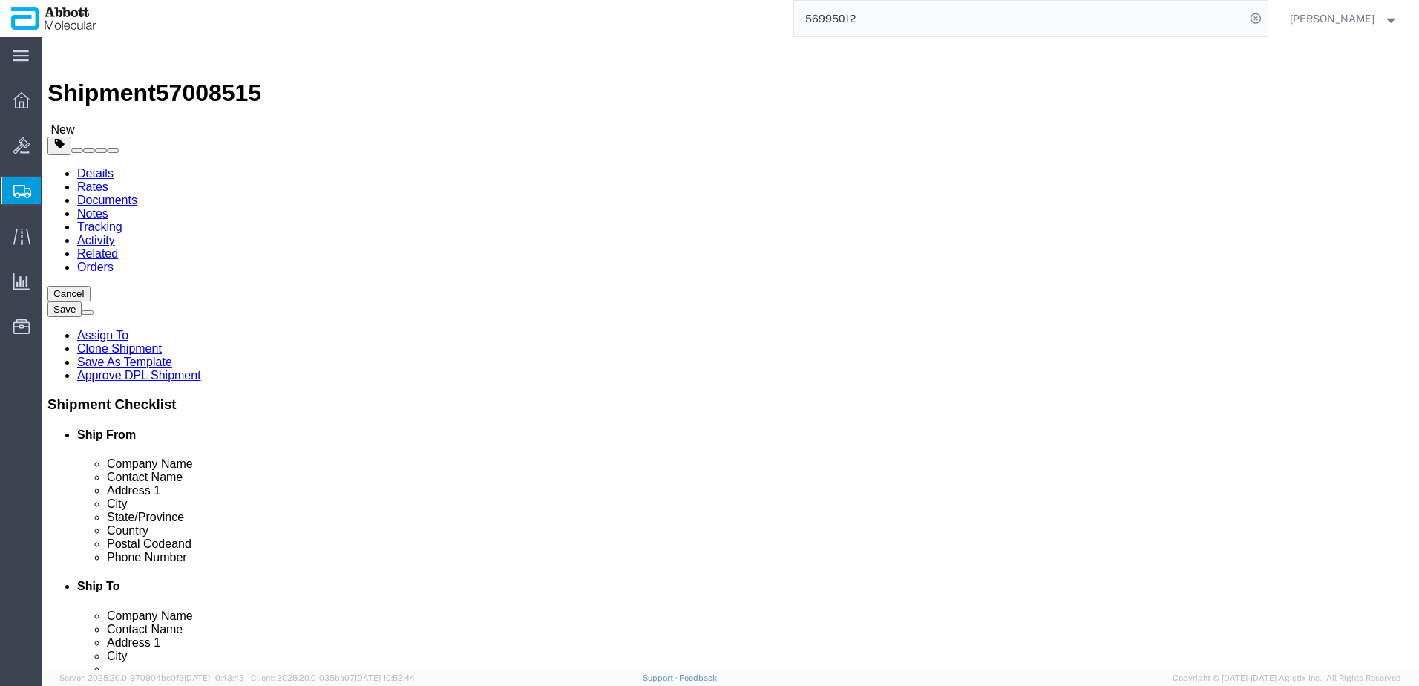
click link "Add Content"
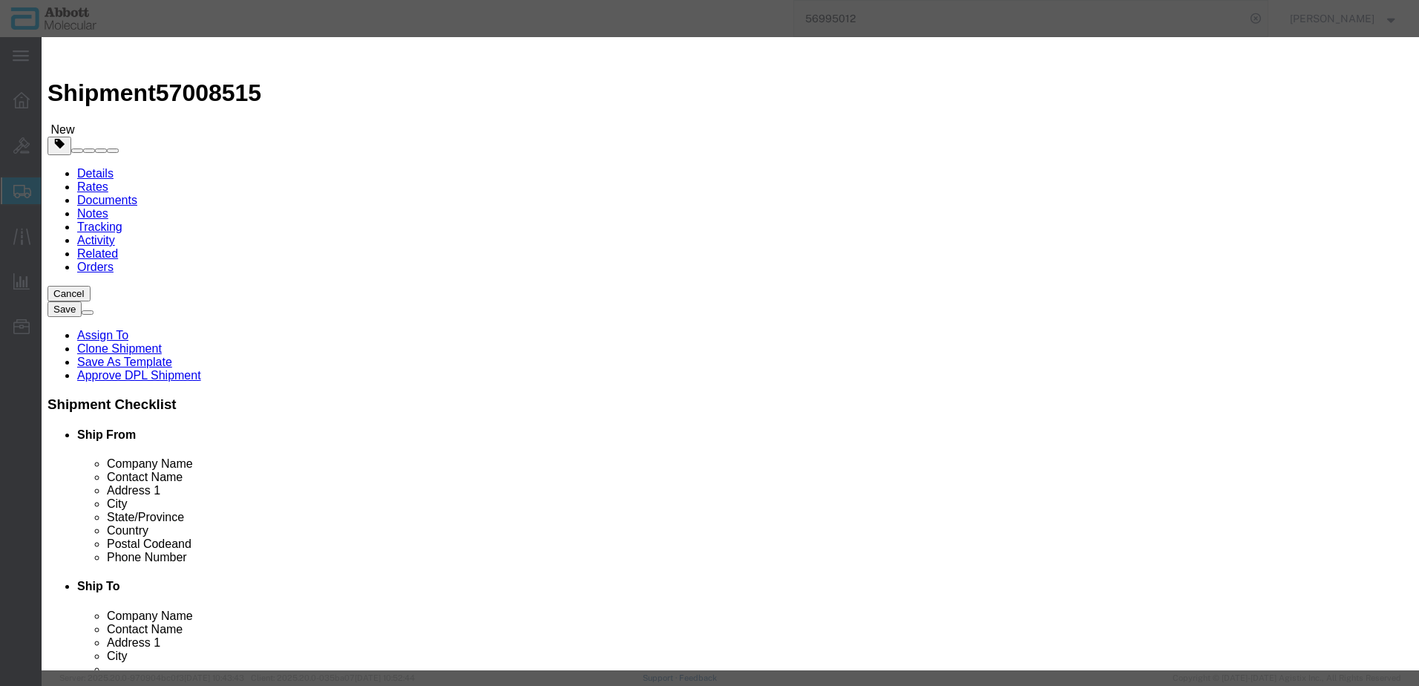
click input "text"
click td "Model: 09N1590"
click select "Select Account Type Activity ID Airline Appointment Number ASN Batch Number Bil…"
click button "Save & Add Another"
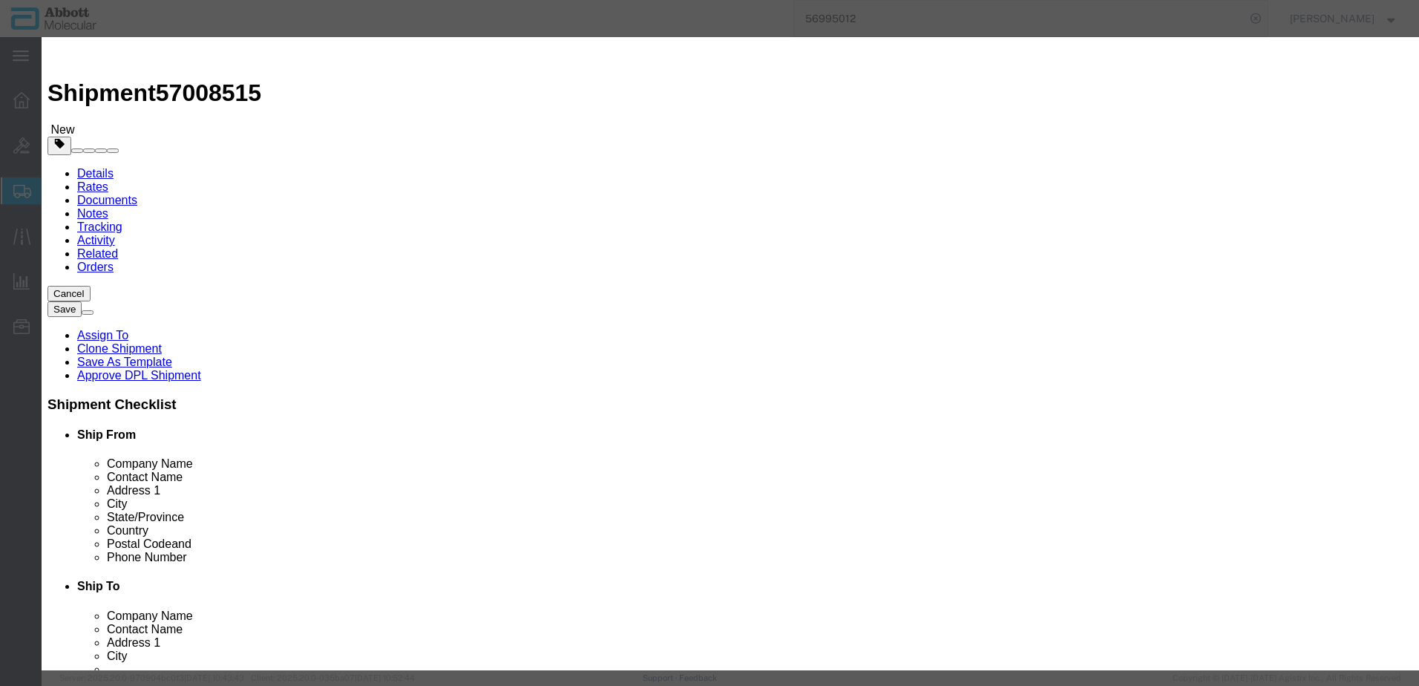
click input "text"
click td "Model: 09N4690"
click select "Select Account Type Activity ID Airline Appointment Number ASN Batch Number Bil…"
click button "Save & Add Another"
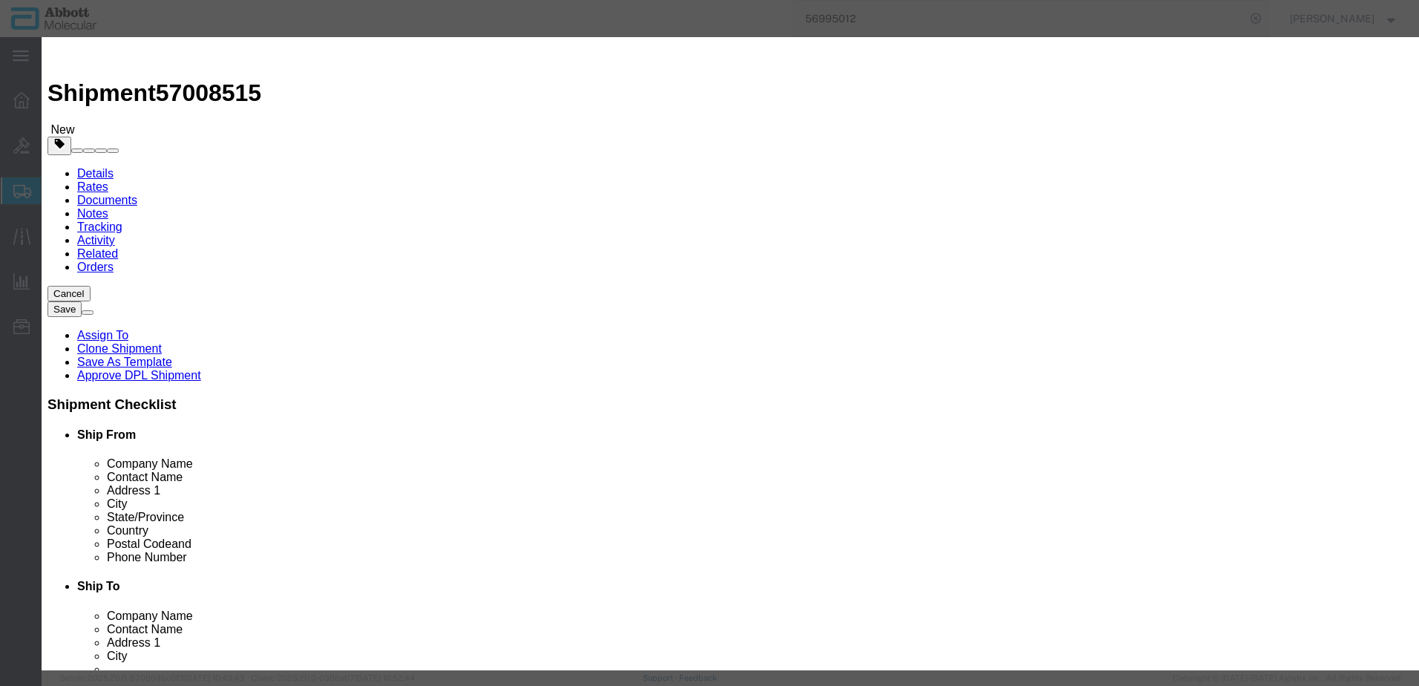
click input "text"
click strong "08N4590"
drag, startPoint x: 887, startPoint y: 237, endPoint x: 884, endPoint y: 244, distance: 8.0
click select "Select Account Type Activity ID Airline Appointment Number ASN Batch Number Bil…"
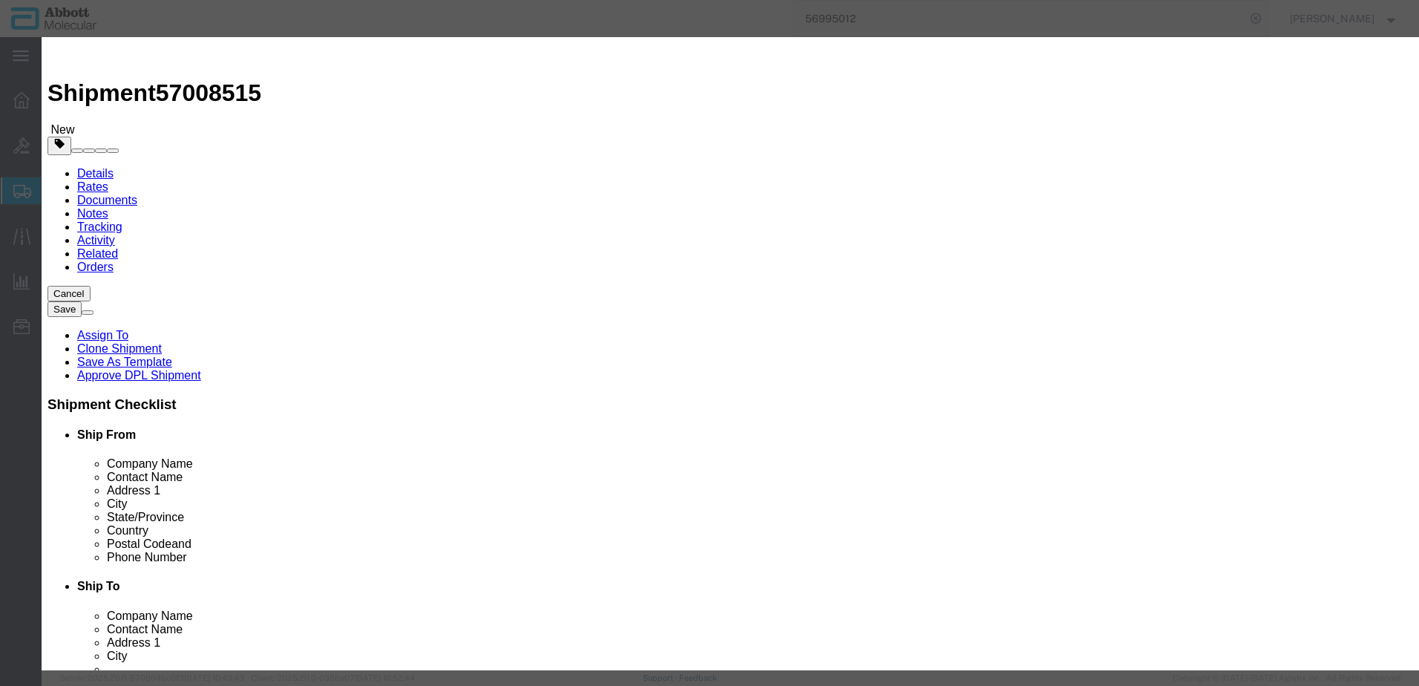
click button "Save & Add Another"
click input "text"
click td "Model: 09N1791"
drag, startPoint x: 862, startPoint y: 241, endPoint x: 858, endPoint y: 248, distance: 8.3
click select "Select Account Type Activity ID Airline Appointment Number ASN Batch Number Bil…"
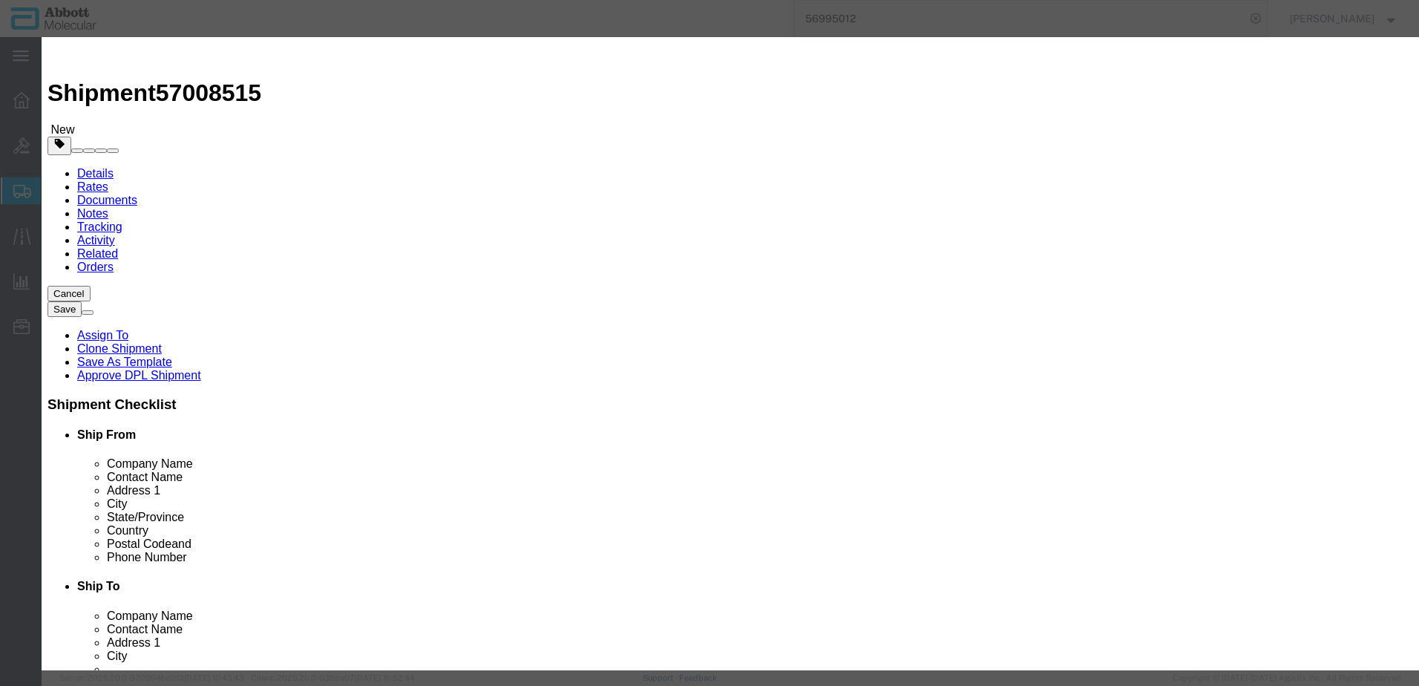
click select "Select Account Type Activity ID Airline Appointment Number ASN Batch Number Bil…"
click button "Save & Add Another"
click input "text"
click strong "09N4690"
click select "Select Account Type Activity ID Airline Appointment Number ASN Batch Number Bil…"
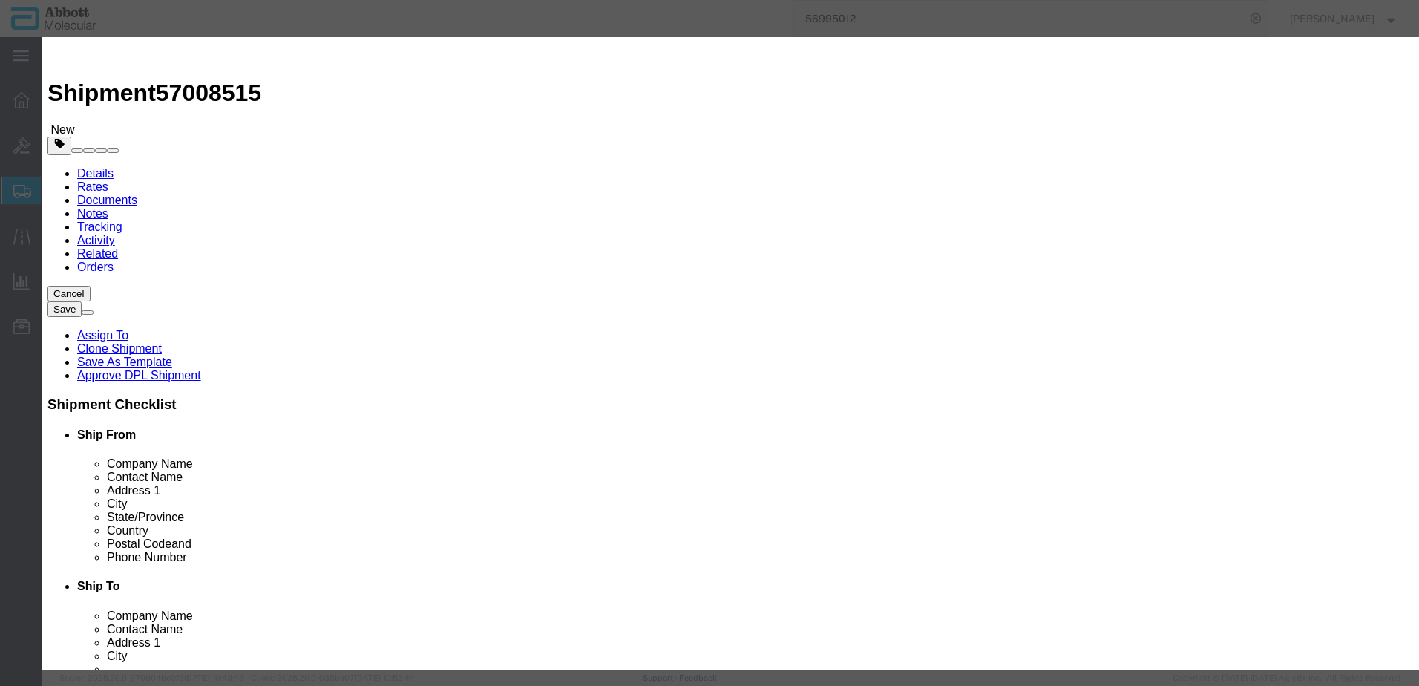
click select "Select Account Type Activity ID Airline Appointment Number ASN Batch Number Bil…"
click button "Save & Add Another"
click button "Close"
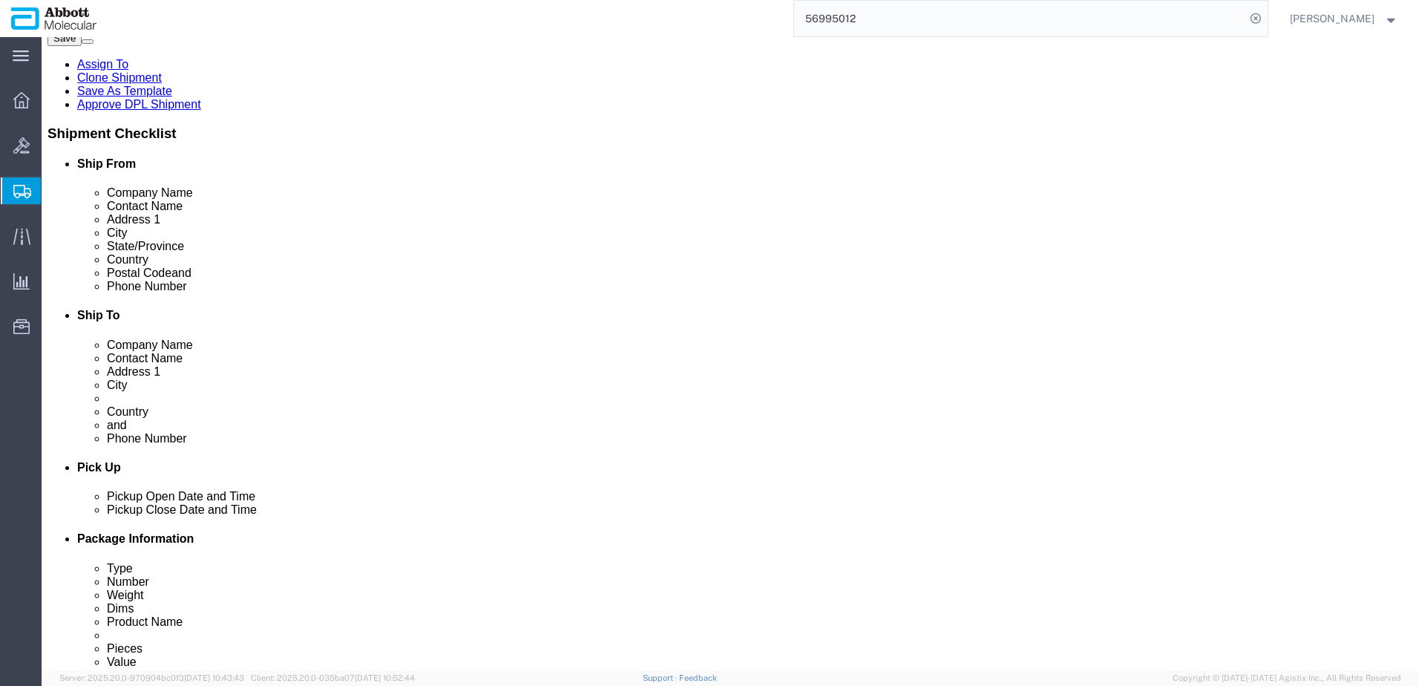
scroll to position [460, 0]
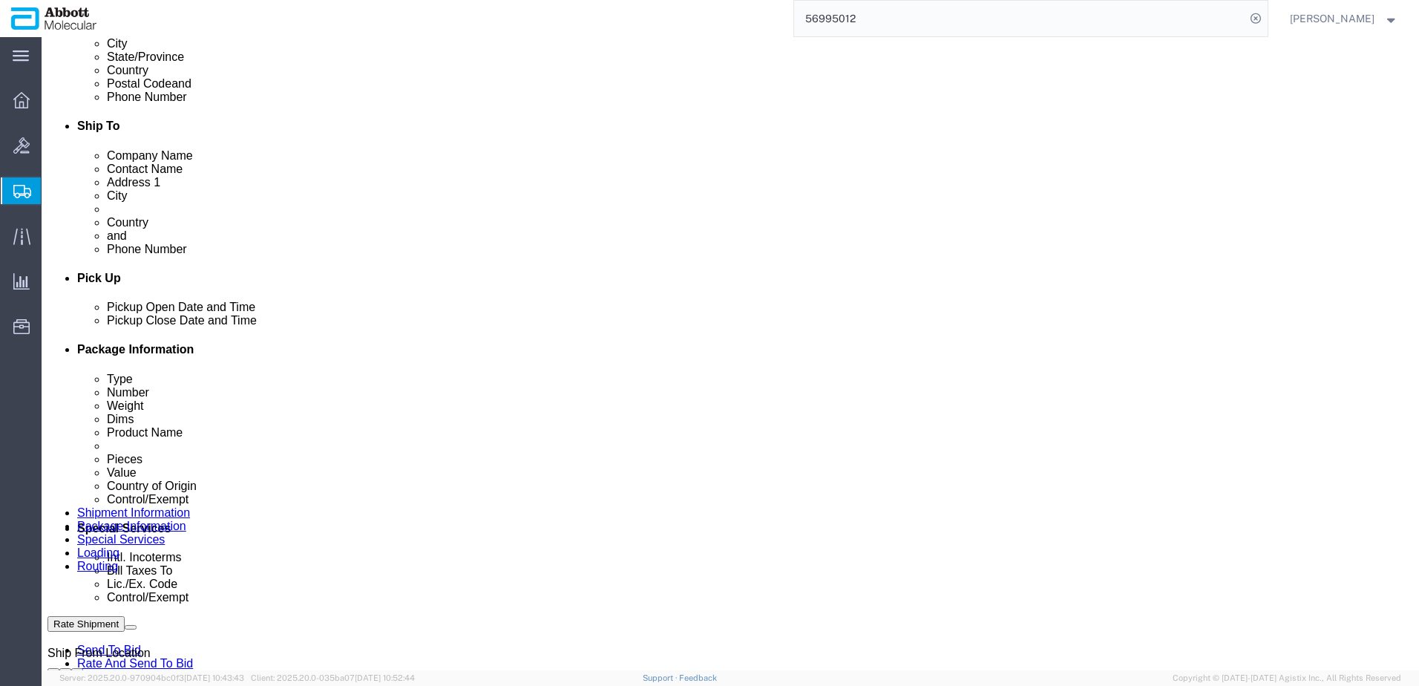
drag, startPoint x: 1047, startPoint y: 573, endPoint x: 611, endPoint y: 447, distance: 454.4
click button "Continue"
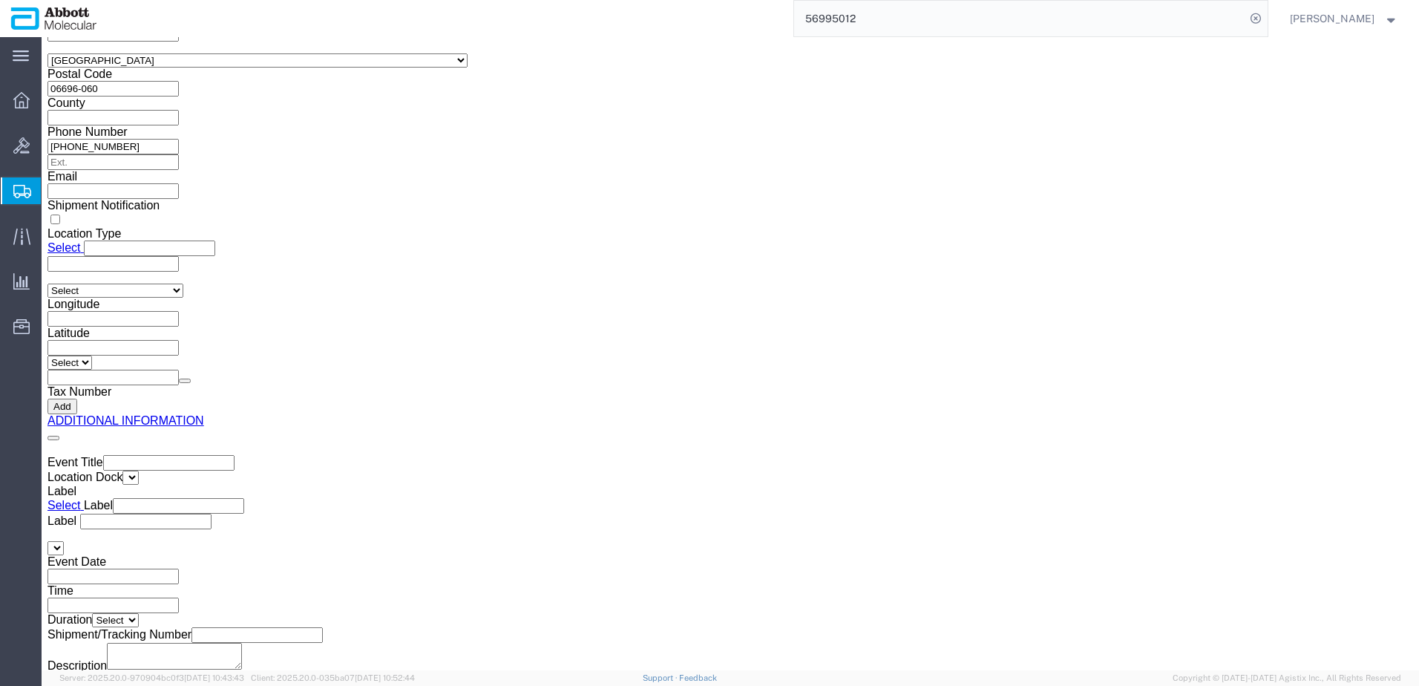
click button "Upload"
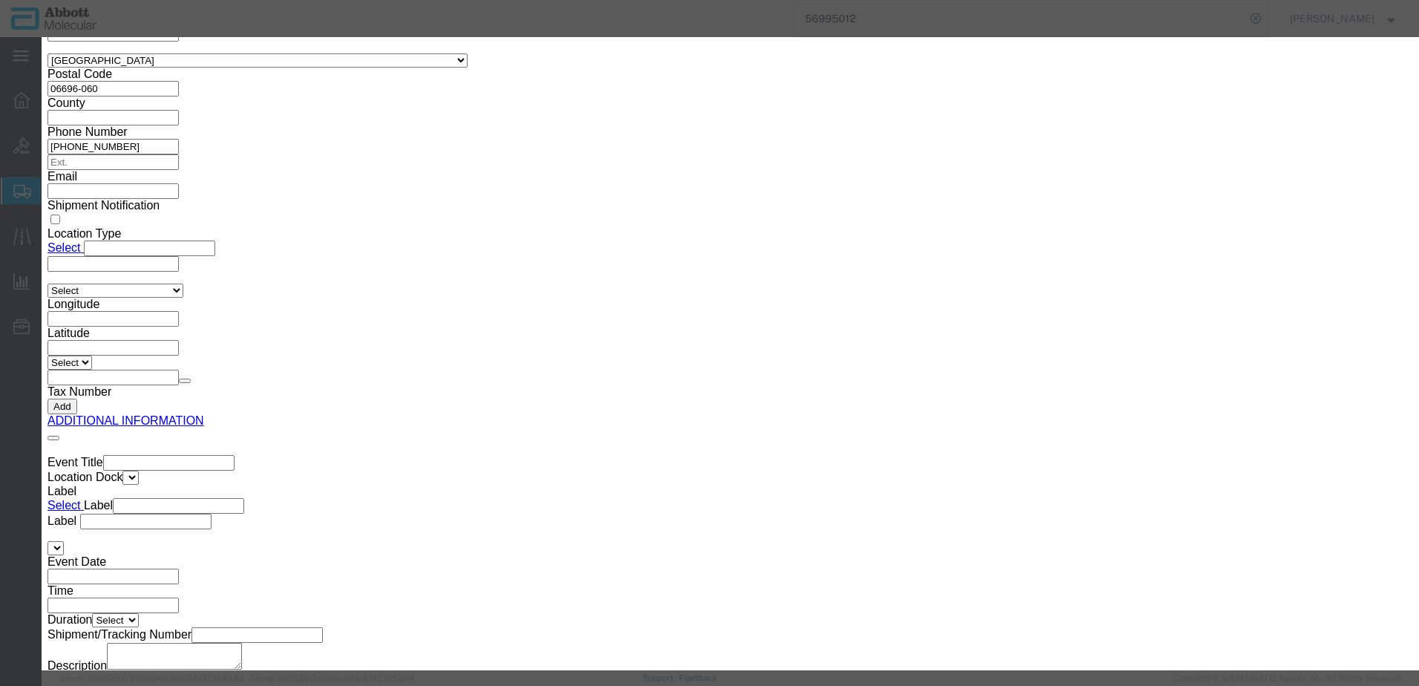
click button "Browse"
click button "Upload"
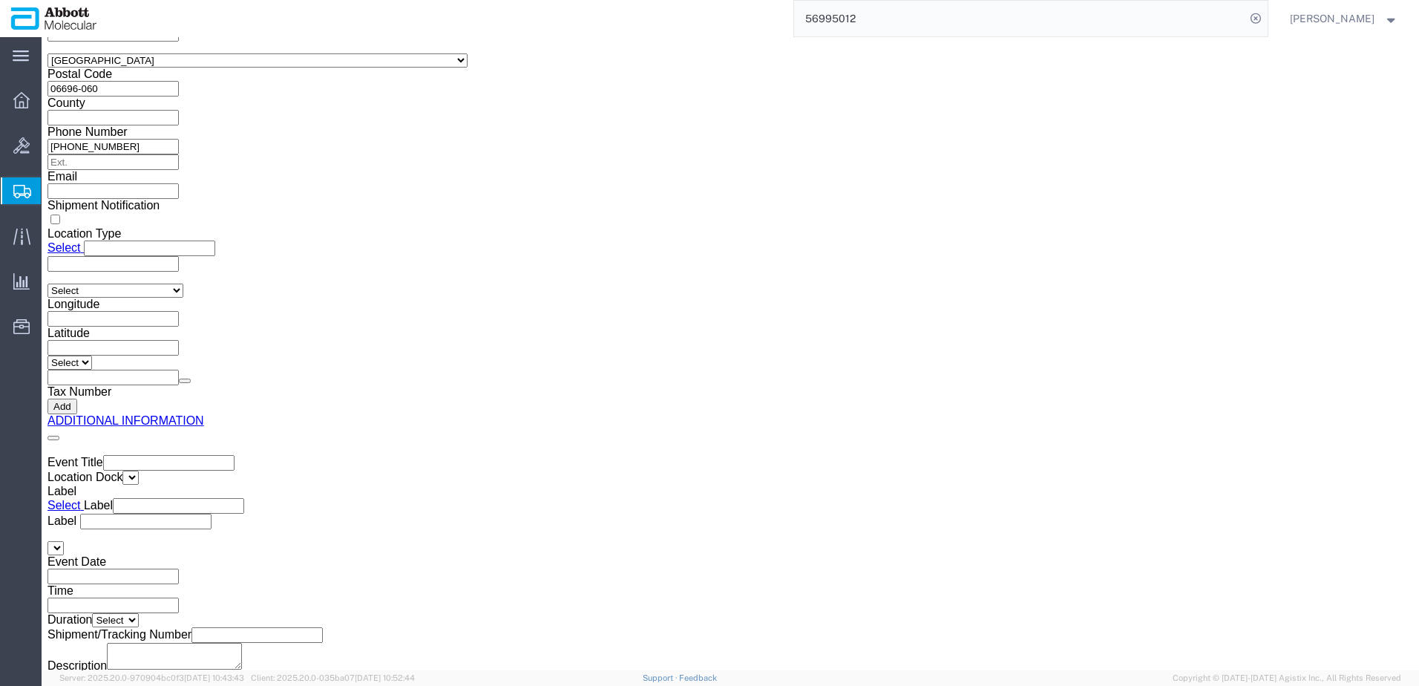
drag, startPoint x: 42, startPoint y: 19, endPoint x: 201, endPoint y: 18, distance: 158.9
click h1 "Shipment 57008515"
copy h1 "Shipment 57008515"
click button "Rate Shipment"
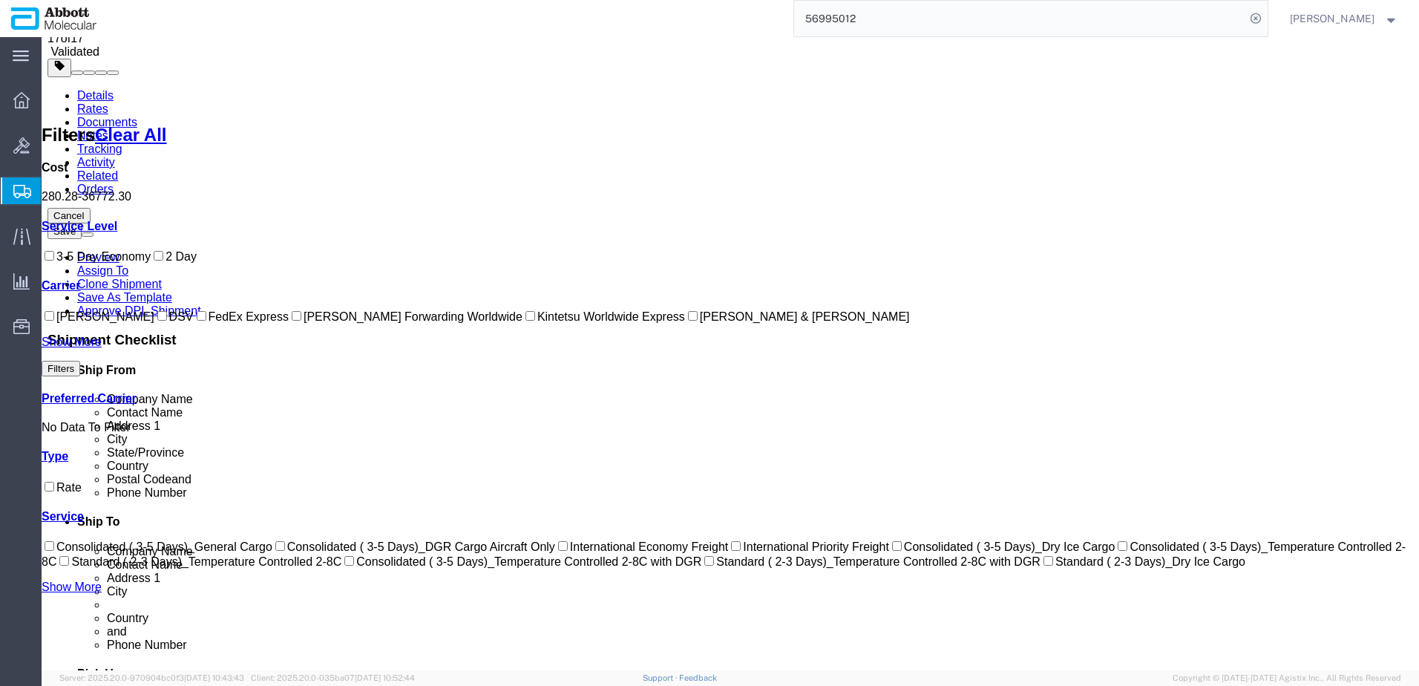
scroll to position [68, 0]
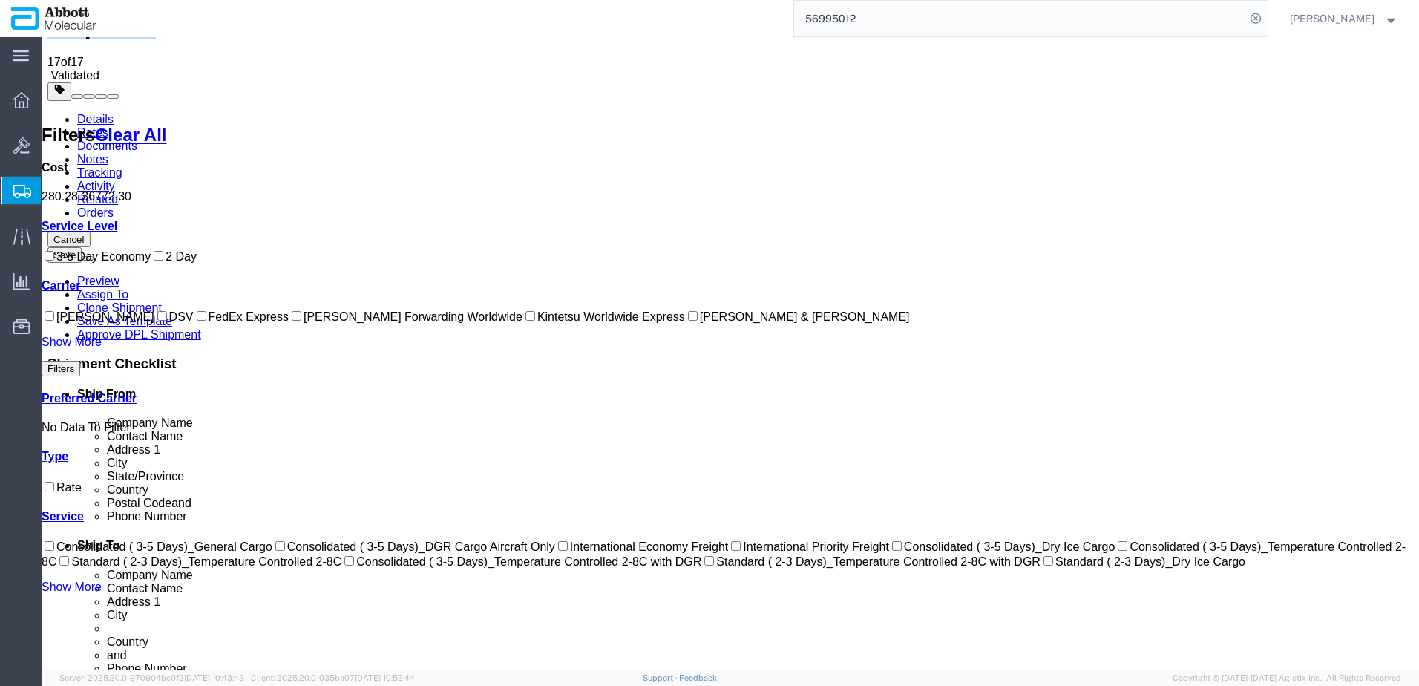
click at [154, 323] on label "DSV" at bounding box center [173, 316] width 39 height 13
click at [157, 321] on input "DSV" at bounding box center [162, 316] width 10 height 10
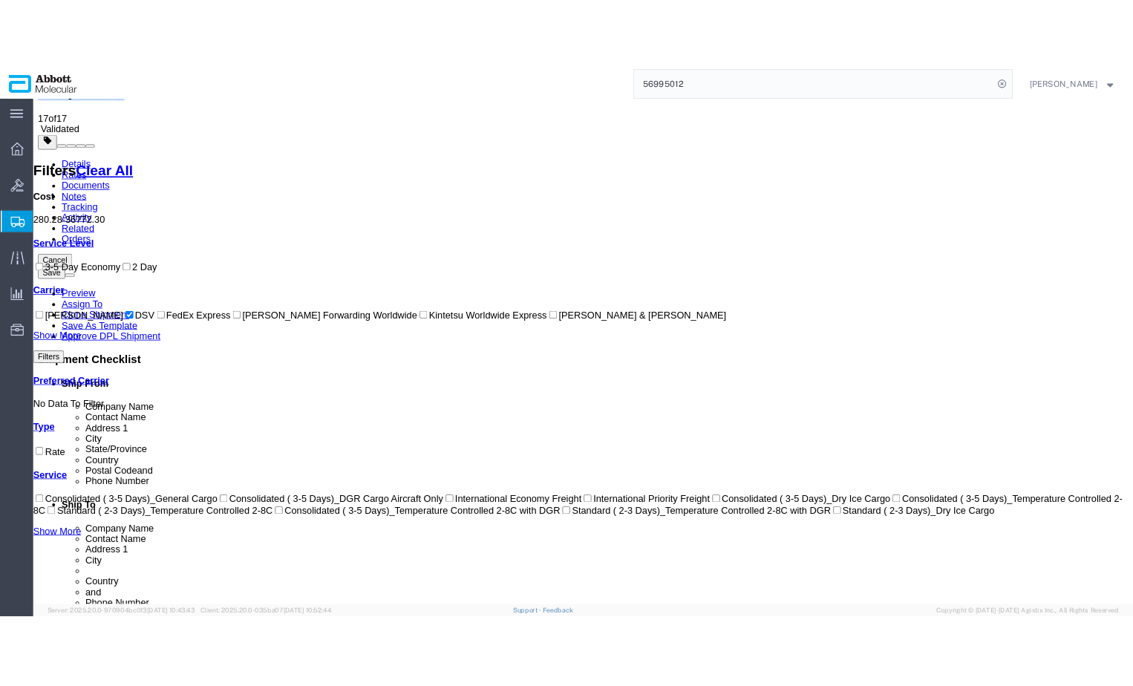
scroll to position [0, 0]
